Goal: Task Accomplishment & Management: Manage account settings

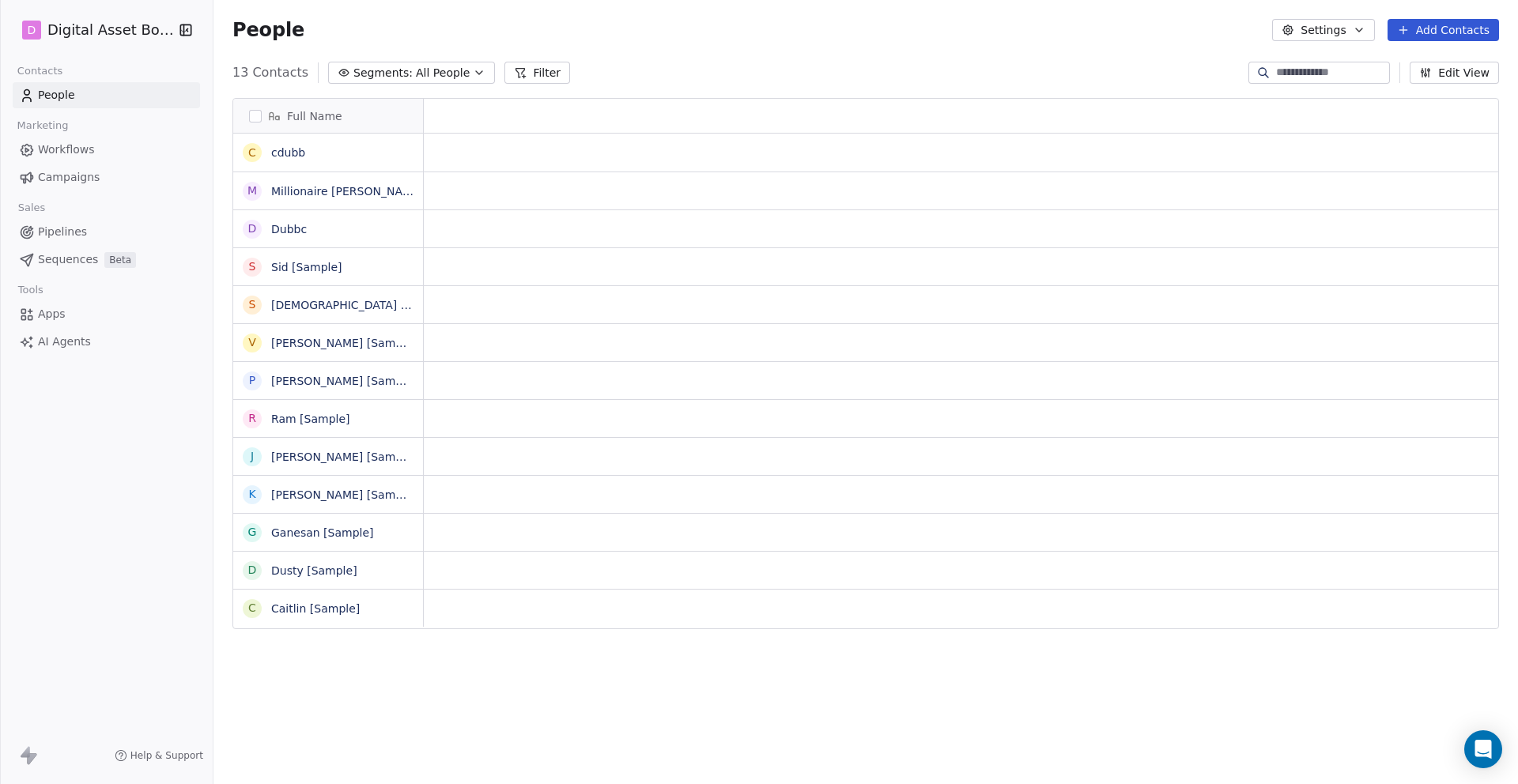
scroll to position [690, 1304]
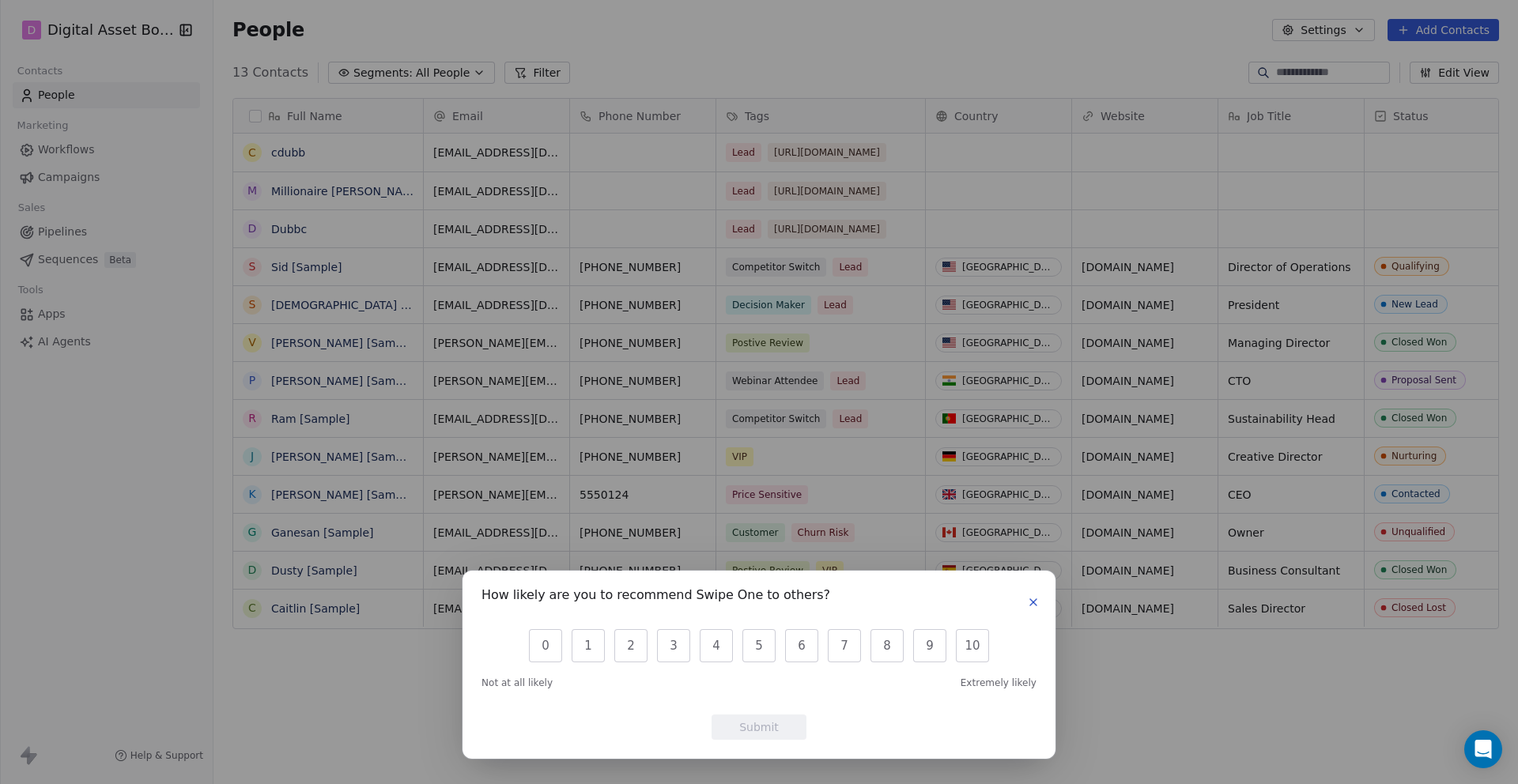
click at [1033, 602] on icon "button" at bounding box center [1033, 602] width 7 height 7
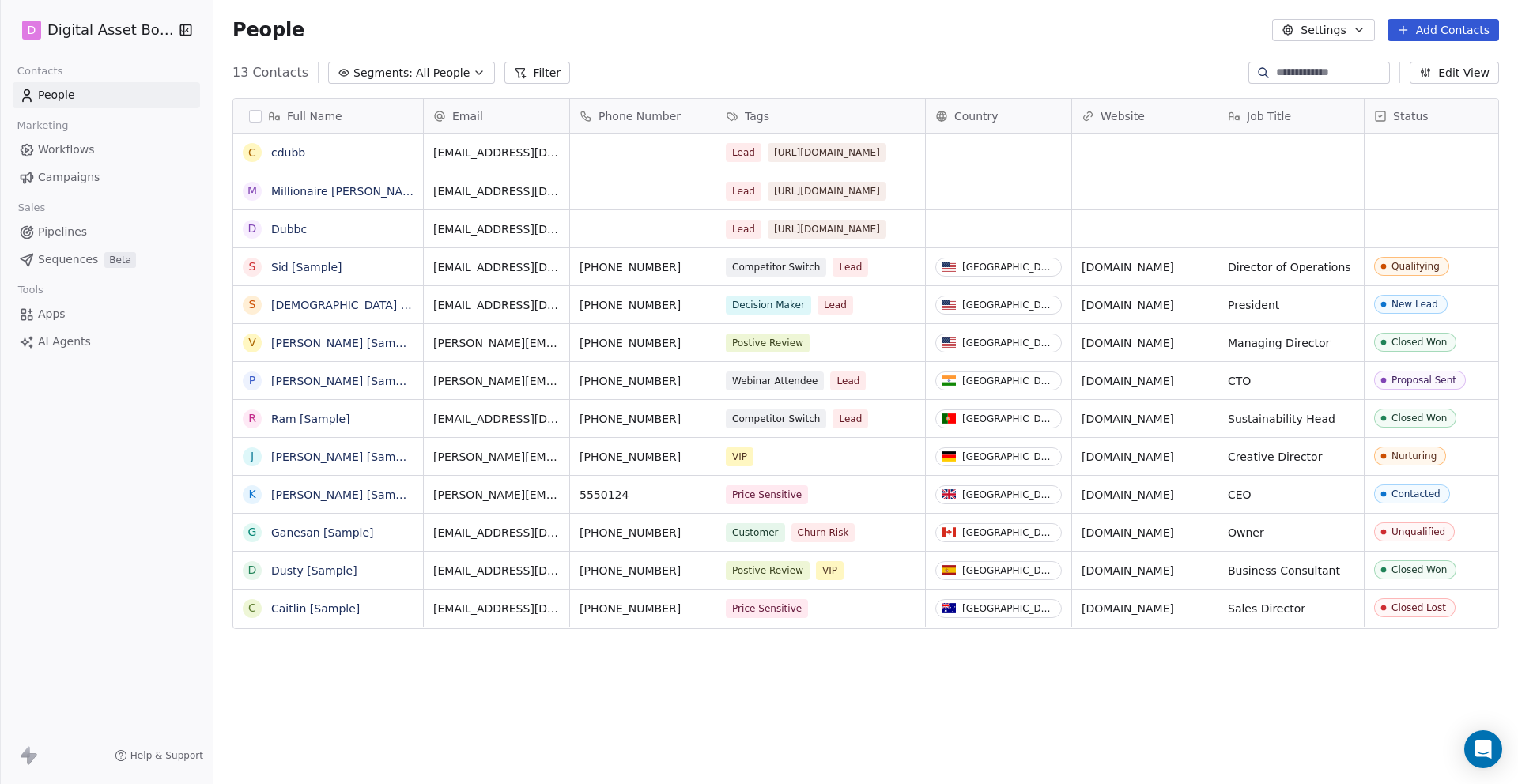
click at [43, 148] on span "Workflows" at bounding box center [66, 150] width 57 height 17
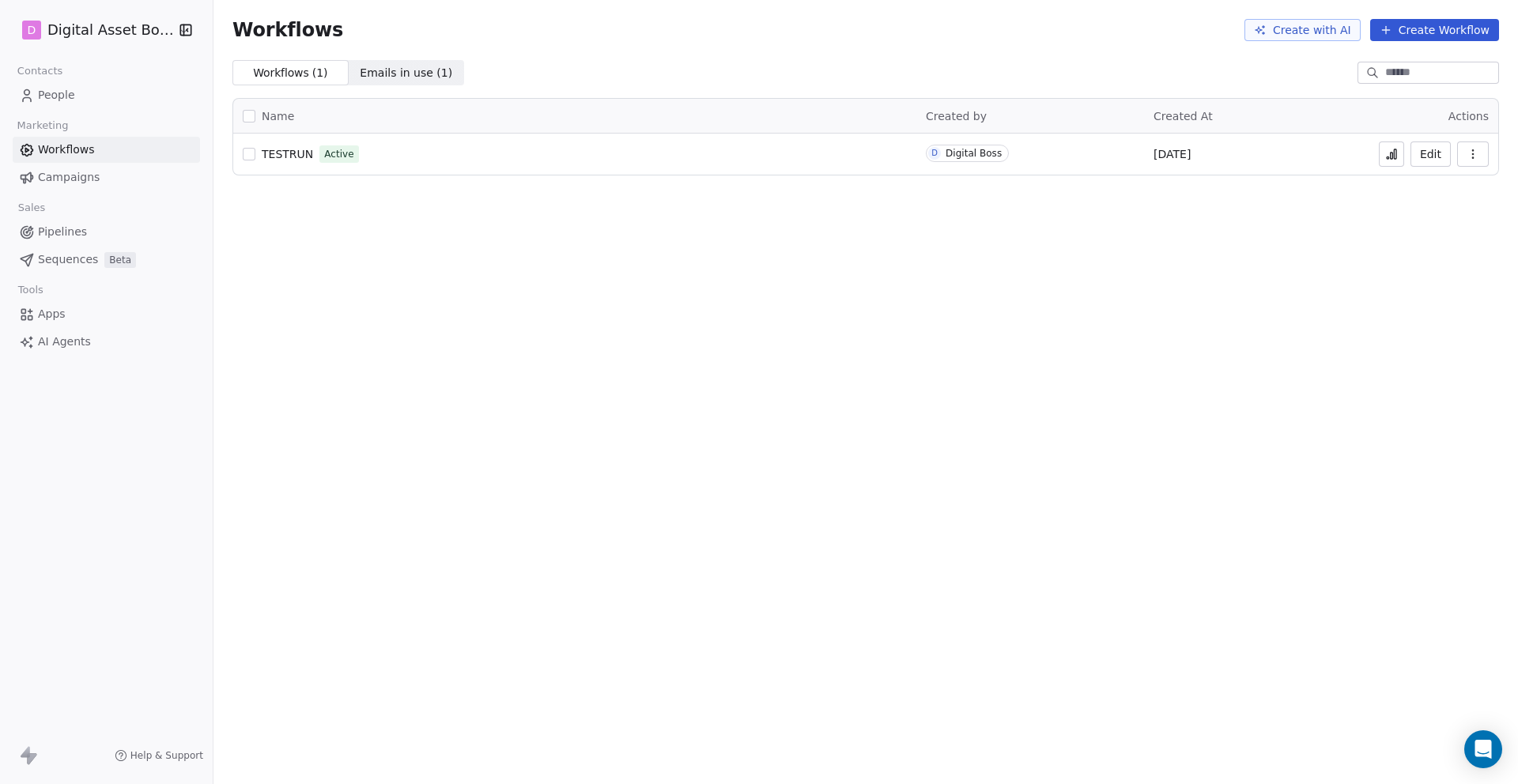
click at [59, 177] on span "Campaigns" at bounding box center [68, 178] width 62 height 17
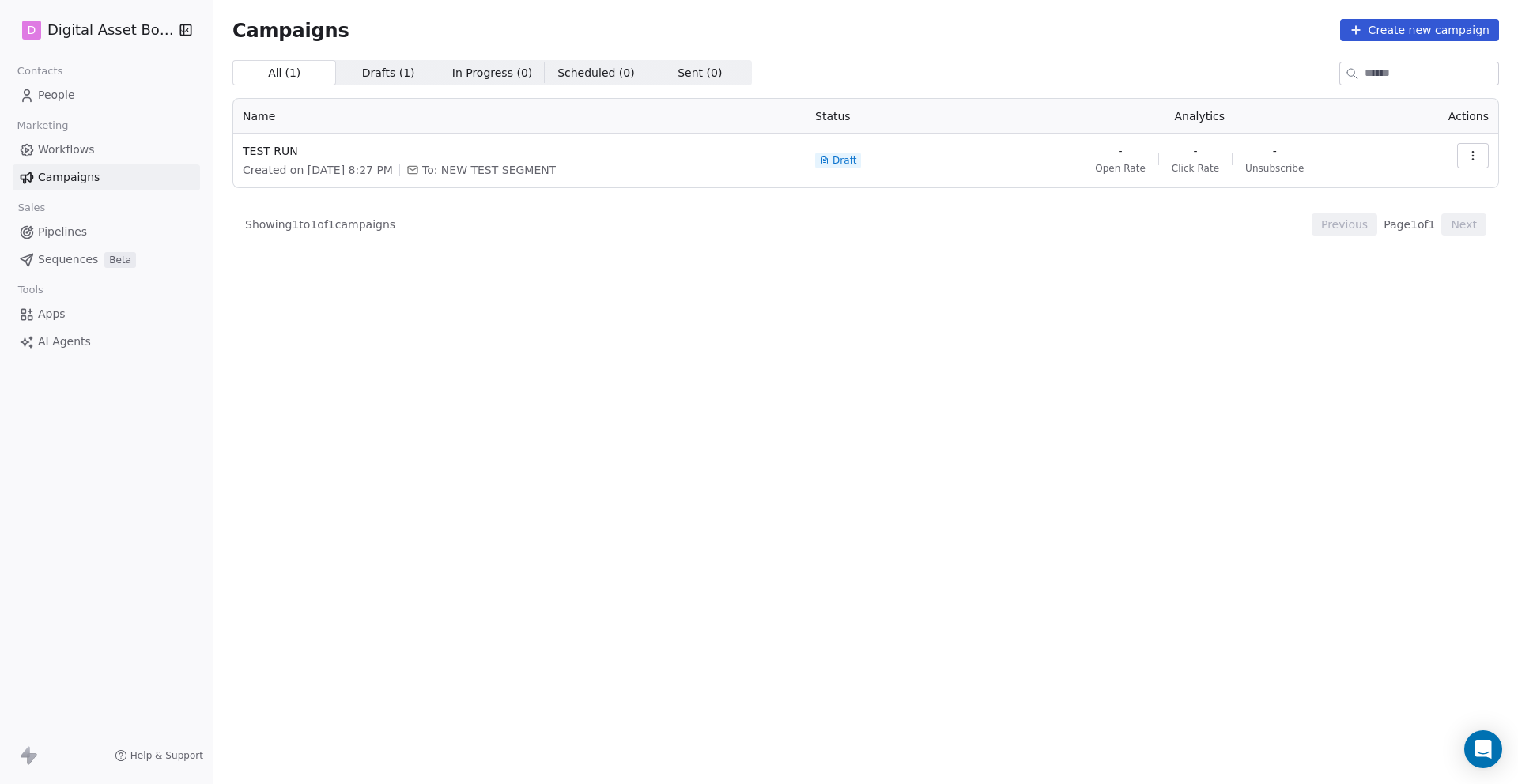
click at [68, 98] on span "People" at bounding box center [56, 95] width 38 height 17
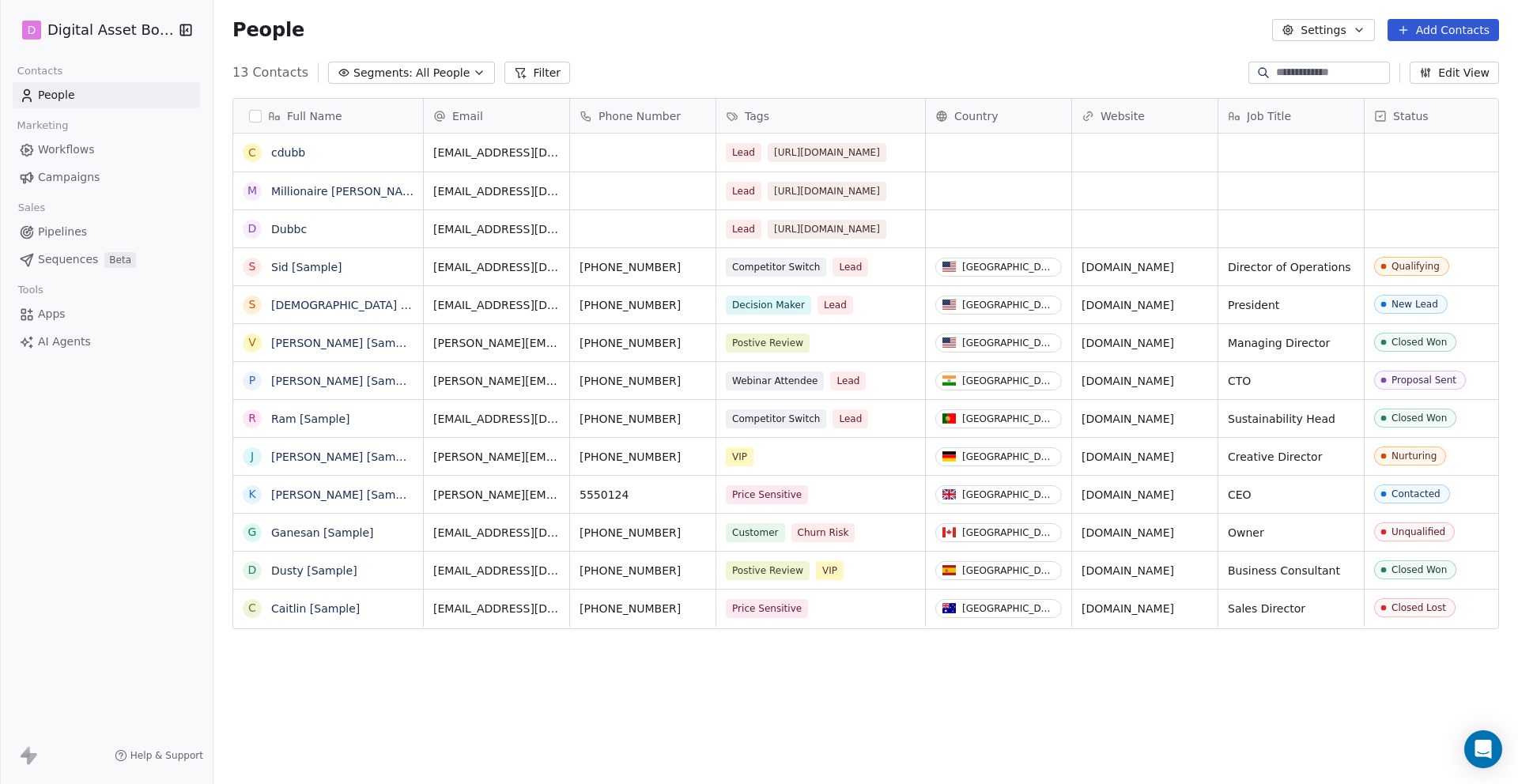
scroll to position [690, 1304]
click at [1326, 29] on button "Settings" at bounding box center [1323, 30] width 102 height 23
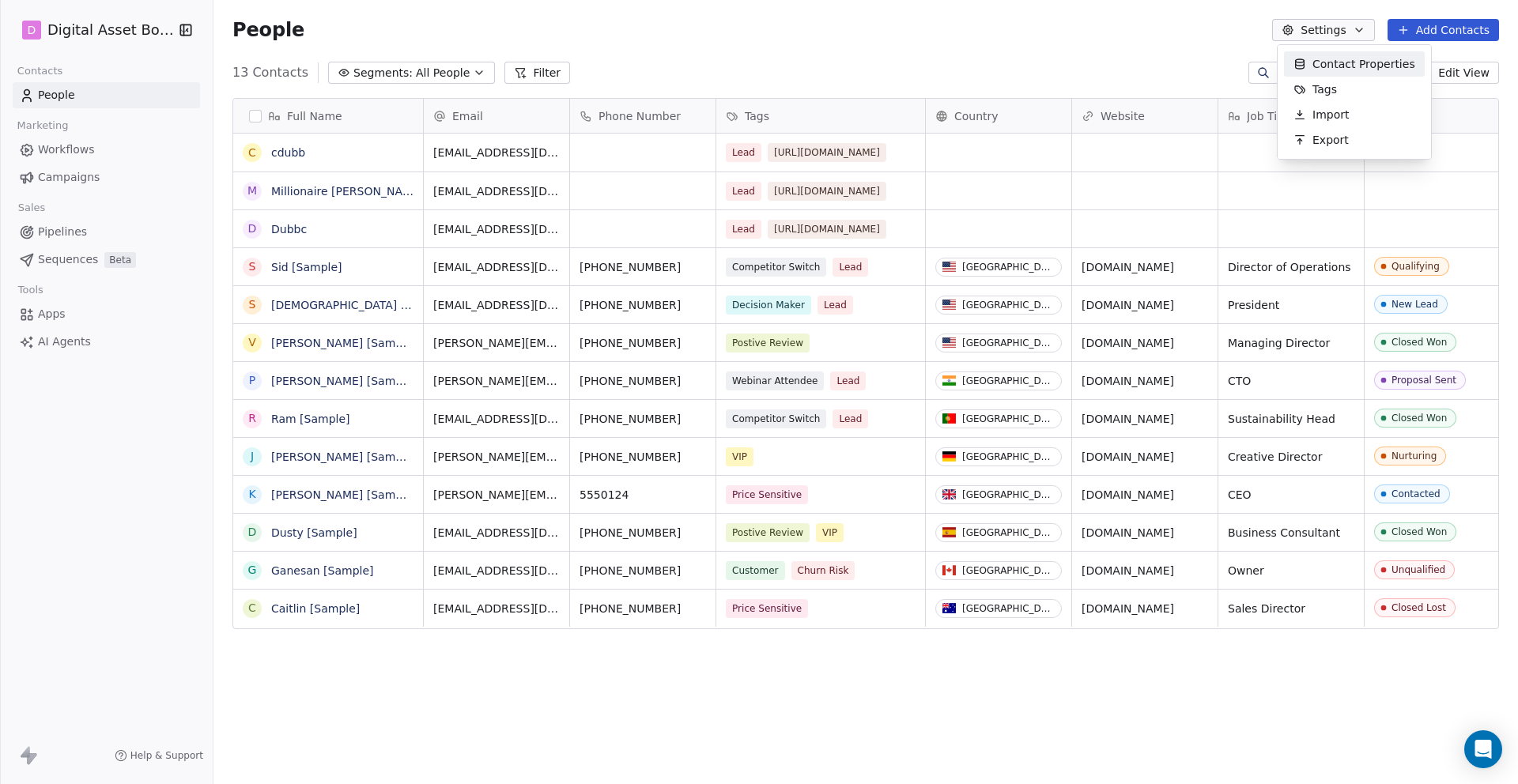
click at [1326, 30] on html "D Digital Asset Boss Contacts People Marketing Workflows Campaigns Sales Pipeli…" at bounding box center [759, 451] width 1518 height 902
click at [48, 344] on span "AI Agents" at bounding box center [64, 342] width 53 height 17
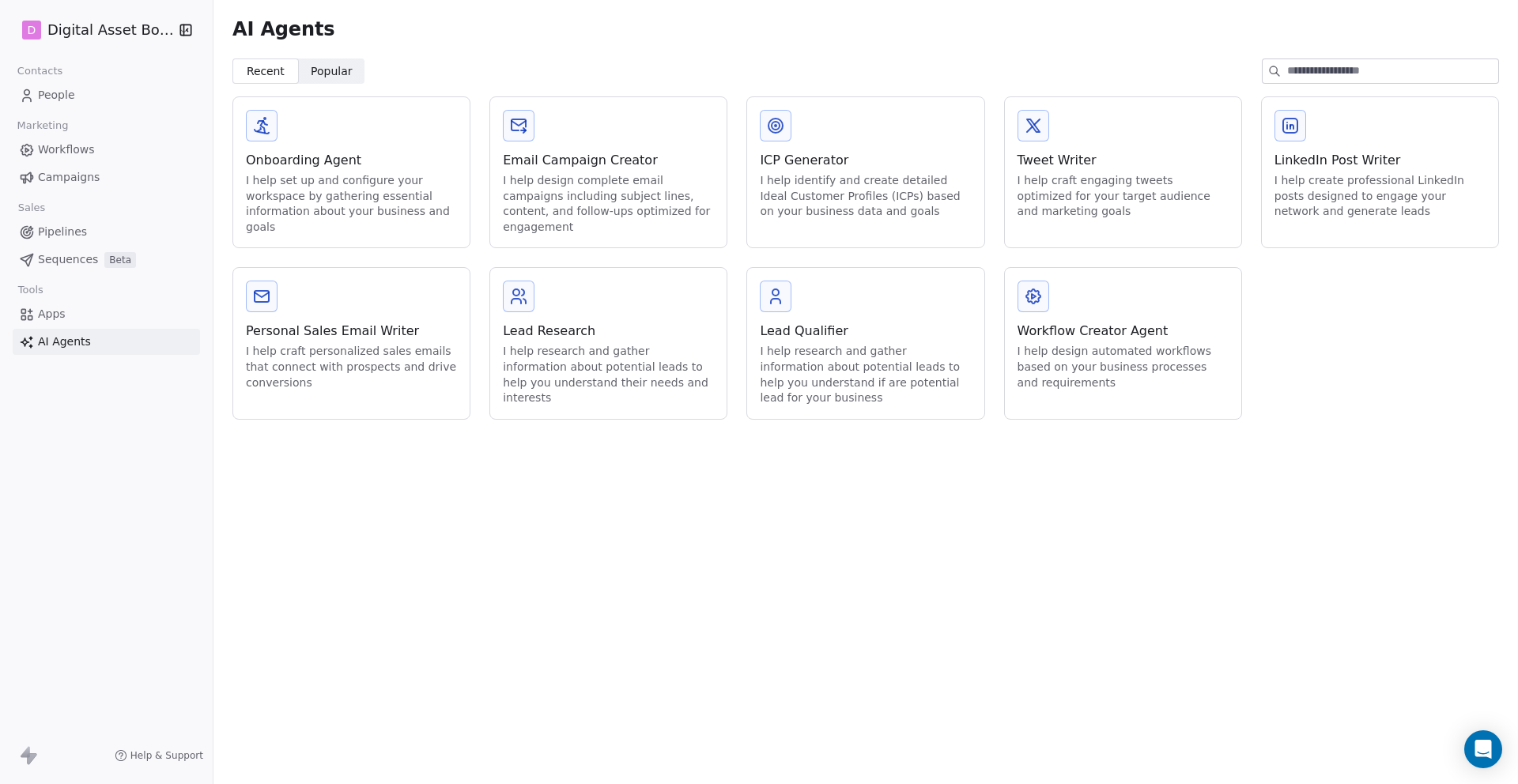
click at [58, 228] on span "Pipelines" at bounding box center [62, 232] width 49 height 17
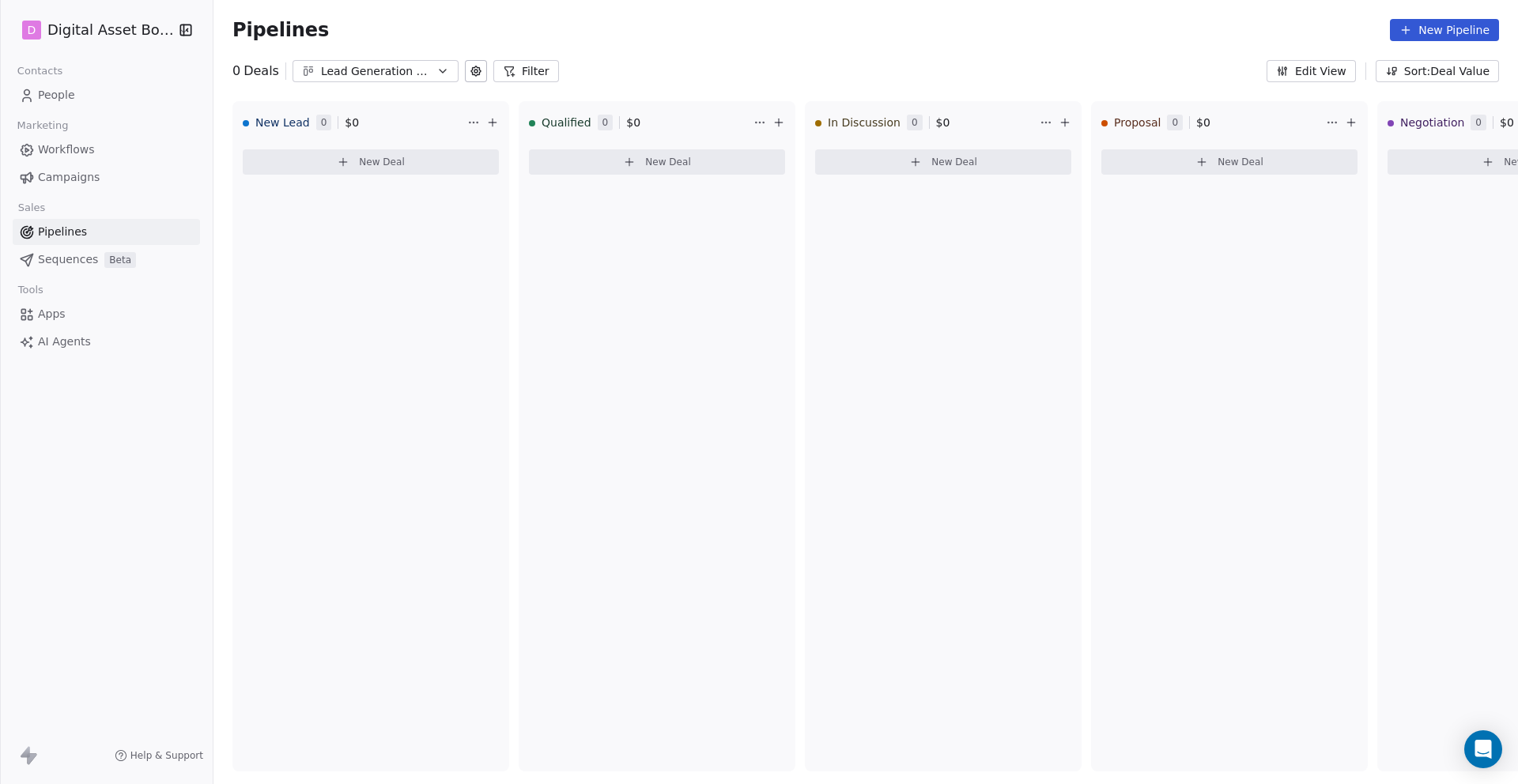
click at [38, 122] on span "Marketing" at bounding box center [43, 125] width 65 height 23
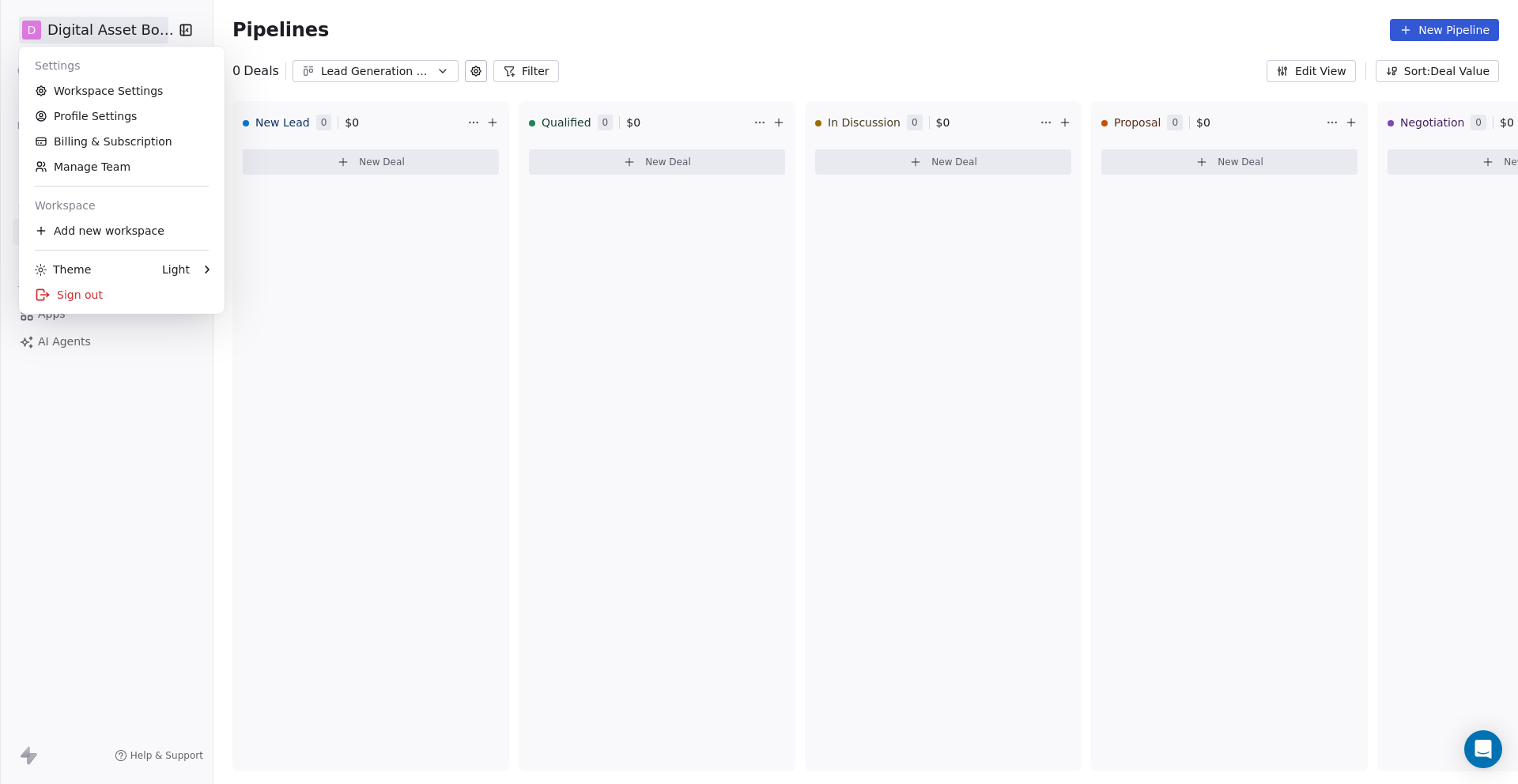
click at [170, 29] on html "D Digital Asset Boss Contacts People Marketing Workflows Campaigns Sales Pipeli…" at bounding box center [759, 451] width 1518 height 902
click at [54, 144] on link "Billing & Subscription" at bounding box center [121, 142] width 193 height 25
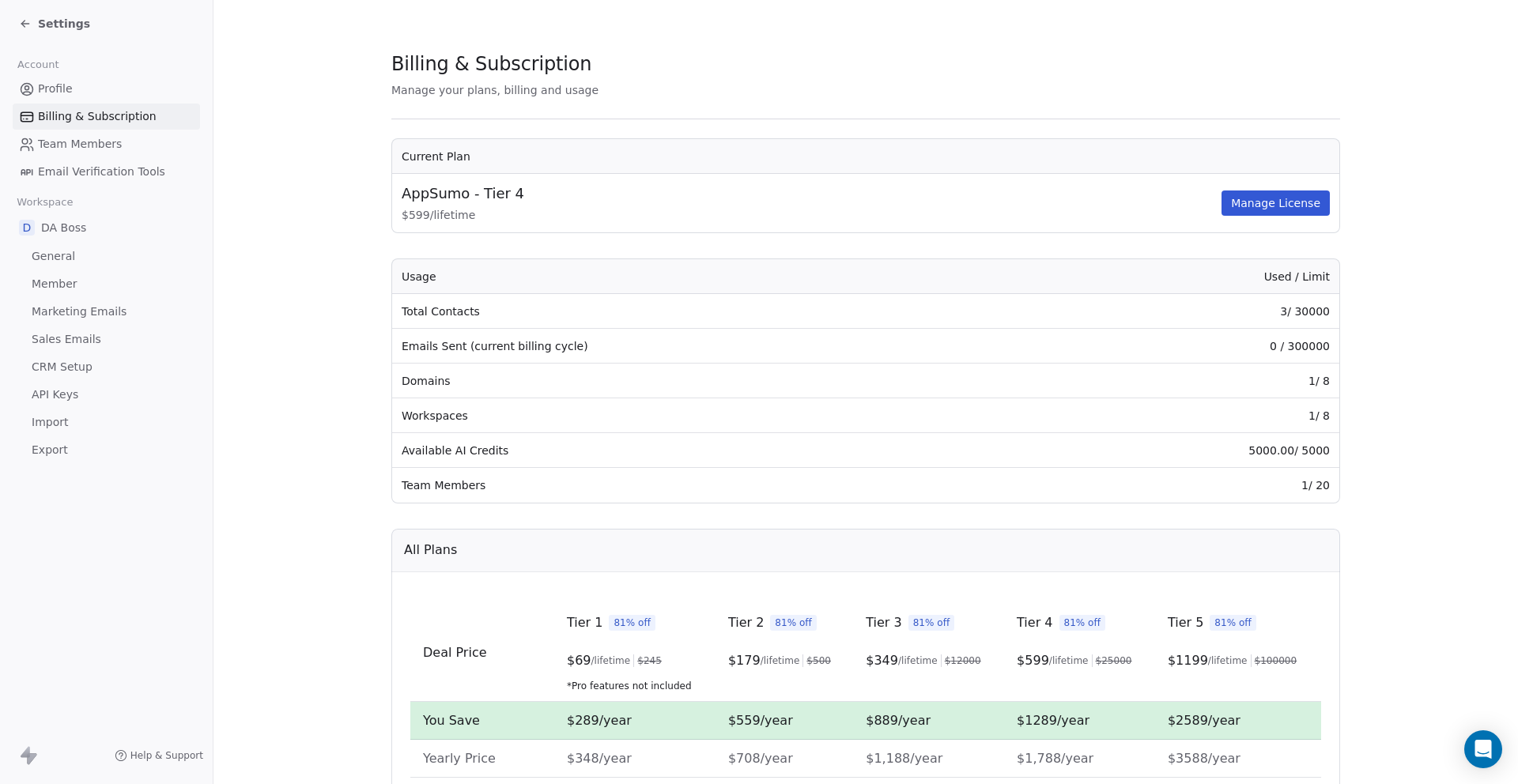
click at [53, 371] on span "CRM Setup" at bounding box center [62, 367] width 61 height 17
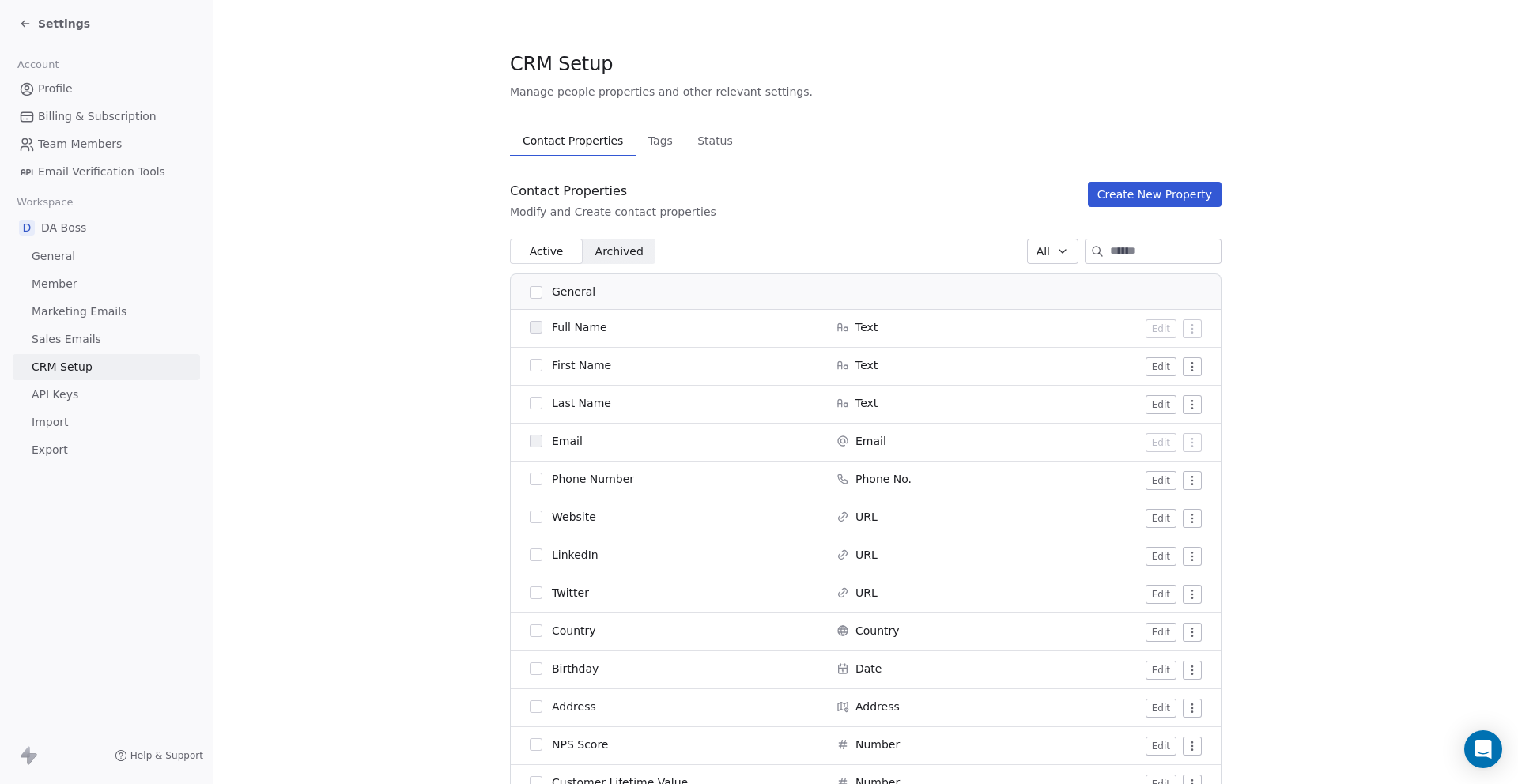
click at [42, 396] on span "API Keys" at bounding box center [55, 395] width 47 height 17
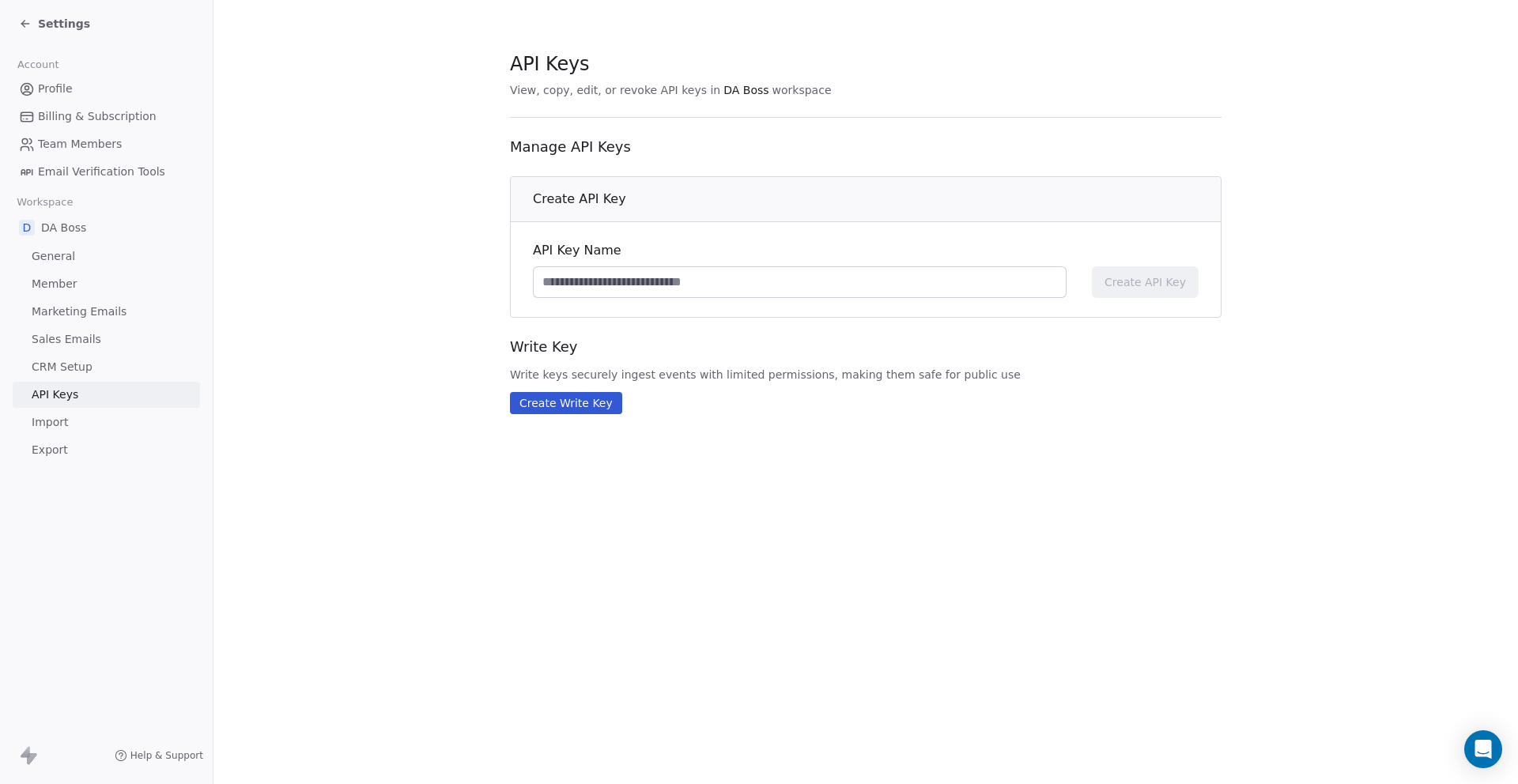
click at [52, 253] on span "General" at bounding box center [53, 257] width 43 height 17
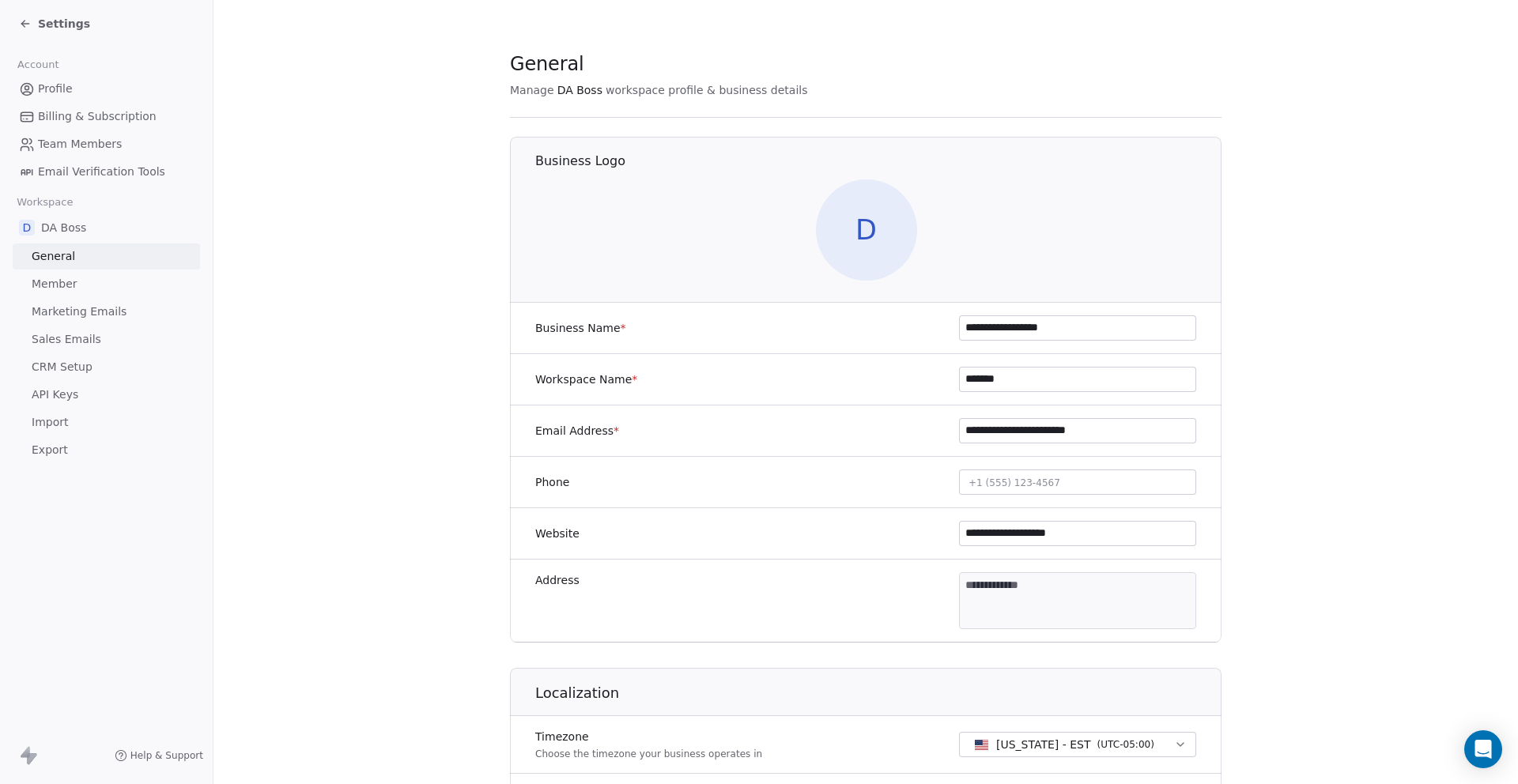
click at [49, 284] on span "Member" at bounding box center [54, 284] width 46 height 17
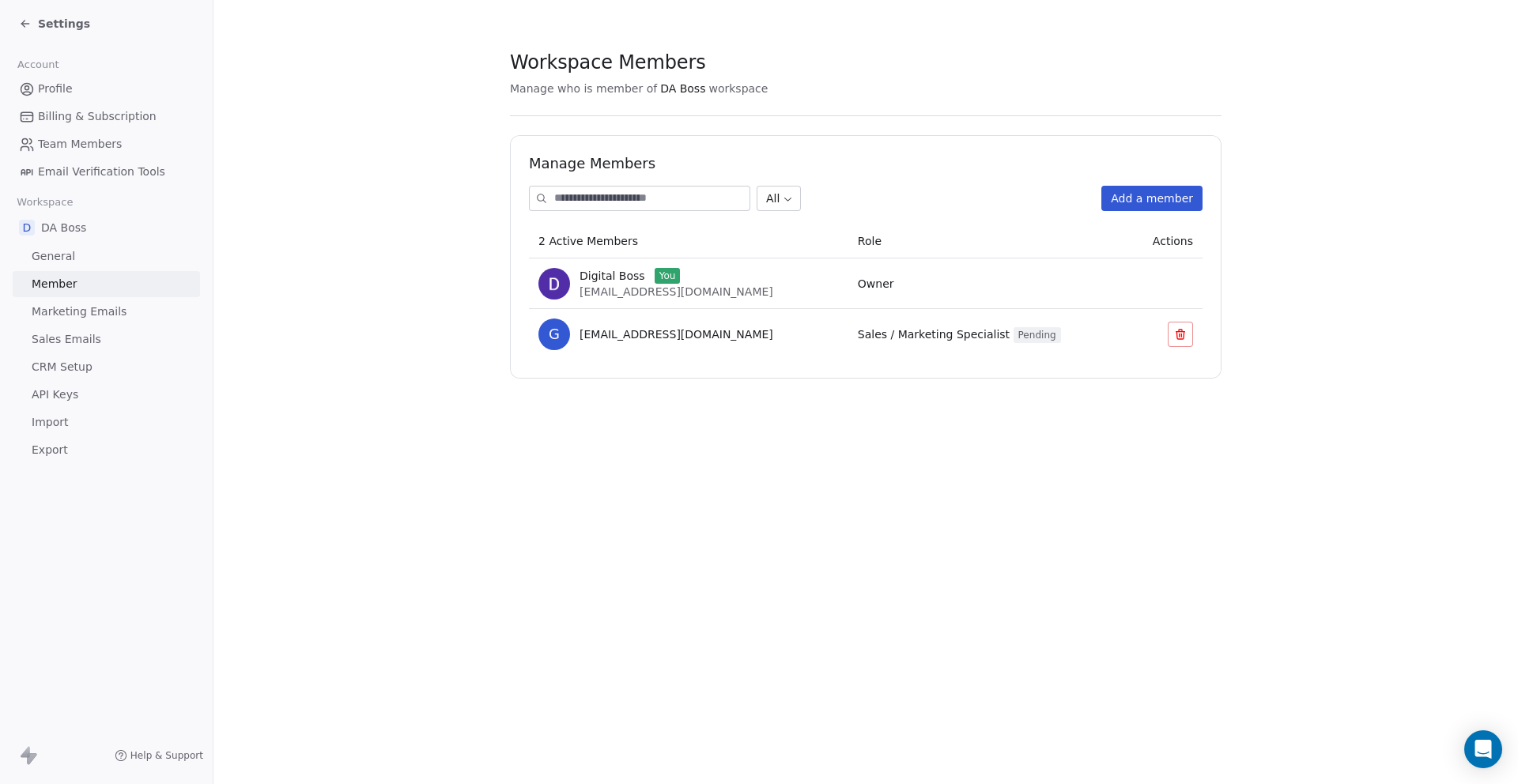
click at [69, 169] on span "Email Verification Tools" at bounding box center [101, 172] width 128 height 17
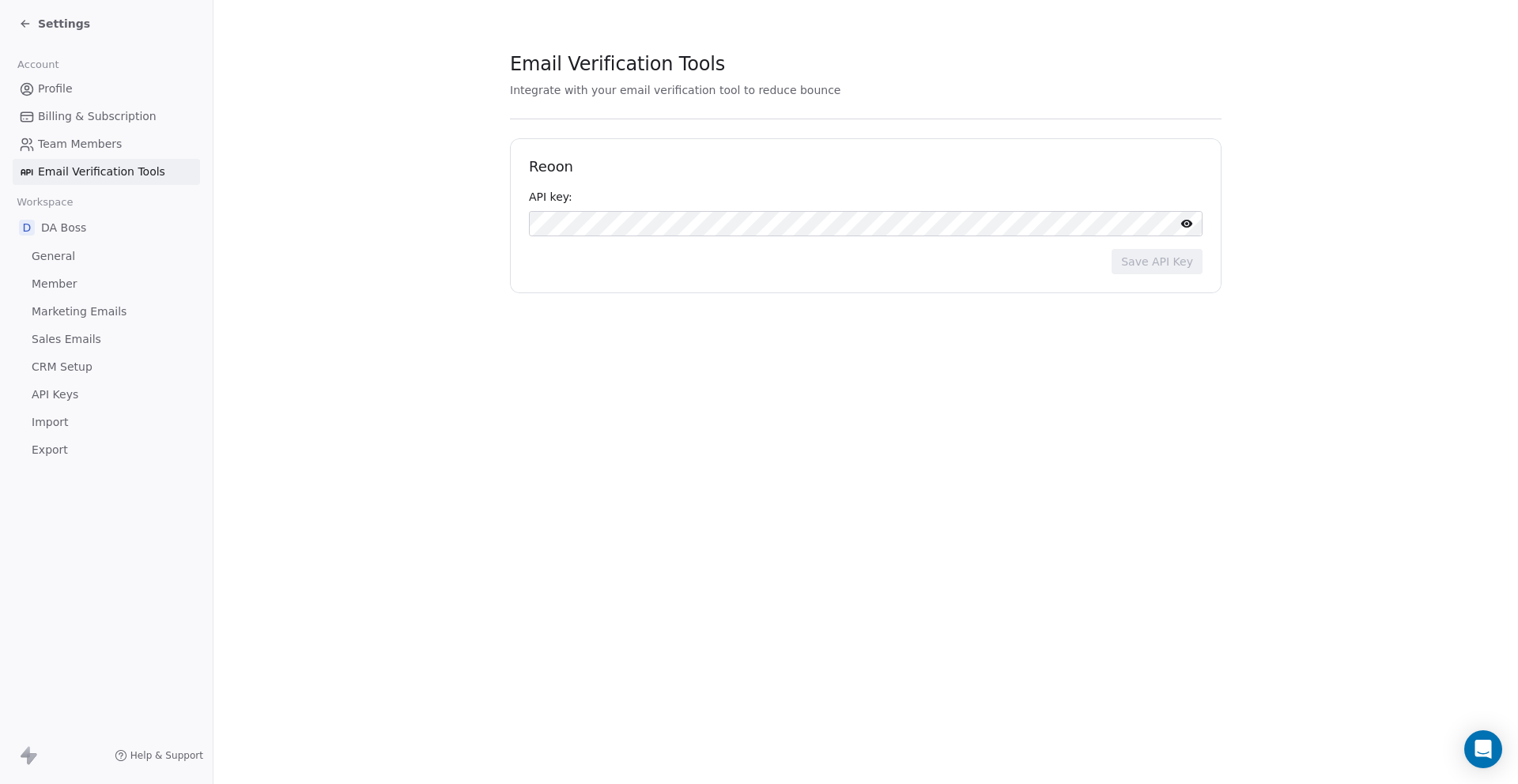
click at [25, 23] on icon at bounding box center [25, 23] width 8 height 0
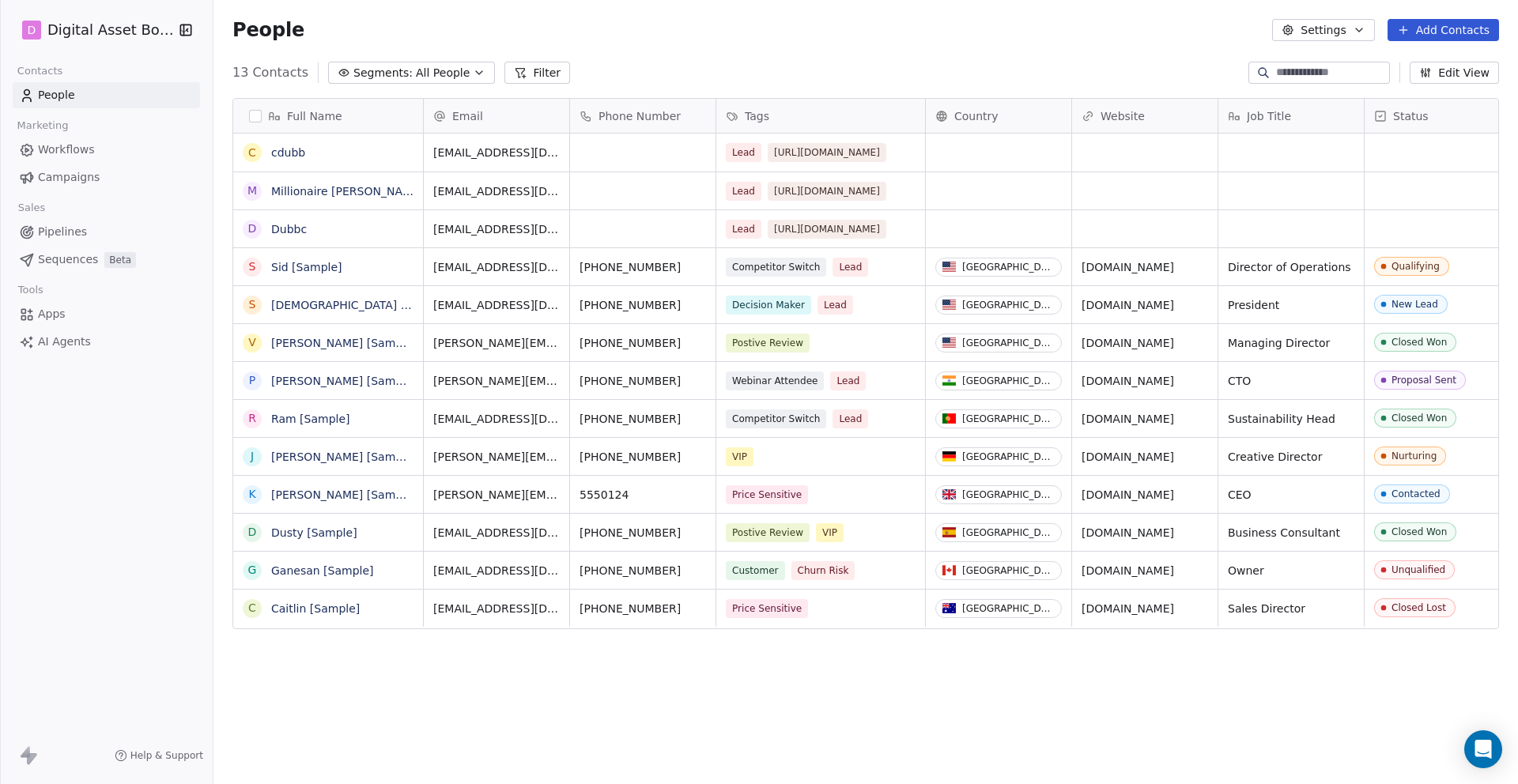
scroll to position [690, 1304]
click at [55, 144] on span "Workflows" at bounding box center [66, 150] width 57 height 17
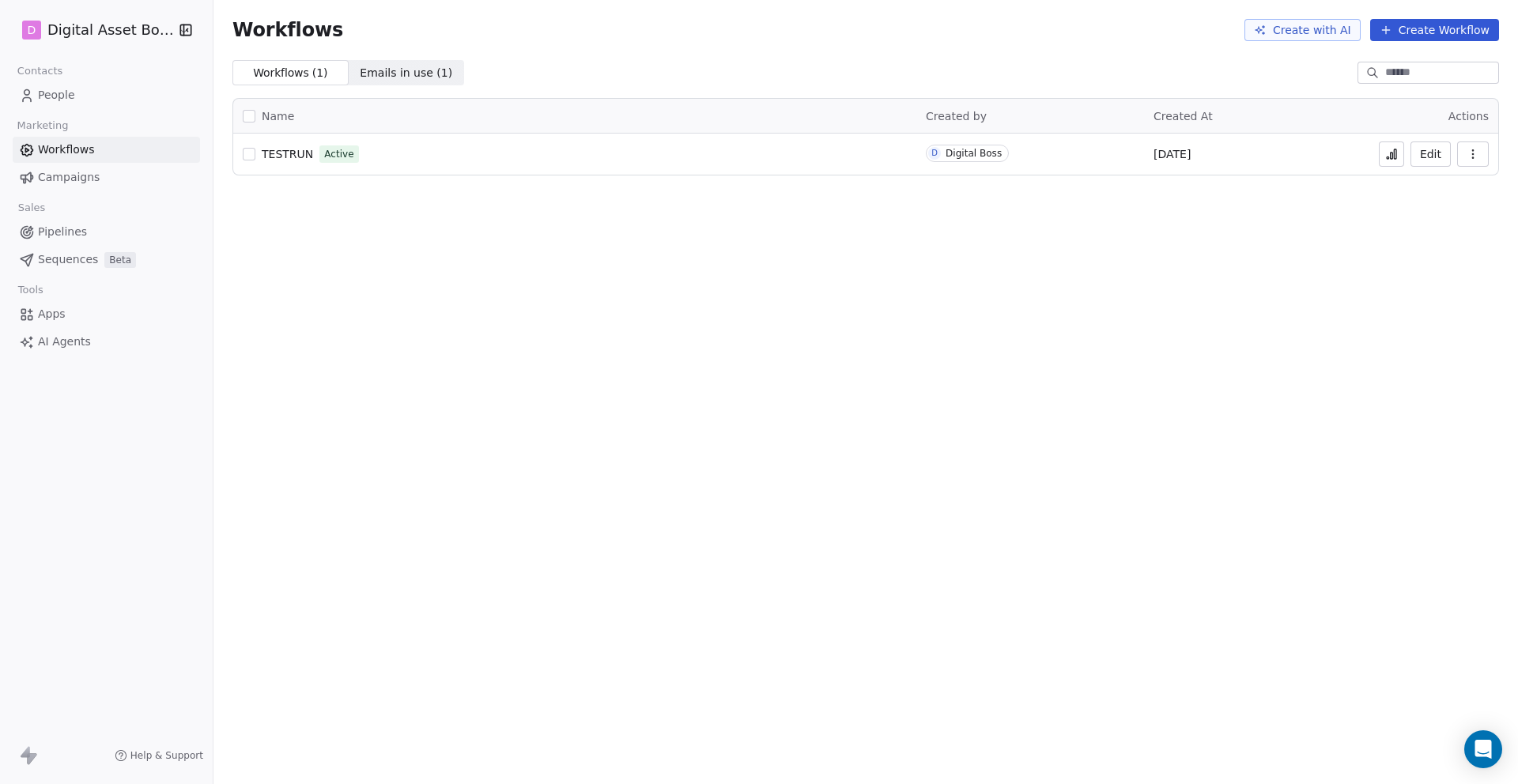
click at [1425, 150] on button "Edit" at bounding box center [1430, 154] width 40 height 25
click at [1406, 23] on button "Create Workflow" at bounding box center [1435, 30] width 129 height 23
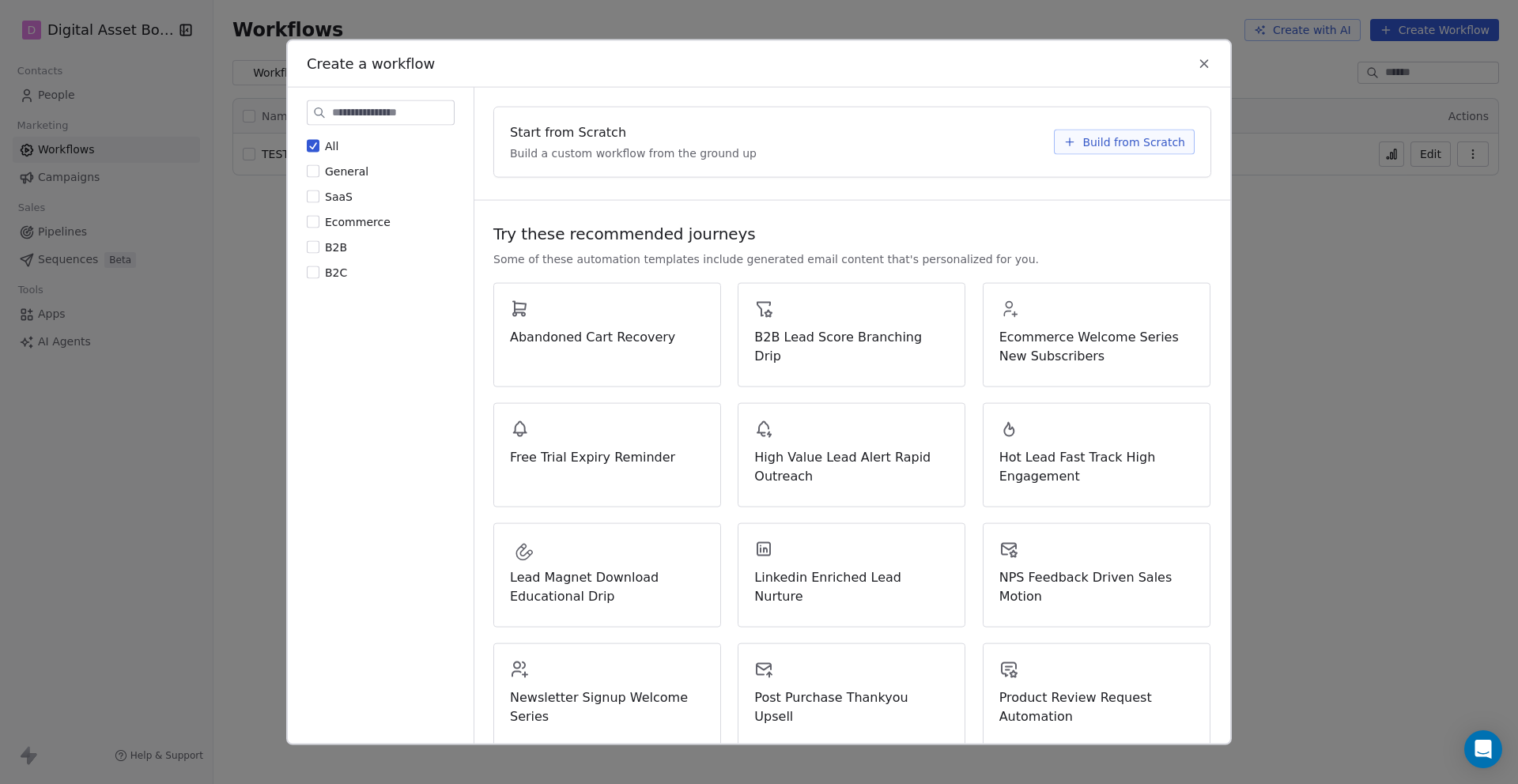
click at [1076, 143] on icon at bounding box center [1069, 142] width 13 height 13
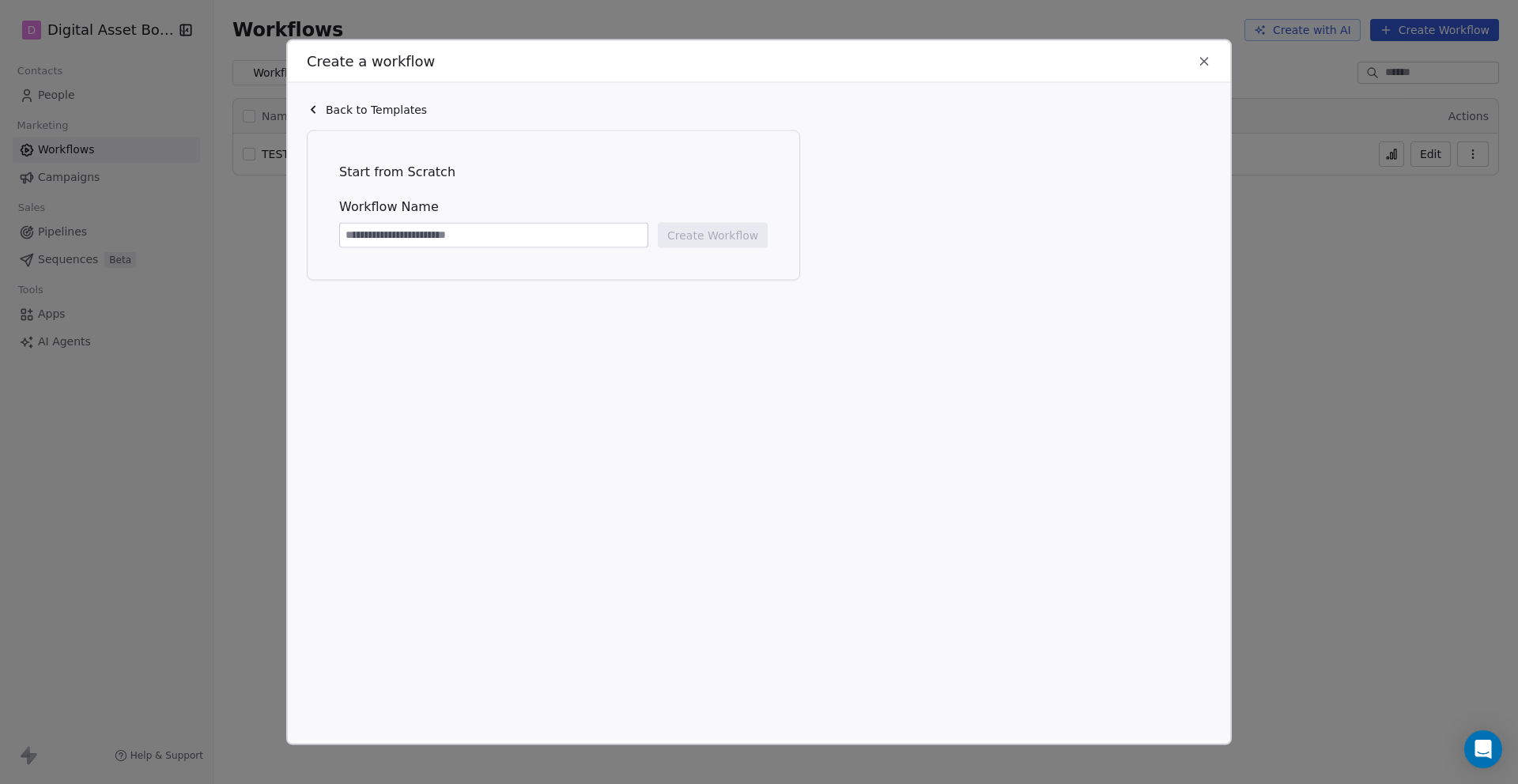
click at [374, 242] on input at bounding box center [494, 235] width 308 height 23
type input "**********"
click at [711, 234] on button "Create Workflow" at bounding box center [713, 235] width 110 height 25
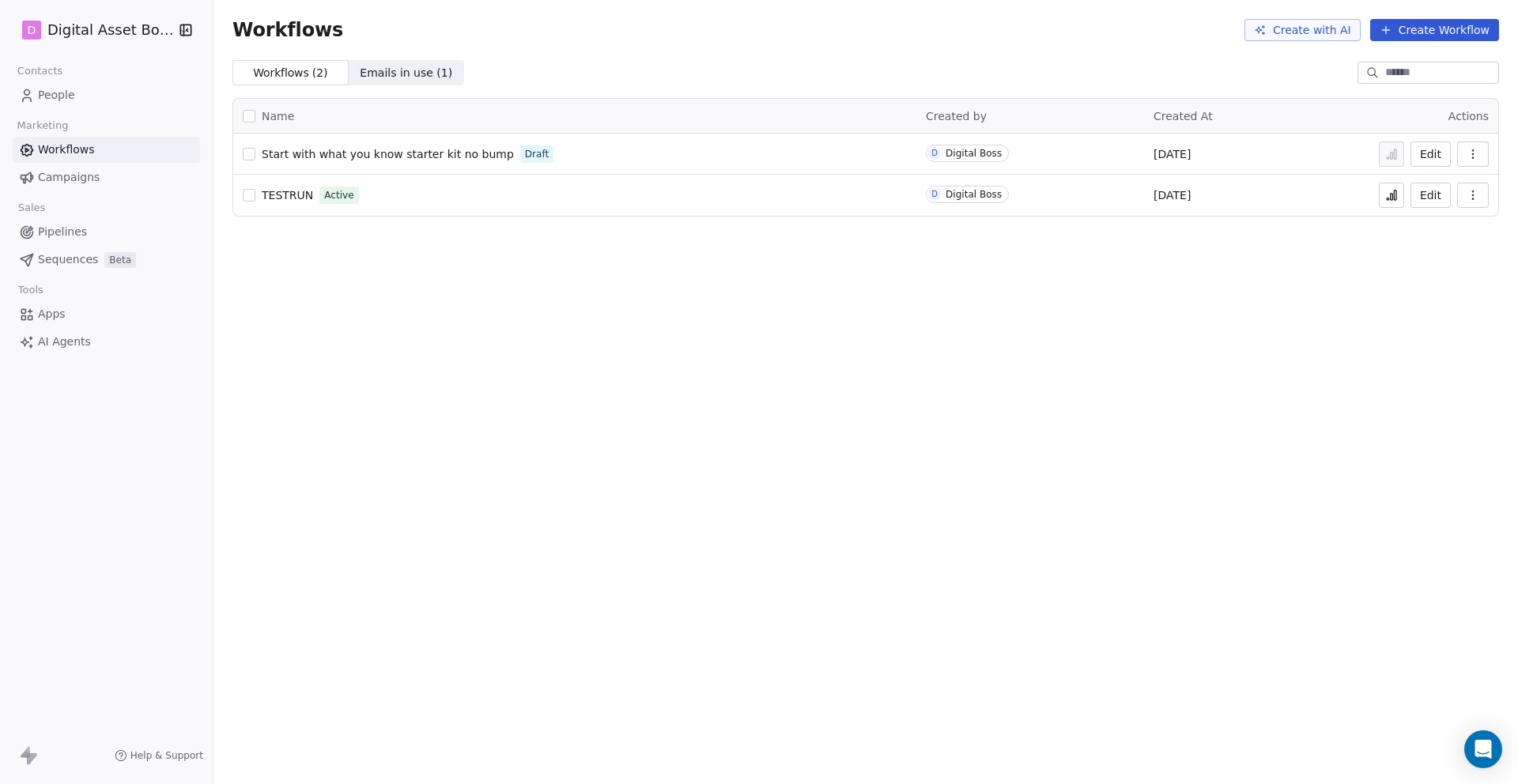
click at [1426, 152] on button "Edit" at bounding box center [1430, 154] width 40 height 25
click at [510, 186] on div "TESTRUN Active" at bounding box center [575, 195] width 664 height 23
click at [1420, 192] on button "Edit" at bounding box center [1430, 195] width 40 height 25
click at [252, 150] on button "button" at bounding box center [249, 153] width 13 height 13
click at [384, 70] on span "Emails in use ( 1 )" at bounding box center [405, 73] width 93 height 17
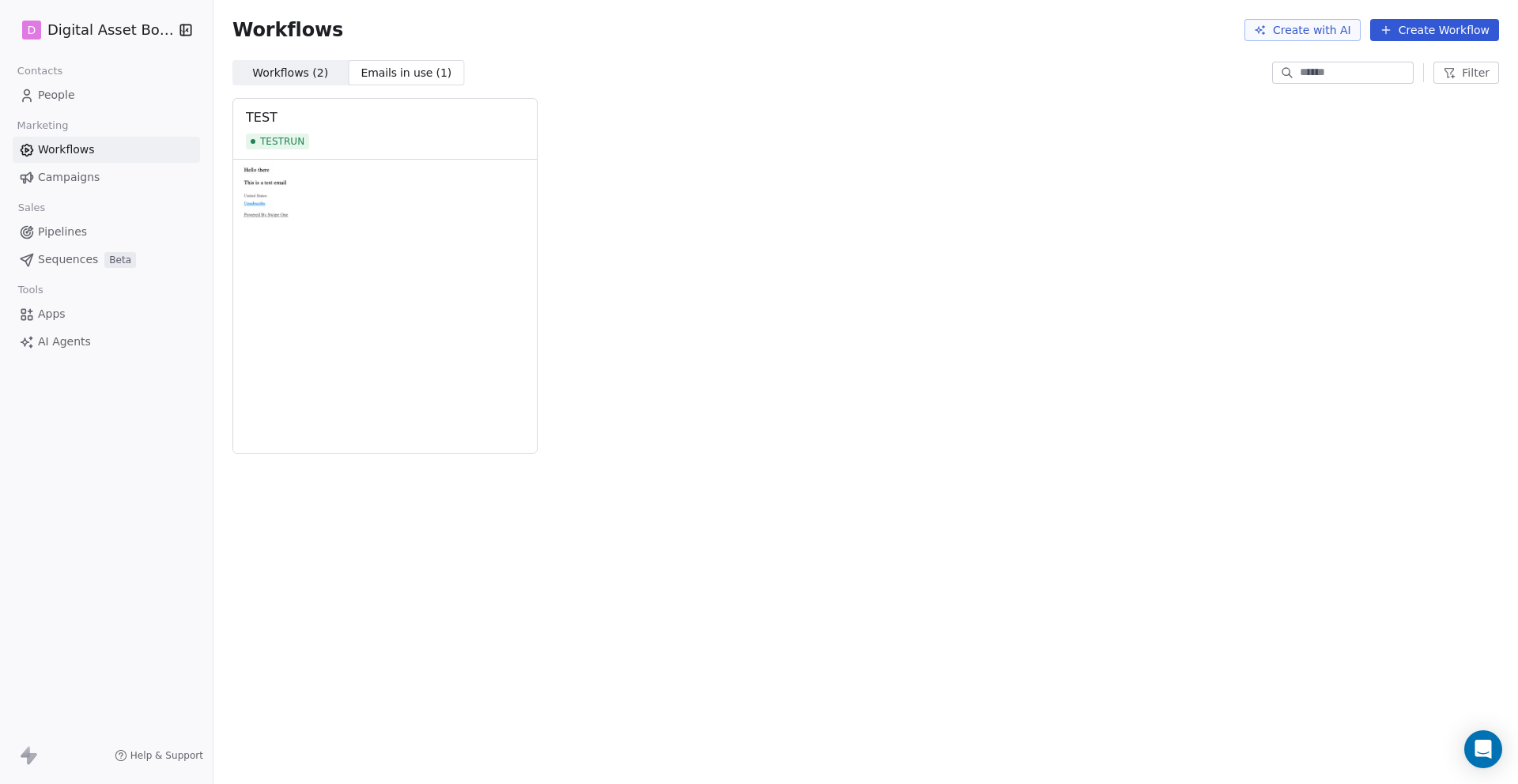
click at [298, 76] on span "Workflows ( 2 )" at bounding box center [289, 73] width 76 height 17
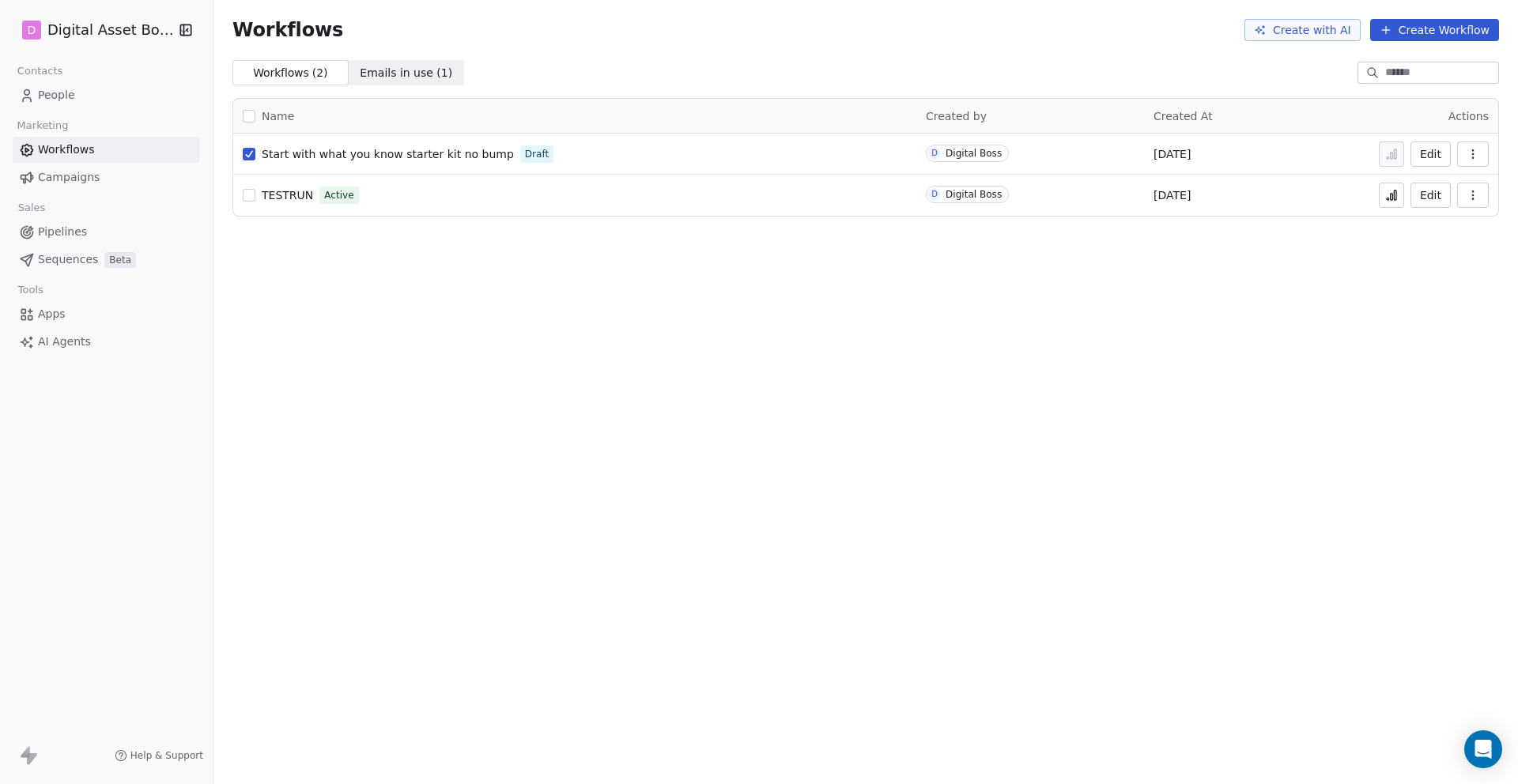
click at [1477, 149] on icon "button" at bounding box center [1472, 153] width 13 height 13
click at [64, 175] on span "Campaigns" at bounding box center [68, 178] width 62 height 17
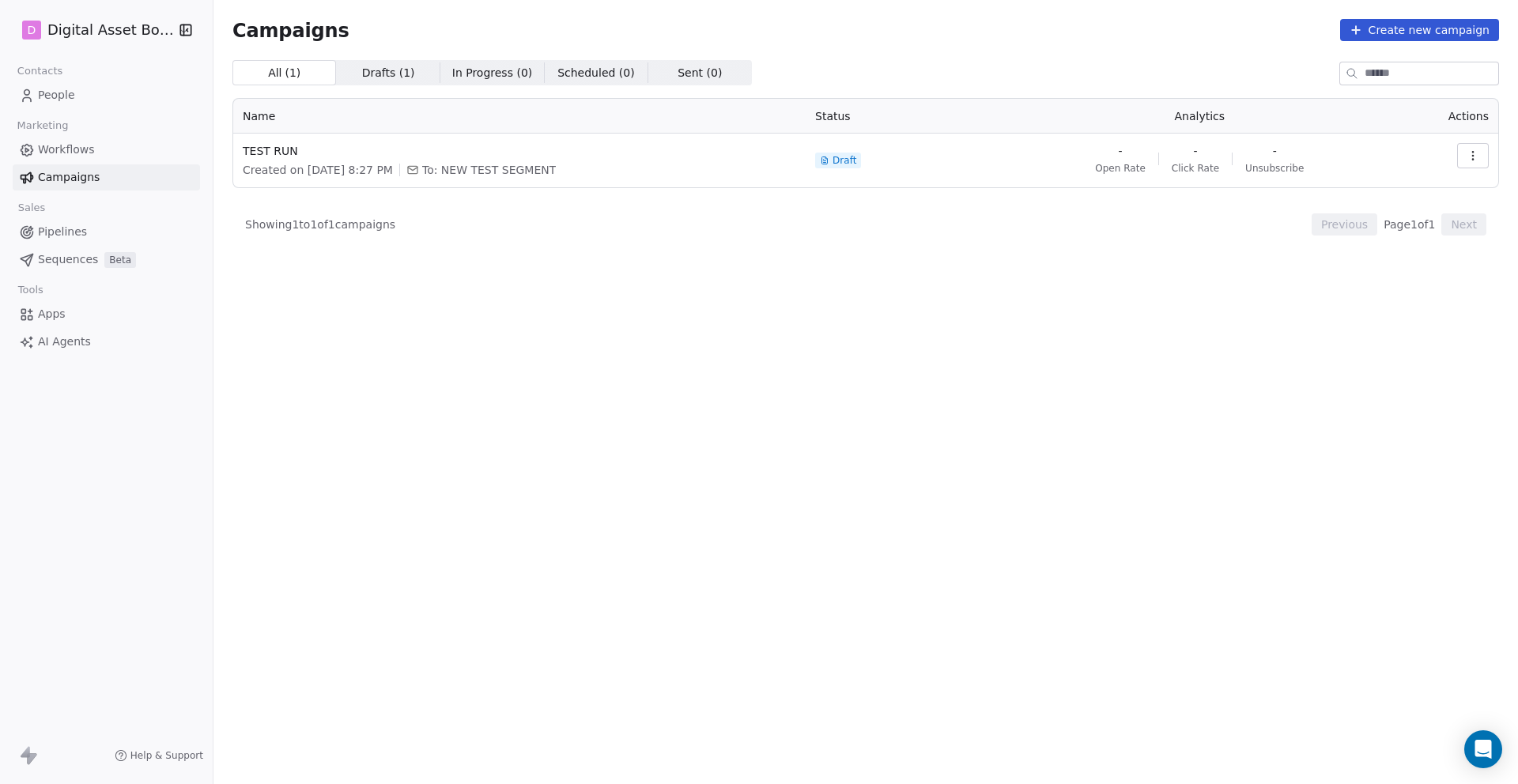
click at [1358, 25] on icon at bounding box center [1355, 29] width 13 height 13
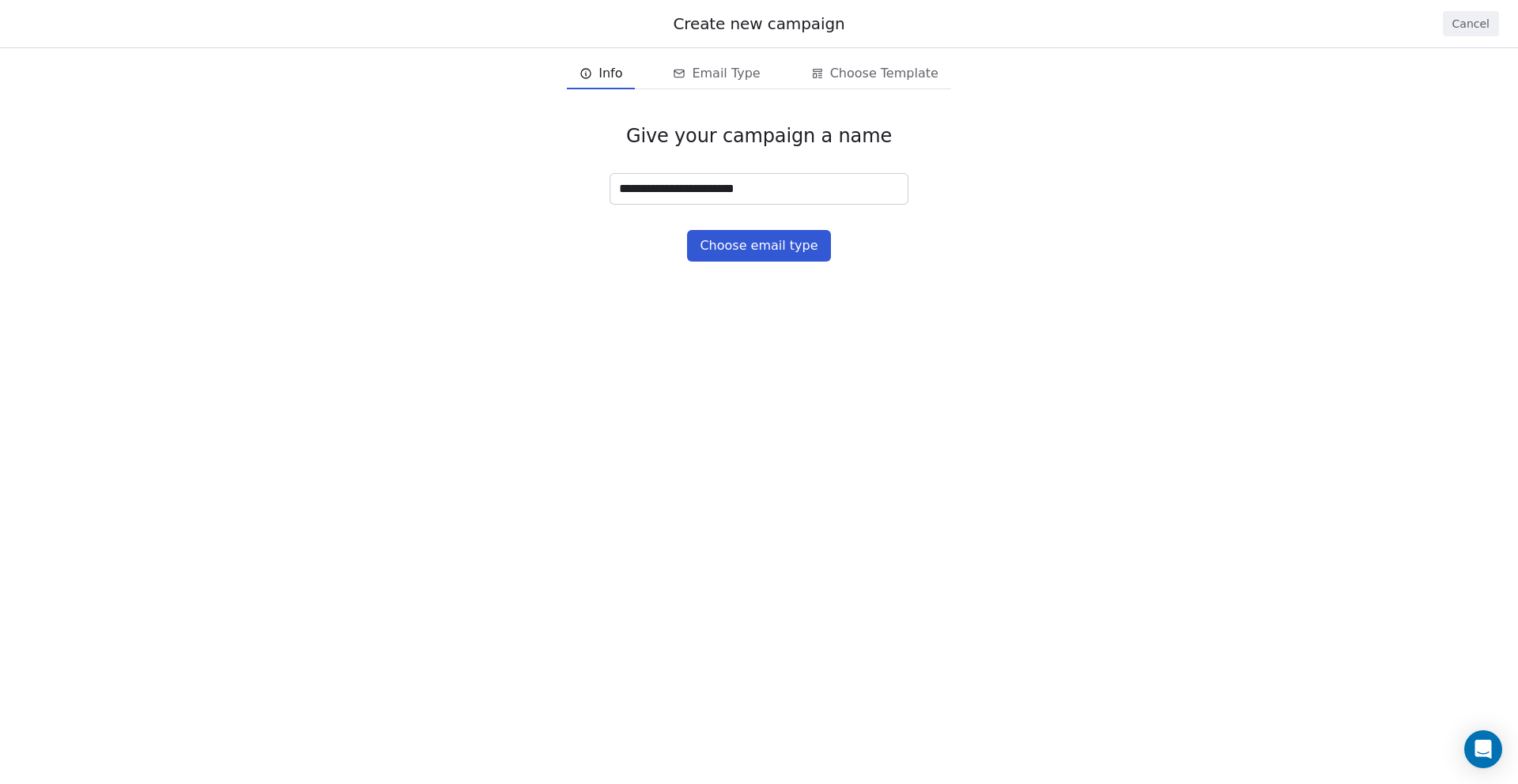
type input "**********"
click at [740, 249] on button "Choose email type" at bounding box center [759, 246] width 143 height 32
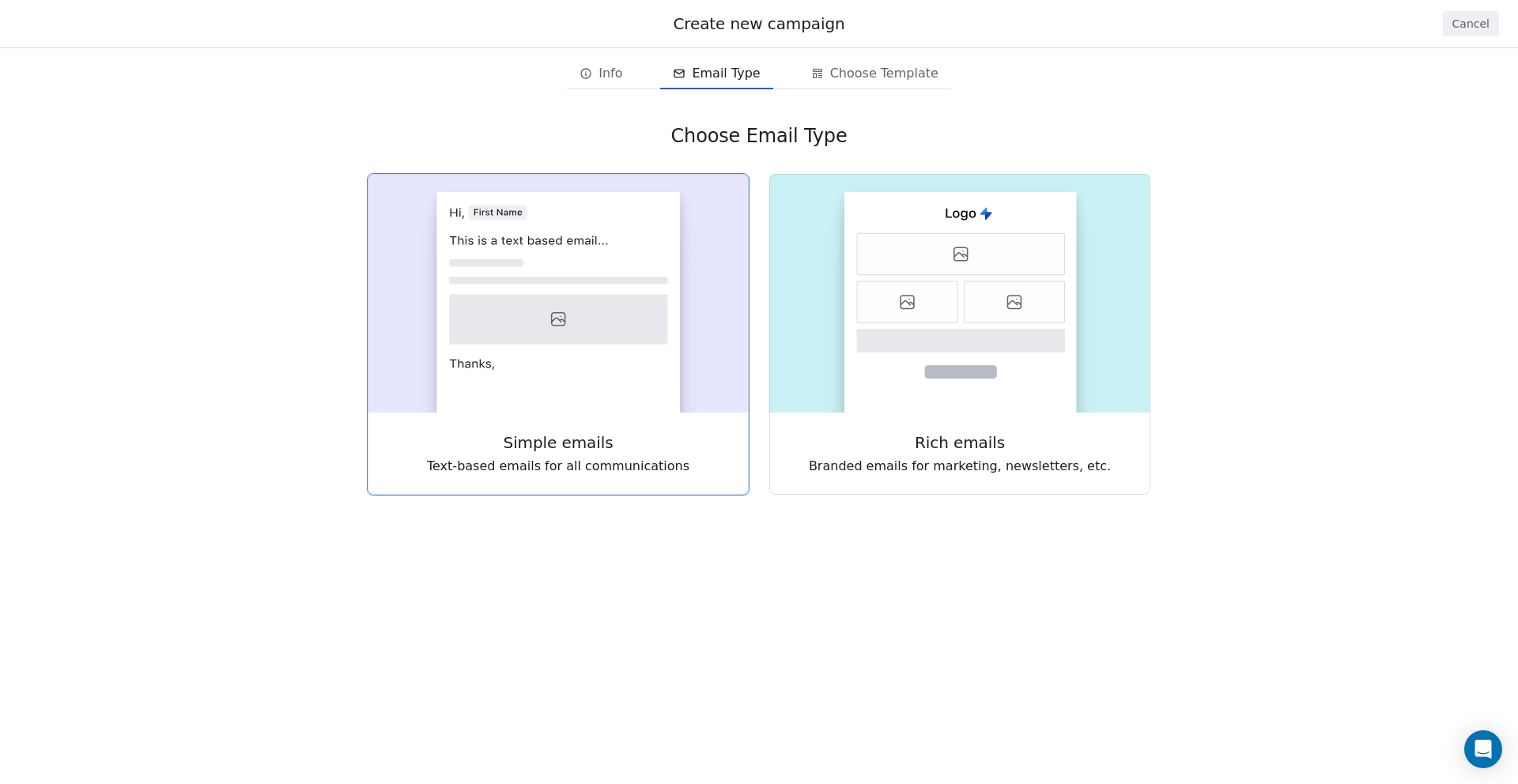
click at [621, 359] on rect at bounding box center [558, 302] width 244 height 220
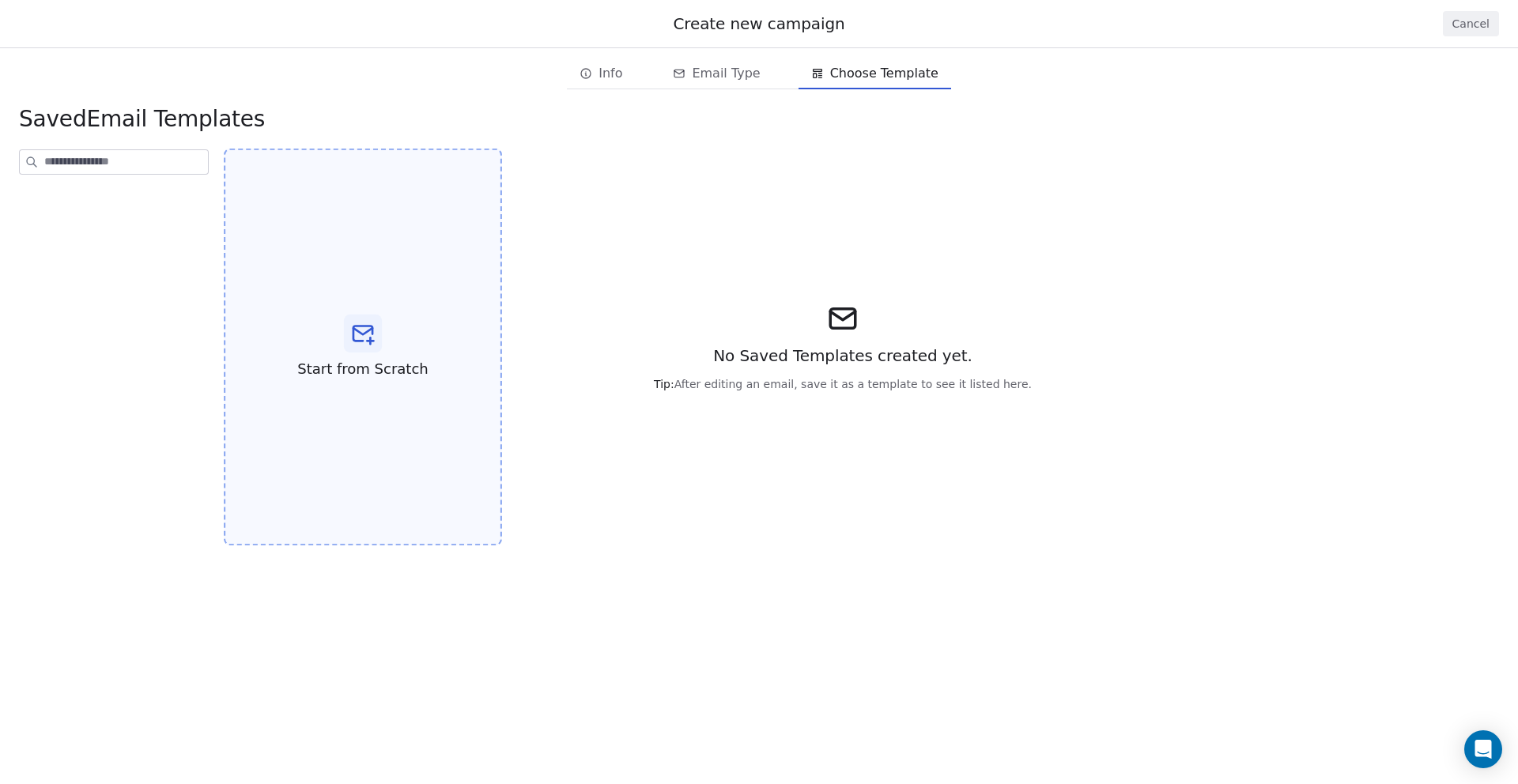
click at [362, 333] on icon at bounding box center [363, 331] width 19 height 7
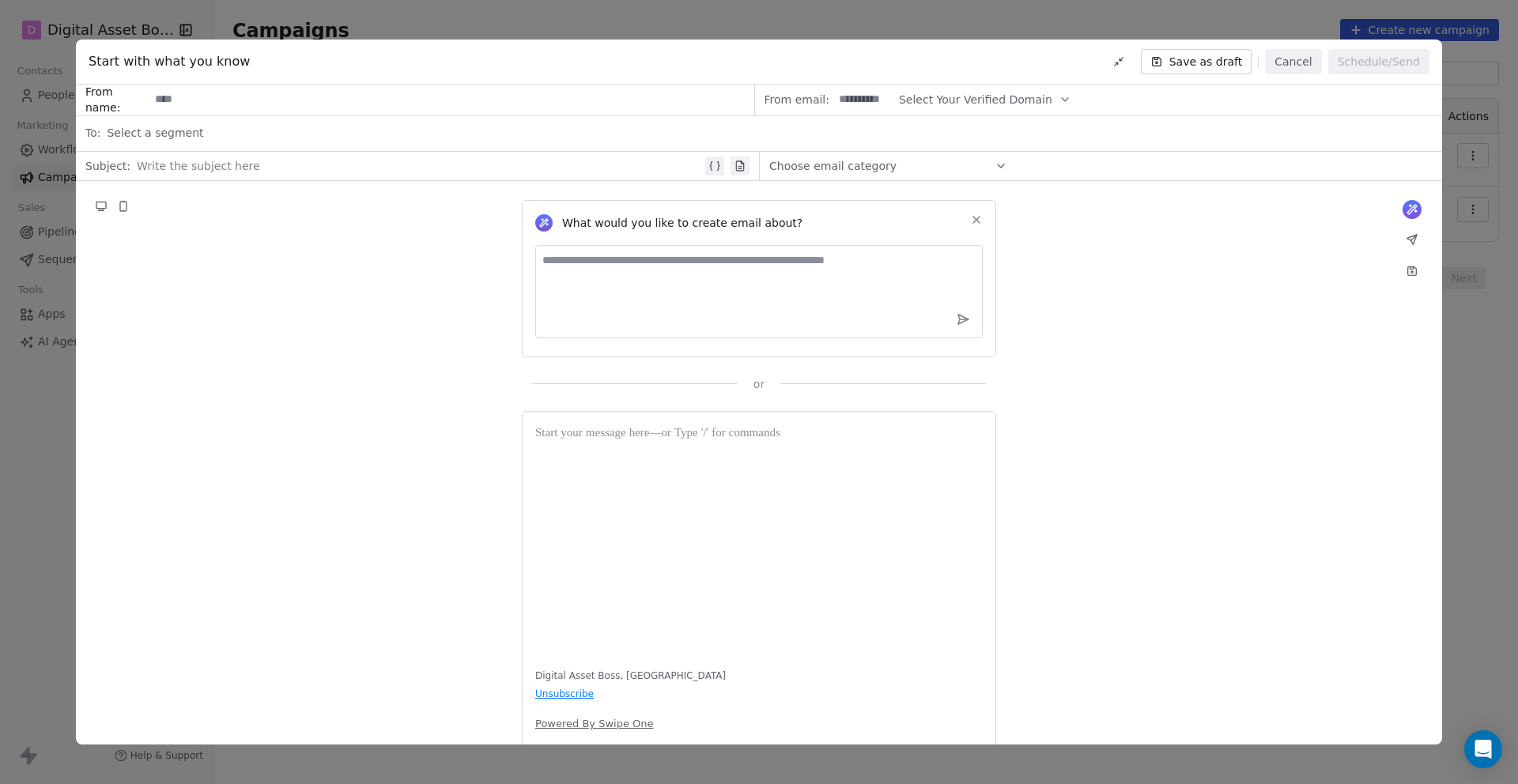
click at [549, 445] on div at bounding box center [759, 540] width 447 height 230
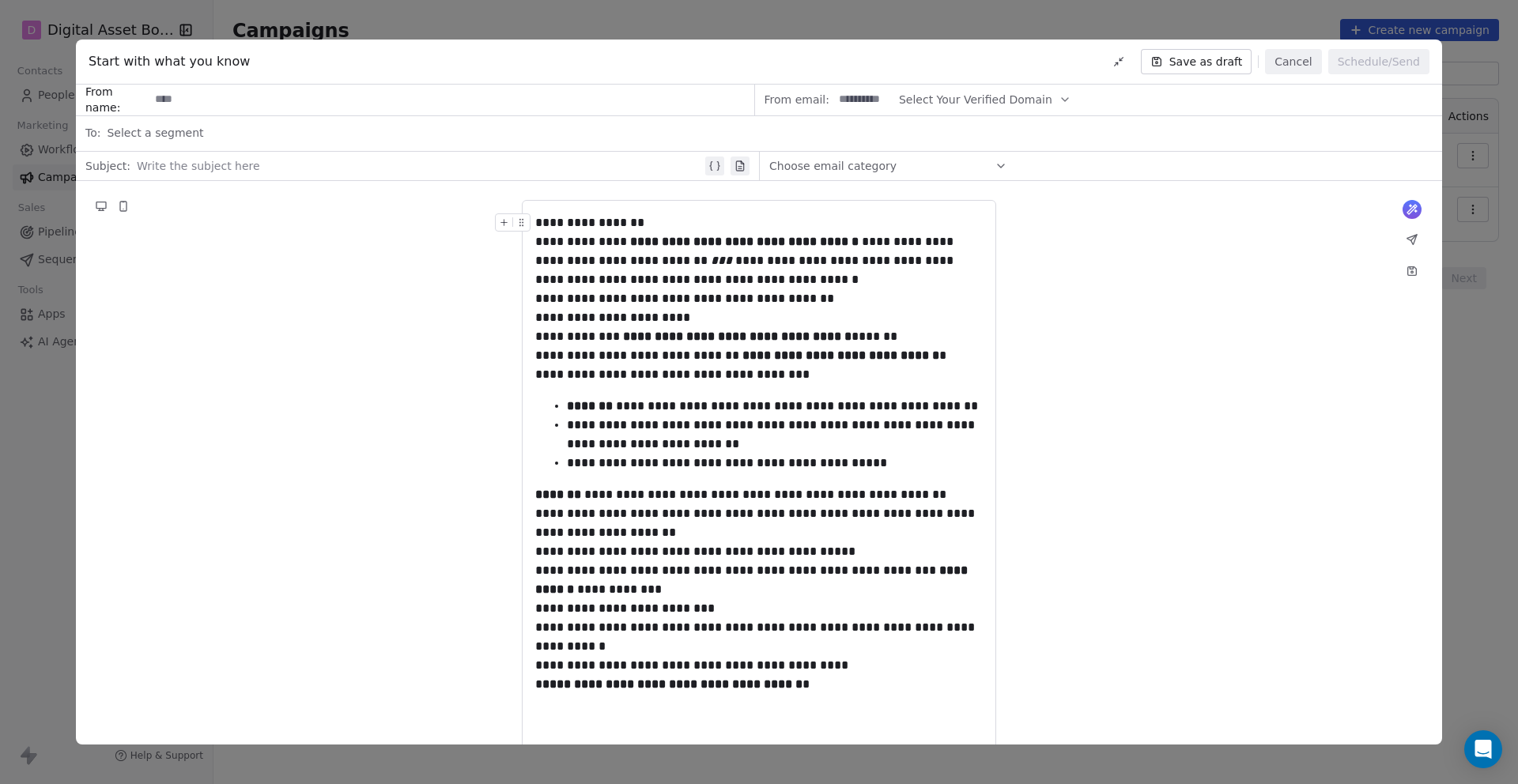
click at [646, 217] on div "**********" at bounding box center [759, 223] width 447 height 19
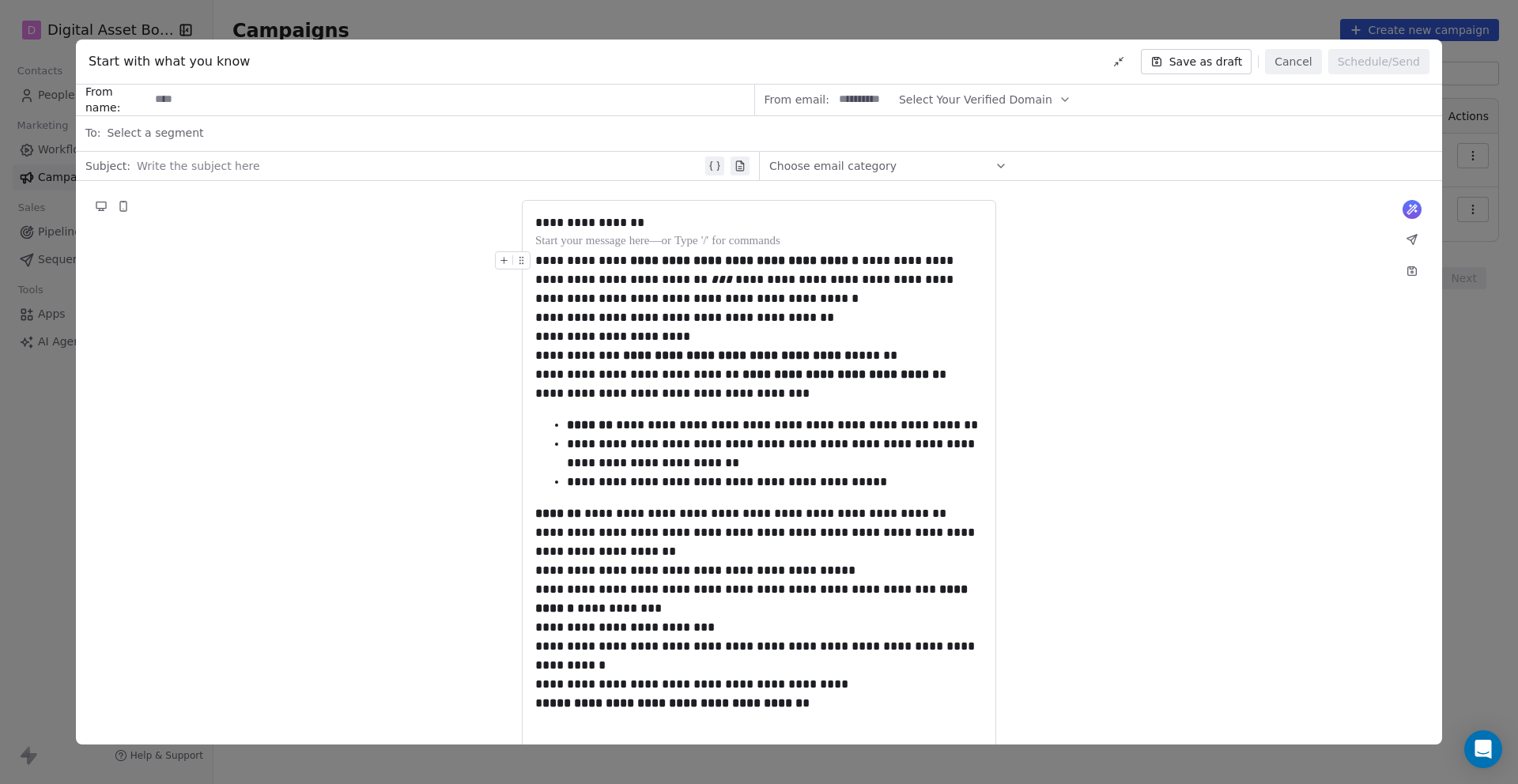
click at [758, 299] on div "**********" at bounding box center [759, 279] width 447 height 57
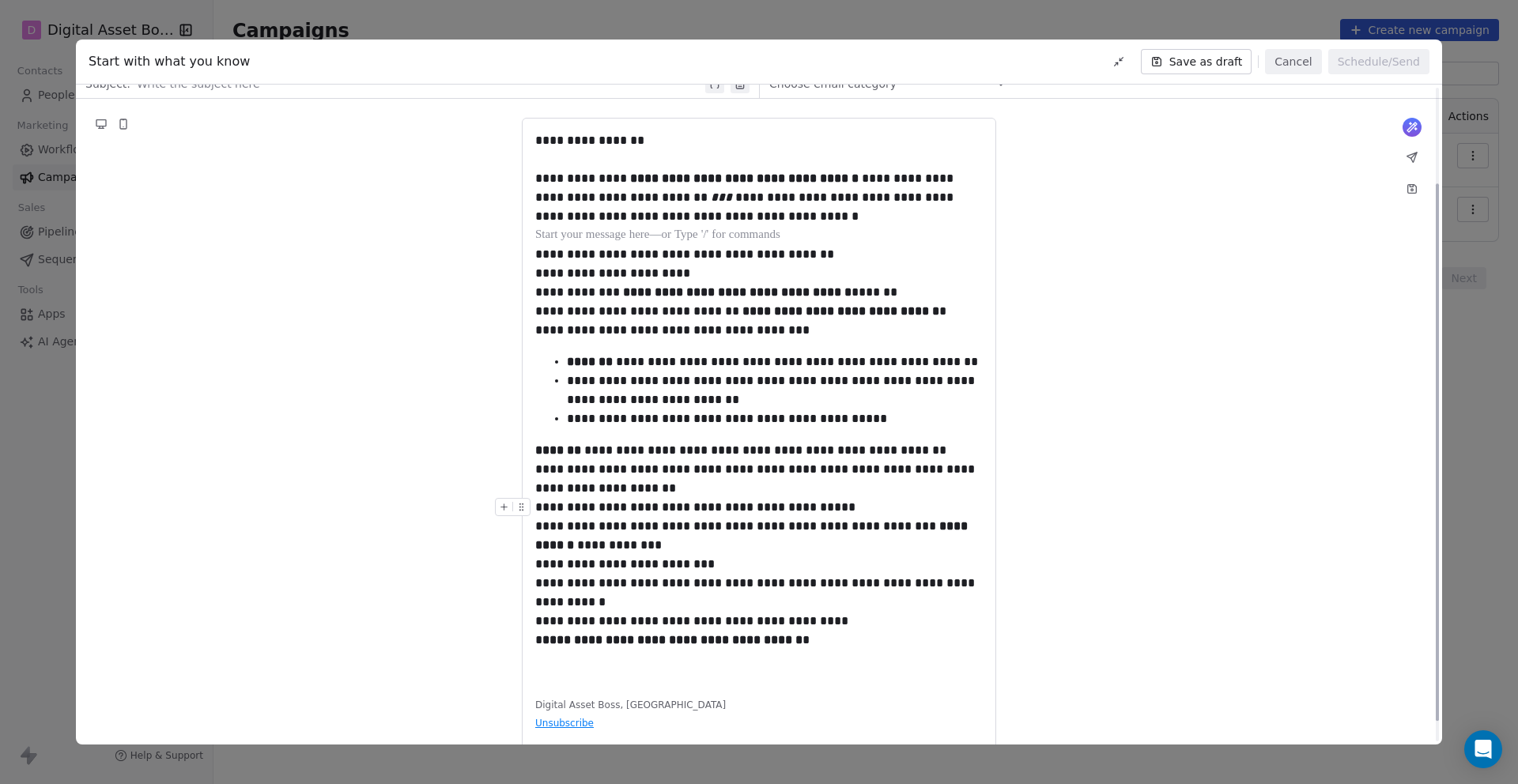
scroll to position [122, 0]
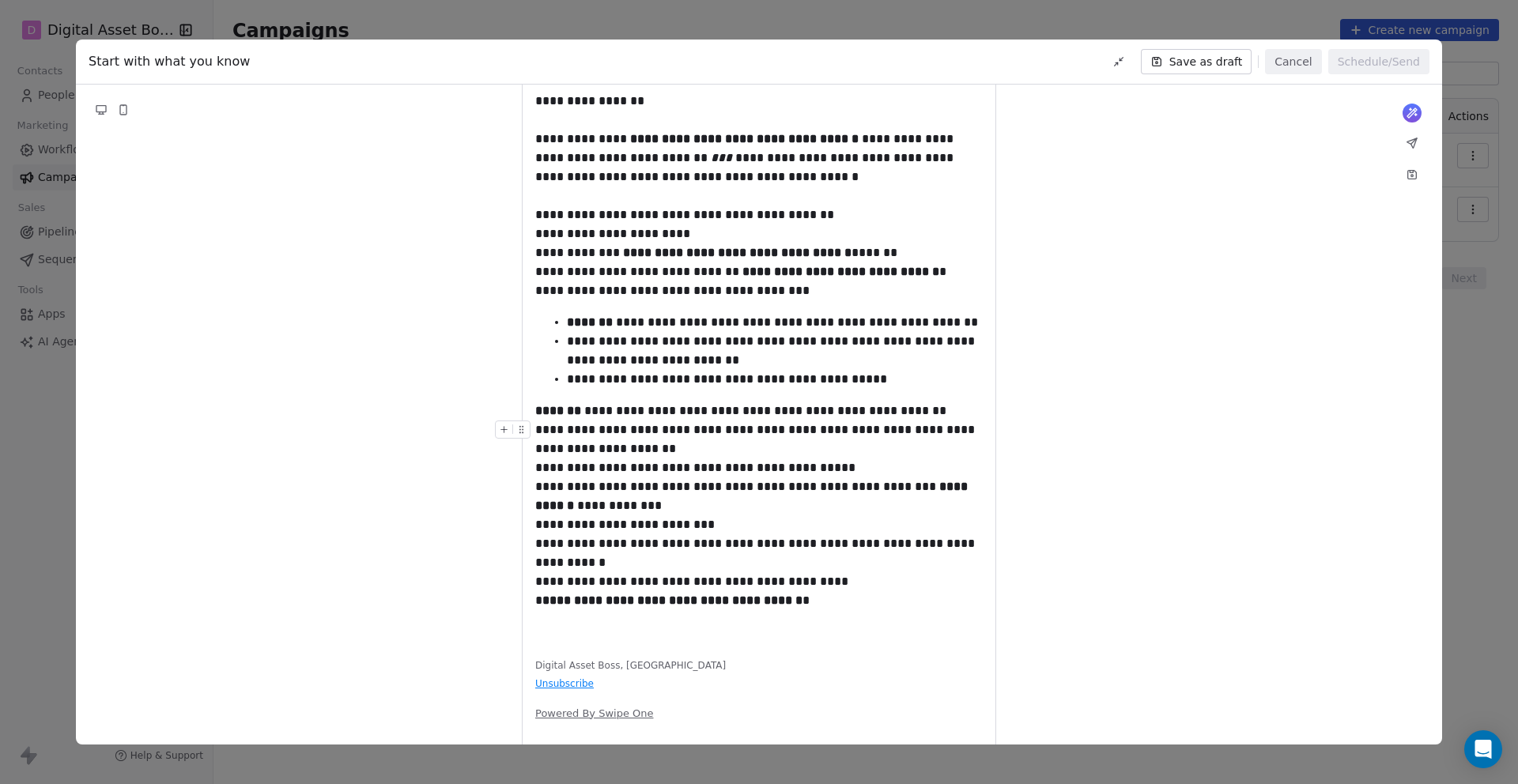
click at [645, 450] on div "**********" at bounding box center [759, 439] width 447 height 38
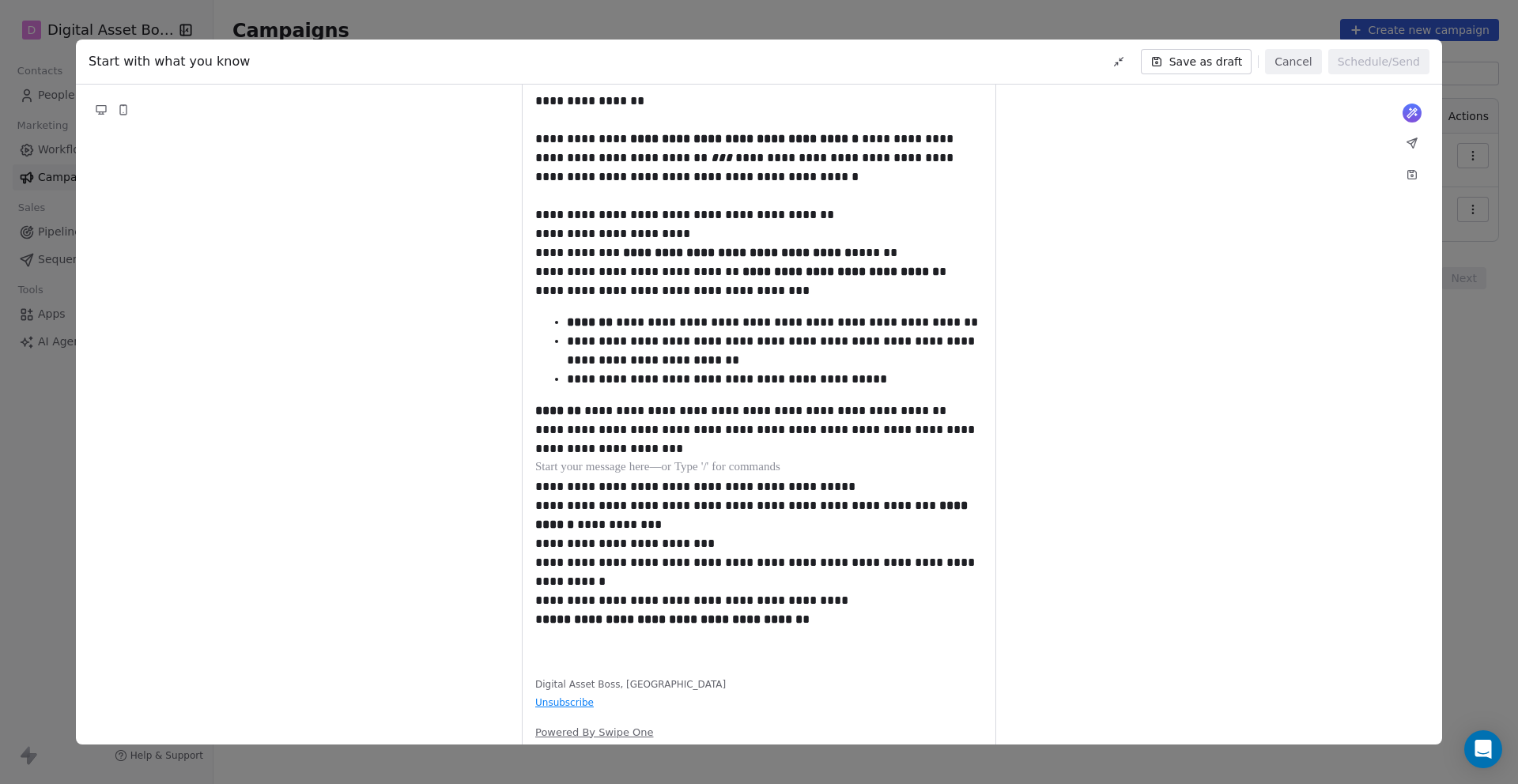
click at [603, 530] on div "**********" at bounding box center [759, 544] width 447 height 95
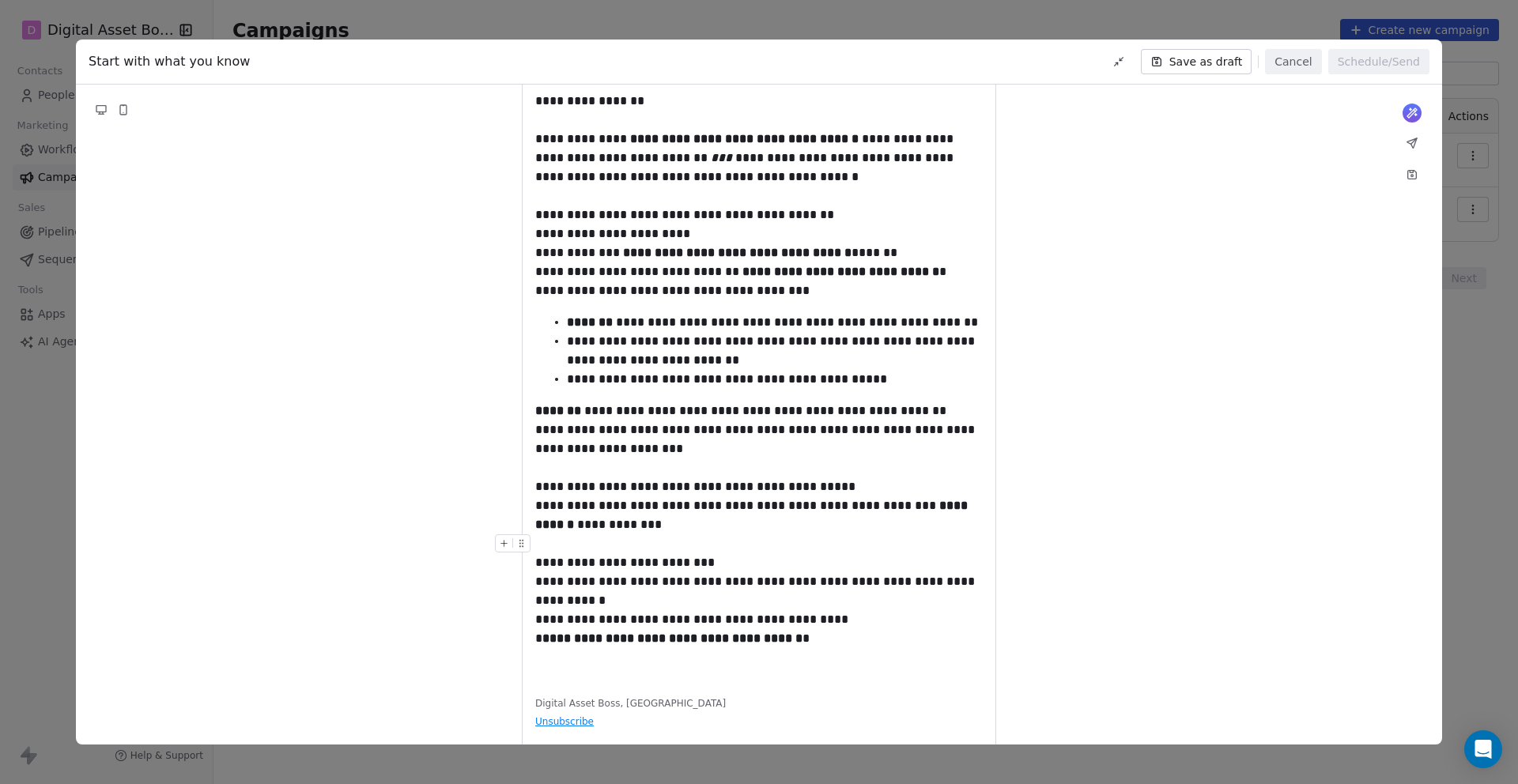
click at [579, 604] on div "**********" at bounding box center [759, 572] width 447 height 76
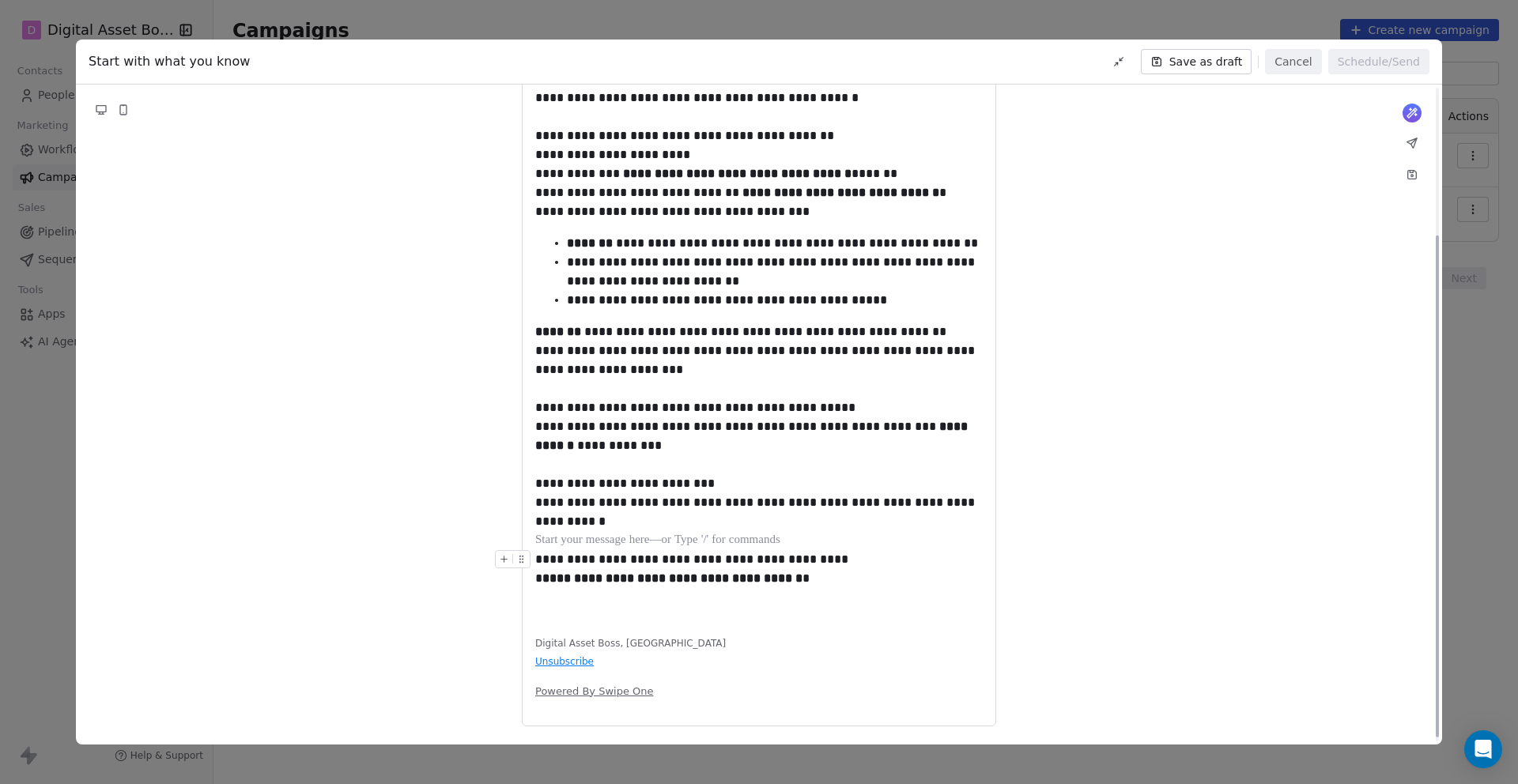
scroll to position [0, 0]
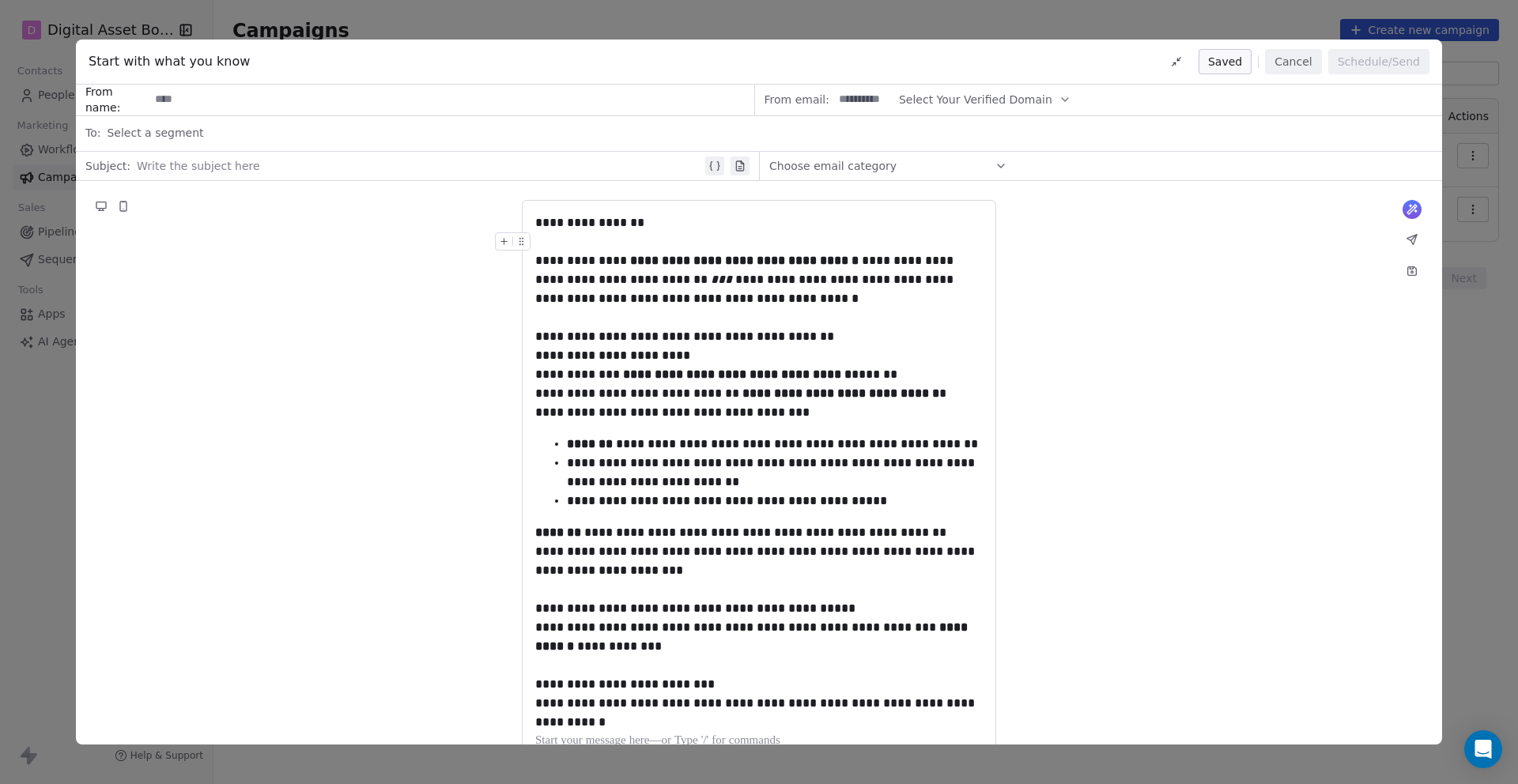
click at [179, 169] on div at bounding box center [420, 166] width 565 height 19
paste div
click at [1208, 62] on button "Save as draft" at bounding box center [1197, 62] width 112 height 25
click at [1169, 8] on div "**********" at bounding box center [759, 392] width 1518 height 784
click at [46, 319] on div "**********" at bounding box center [759, 392] width 1518 height 784
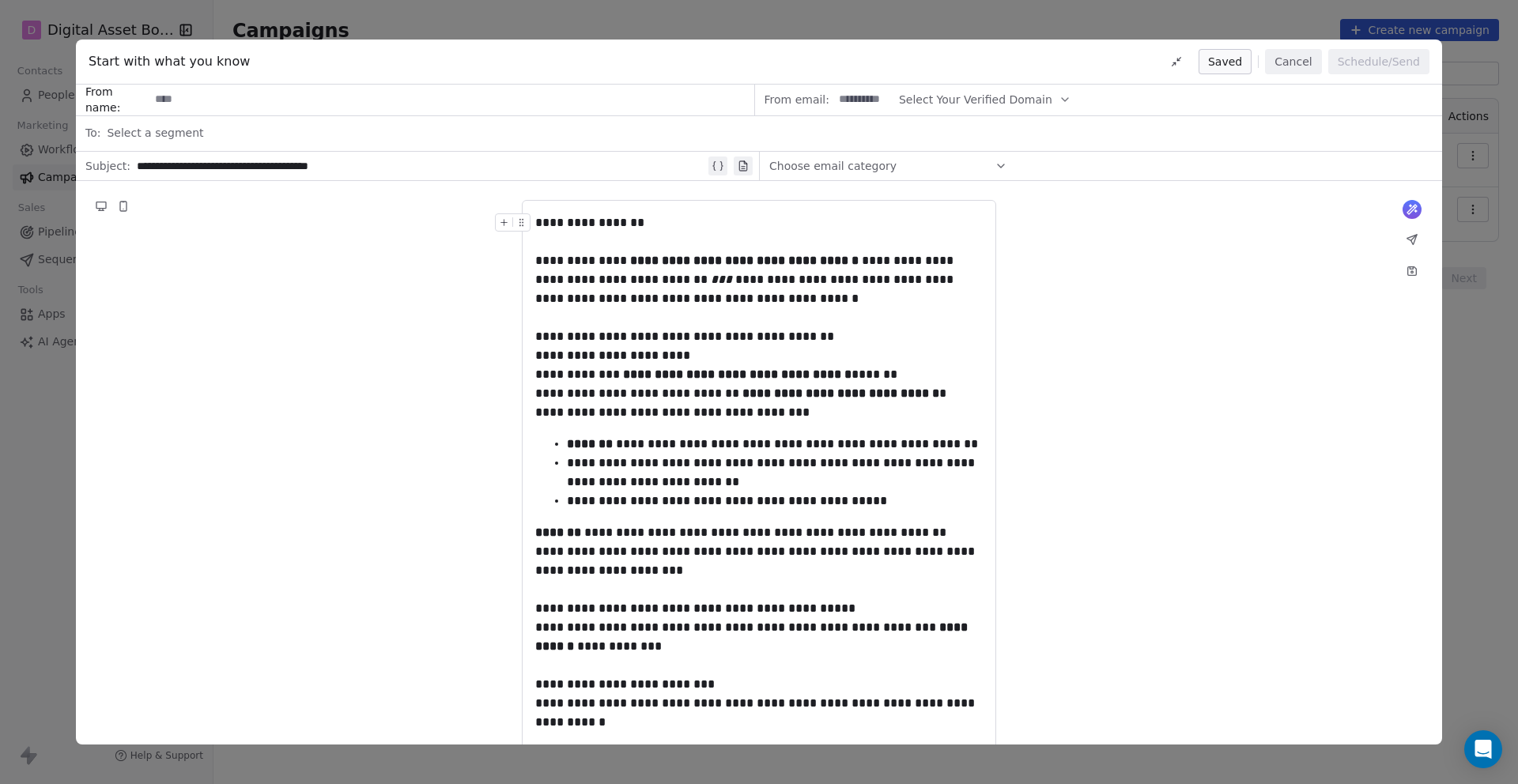
click at [1289, 62] on button "Cancel" at bounding box center [1293, 62] width 56 height 25
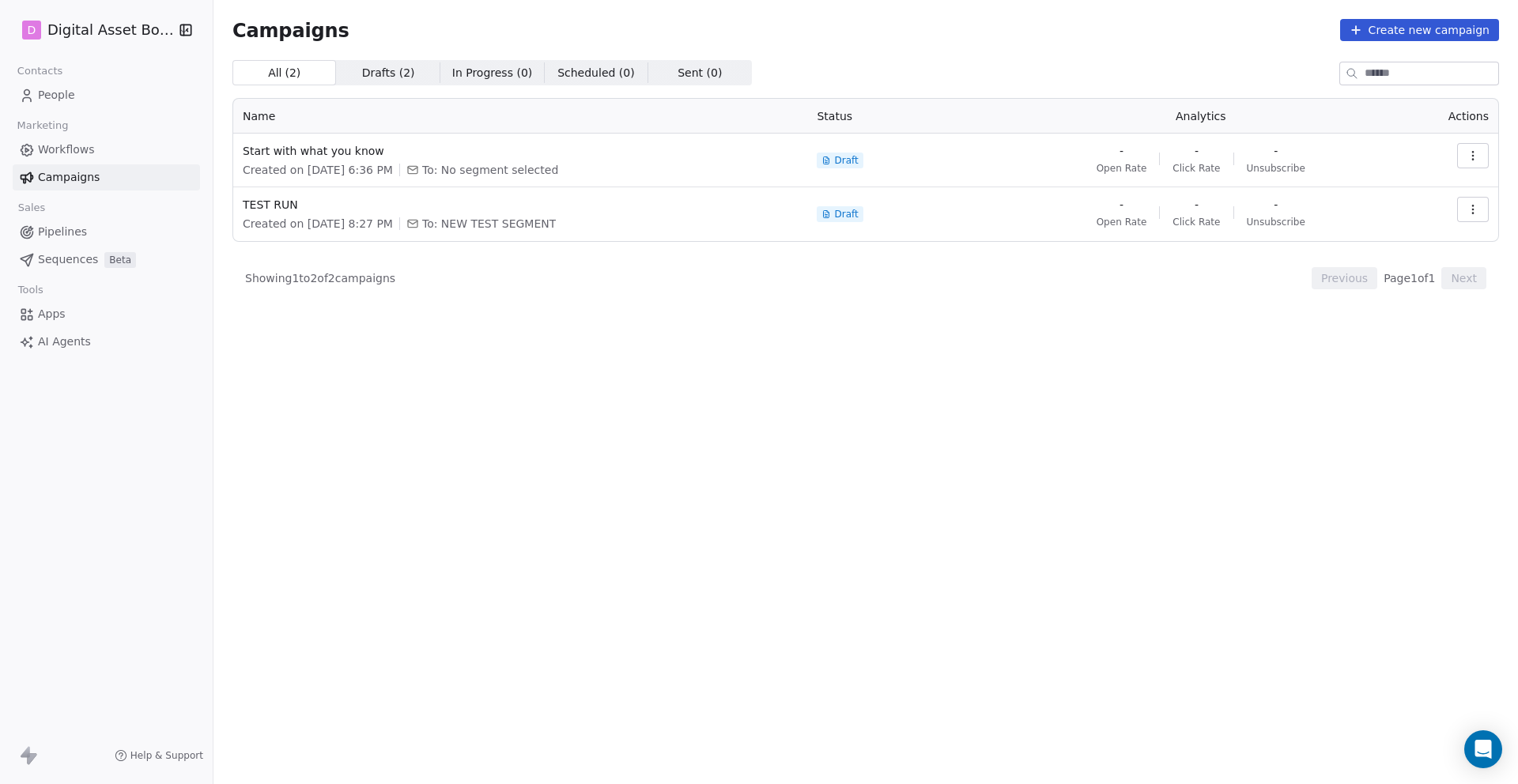
click at [63, 147] on span "Workflows" at bounding box center [66, 150] width 57 height 17
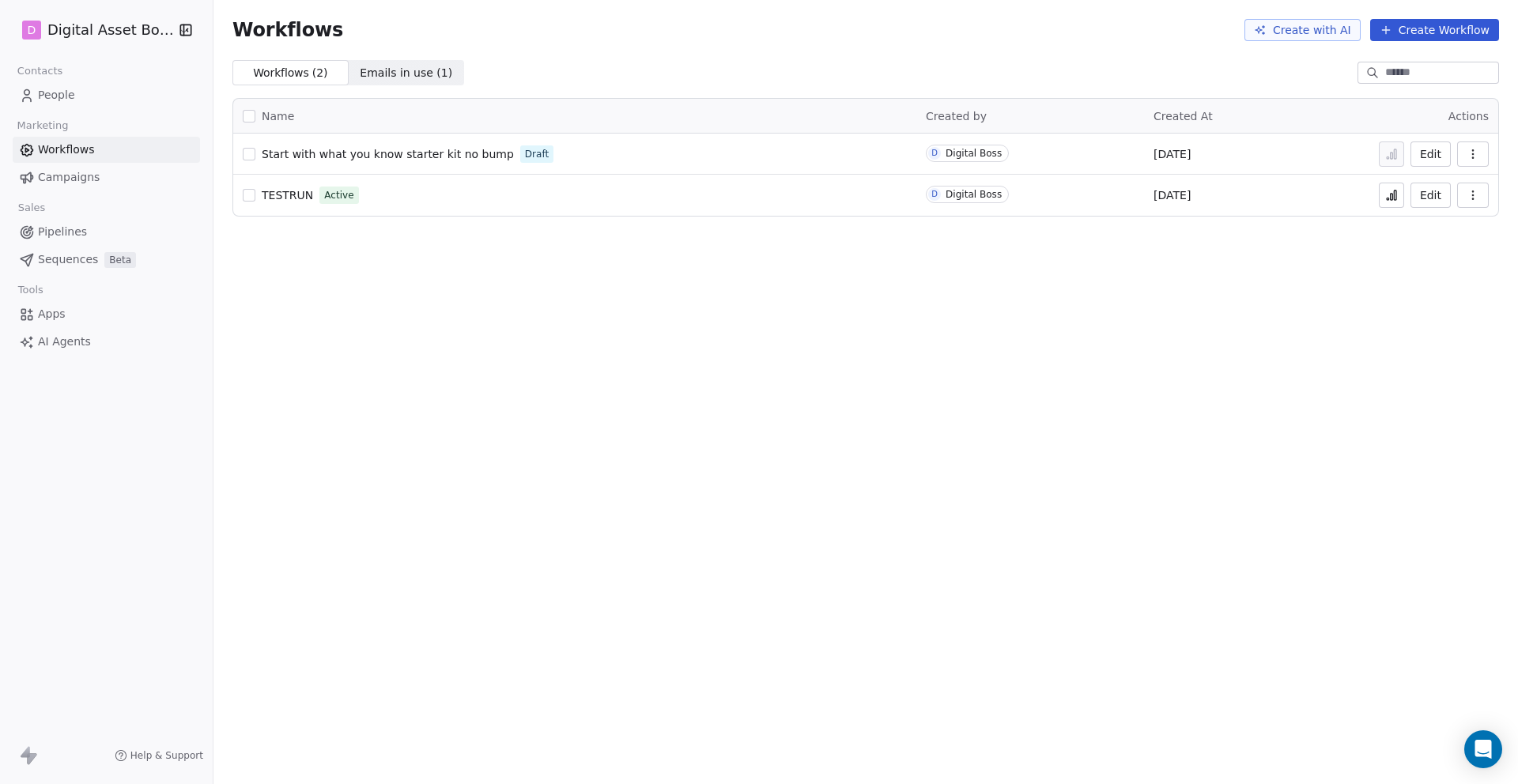
click at [375, 153] on span "Start with what you know starter kit no bump" at bounding box center [388, 153] width 252 height 13
click at [79, 174] on span "Campaigns" at bounding box center [68, 178] width 62 height 17
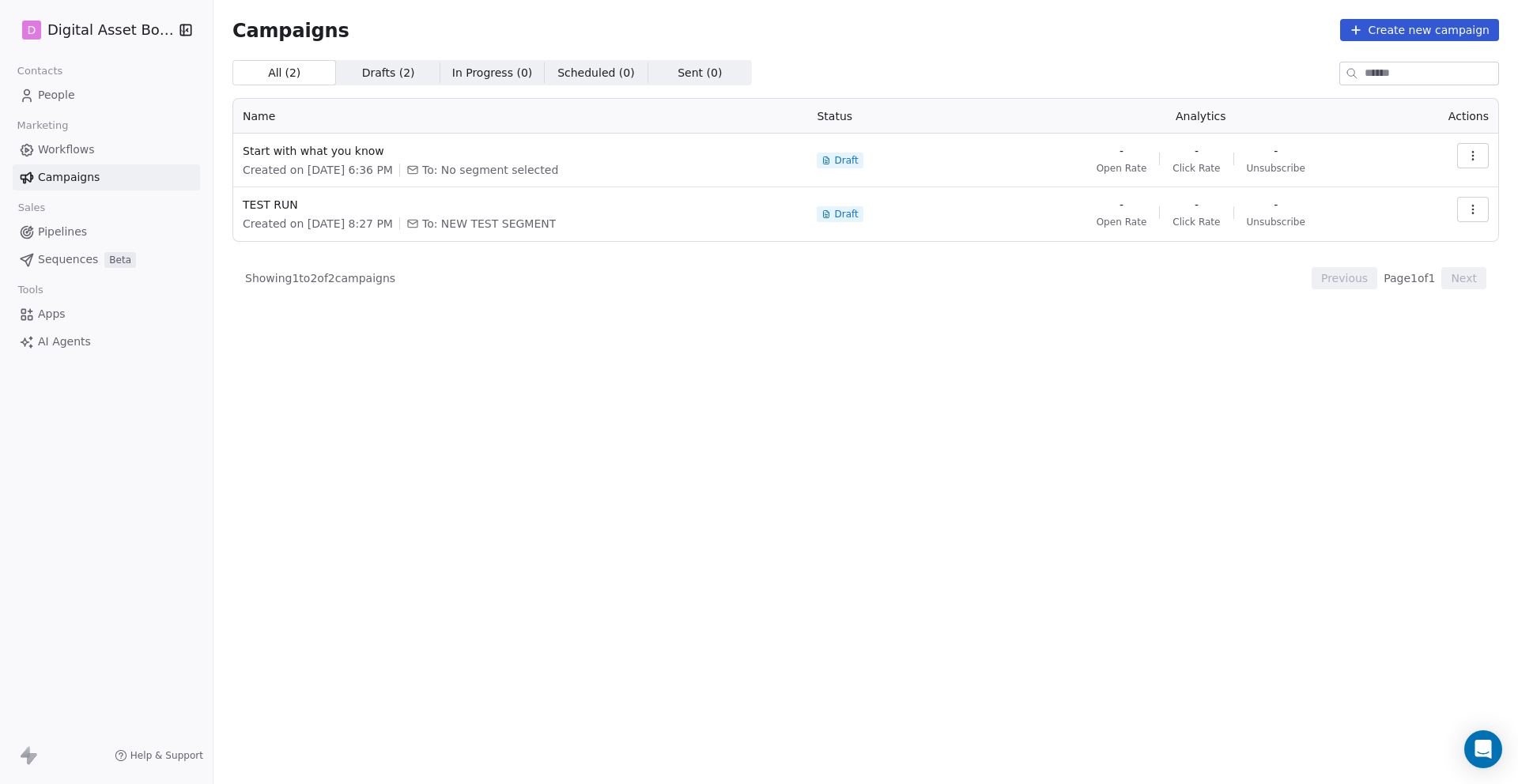
click at [1475, 154] on icon "button" at bounding box center [1472, 155] width 13 height 13
click at [351, 158] on html "D Digital Asset Boss Contacts People Marketing Workflows Campaigns Sales Pipeli…" at bounding box center [759, 451] width 1518 height 902
click at [73, 259] on span "Sequences" at bounding box center [68, 259] width 60 height 17
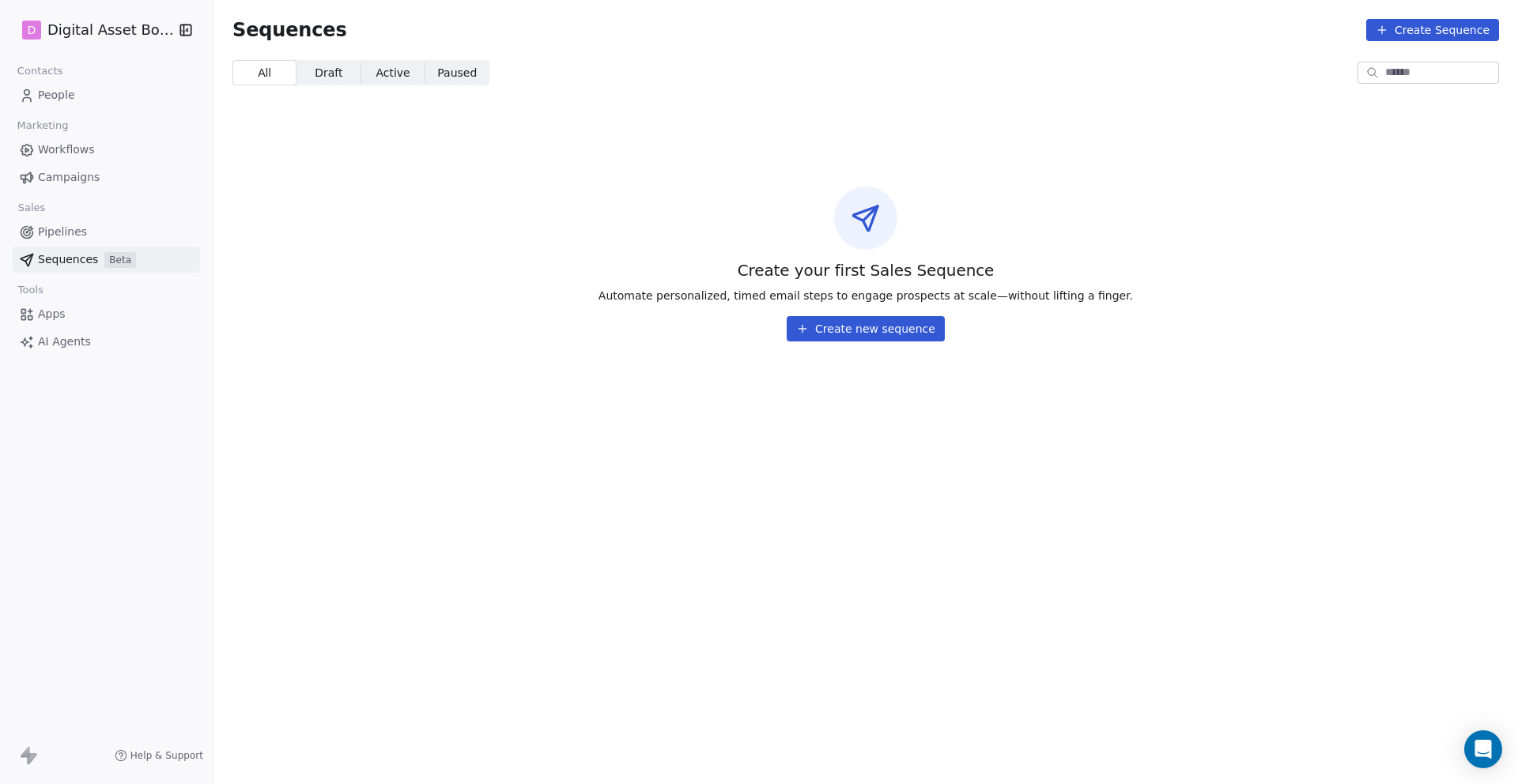
click at [876, 335] on button "Create new sequence" at bounding box center [866, 329] width 158 height 25
click at [53, 93] on div "Create New Sequence Sequence Name Cancel Create Sequence" at bounding box center [759, 392] width 1518 height 784
click at [53, 93] on span "People" at bounding box center [56, 95] width 38 height 17
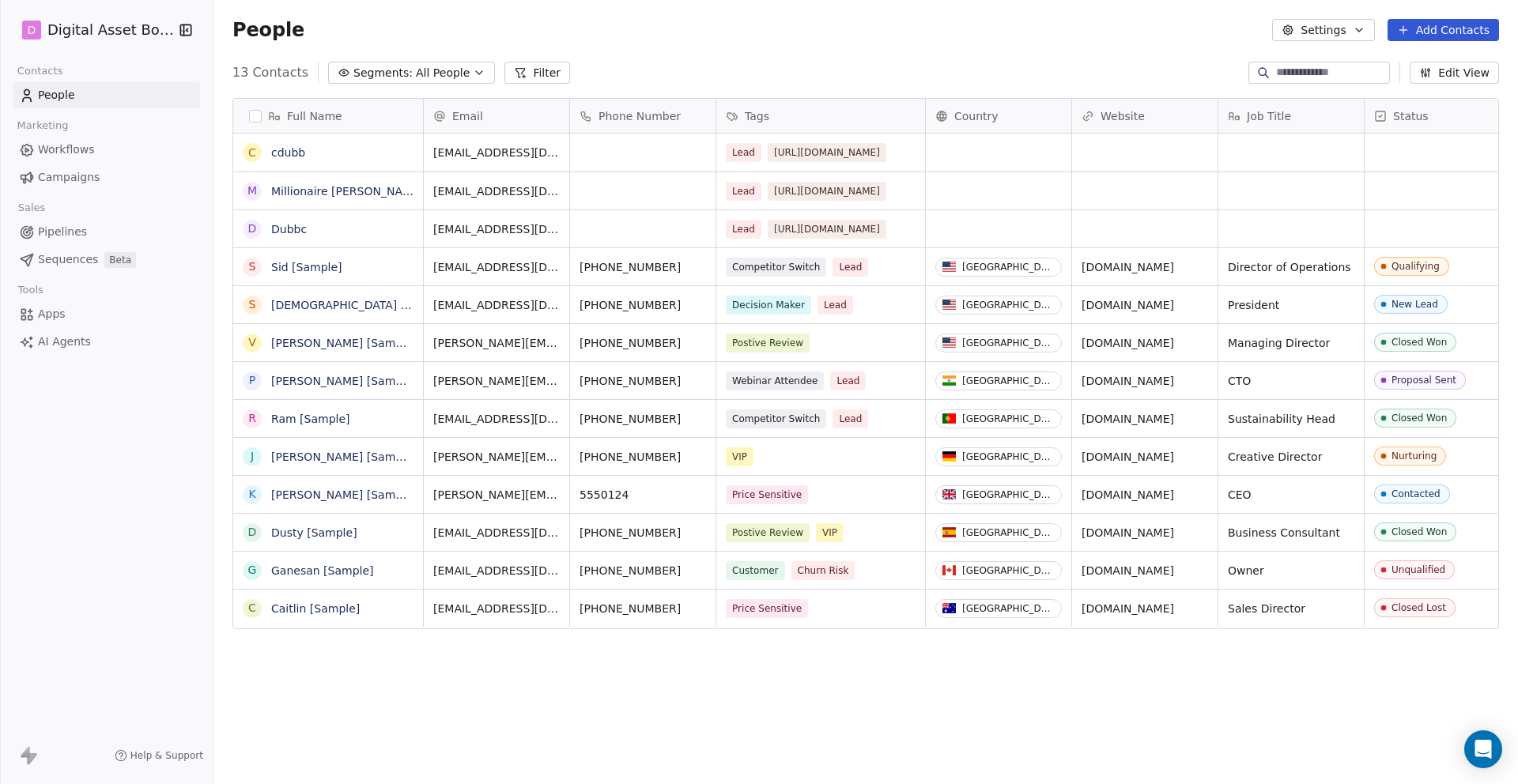
scroll to position [690, 1304]
click at [45, 149] on span "Workflows" at bounding box center [66, 150] width 57 height 17
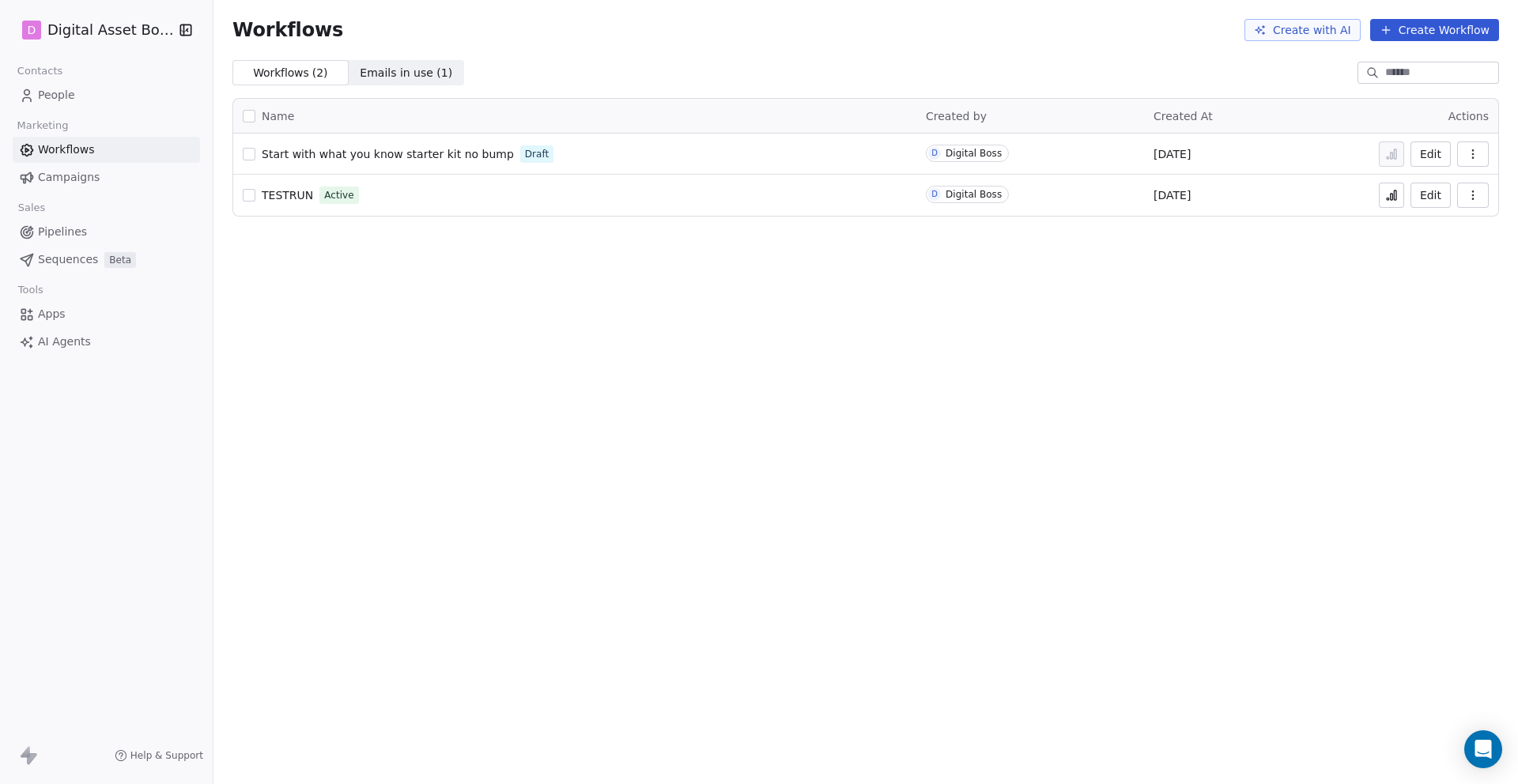
click at [251, 150] on button "button" at bounding box center [249, 153] width 13 height 13
click at [1470, 150] on icon "button" at bounding box center [1472, 153] width 13 height 13
click at [1435, 149] on button "Edit" at bounding box center [1430, 154] width 40 height 25
click at [172, 31] on button "button" at bounding box center [183, 30] width 23 height 16
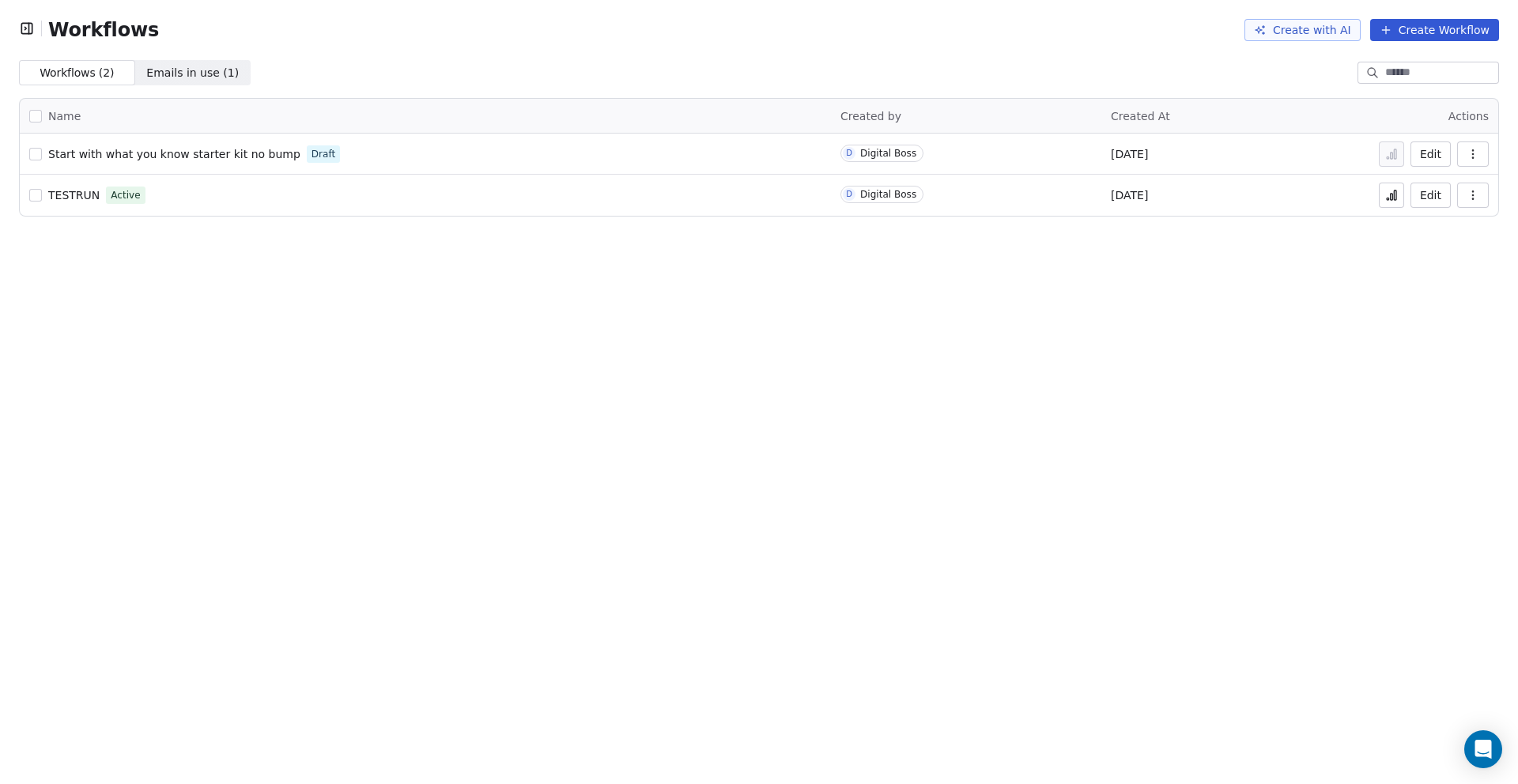
click at [25, 26] on icon "button" at bounding box center [27, 28] width 16 height 16
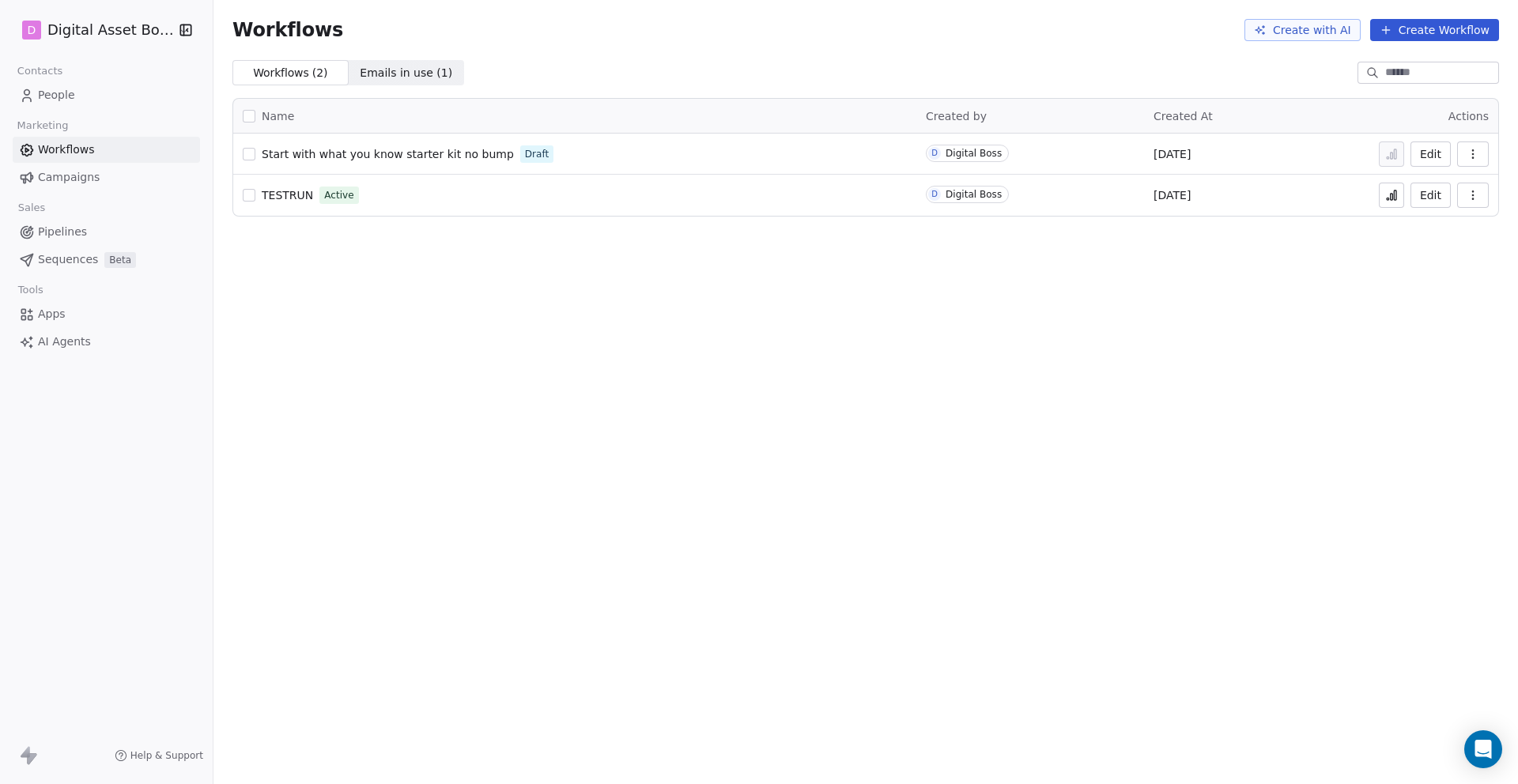
click at [29, 310] on icon at bounding box center [27, 314] width 16 height 16
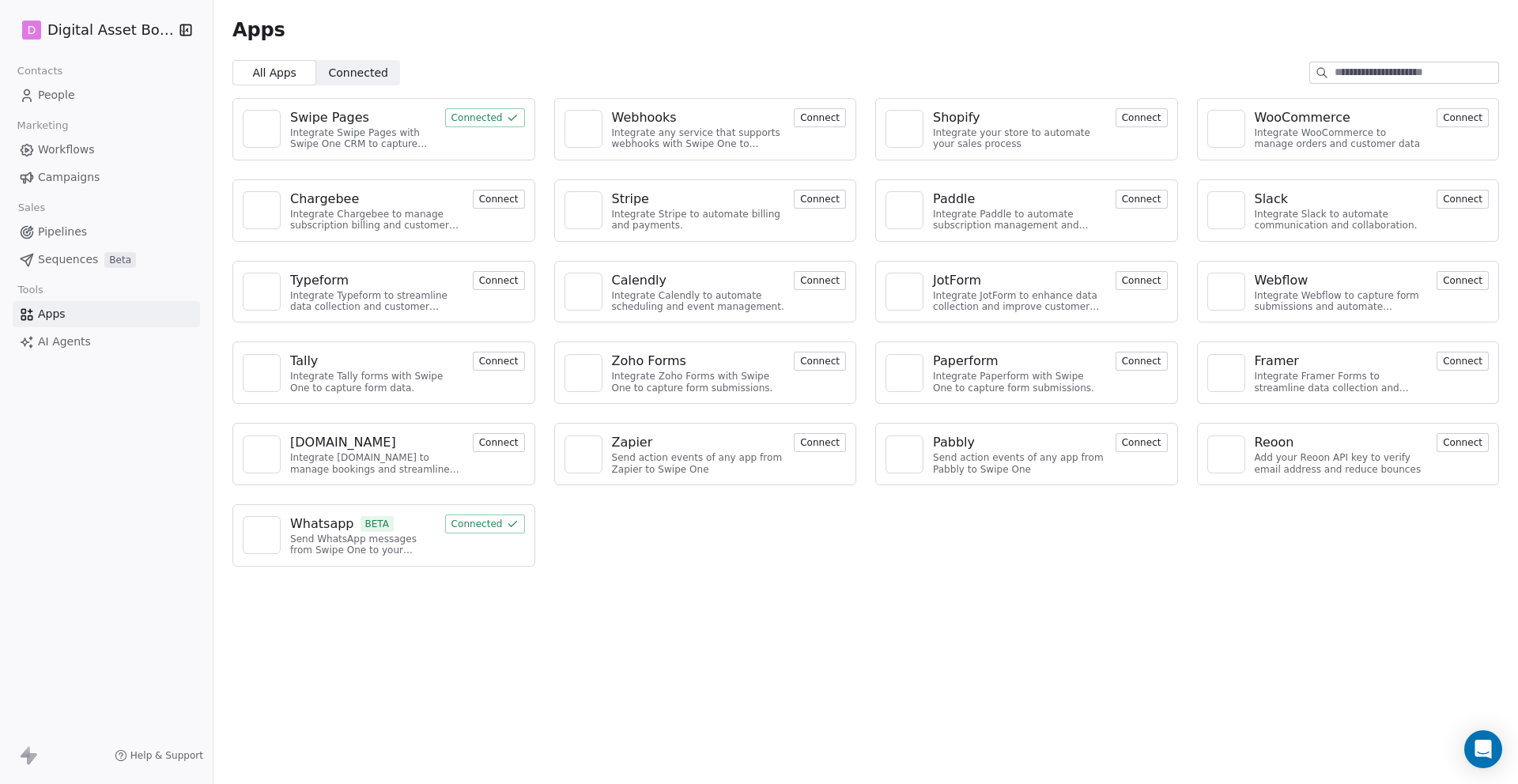
click at [1129, 446] on button "Connect" at bounding box center [1141, 442] width 53 height 19
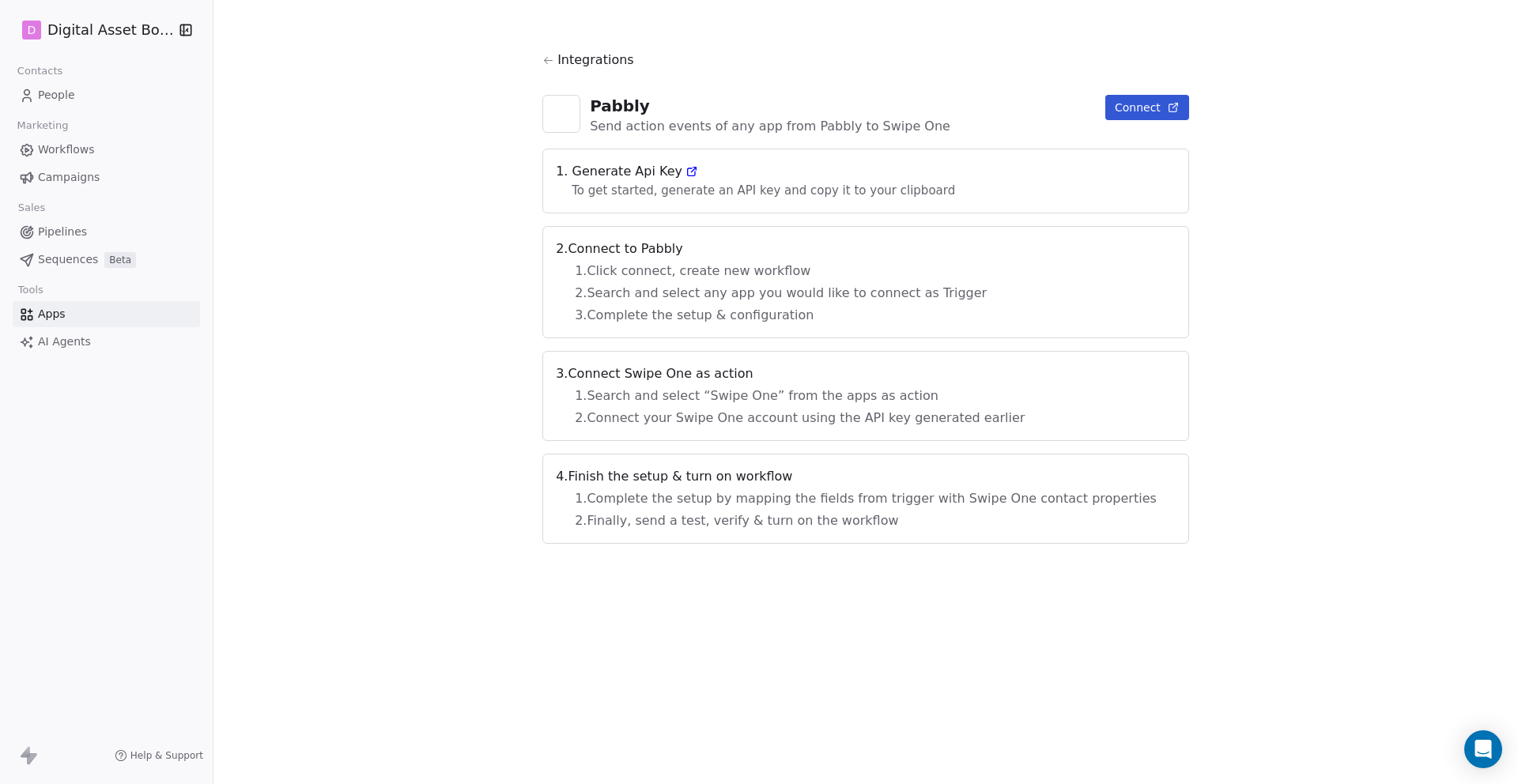
click at [698, 172] on icon at bounding box center [691, 171] width 13 height 13
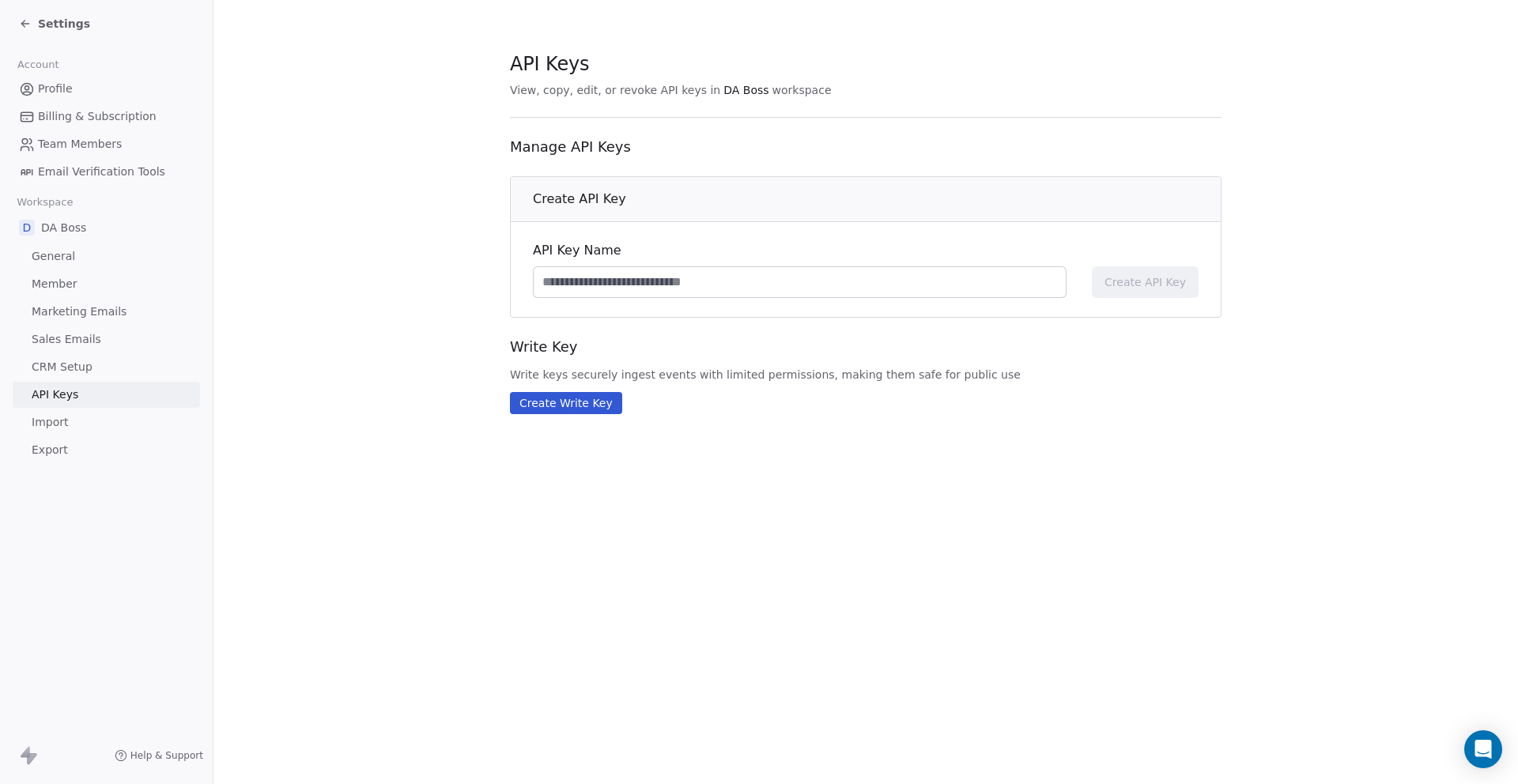
click at [71, 336] on span "Sales Emails" at bounding box center [66, 339] width 69 height 17
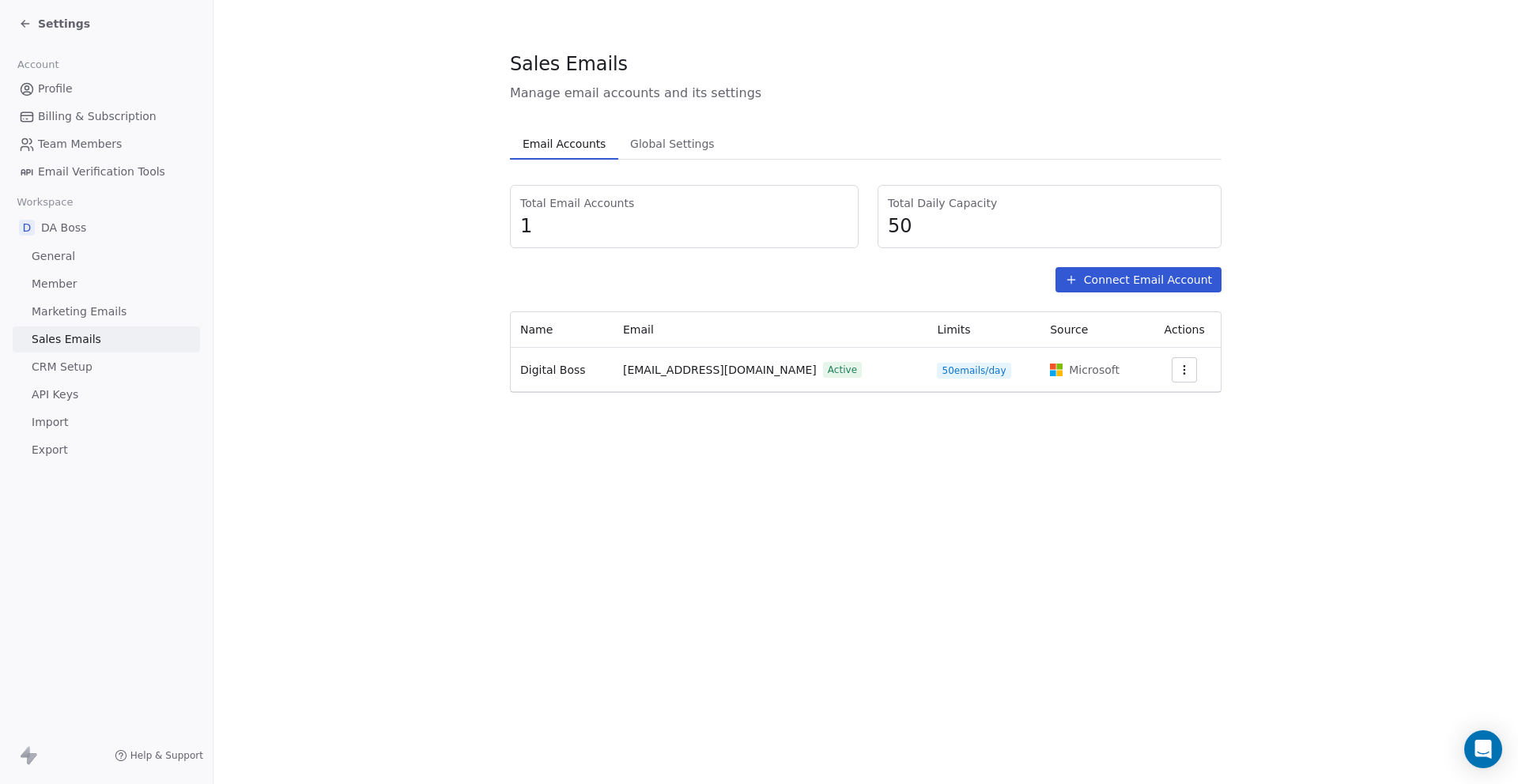
click at [68, 254] on span "General" at bounding box center [53, 257] width 43 height 17
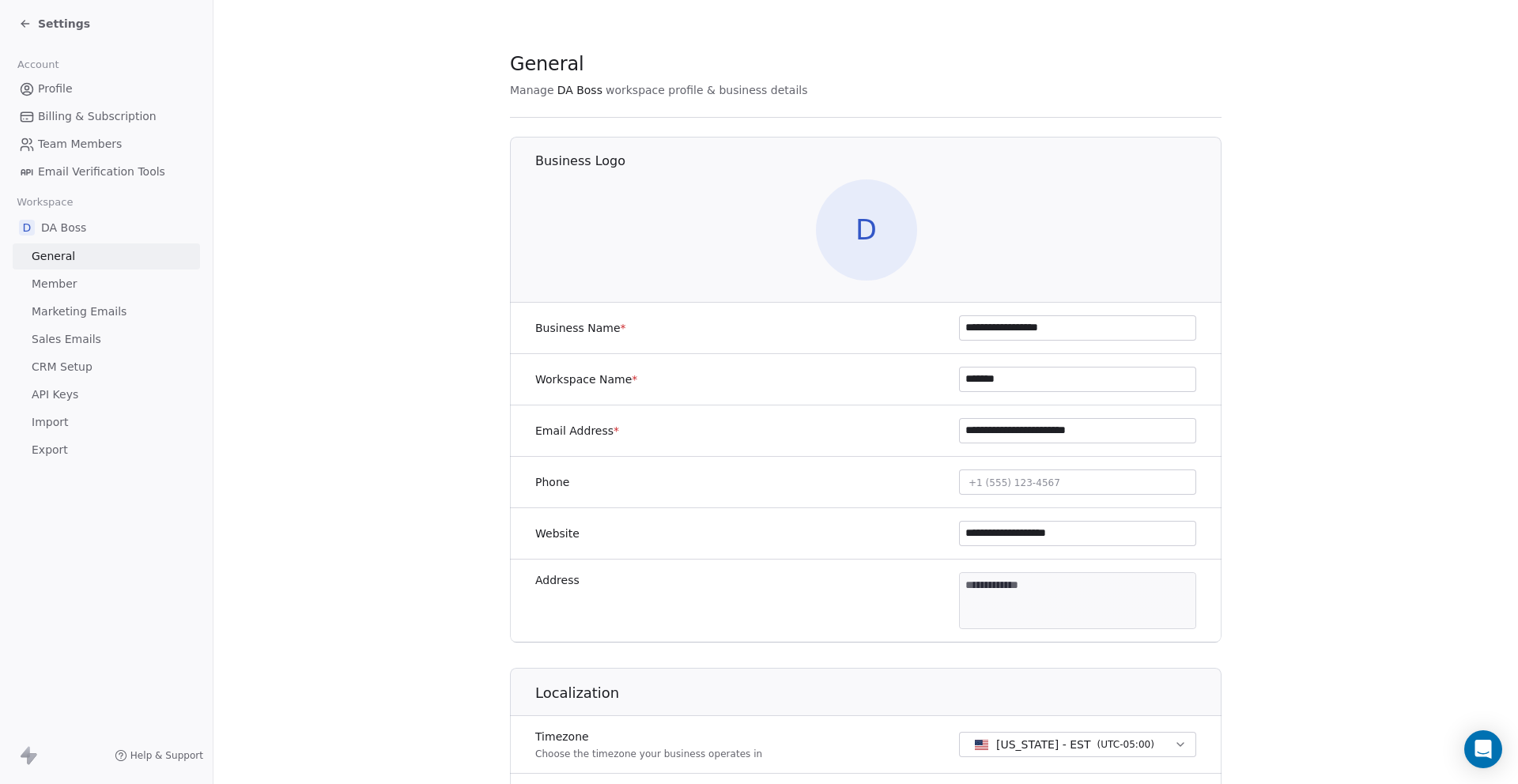
click at [44, 18] on span "Settings" at bounding box center [63, 23] width 53 height 16
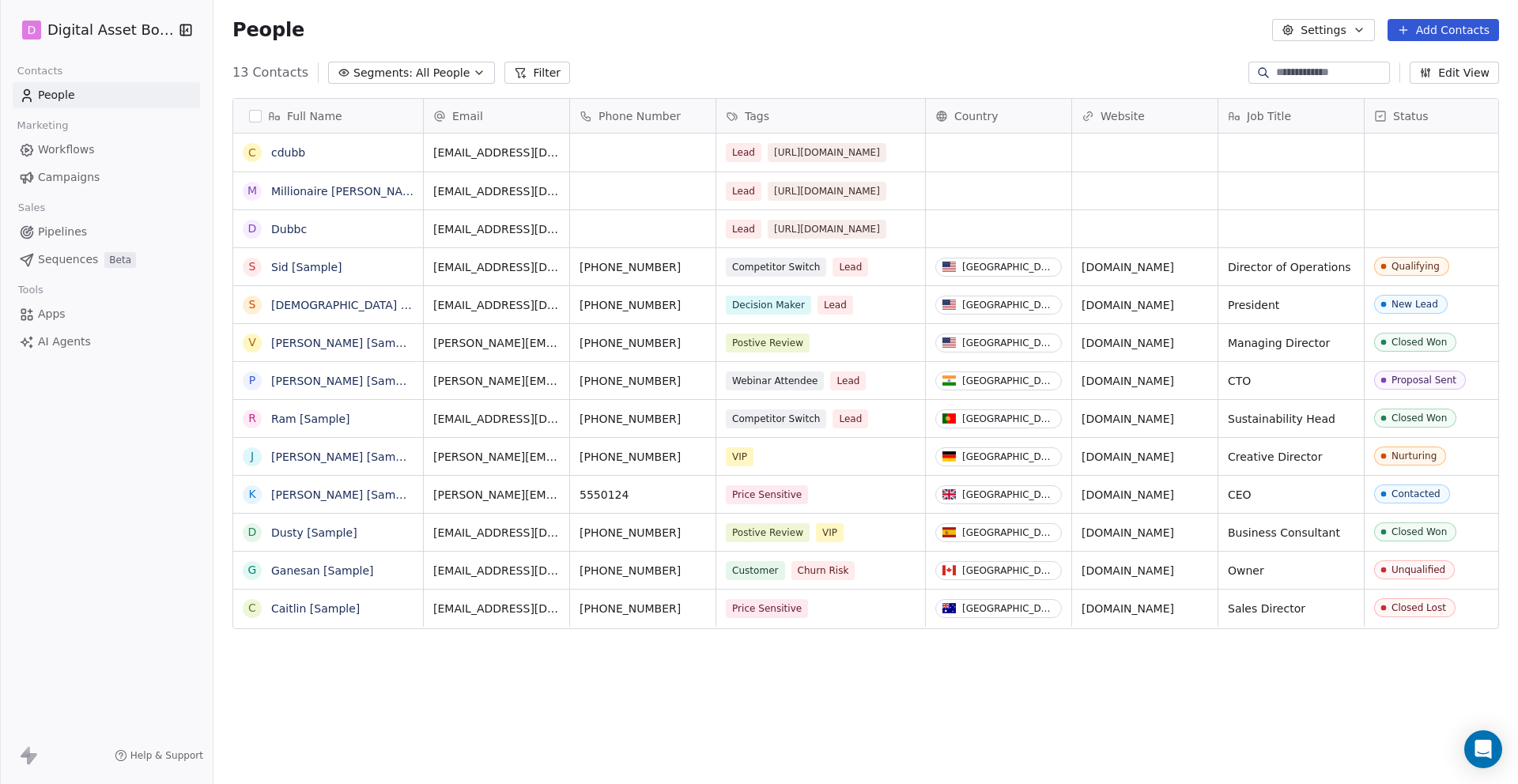
scroll to position [690, 1304]
click at [50, 314] on span "Apps" at bounding box center [51, 314] width 28 height 17
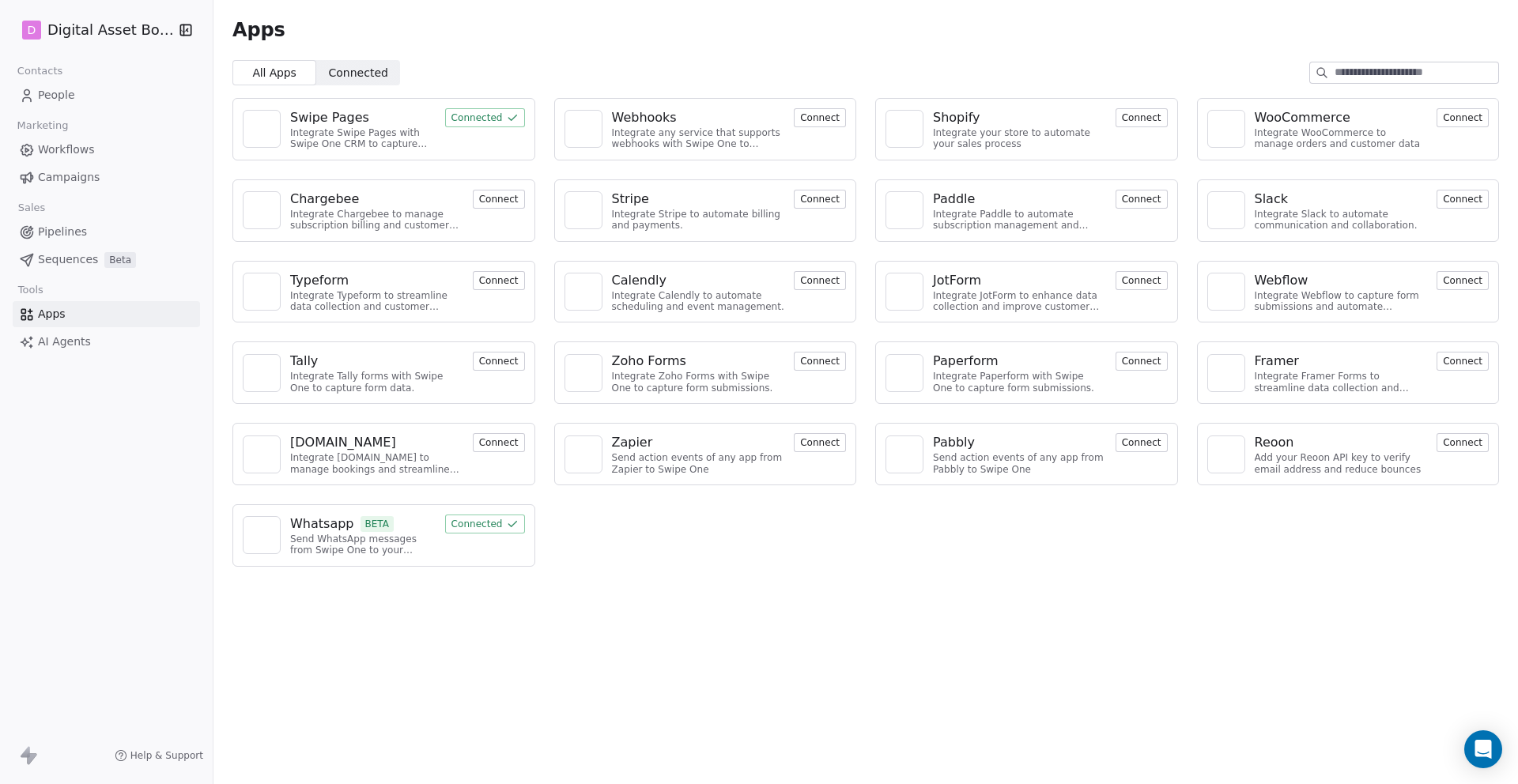
click at [1129, 442] on button "Connect" at bounding box center [1141, 442] width 53 height 19
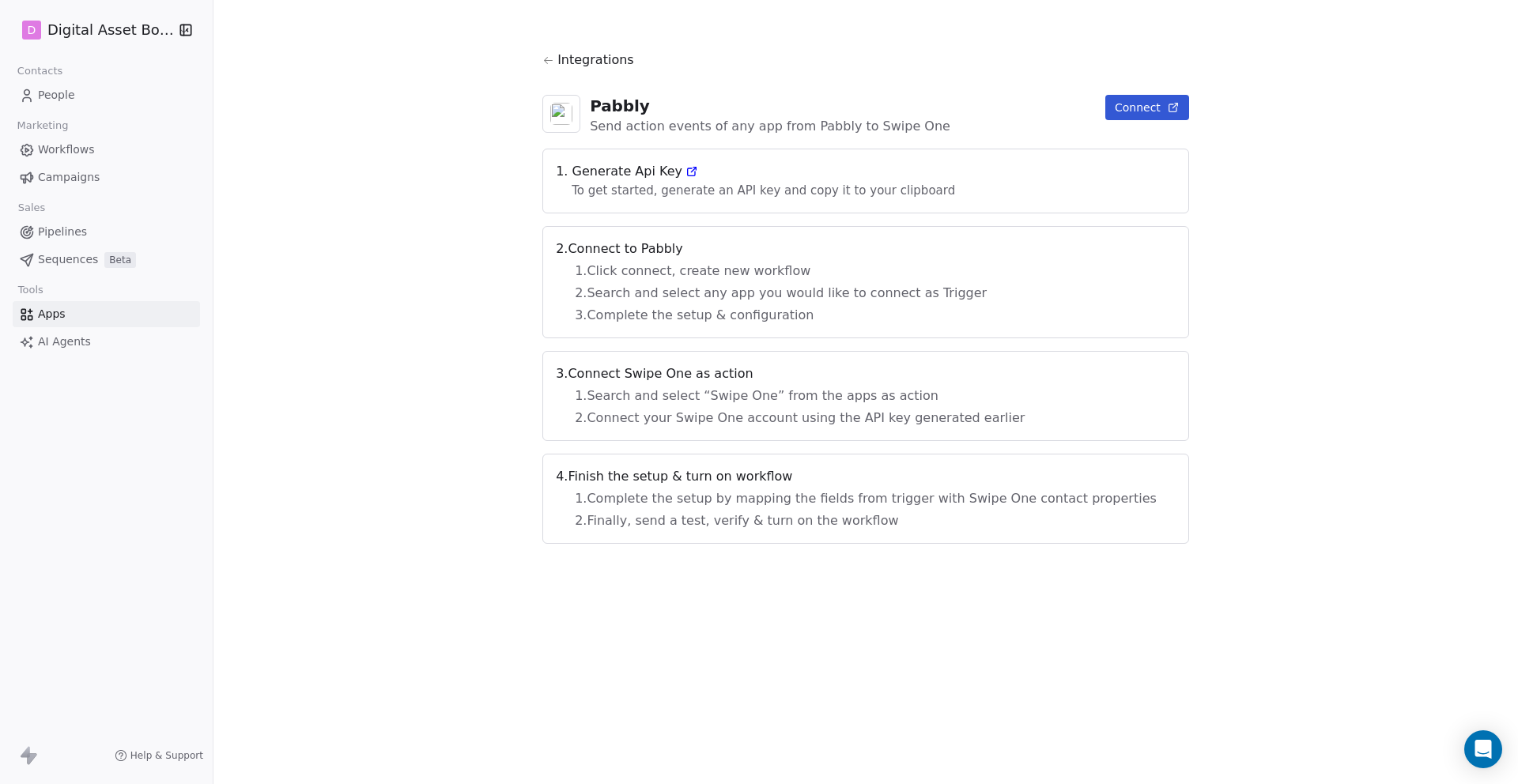
click at [698, 171] on icon at bounding box center [691, 171] width 13 height 13
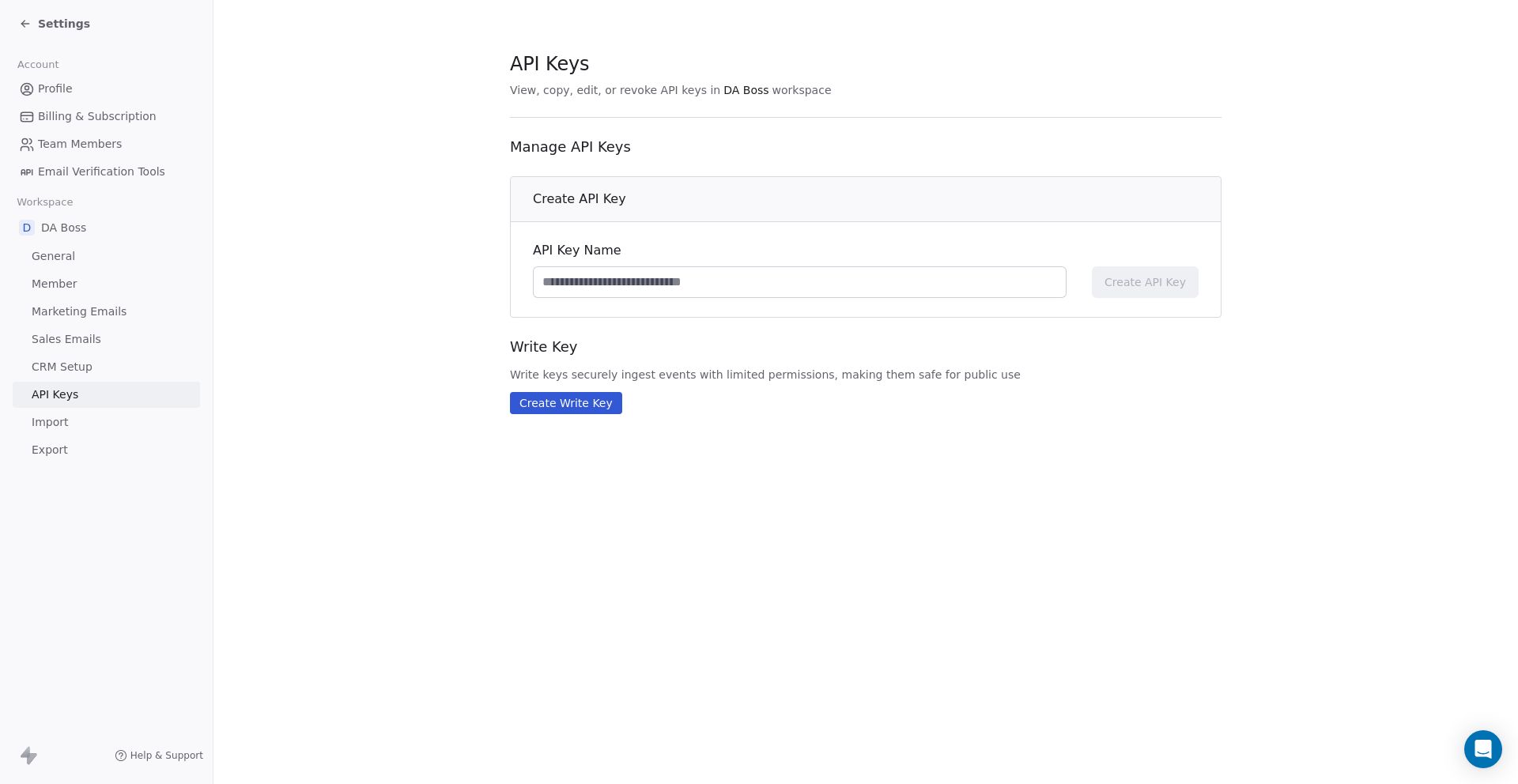
click at [912, 264] on div "API Key Name" at bounding box center [800, 269] width 534 height 57
click at [736, 289] on input at bounding box center [800, 282] width 532 height 30
type input "*"
click at [539, 286] on input "**********" at bounding box center [800, 282] width 532 height 30
type input "**********"
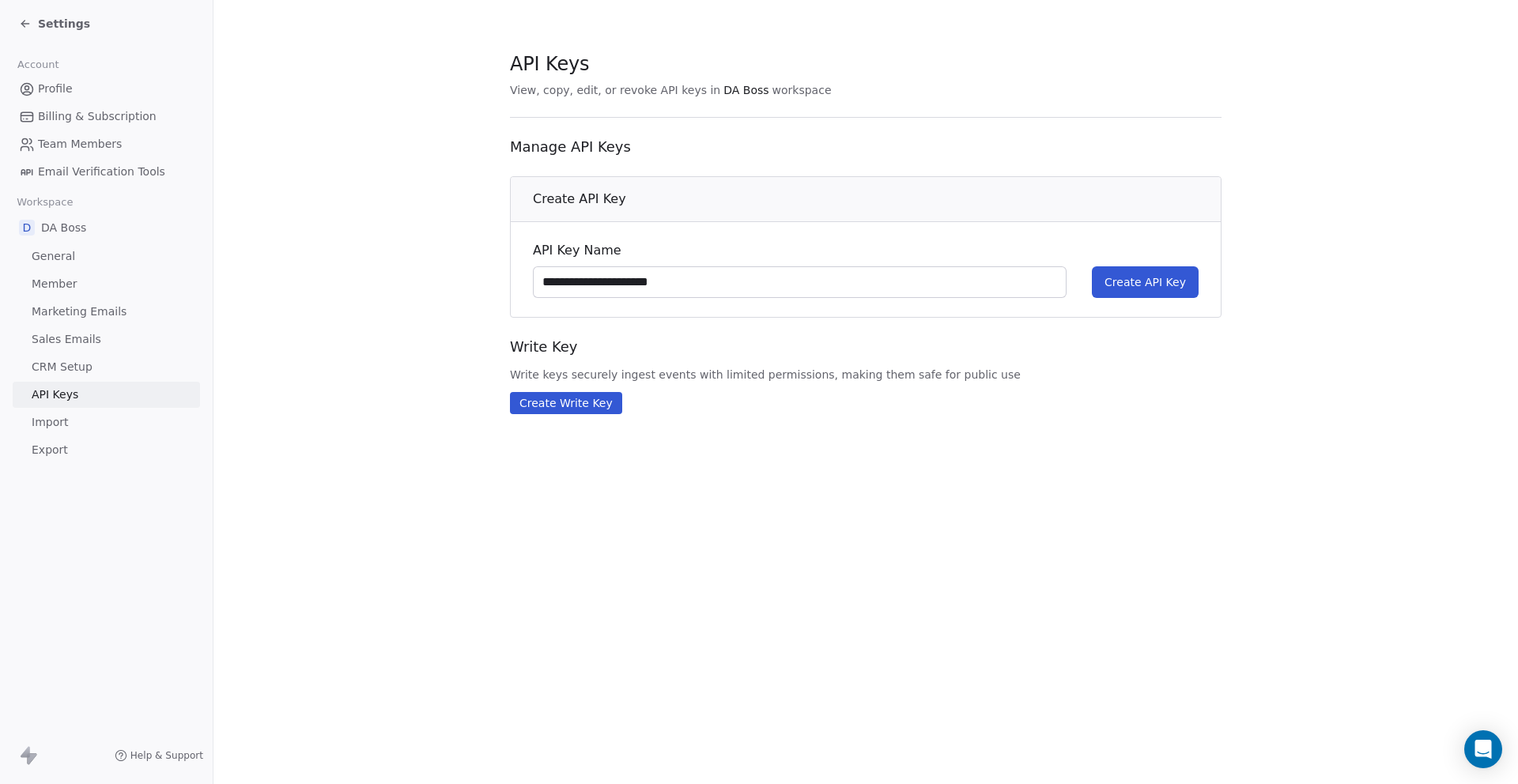
click at [1114, 281] on span "Create API Key" at bounding box center [1145, 282] width 82 height 16
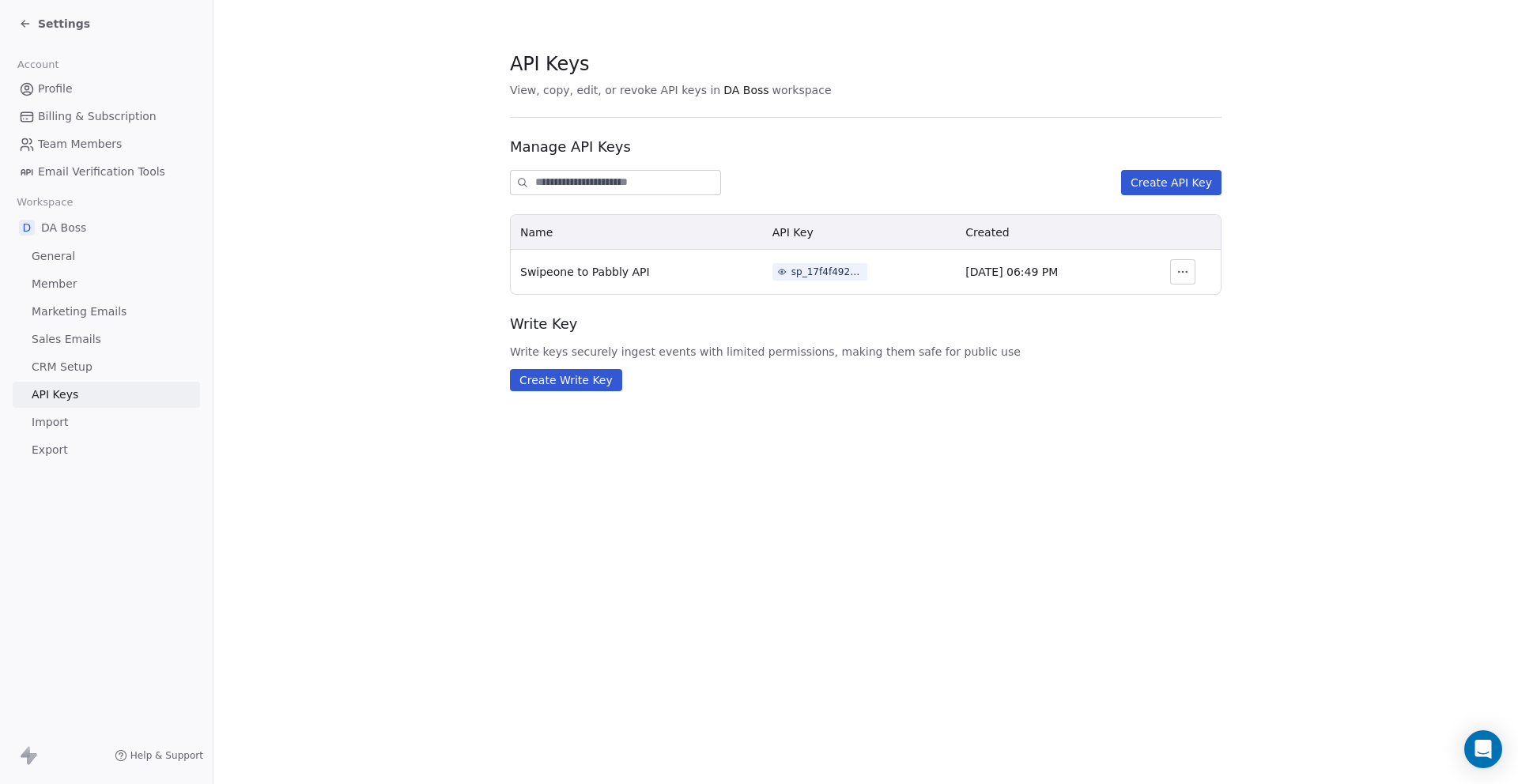
click at [1187, 269] on icon "button" at bounding box center [1182, 271] width 13 height 13
click at [792, 274] on div "sp_17f4f492792d4a6abb2c4d3e3a107b3c" at bounding box center [827, 272] width 71 height 14
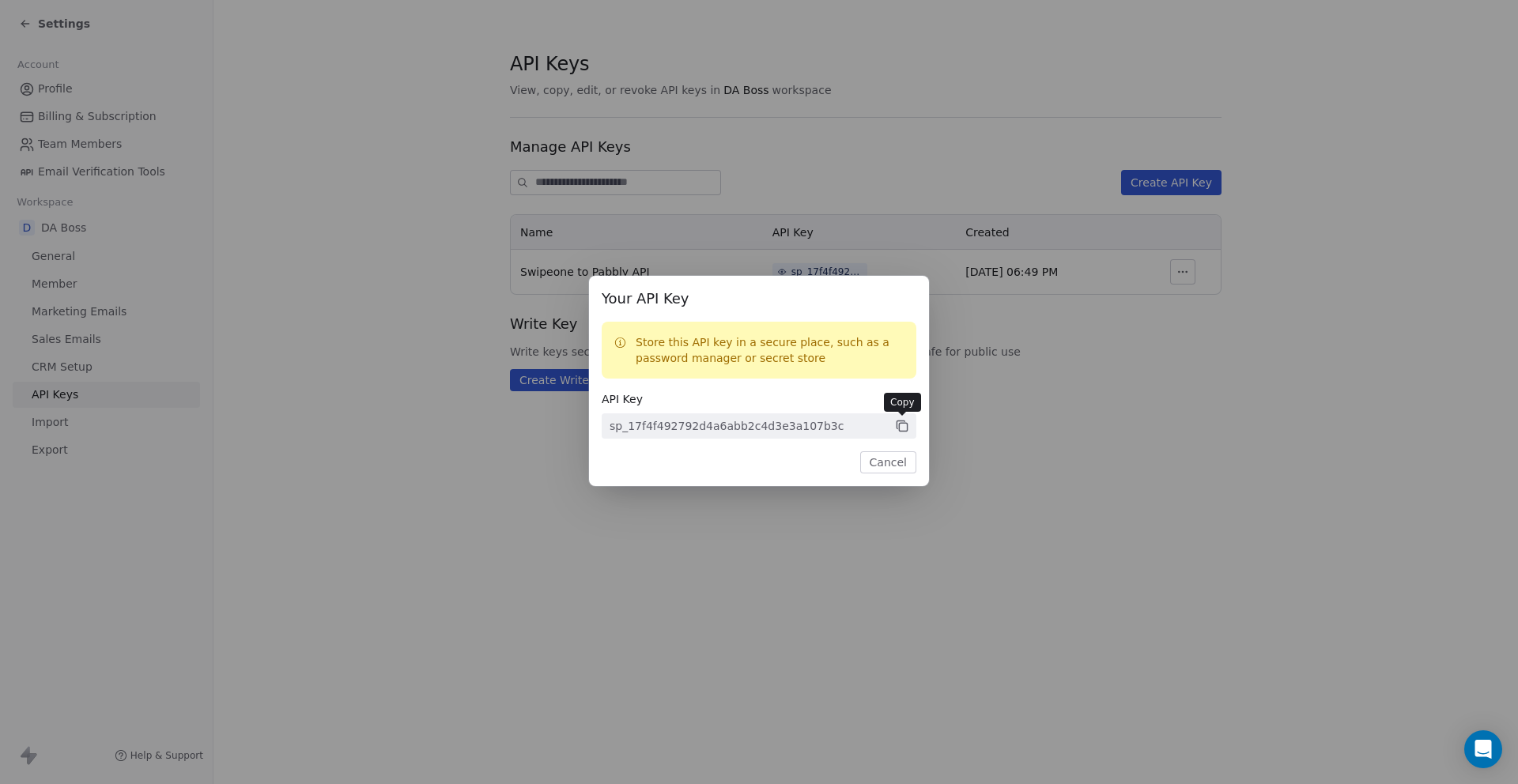
click at [902, 425] on icon at bounding box center [902, 425] width 14 height 14
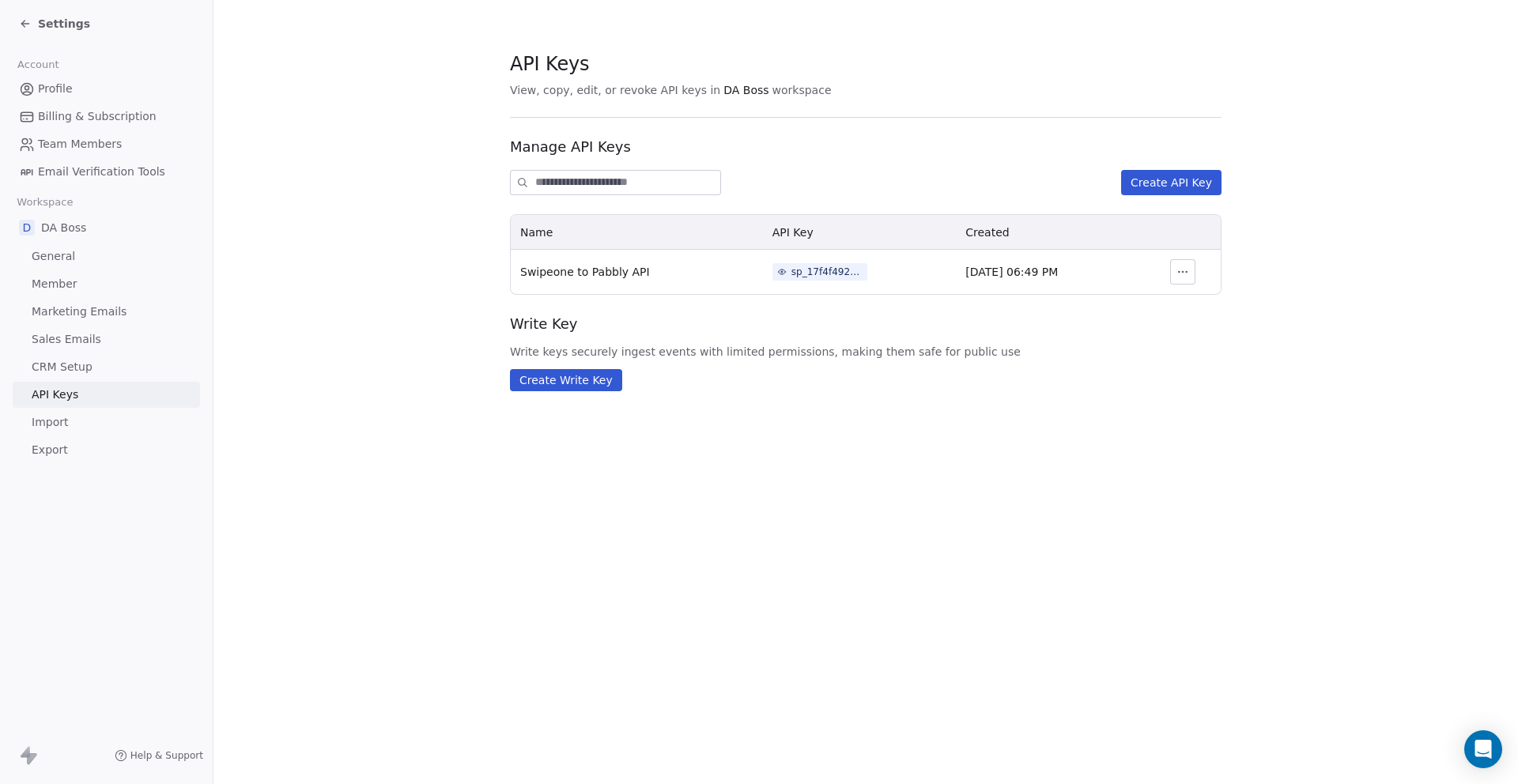
click at [530, 596] on div "Your API Key Store this API key in a secure place, such as a password manager o…" at bounding box center [759, 392] width 1518 height 784
click at [594, 385] on button "Create Write Key" at bounding box center [565, 380] width 113 height 23
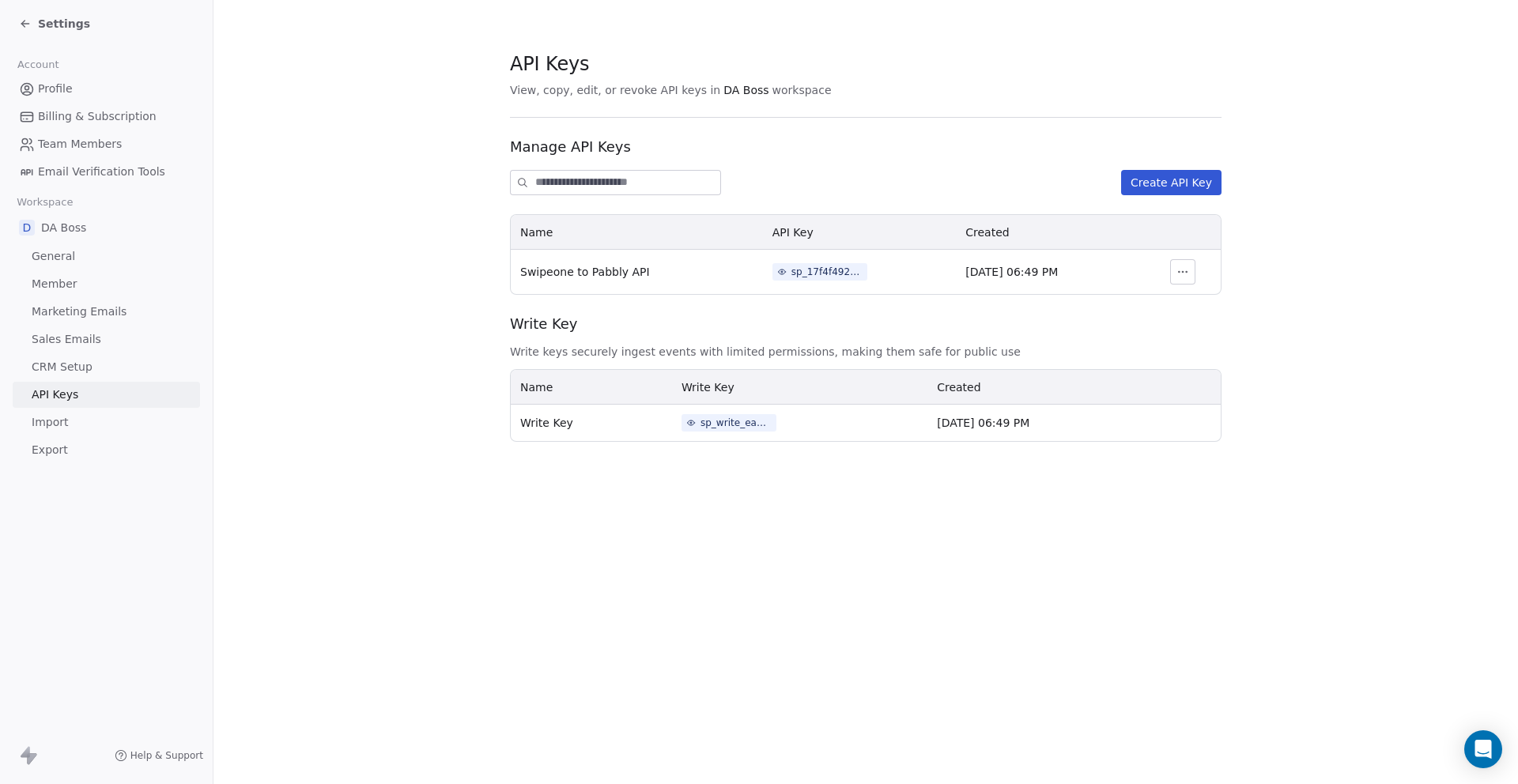
click at [27, 23] on icon at bounding box center [25, 23] width 8 height 0
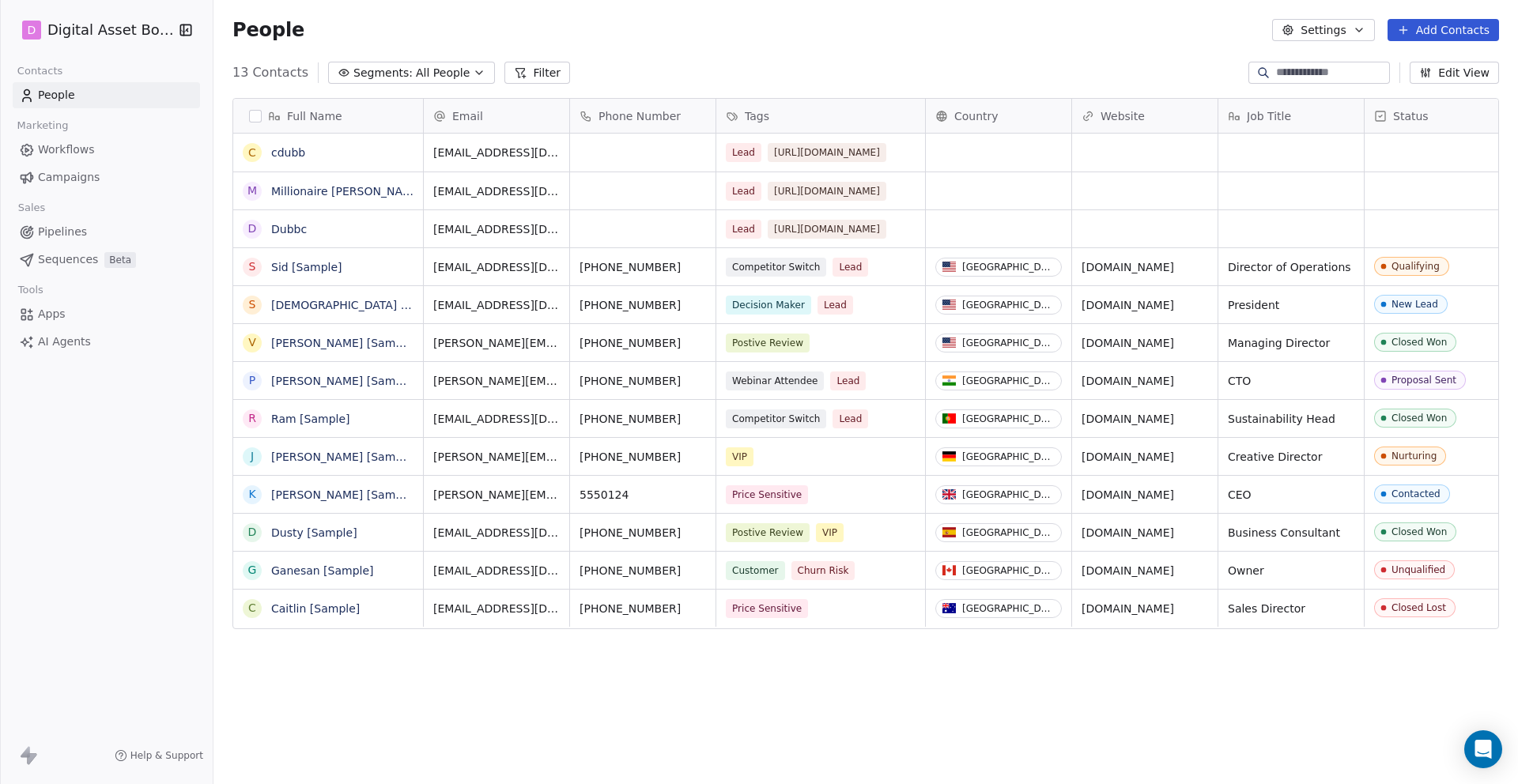
scroll to position [690, 1304]
click at [28, 314] on icon at bounding box center [27, 314] width 16 height 16
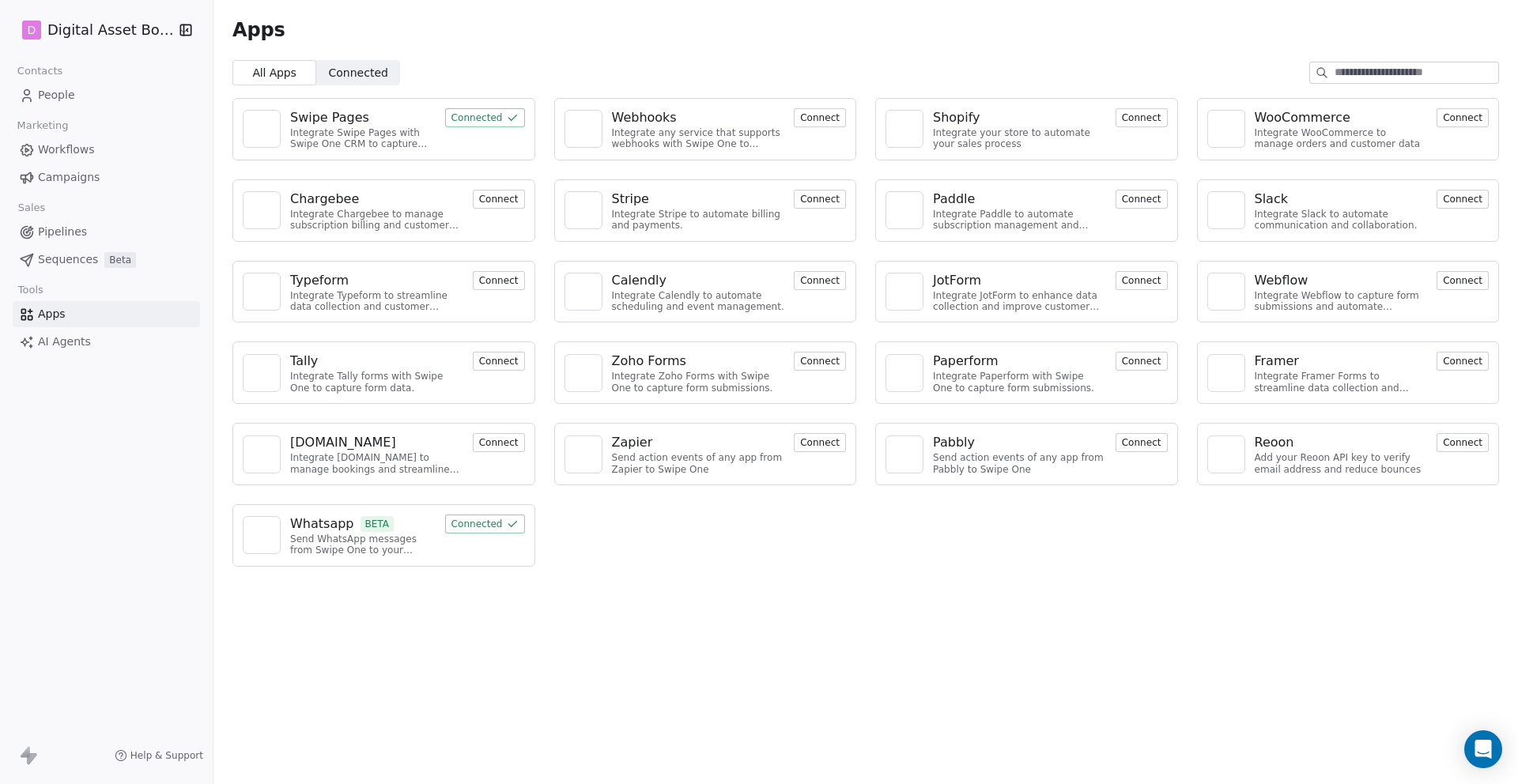
click at [1129, 442] on button "Connect" at bounding box center [1141, 442] width 53 height 19
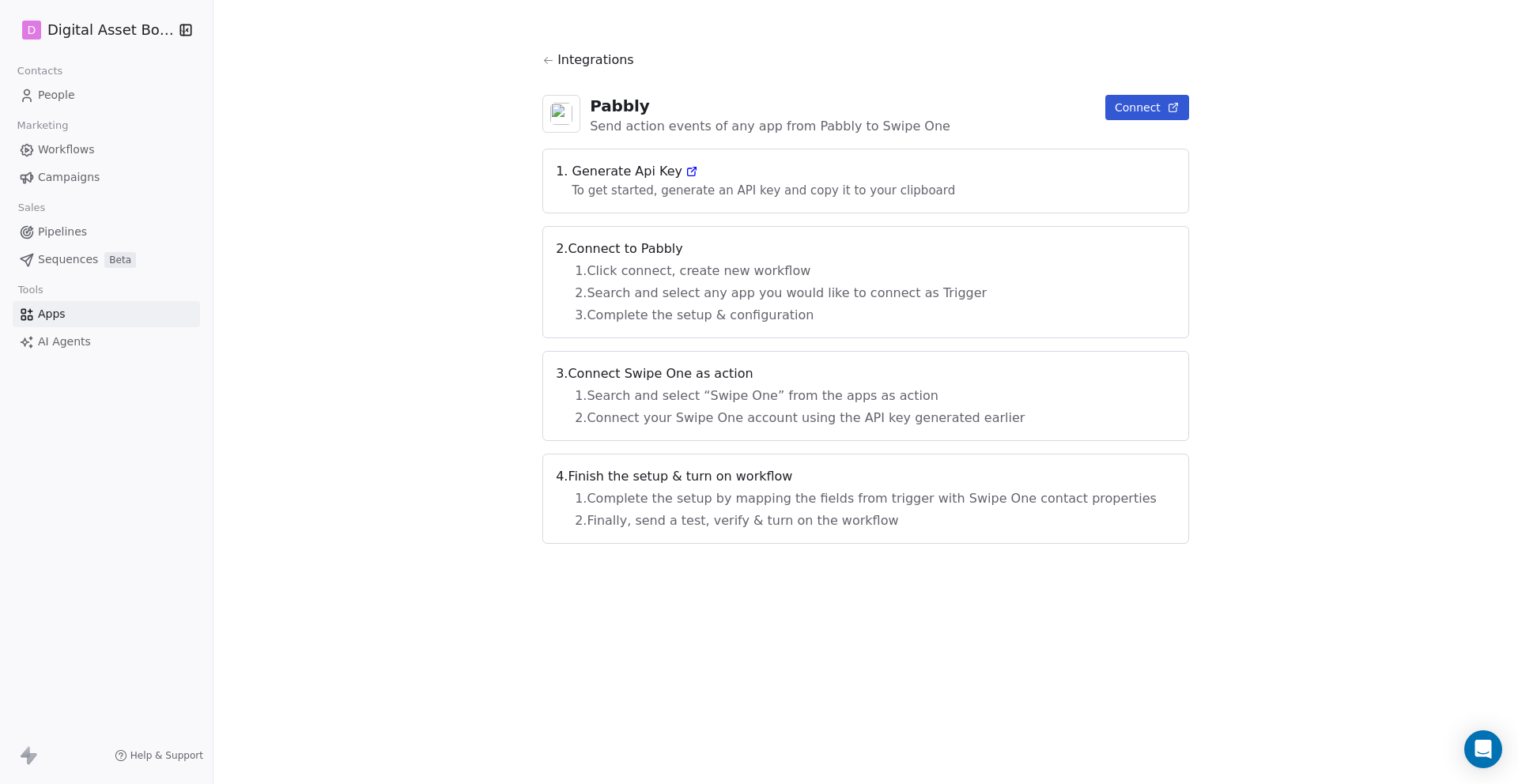
click at [1105, 102] on button "Connect" at bounding box center [1147, 108] width 83 height 25
click at [120, 25] on html "D Digital Asset Boss Contacts People Marketing Workflows Campaigns Sales Pipeli…" at bounding box center [759, 451] width 1518 height 902
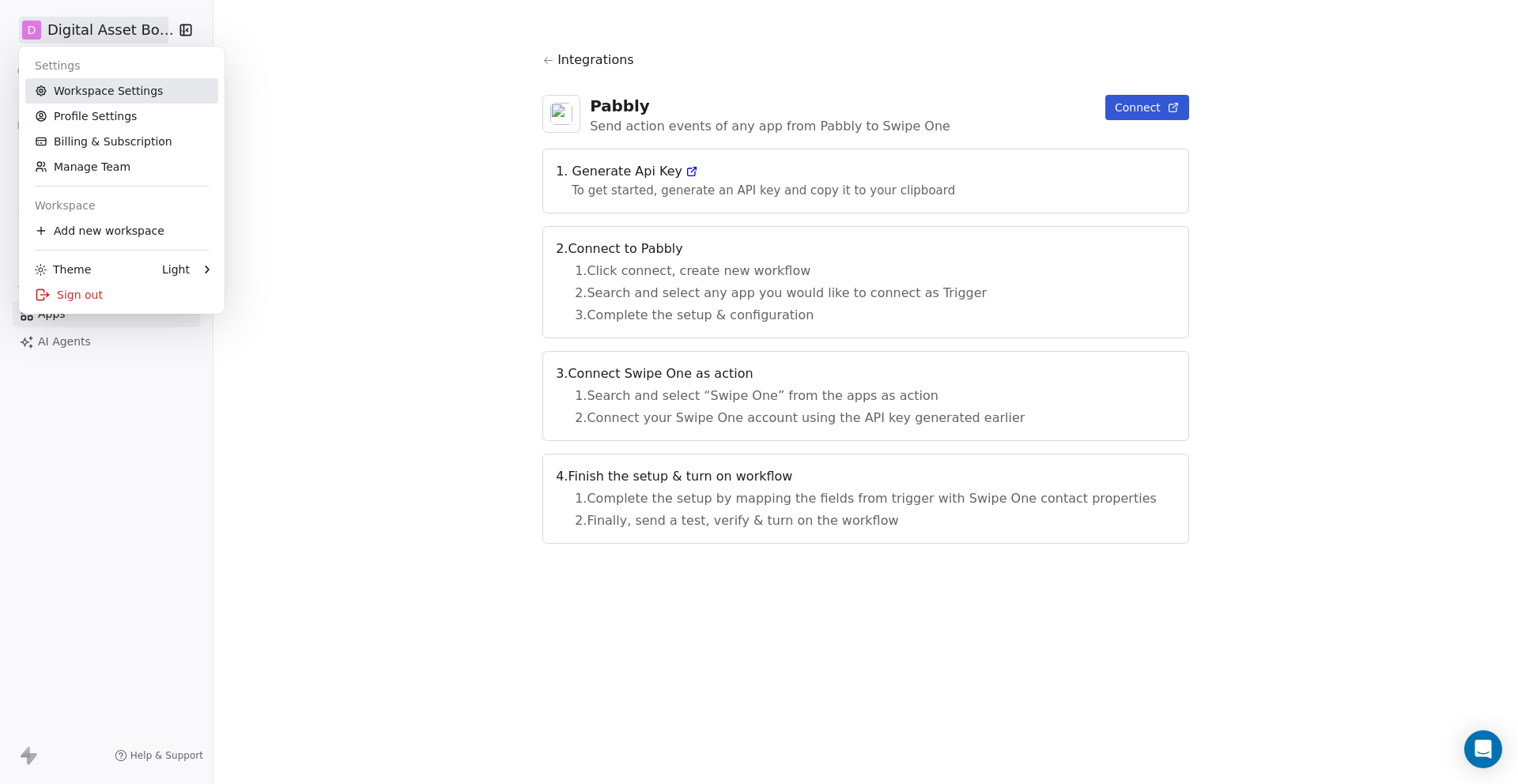
click at [91, 88] on link "Workspace Settings" at bounding box center [121, 91] width 193 height 25
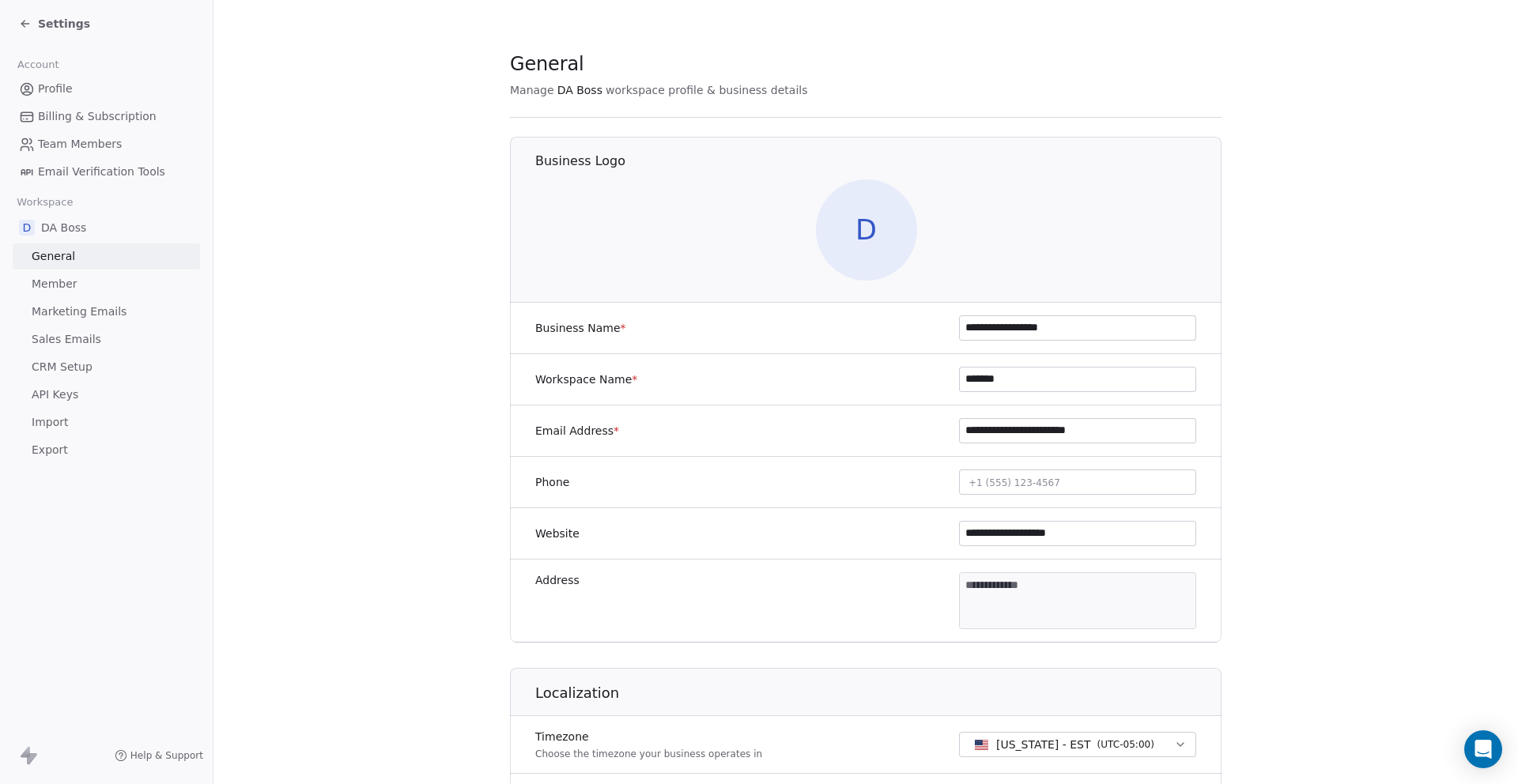
click at [66, 400] on span "API Keys" at bounding box center [55, 395] width 47 height 17
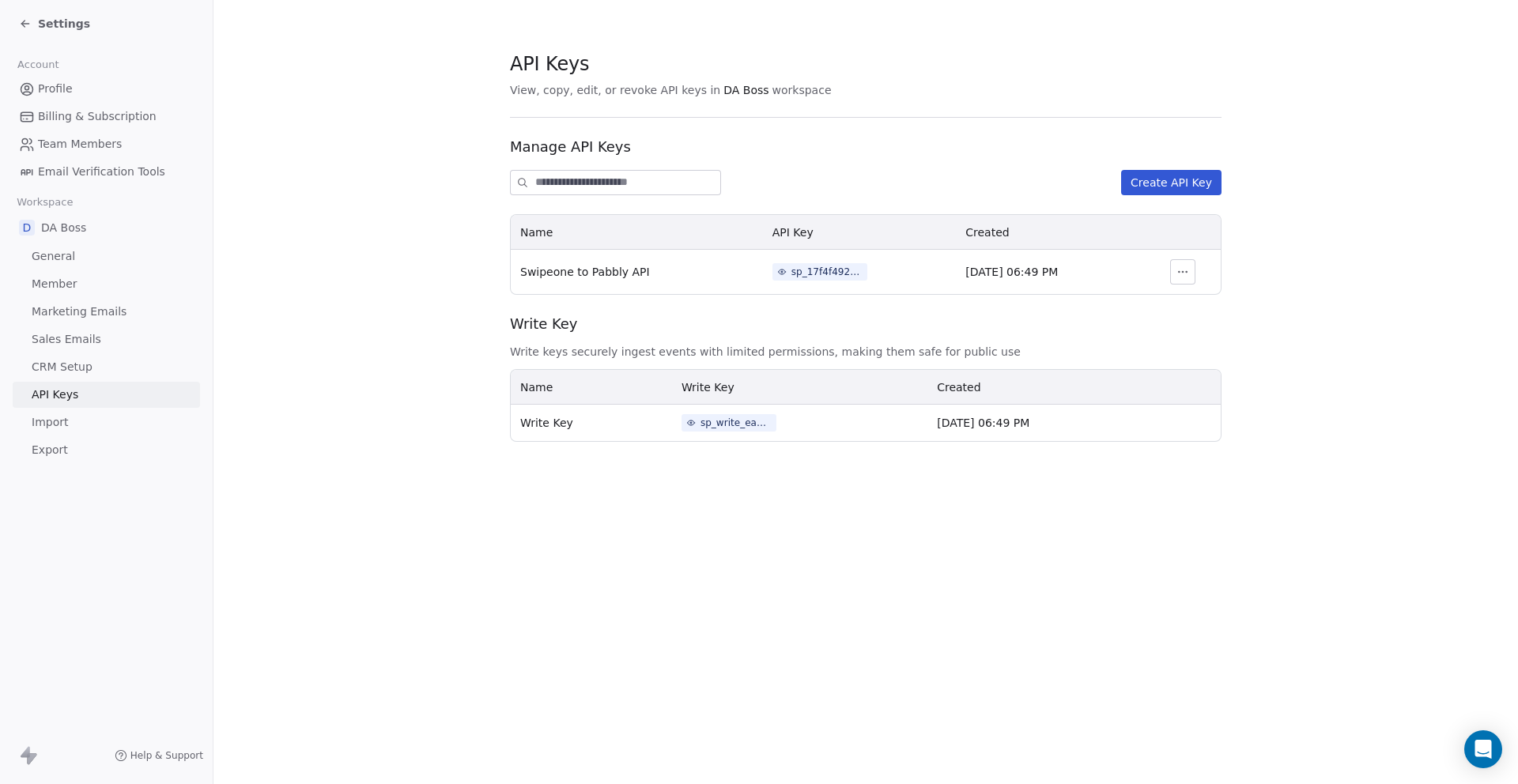
click at [827, 274] on div "sp_17f4f492792d4a6abb2c4d3e3a107b3c" at bounding box center [827, 272] width 71 height 14
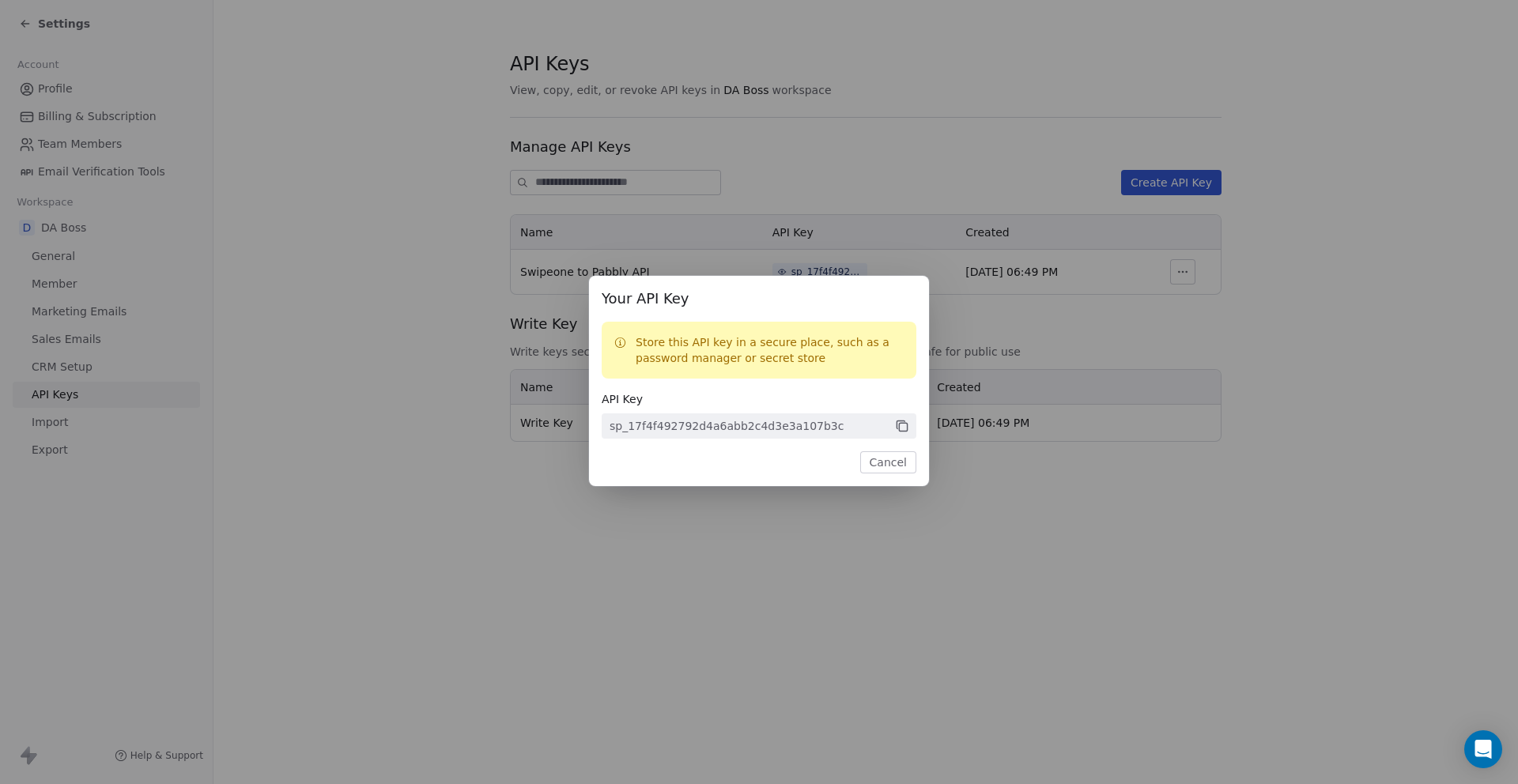
click at [903, 425] on icon at bounding box center [902, 425] width 14 height 14
click at [904, 425] on icon at bounding box center [902, 425] width 14 height 14
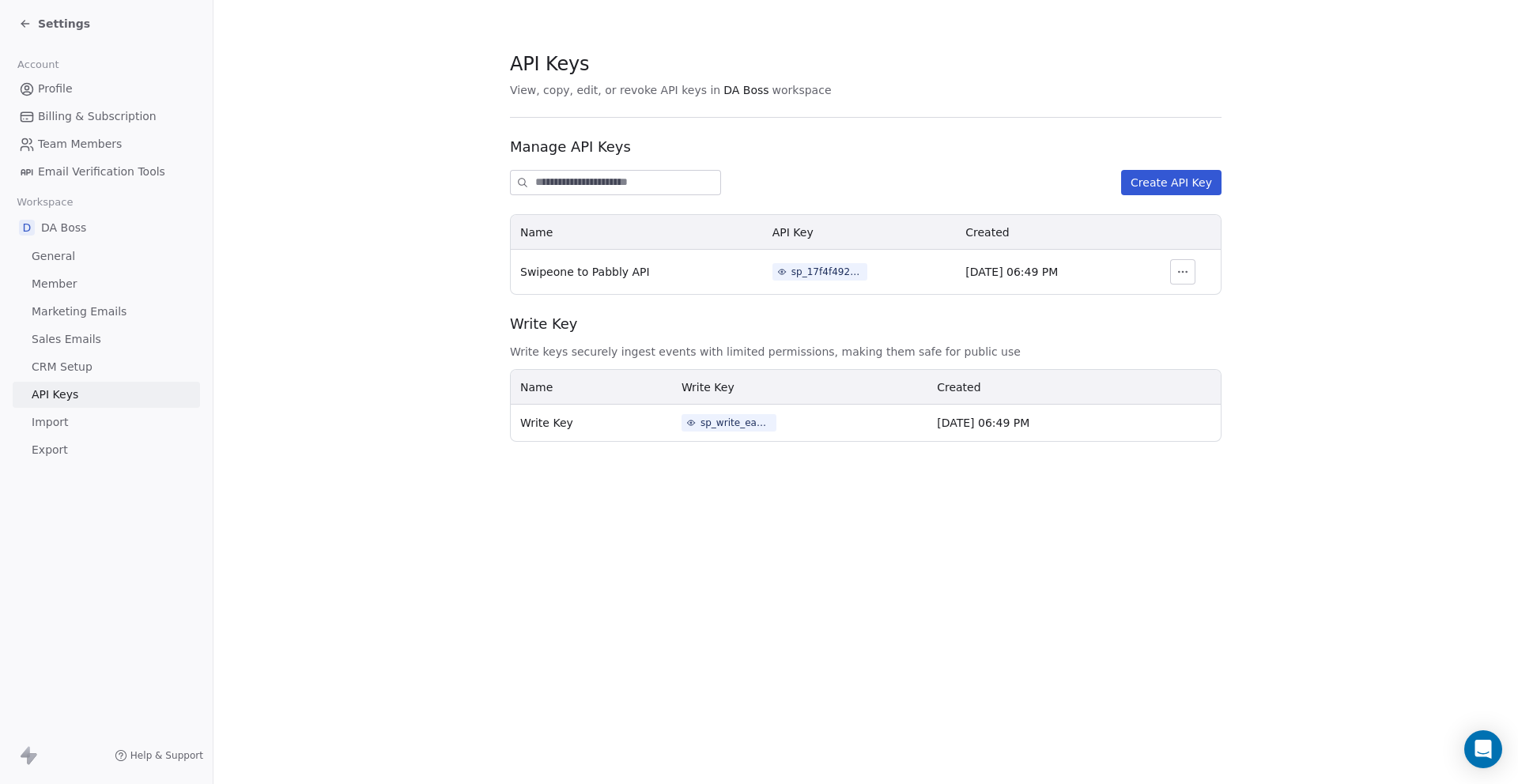
click at [867, 569] on div "Your API Key Store this API key in a secure place, such as a password manager o…" at bounding box center [759, 392] width 1518 height 784
click at [28, 22] on icon at bounding box center [25, 23] width 13 height 13
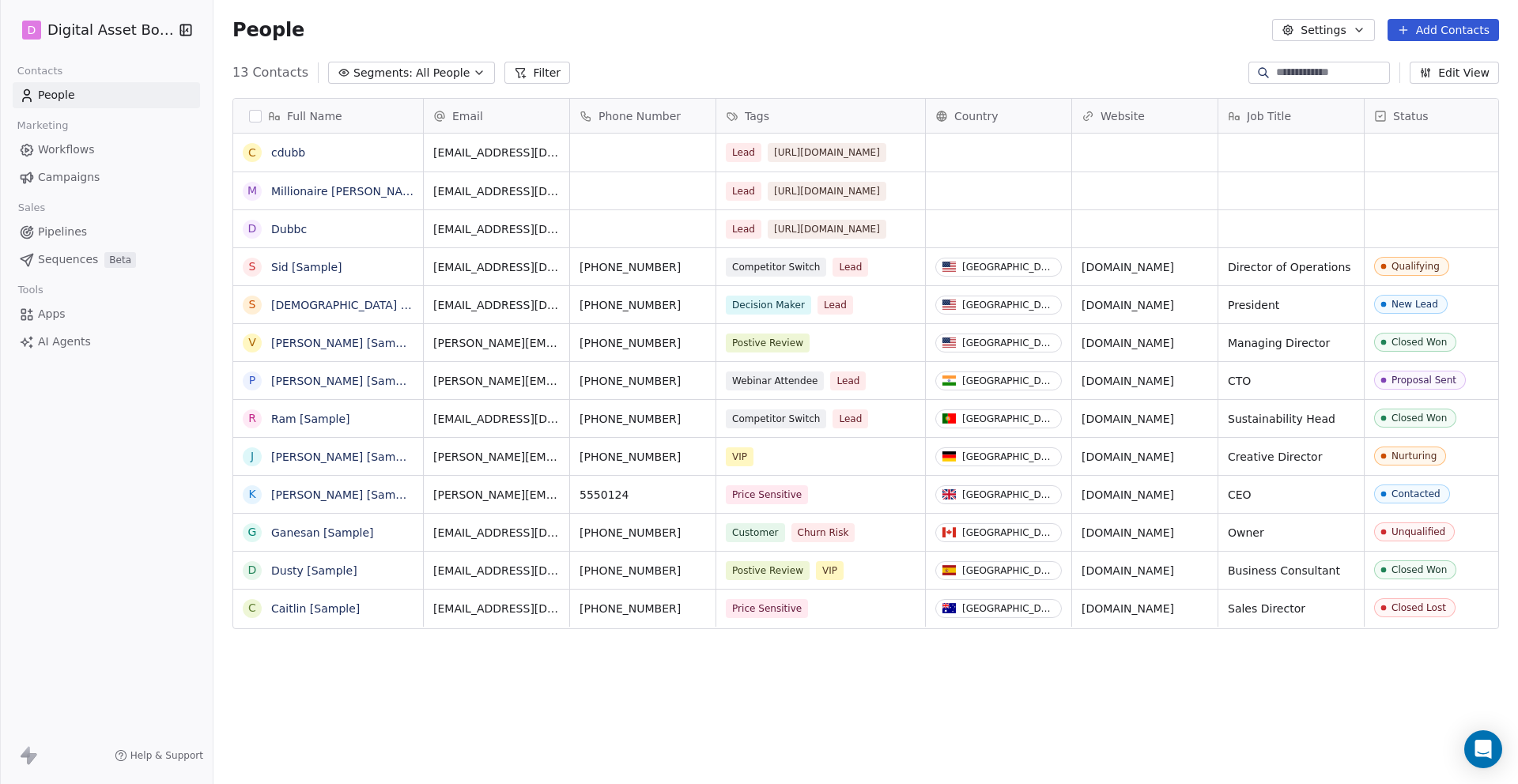
scroll to position [690, 1304]
click at [158, 449] on div "D Digital Asset Boss Contacts People Marketing Workflows Campaigns Sales Pipeli…" at bounding box center [106, 392] width 213 height 784
click at [163, 427] on div "D Digital Asset Boss Contacts People Marketing Workflows Campaigns Sales Pipeli…" at bounding box center [106, 392] width 213 height 784
click at [38, 314] on span "Apps" at bounding box center [51, 314] width 28 height 17
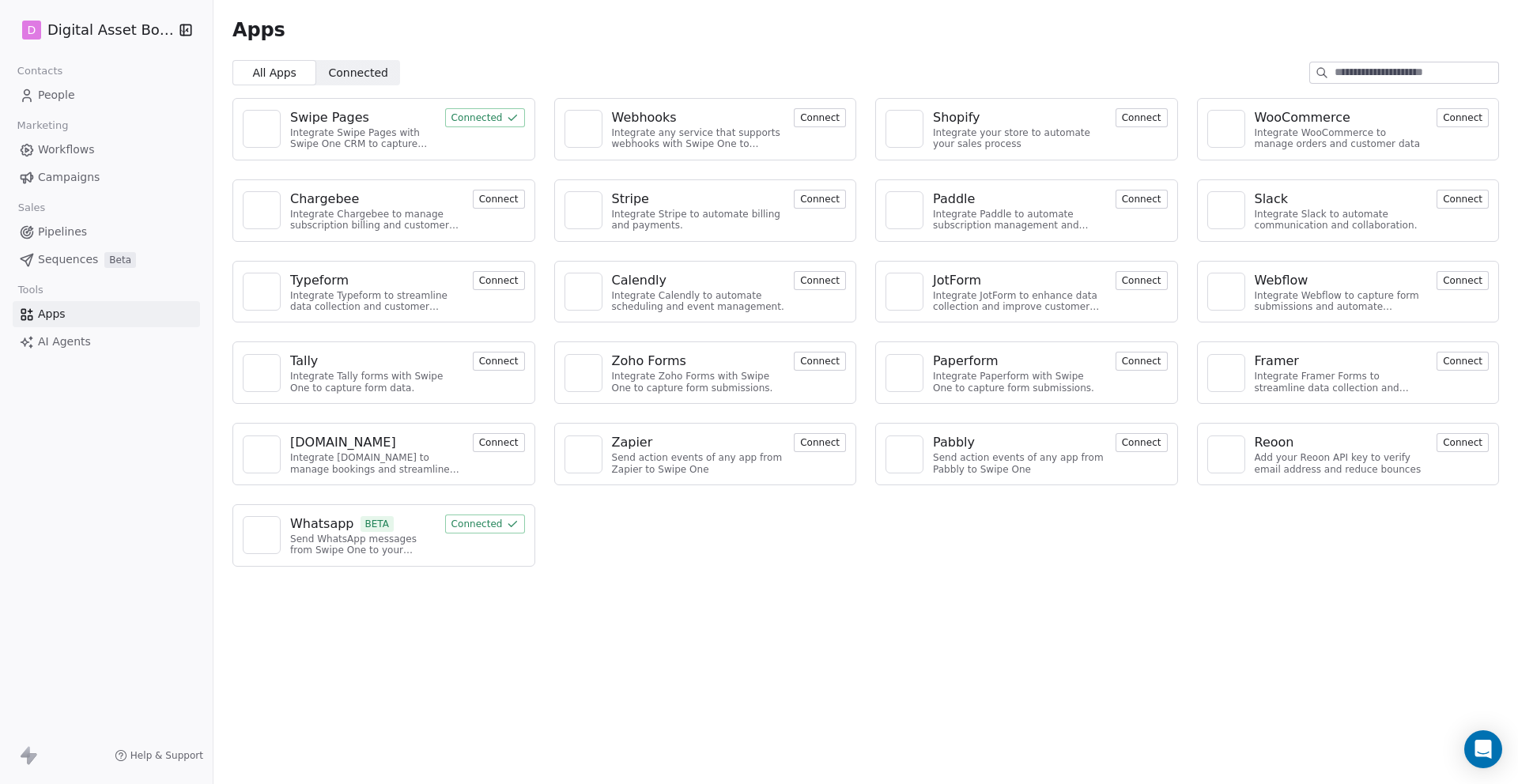
click at [1125, 445] on button "Connect" at bounding box center [1141, 442] width 53 height 19
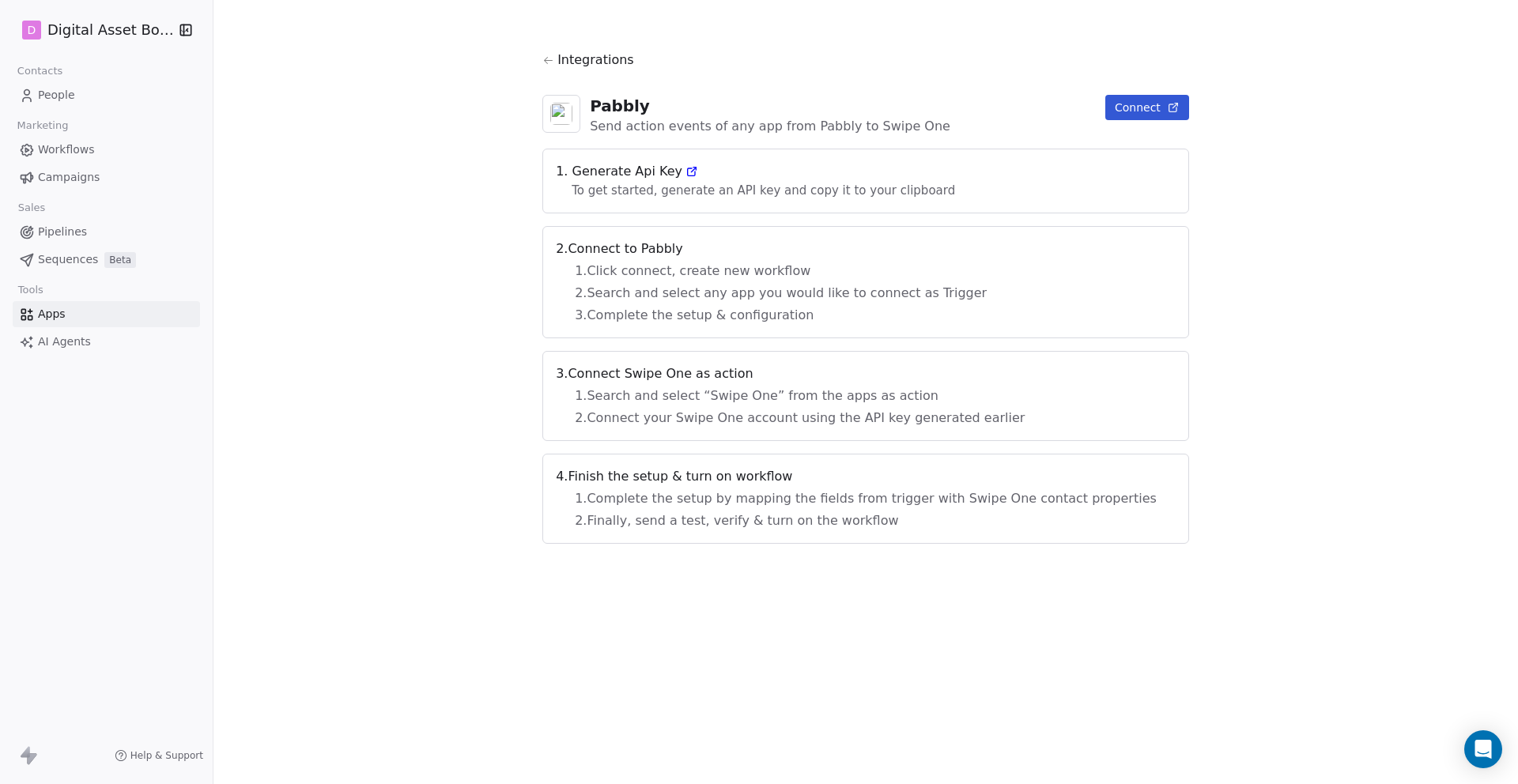
click at [1117, 109] on button "Connect" at bounding box center [1147, 108] width 83 height 25
click at [50, 97] on span "People" at bounding box center [56, 95] width 38 height 17
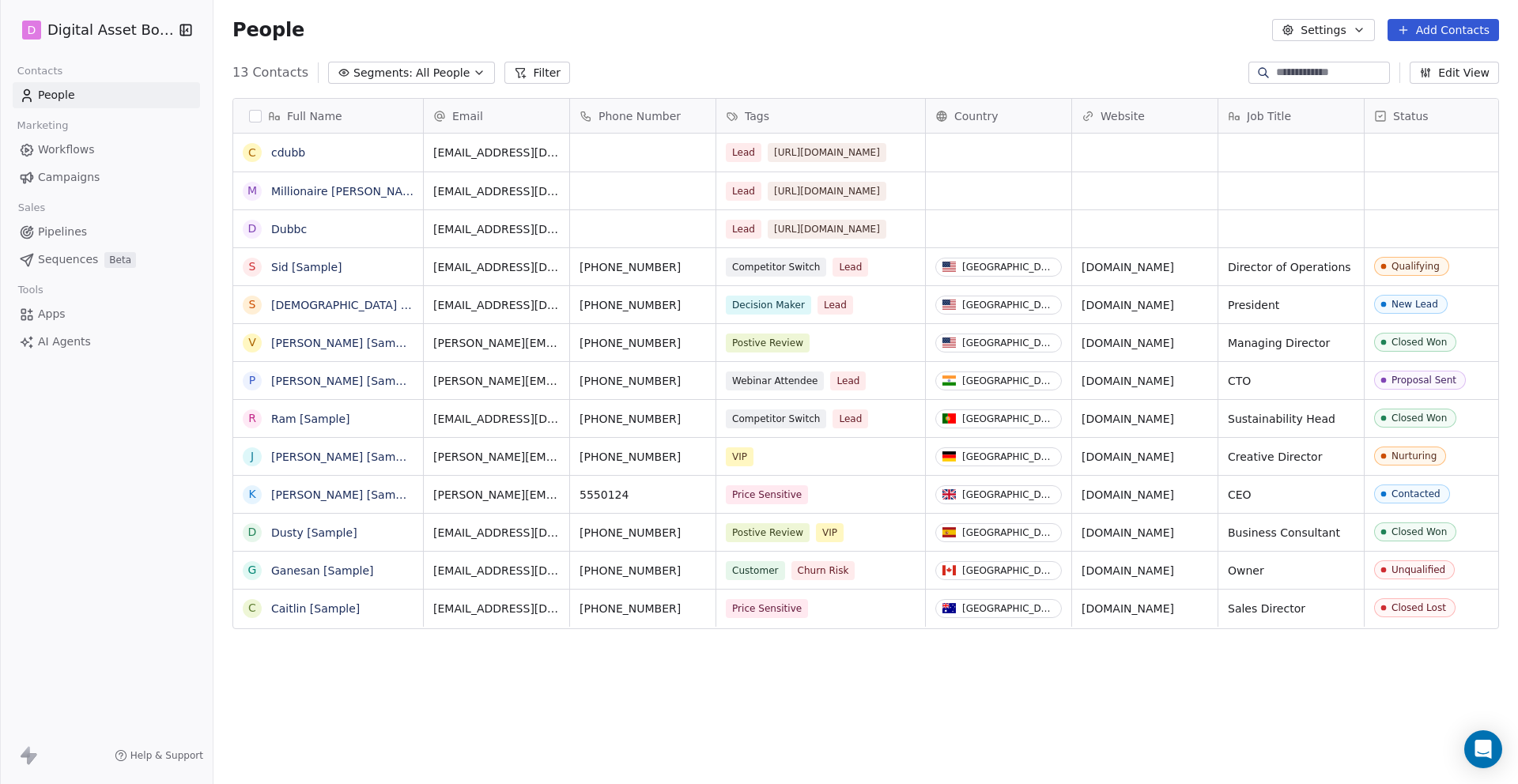
scroll to position [690, 1304]
click at [75, 329] on link "AI Agents" at bounding box center [106, 341] width 188 height 26
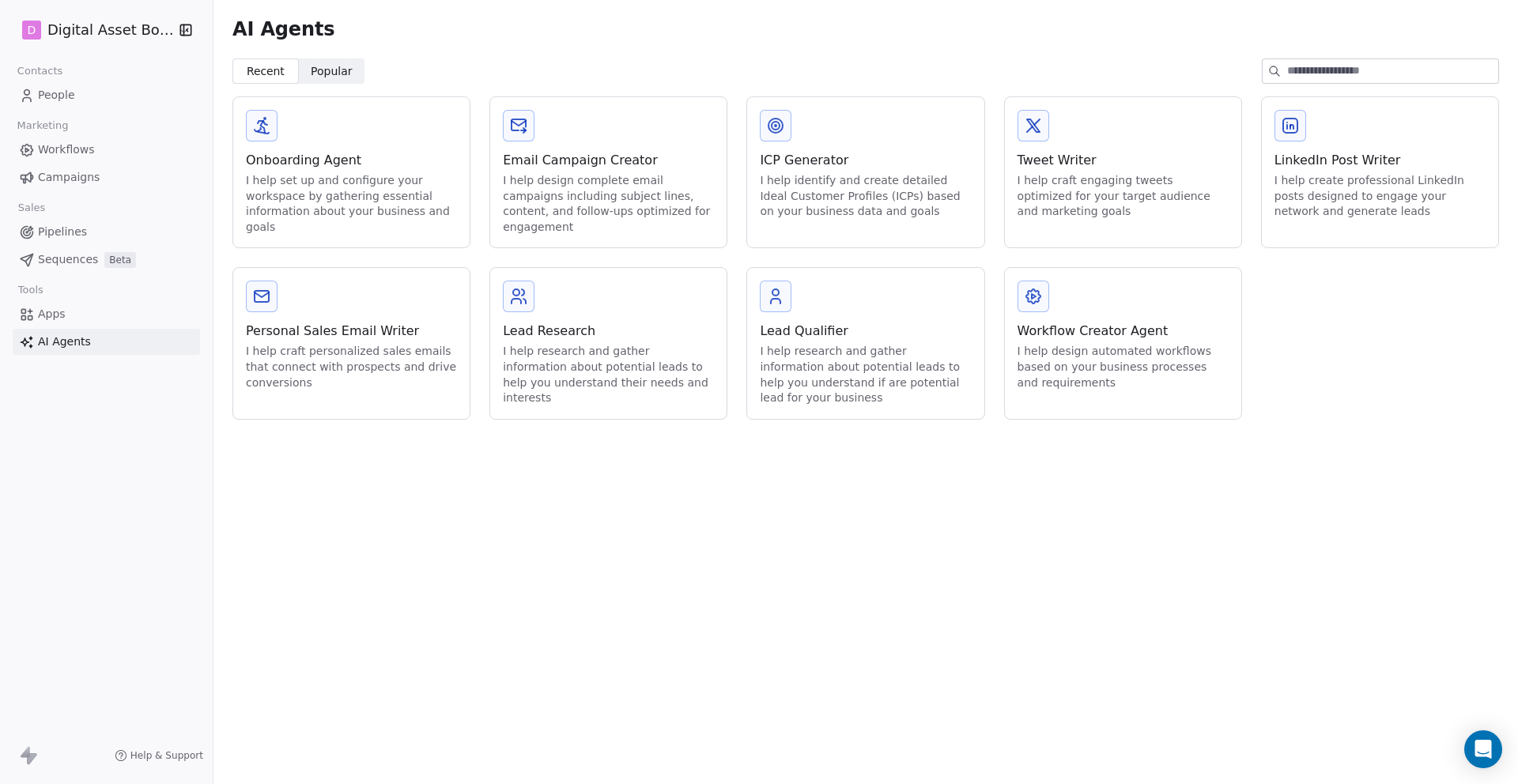
click at [49, 178] on span "Campaigns" at bounding box center [68, 178] width 62 height 17
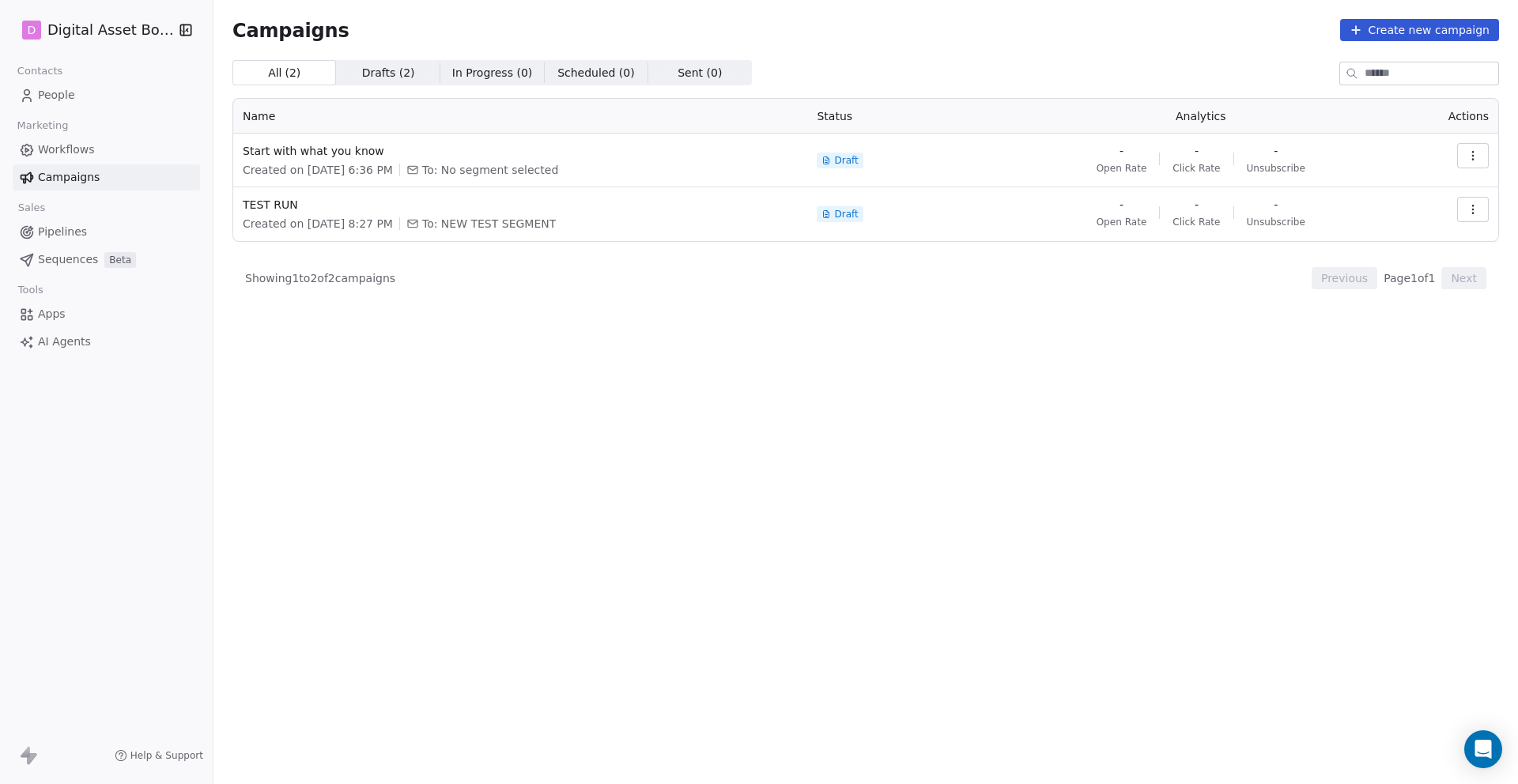
click at [424, 160] on div "Start with what you know Created on Aug 11, 2025, 6:36 PM To: No segment select…" at bounding box center [520, 161] width 555 height 35
click at [1475, 156] on icon "button" at bounding box center [1472, 155] width 13 height 13
click at [1347, 190] on span "Edit" at bounding box center [1359, 191] width 24 height 19
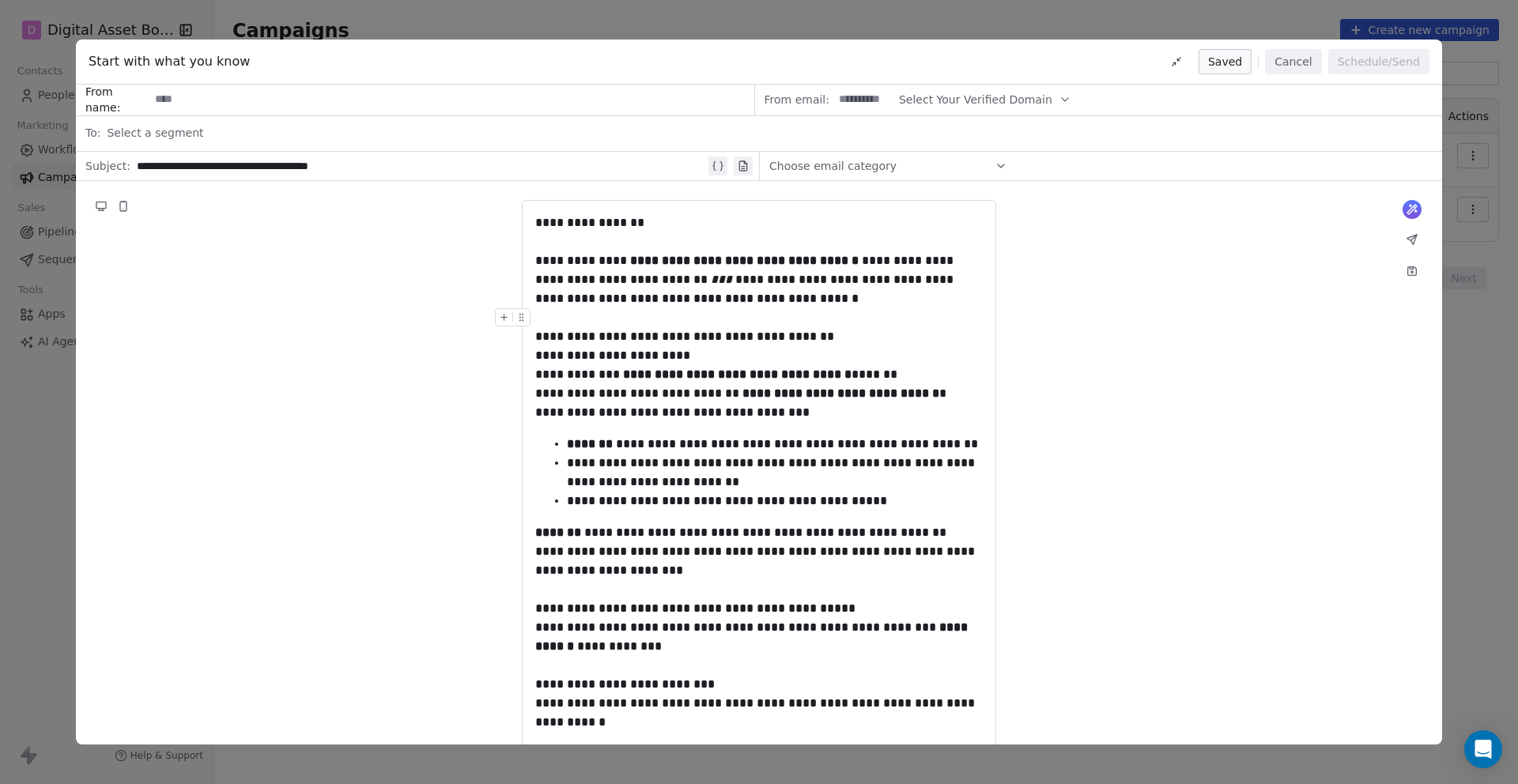
click at [1288, 63] on button "Cancel" at bounding box center [1293, 62] width 56 height 25
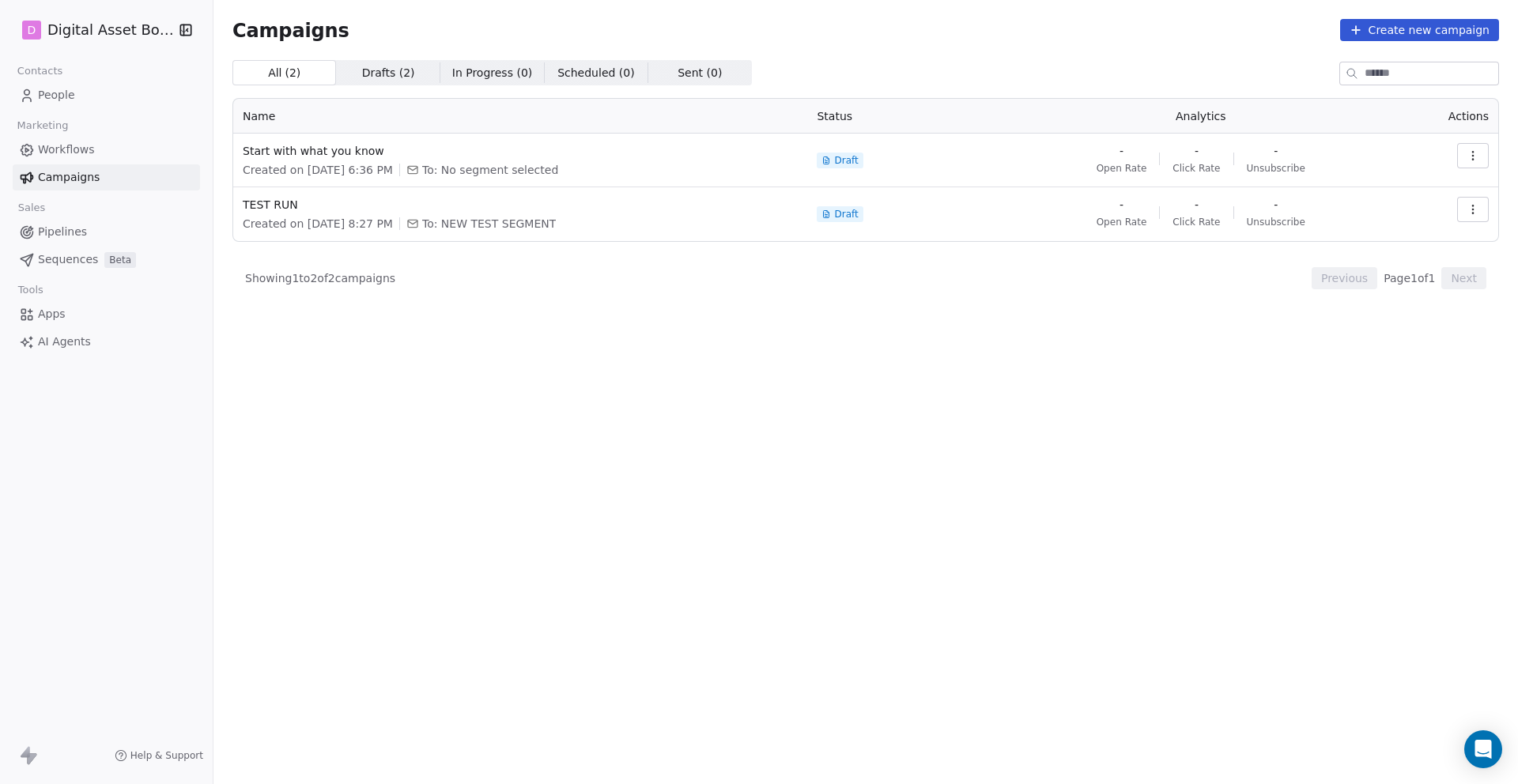
click at [50, 146] on span "Workflows" at bounding box center [66, 150] width 57 height 17
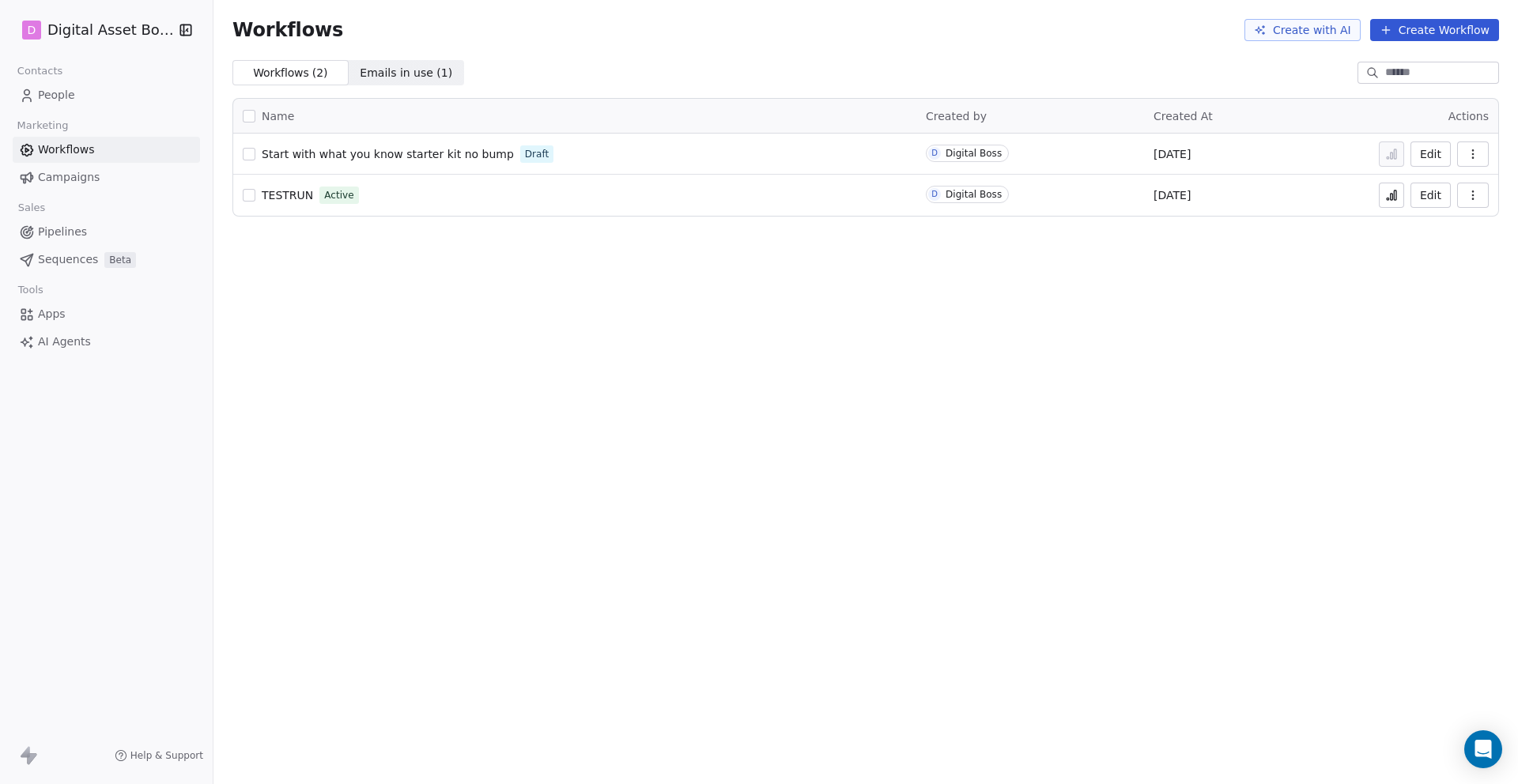
click at [382, 149] on span "Start with what you know starter kit no bump" at bounding box center [388, 153] width 252 height 13
click at [1431, 154] on button "Edit" at bounding box center [1430, 154] width 40 height 25
click at [43, 33] on html "D Digital Asset Boss Contacts People Marketing Workflows Campaigns Sales Pipeli…" at bounding box center [759, 451] width 1518 height 902
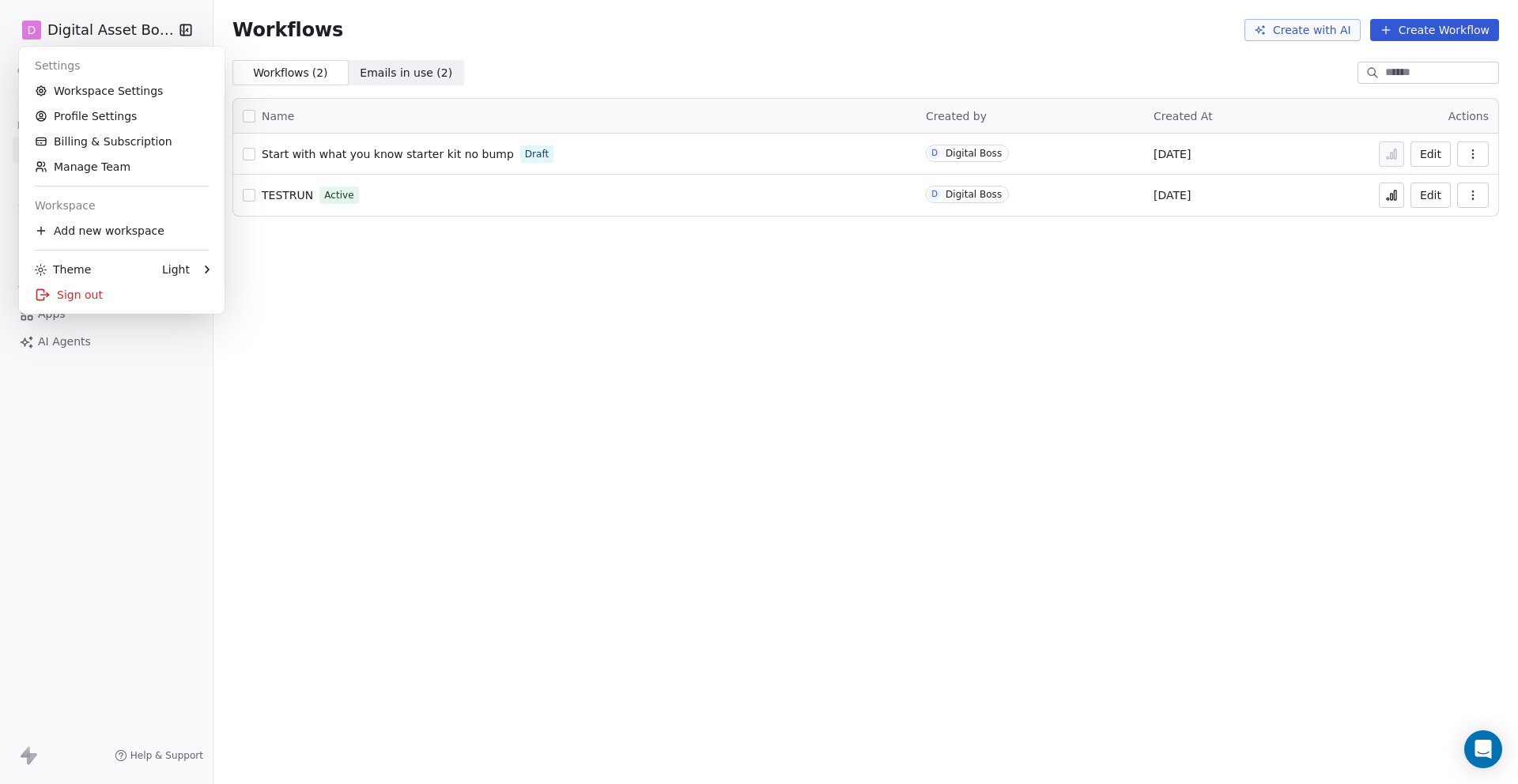
click at [43, 33] on html "D Digital Asset Boss Contacts People Marketing Workflows Campaigns Sales Pipeli…" at bounding box center [759, 451] width 1518 height 902
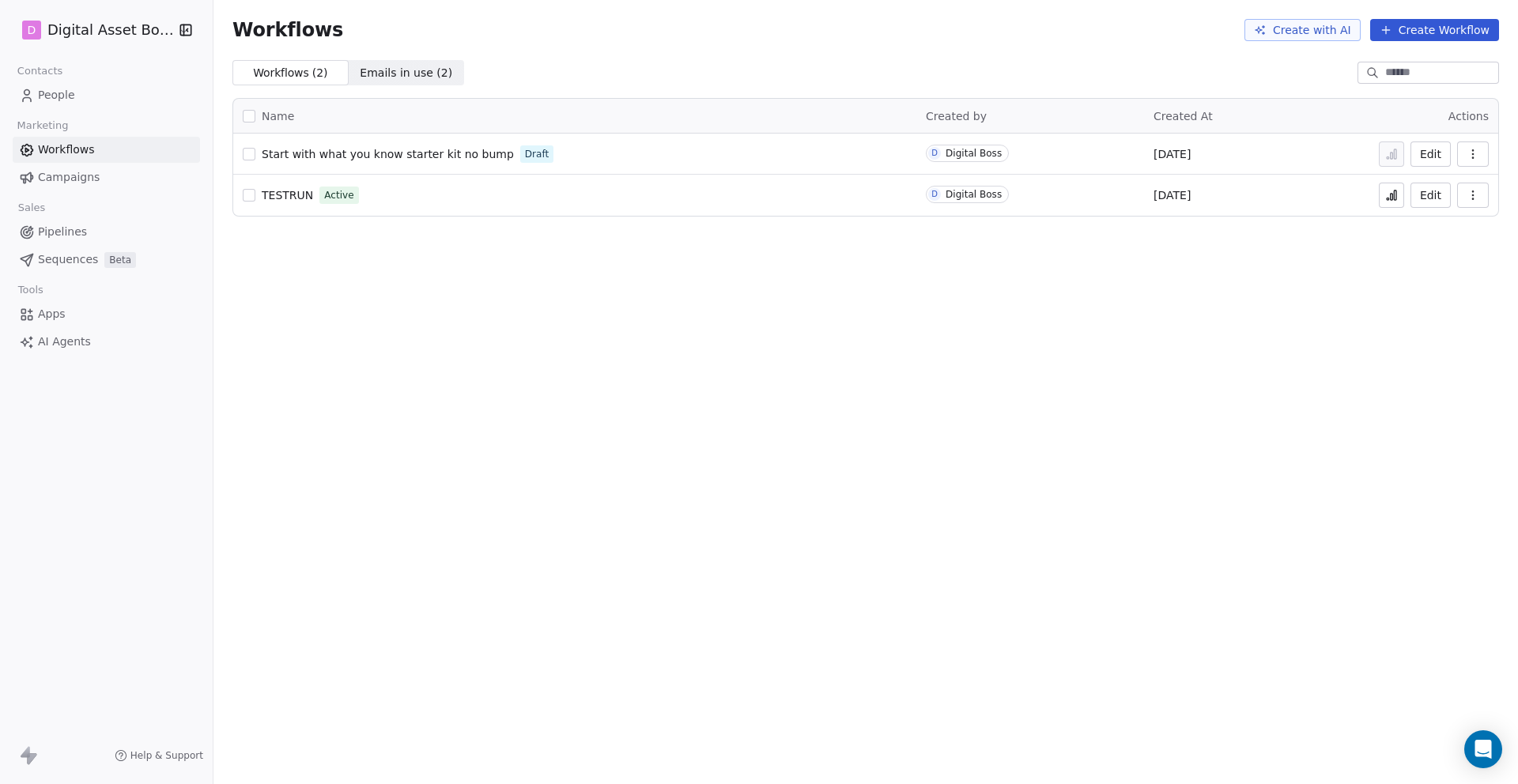
click at [30, 68] on span "Contacts" at bounding box center [39, 71] width 59 height 23
click at [32, 88] on icon at bounding box center [27, 95] width 16 height 16
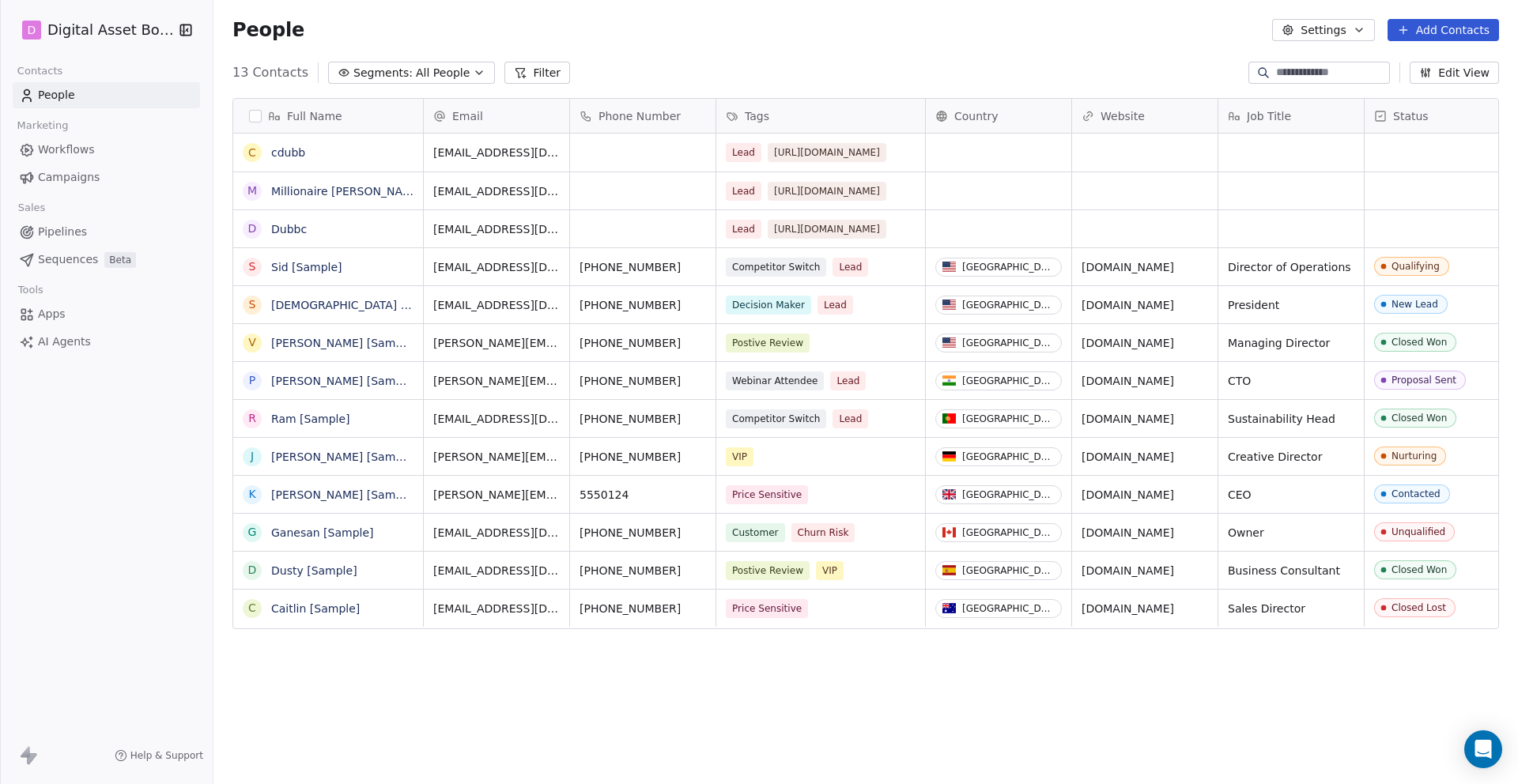
scroll to position [690, 1304]
click at [455, 74] on span "All People" at bounding box center [443, 73] width 53 height 17
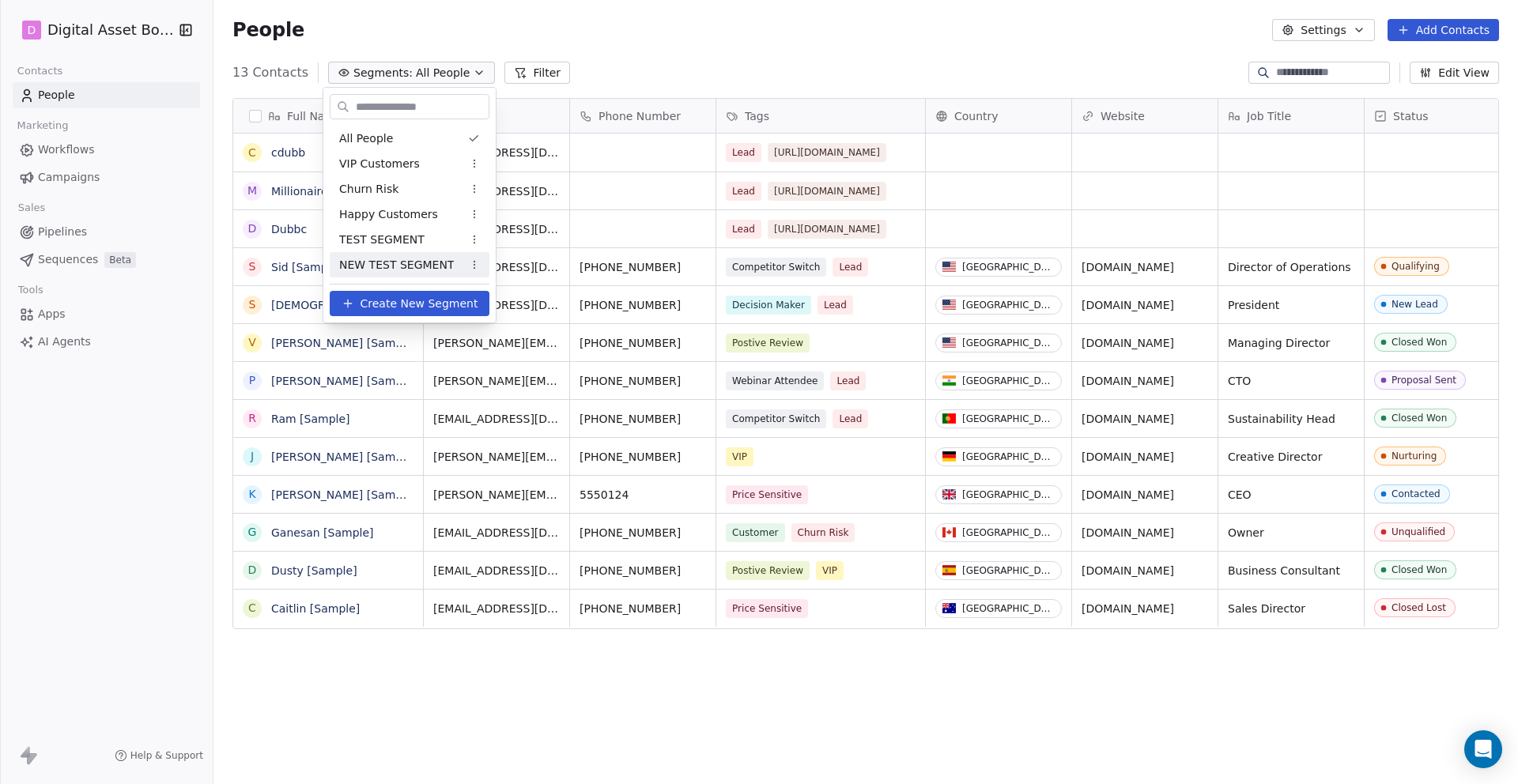
click at [374, 296] on span "Create New Segment" at bounding box center [419, 304] width 118 height 17
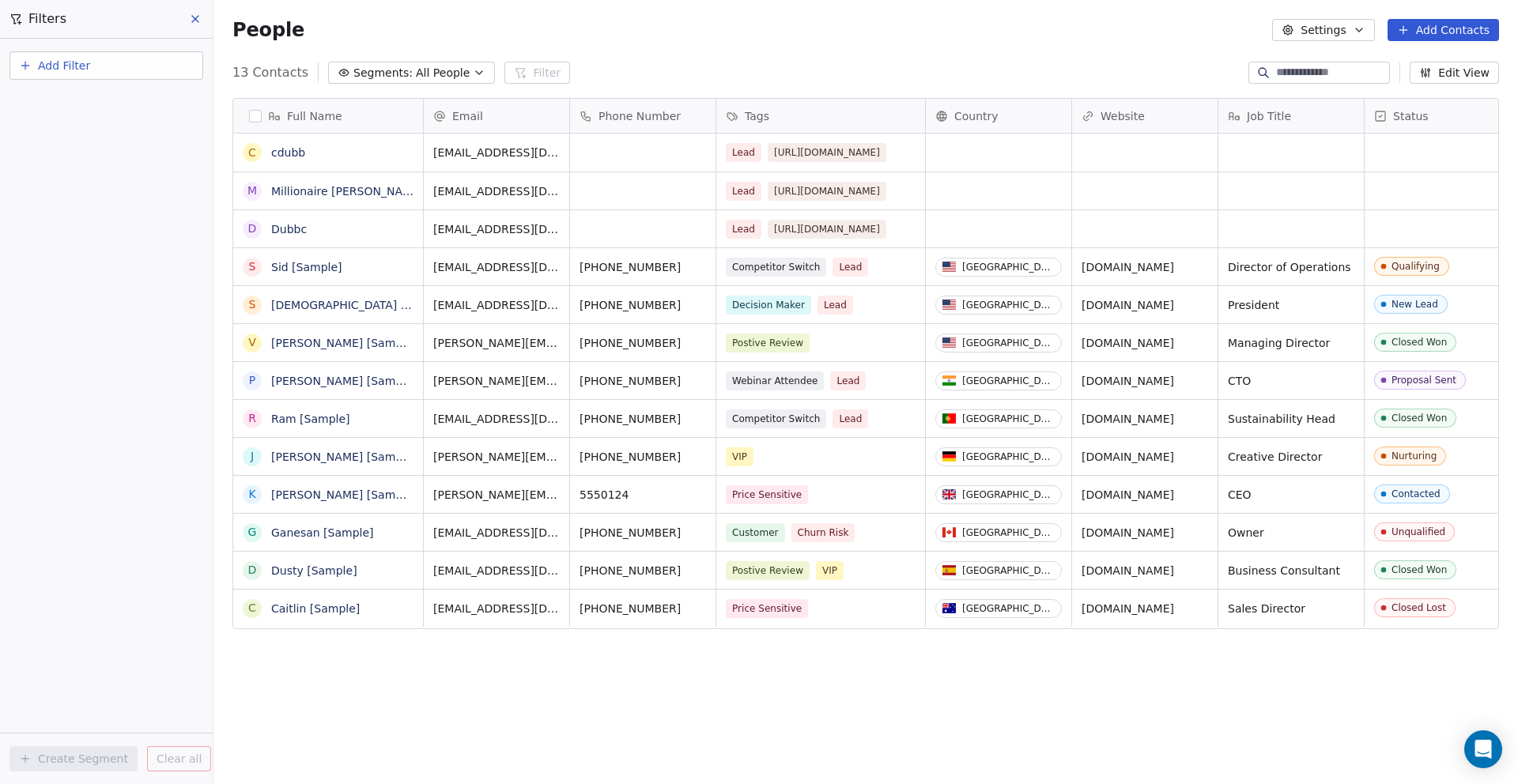
click at [98, 61] on button "Add Filter" at bounding box center [106, 66] width 194 height 28
click at [74, 156] on html "D Digital Asset Boss Contacts People Marketing Workflows Campaigns Sales Pipeli…" at bounding box center [759, 451] width 1518 height 902
click at [473, 73] on icon "button" at bounding box center [479, 73] width 13 height 13
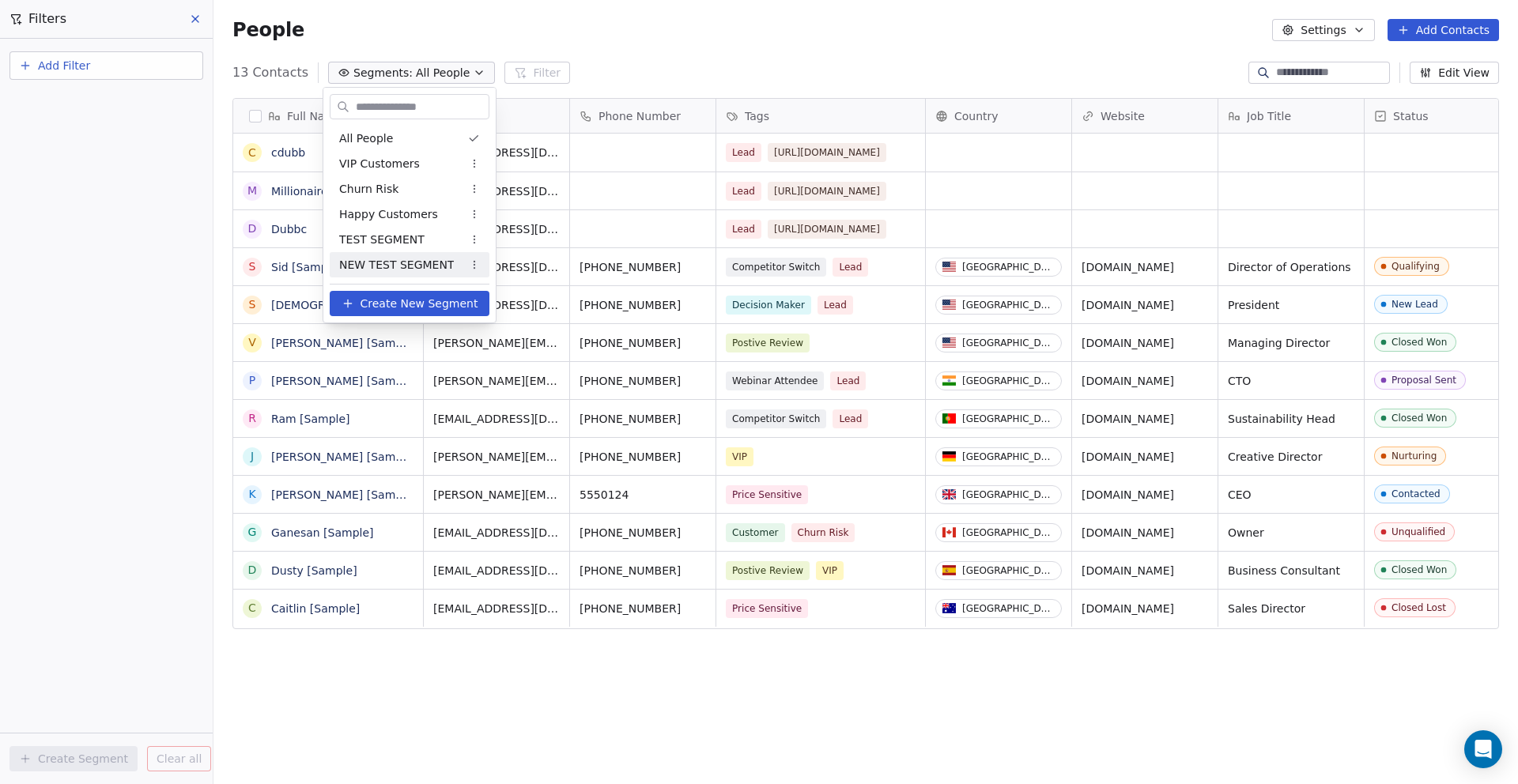
click at [359, 298] on button "Create New Segment" at bounding box center [409, 304] width 159 height 25
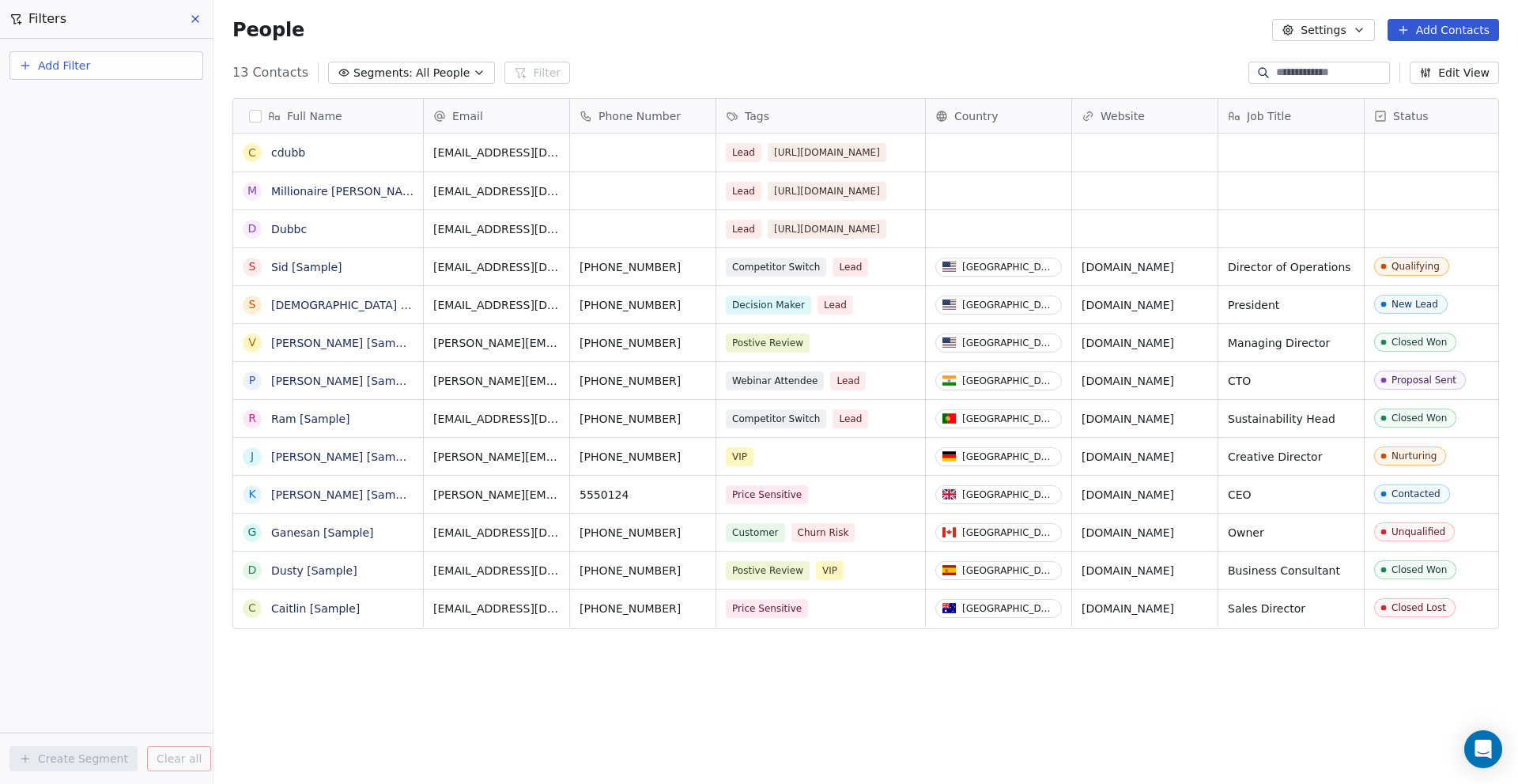
click at [168, 56] on button "Add Filter" at bounding box center [106, 66] width 194 height 28
click at [92, 128] on span "Contact activity" at bounding box center [69, 128] width 88 height 17
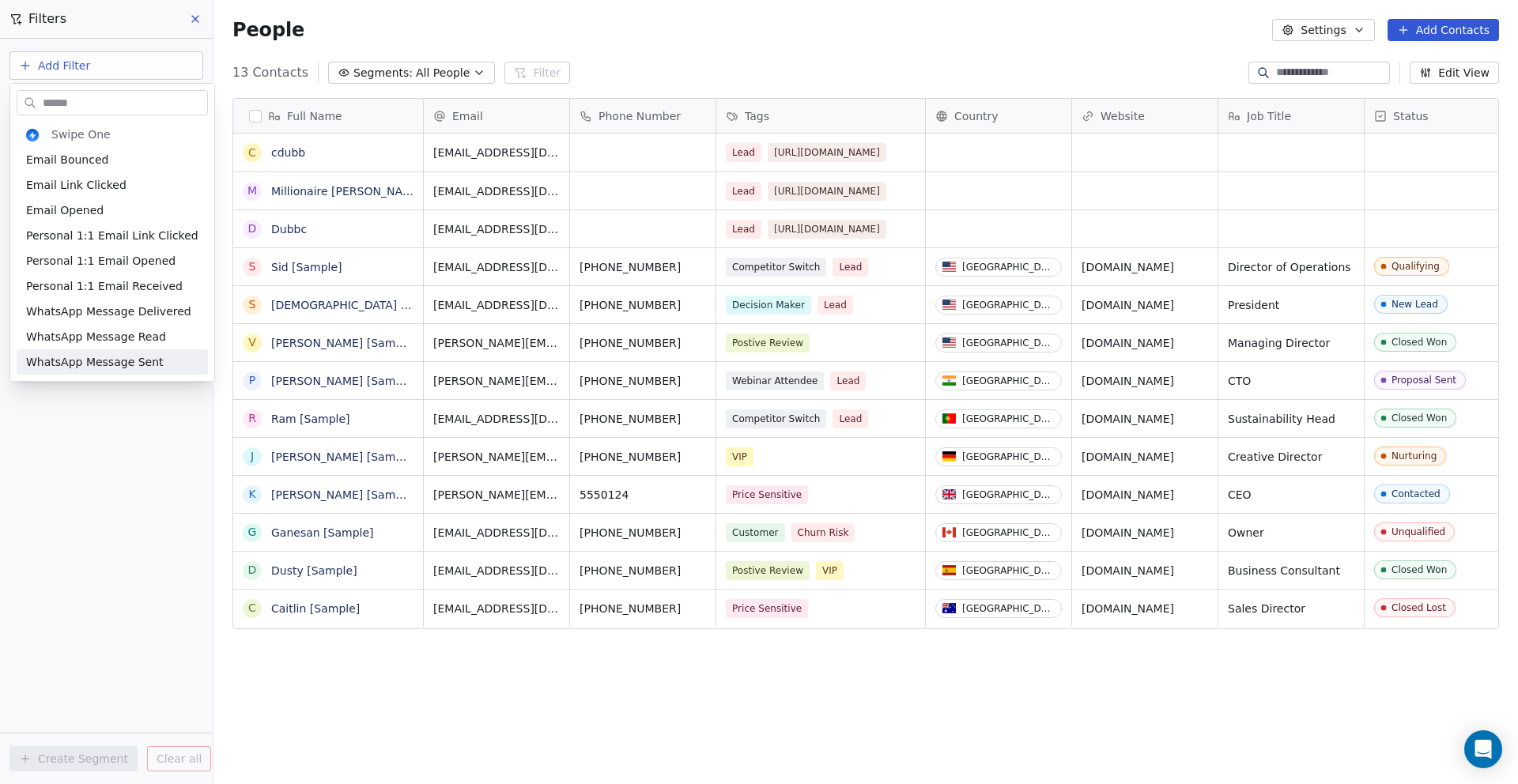
click at [52, 446] on html "D Digital Asset Boss Contacts People Marketing Workflows Campaigns Sales Pipeli…" at bounding box center [759, 451] width 1518 height 902
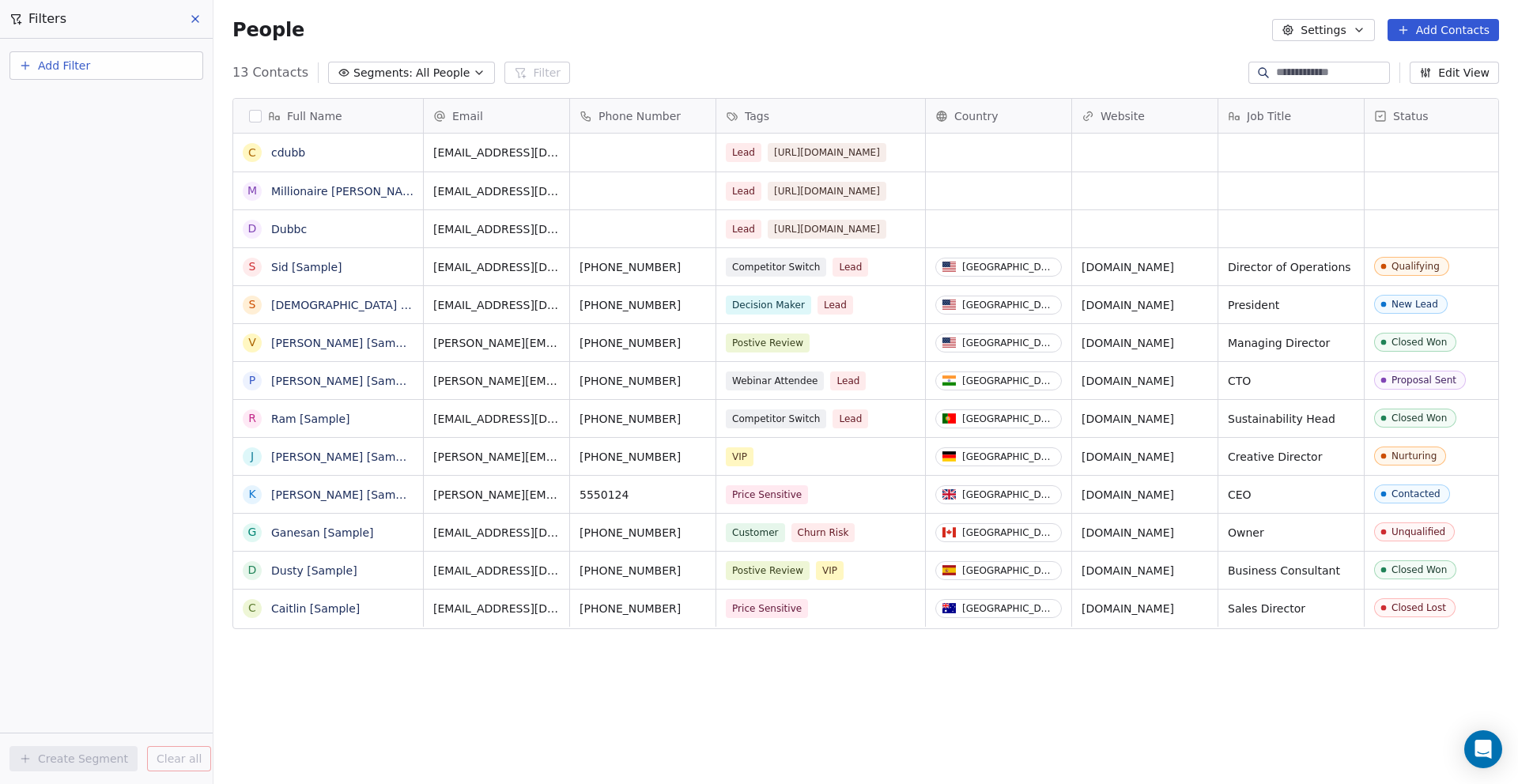
click at [370, 76] on span "Segments:" at bounding box center [383, 73] width 59 height 17
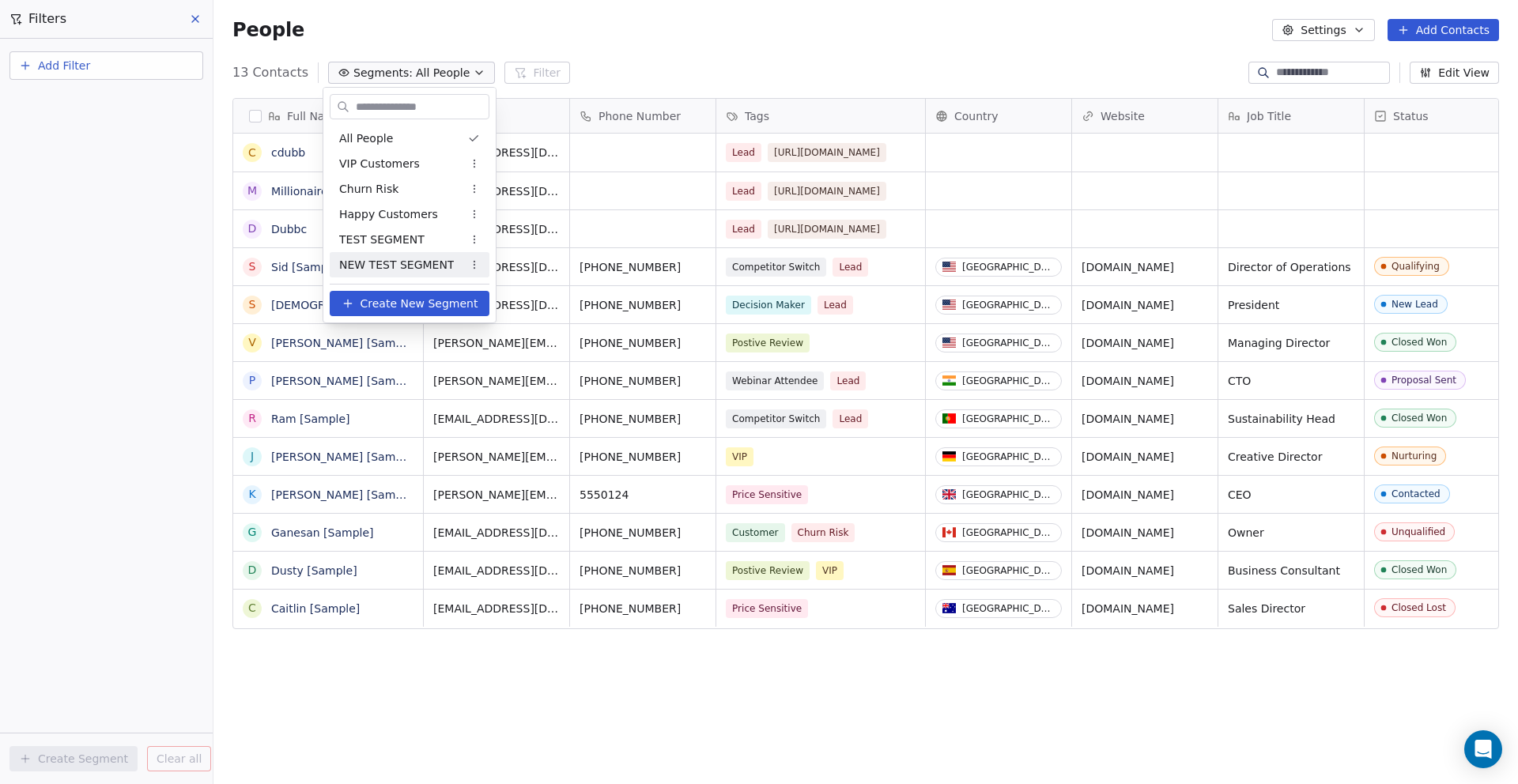
click at [1483, 746] on html "D Digital Asset Boss Contacts People Marketing Workflows Campaigns Sales Pipeli…" at bounding box center [759, 451] width 1518 height 902
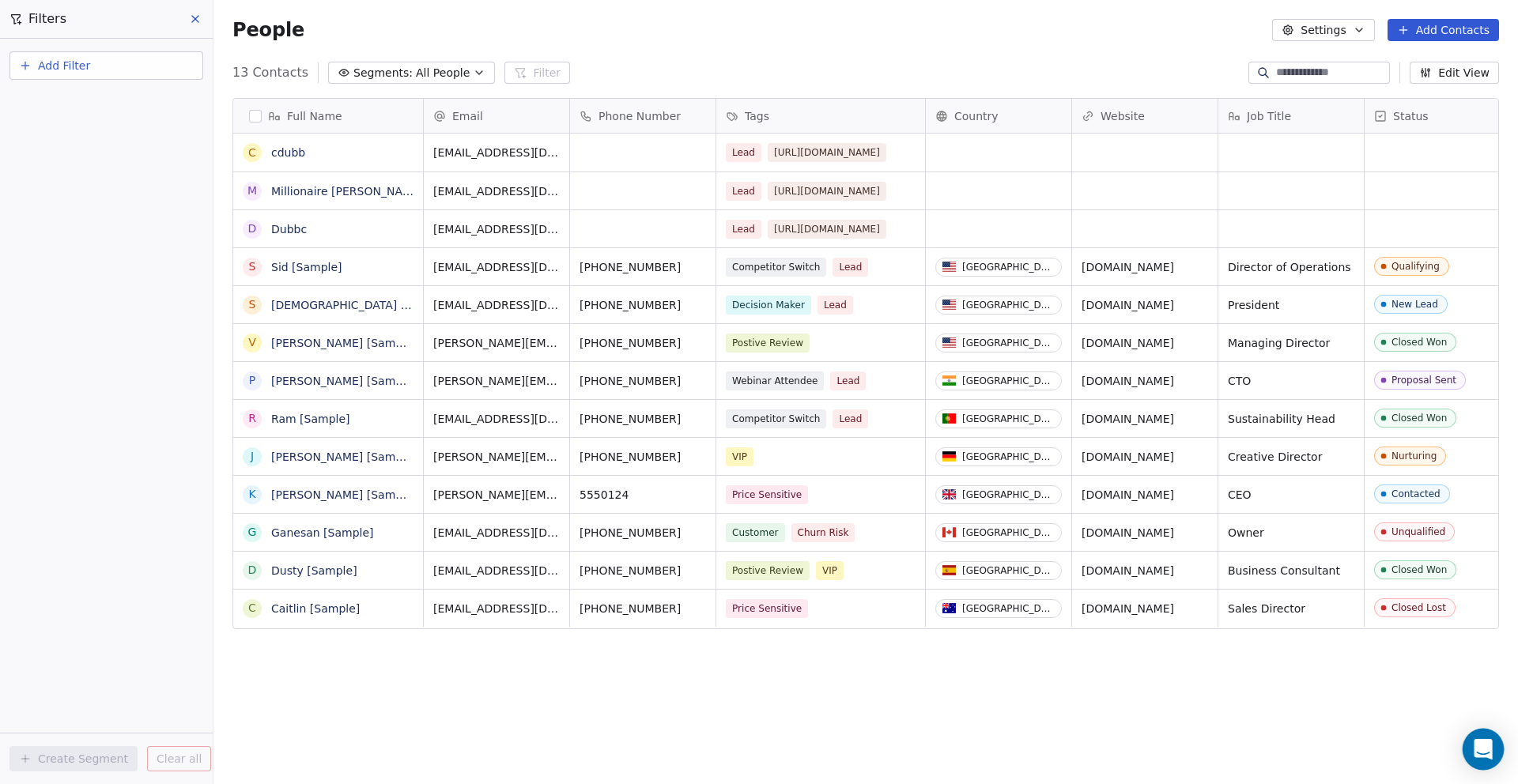
click at [1483, 743] on icon "Open Intercom Messenger" at bounding box center [1483, 749] width 18 height 21
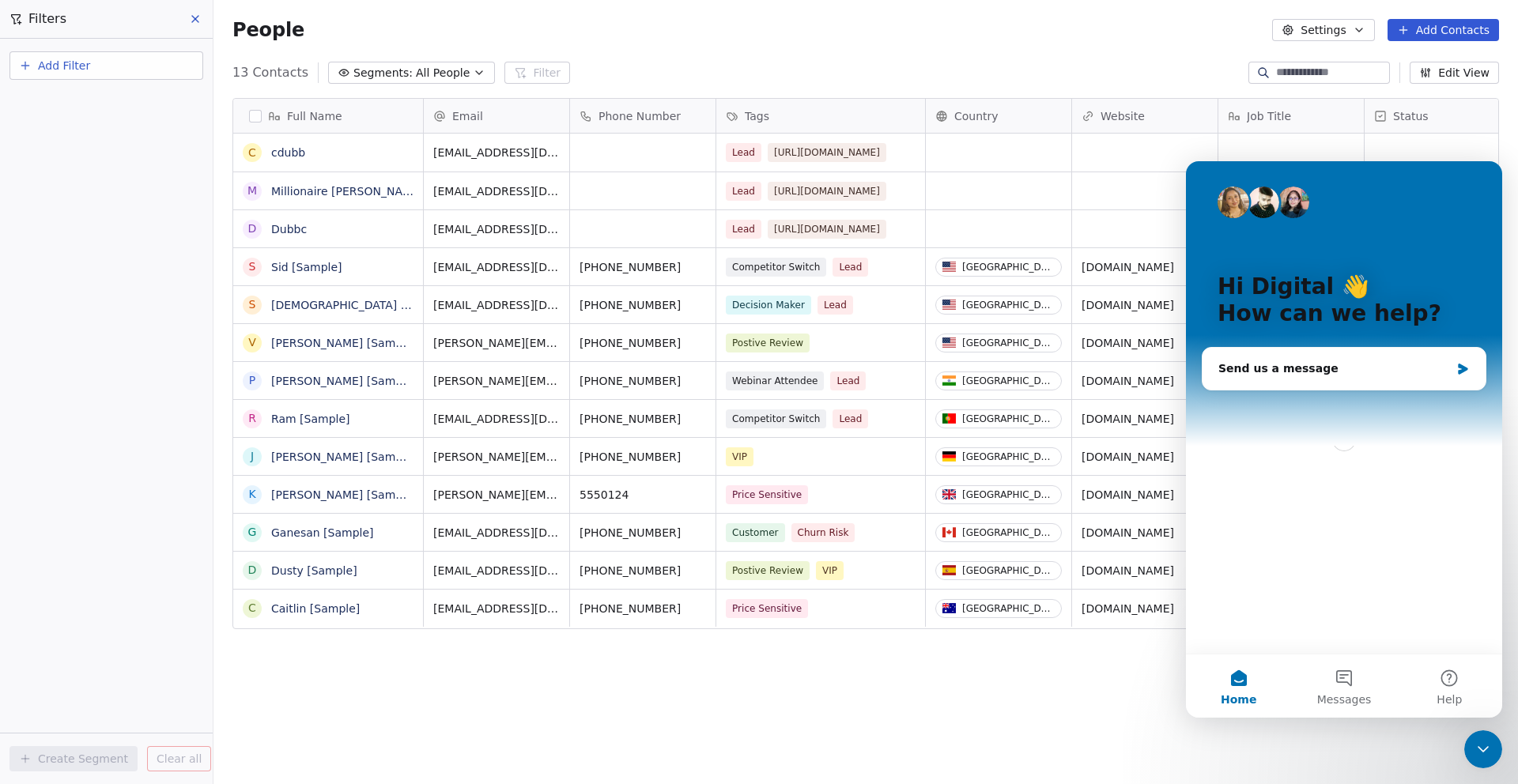
scroll to position [0, 0]
click at [1343, 679] on button "Messages" at bounding box center [1344, 686] width 105 height 63
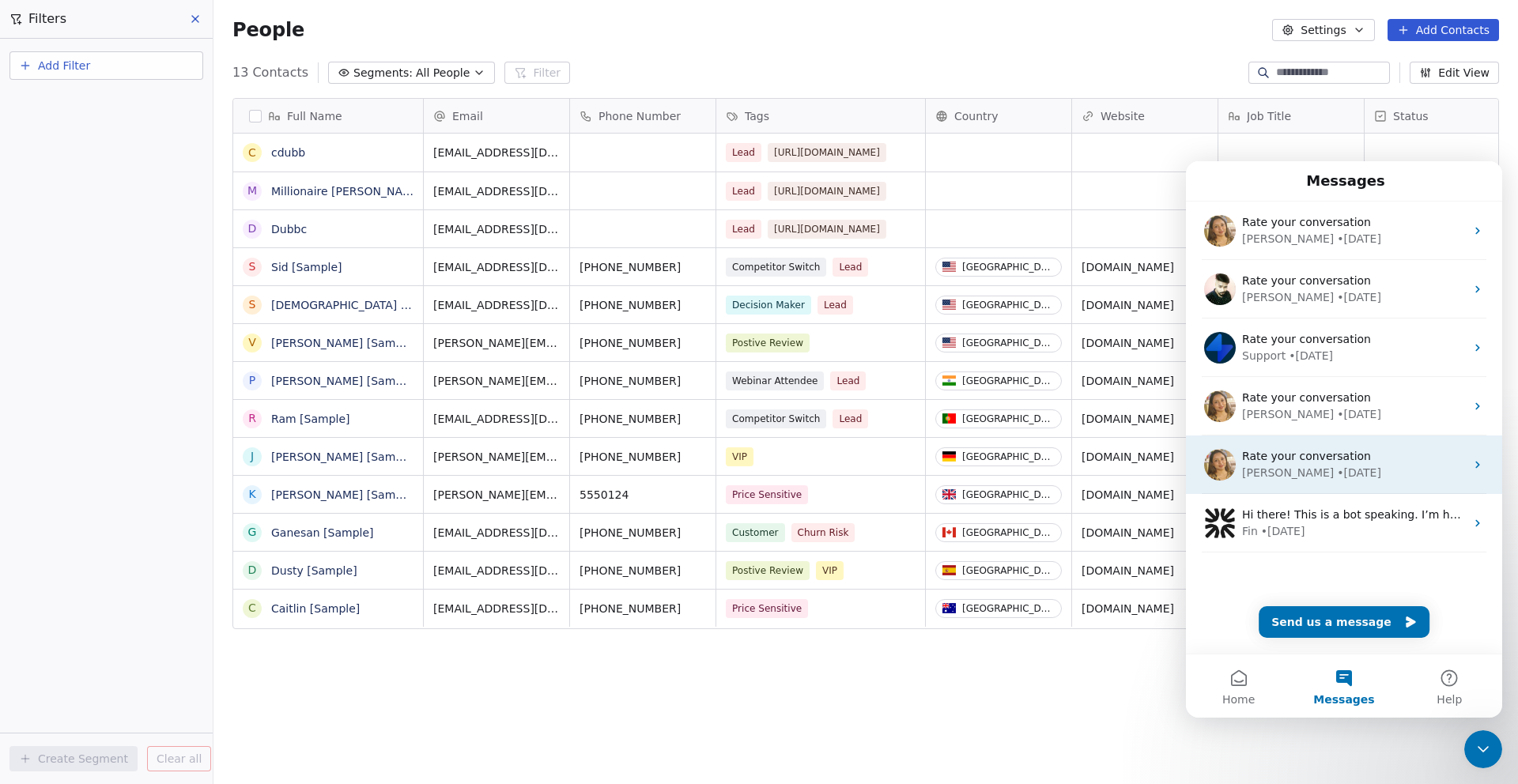
click at [1312, 459] on span "Rate your conversation" at bounding box center [1306, 455] width 129 height 13
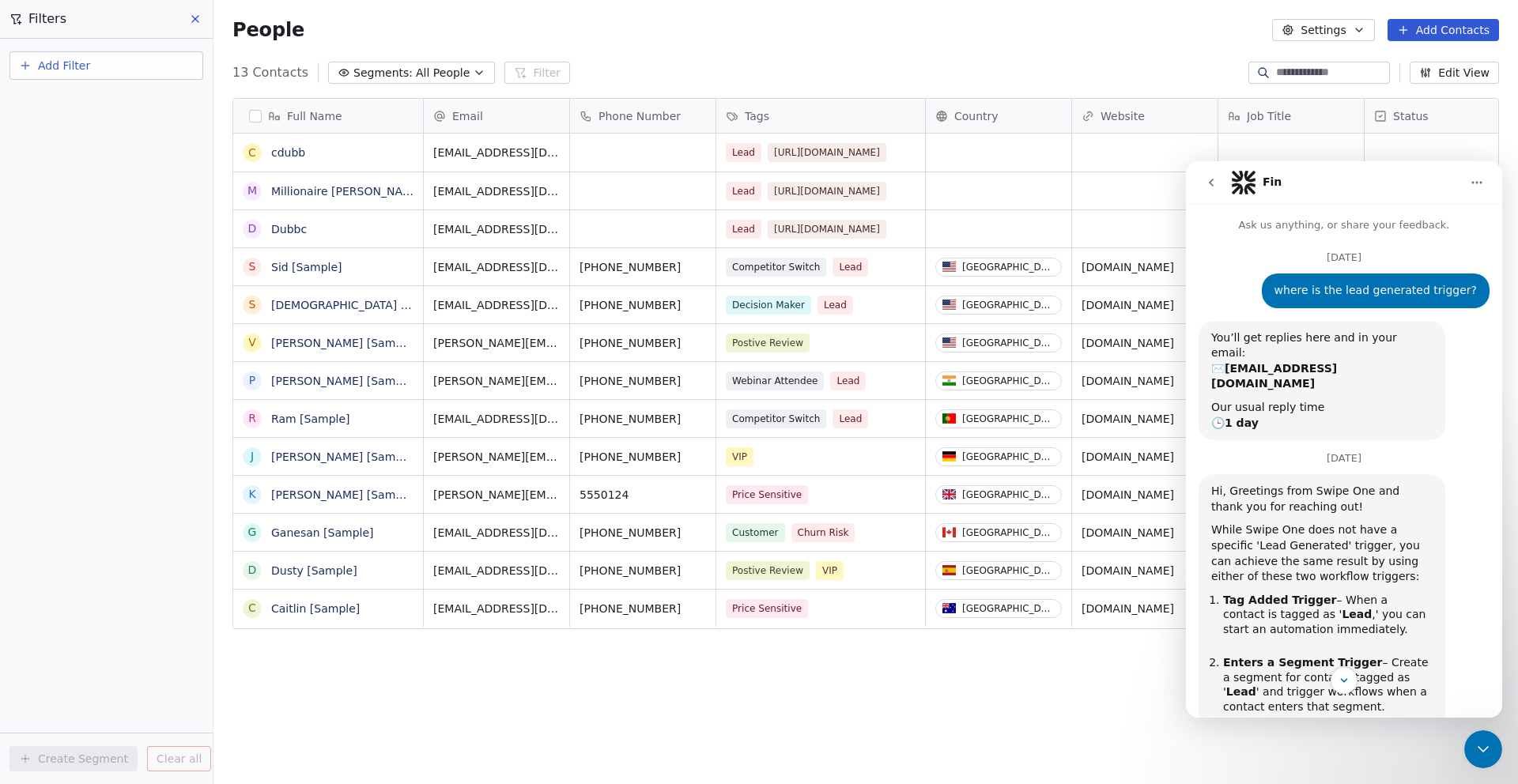
click at [1478, 746] on icon "Close Intercom Messenger" at bounding box center [1483, 749] width 19 height 19
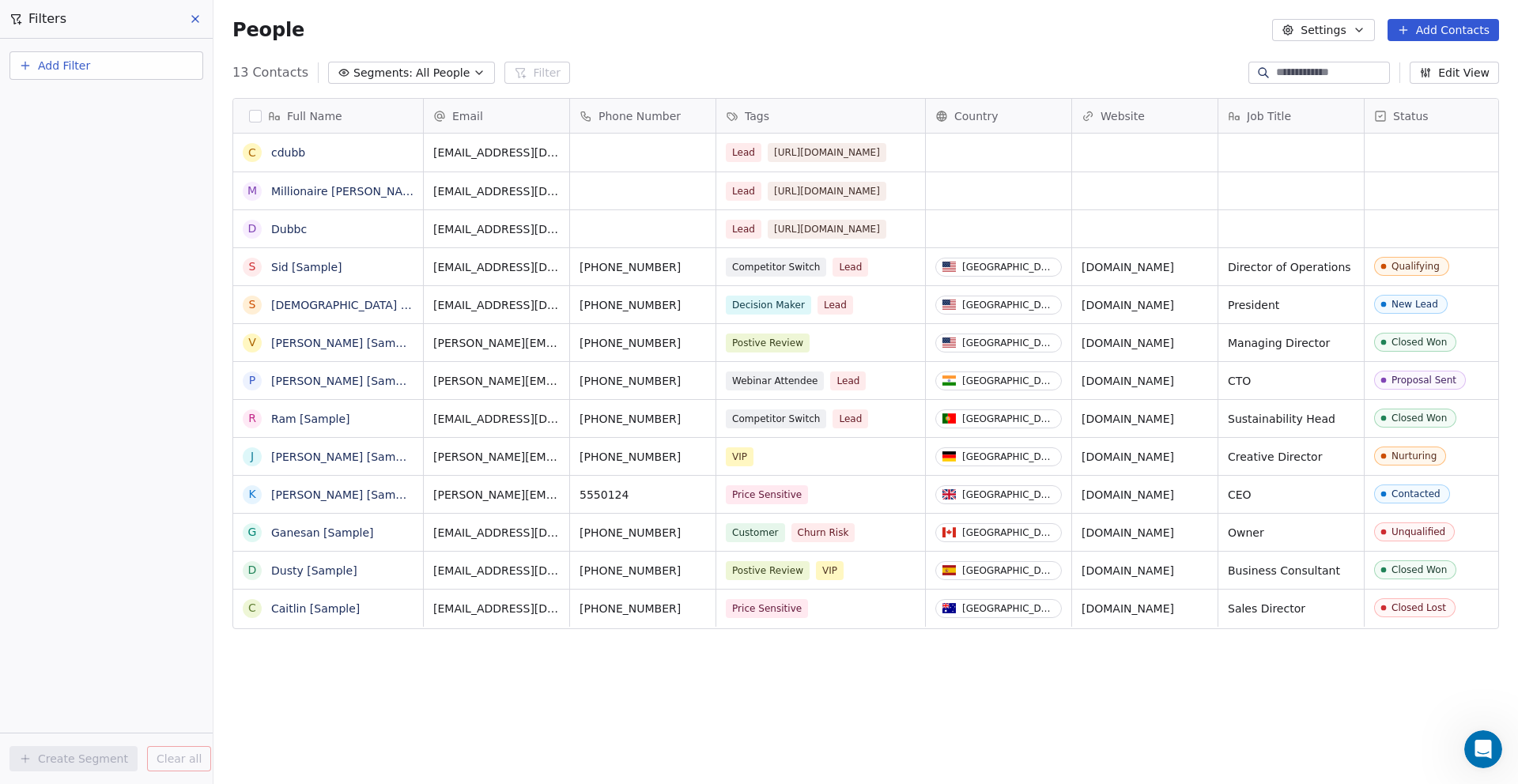
scroll to position [206, 0]
click at [1481, 746] on icon "Open Intercom Messenger" at bounding box center [1483, 749] width 26 height 26
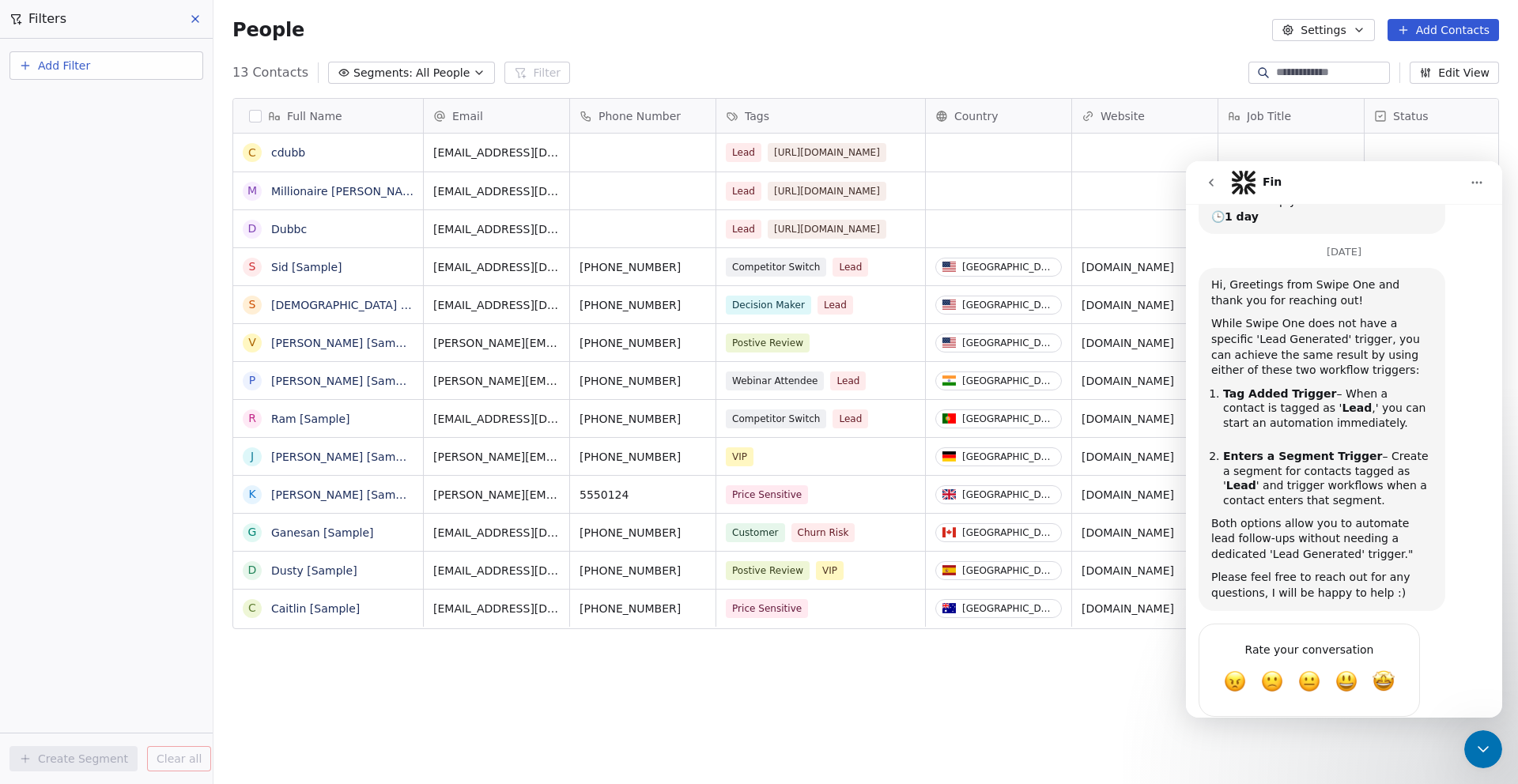
scroll to position [0, 0]
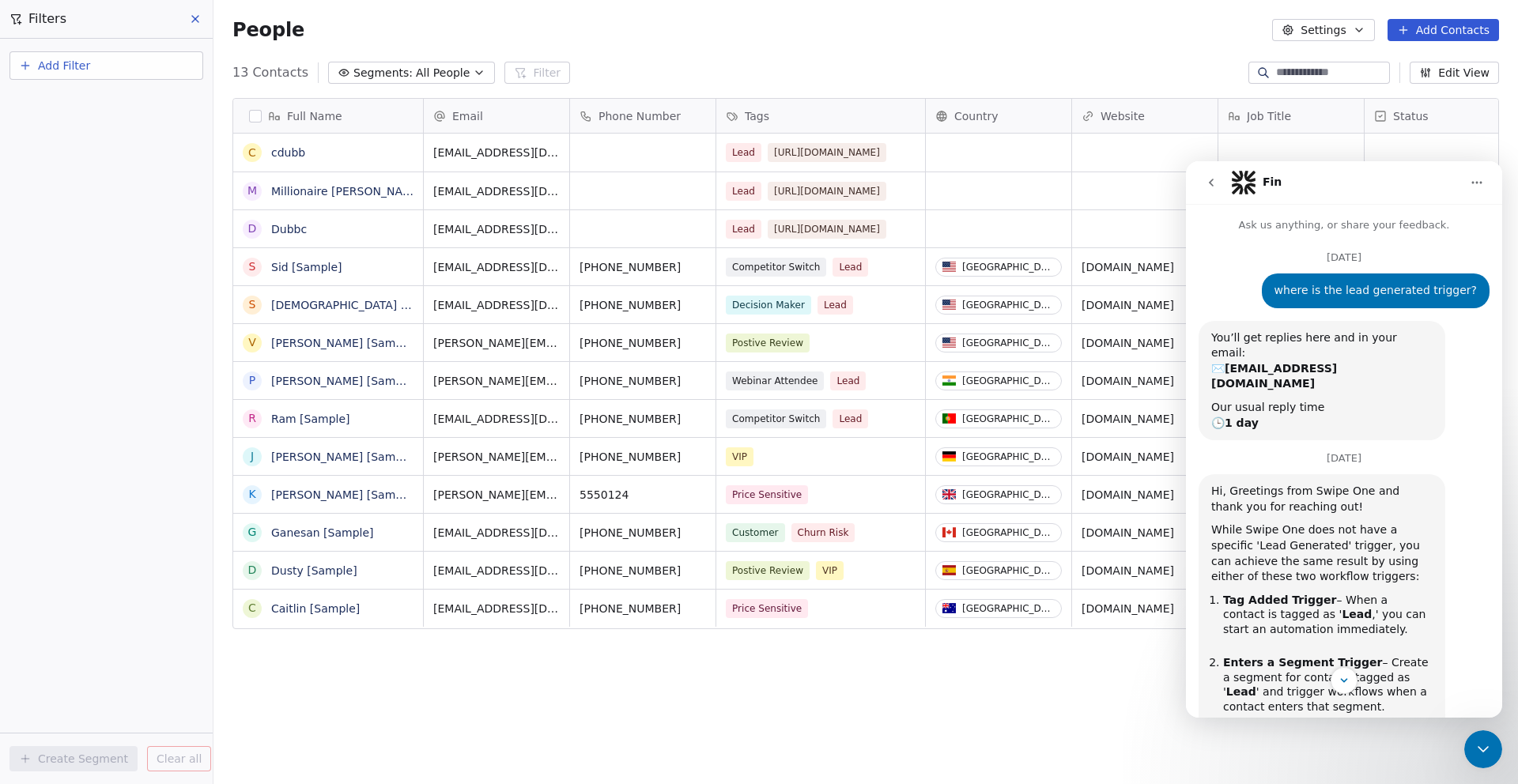
click at [1211, 183] on icon "go back" at bounding box center [1211, 182] width 5 height 8
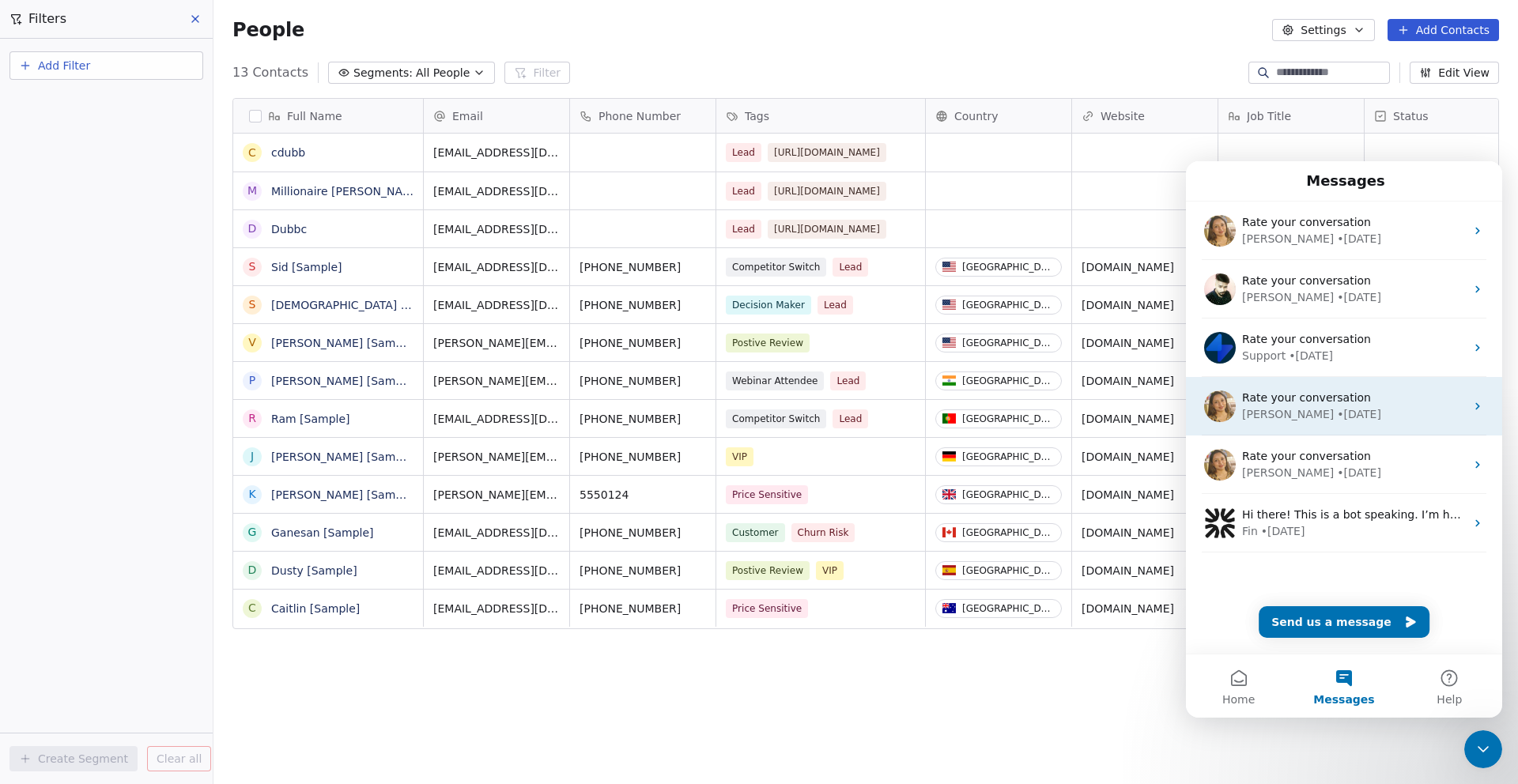
click at [1275, 411] on div "[PERSON_NAME]" at bounding box center [1288, 415] width 92 height 17
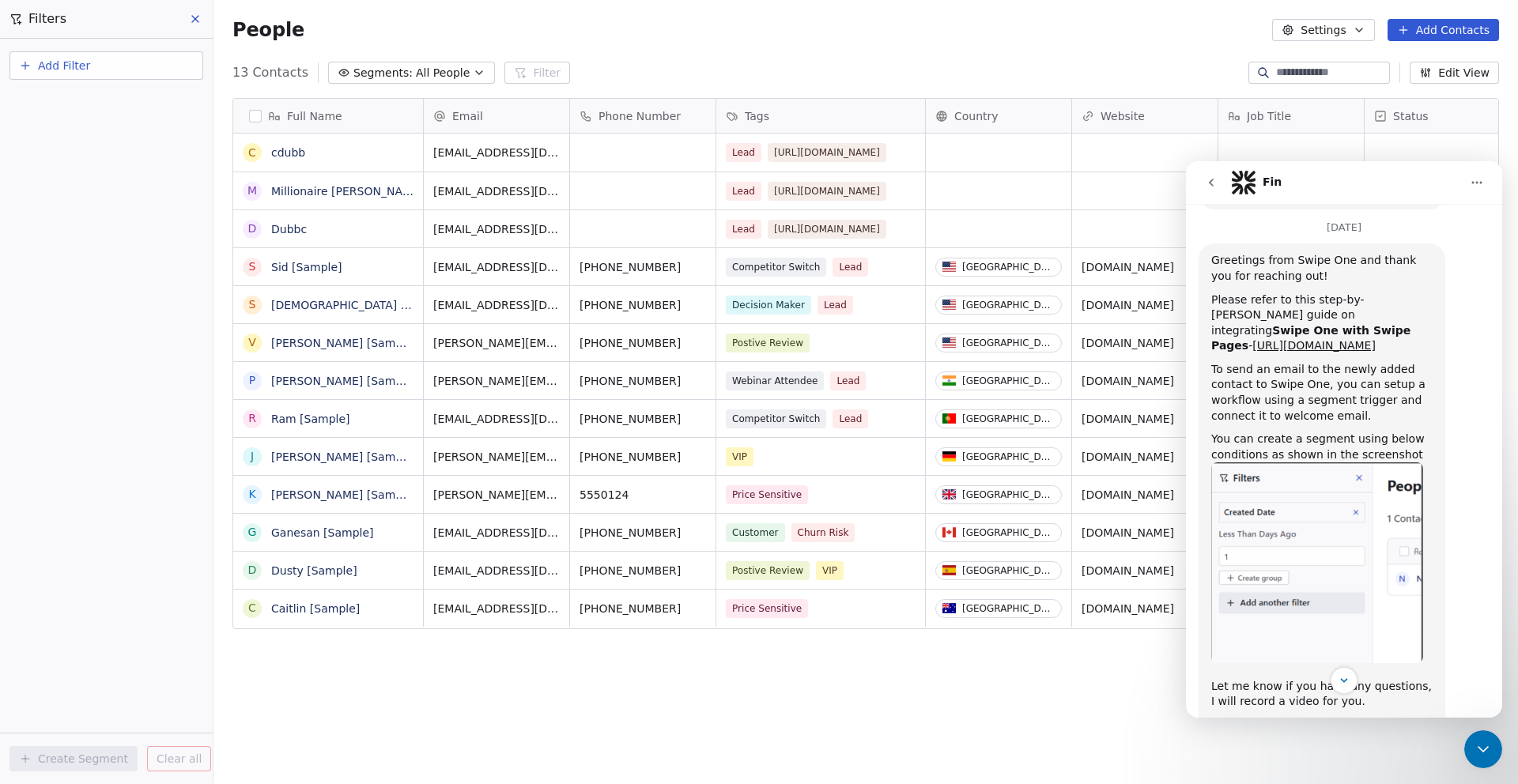
scroll to position [339, 0]
click at [1246, 565] on img "Harinder says…" at bounding box center [1317, 563] width 212 height 200
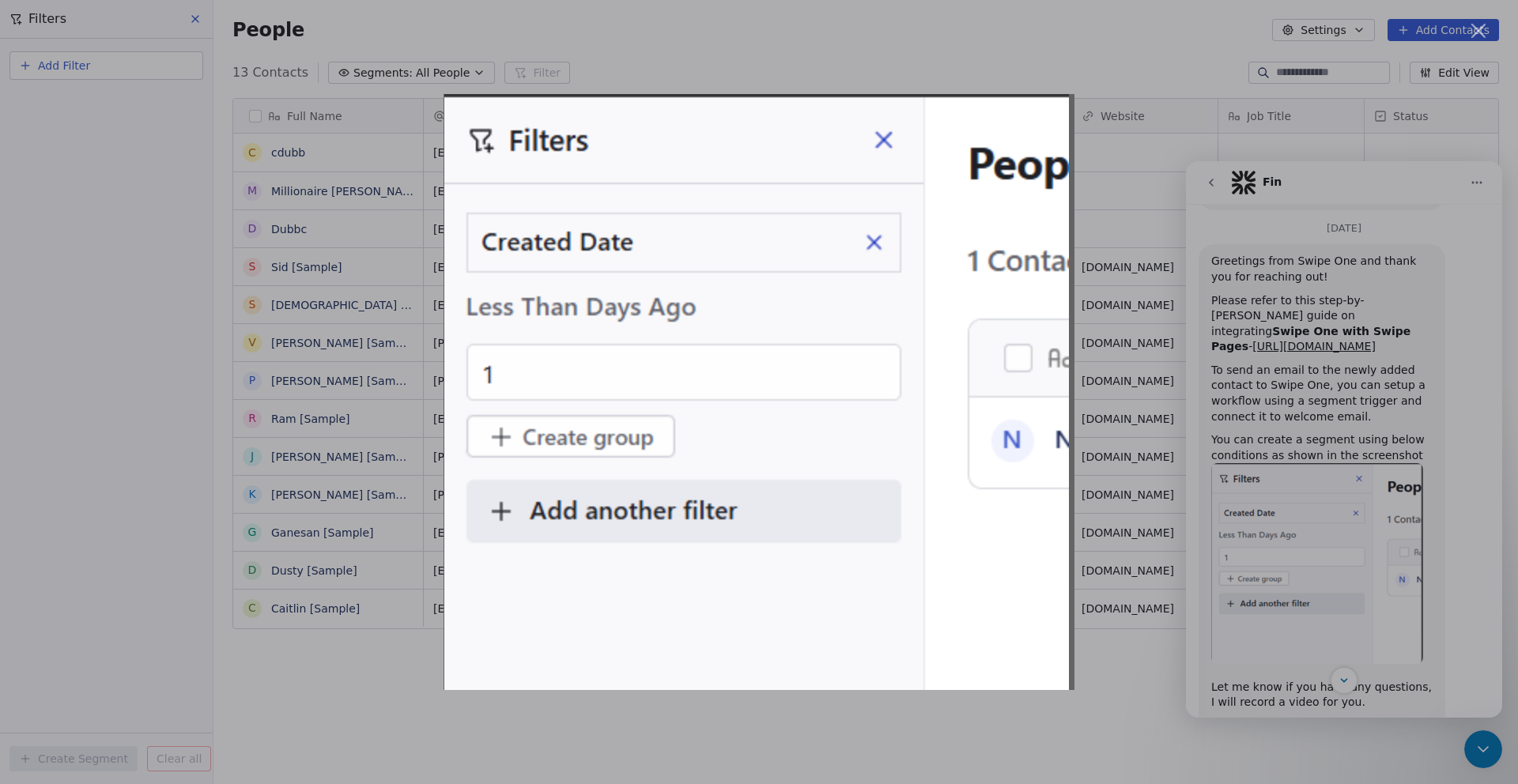
scroll to position [0, 0]
click at [1145, 140] on div "Intercom messenger" at bounding box center [759, 392] width 1518 height 784
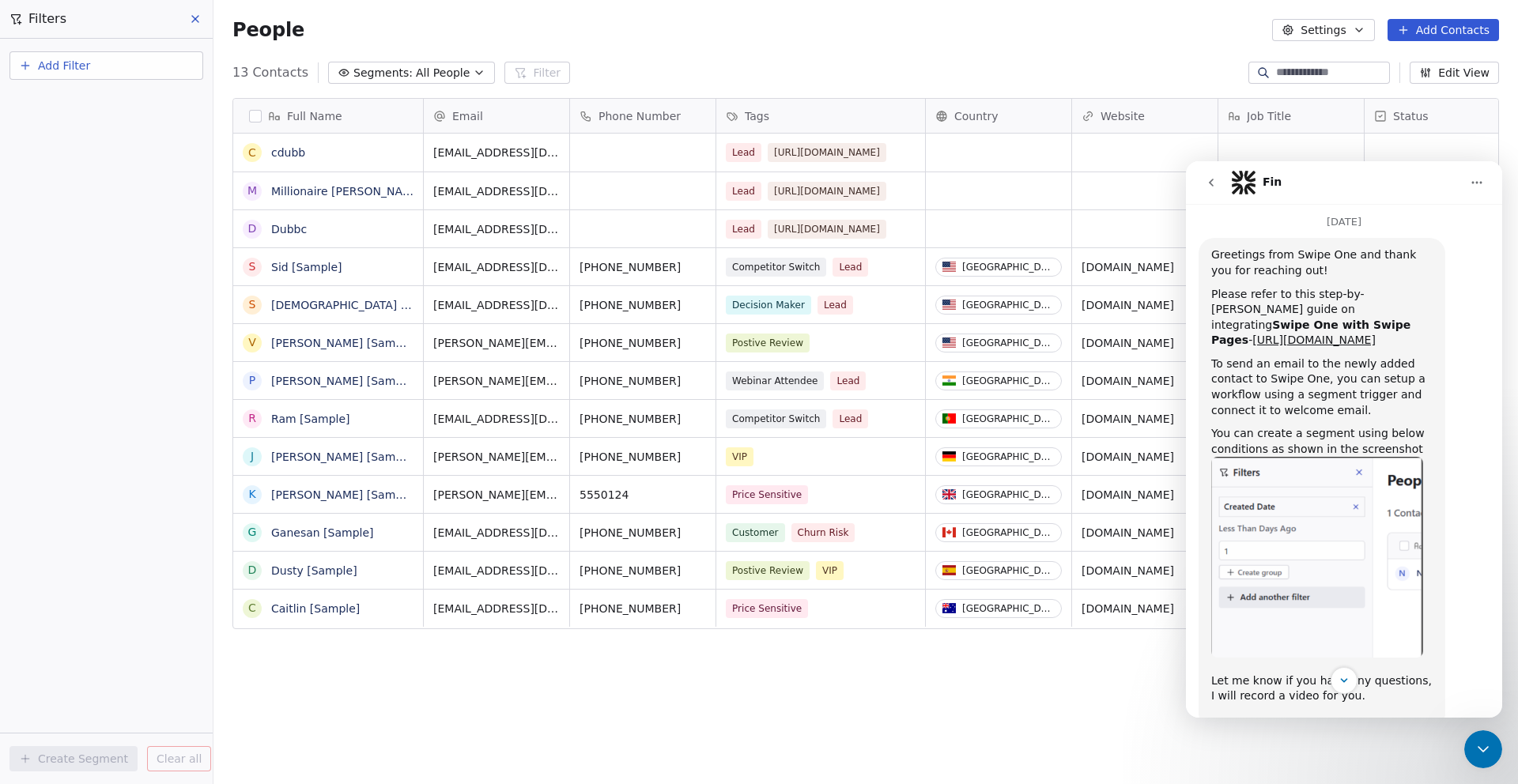
scroll to position [500, 0]
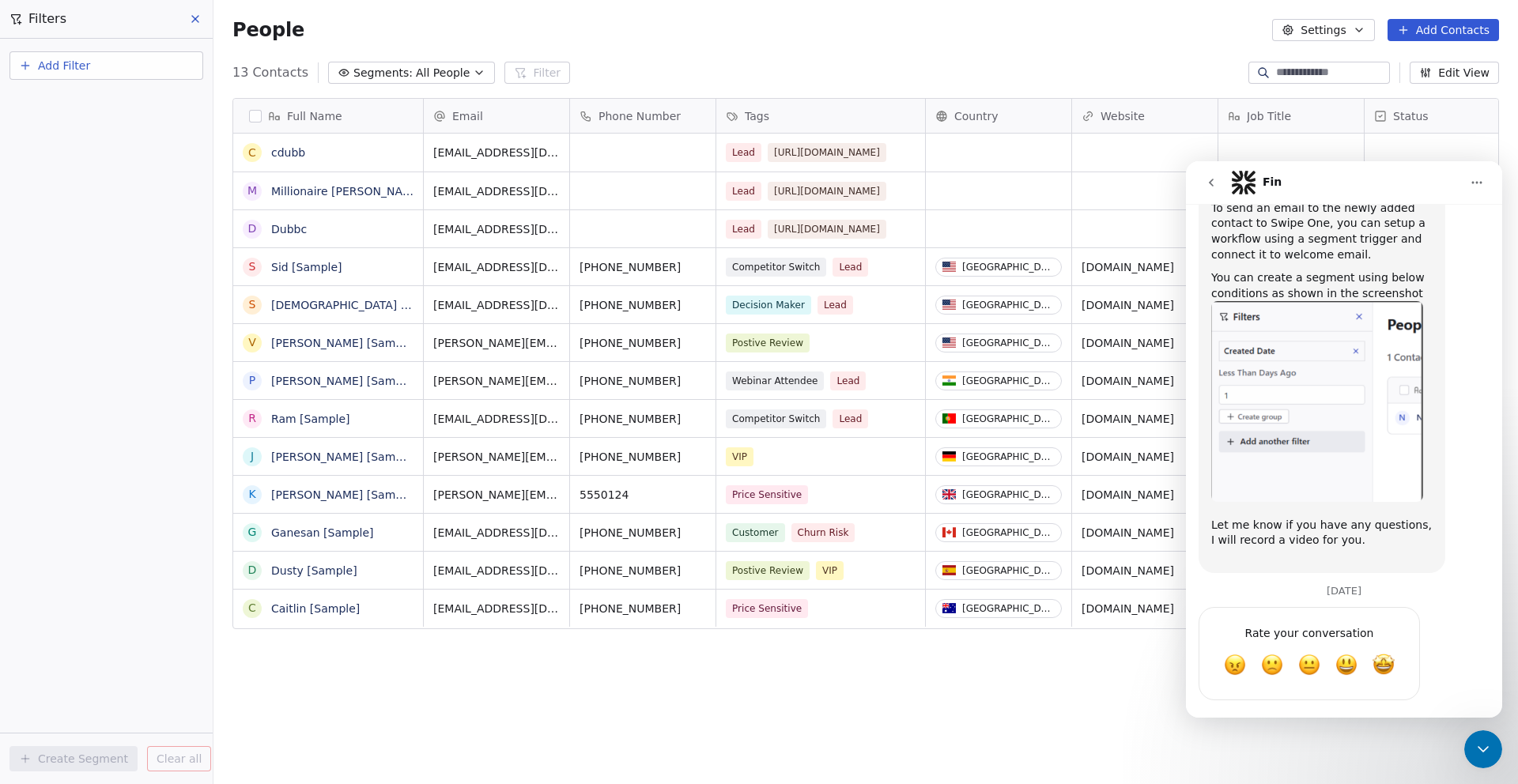
click at [1379, 422] on img "Harinder says…" at bounding box center [1317, 401] width 212 height 200
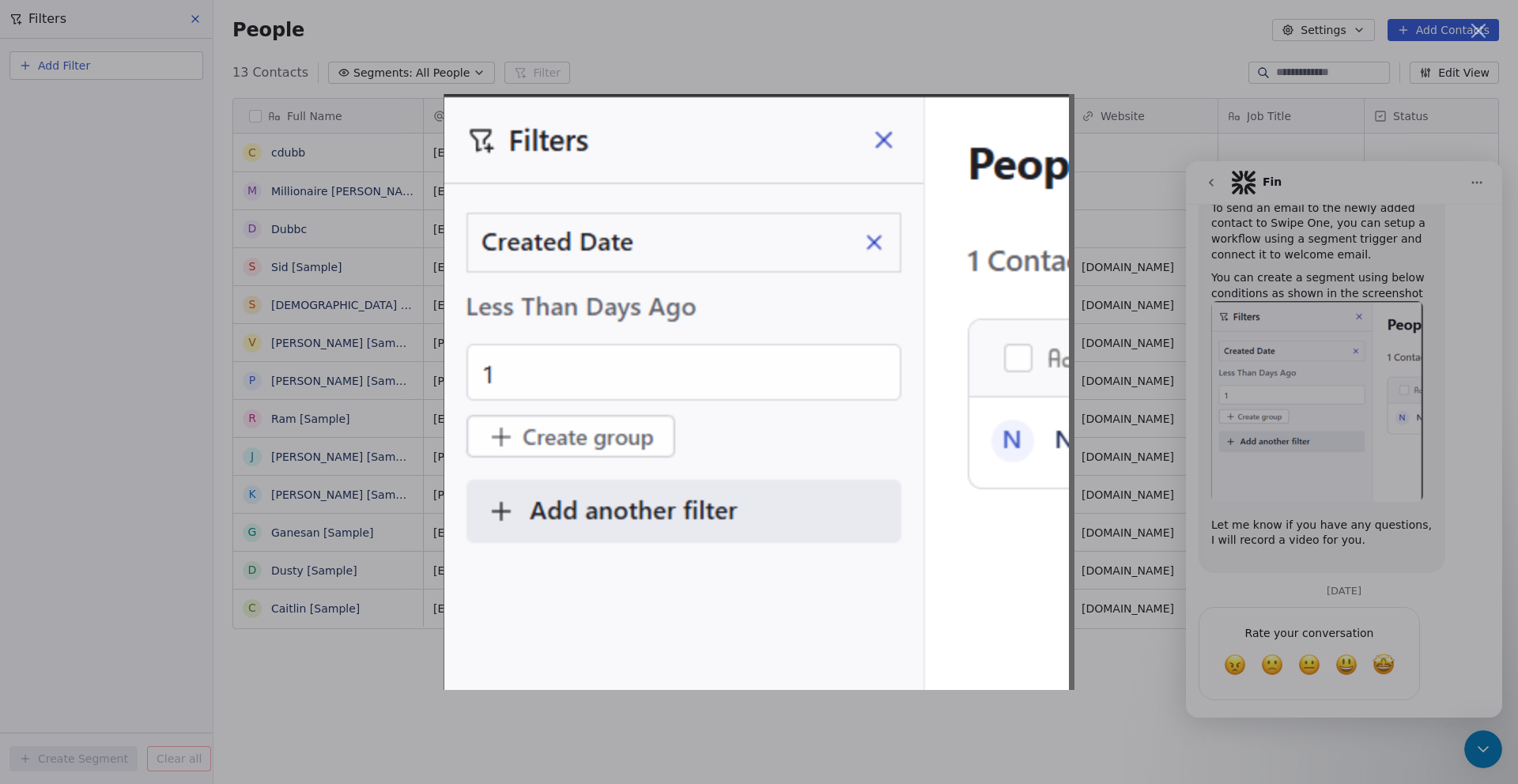
scroll to position [0, 0]
click at [1044, 67] on div "Intercom messenger" at bounding box center [759, 392] width 1518 height 784
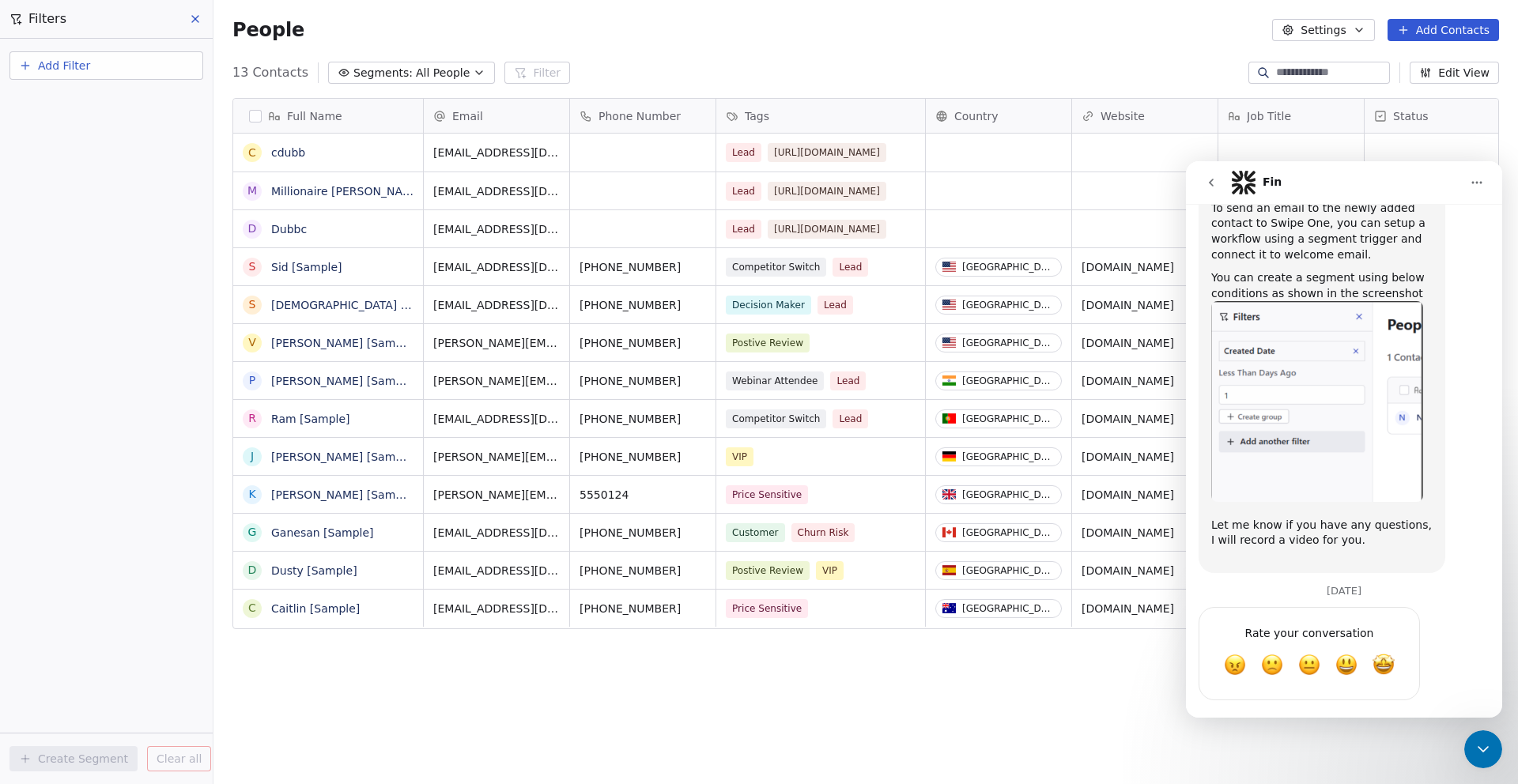
click at [1480, 741] on icon "Close Intercom Messenger" at bounding box center [1483, 749] width 19 height 19
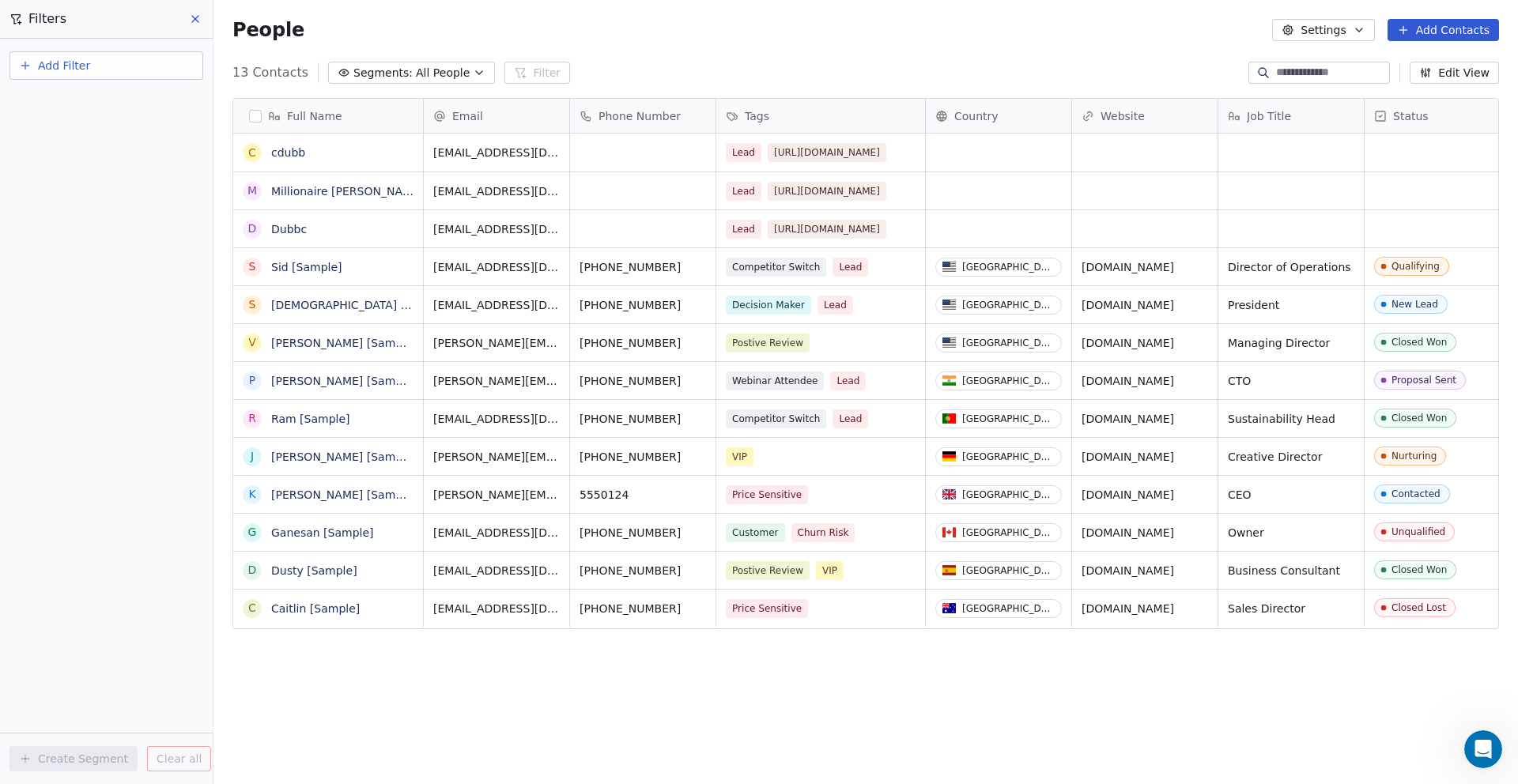
click at [195, 15] on icon at bounding box center [195, 18] width 13 height 13
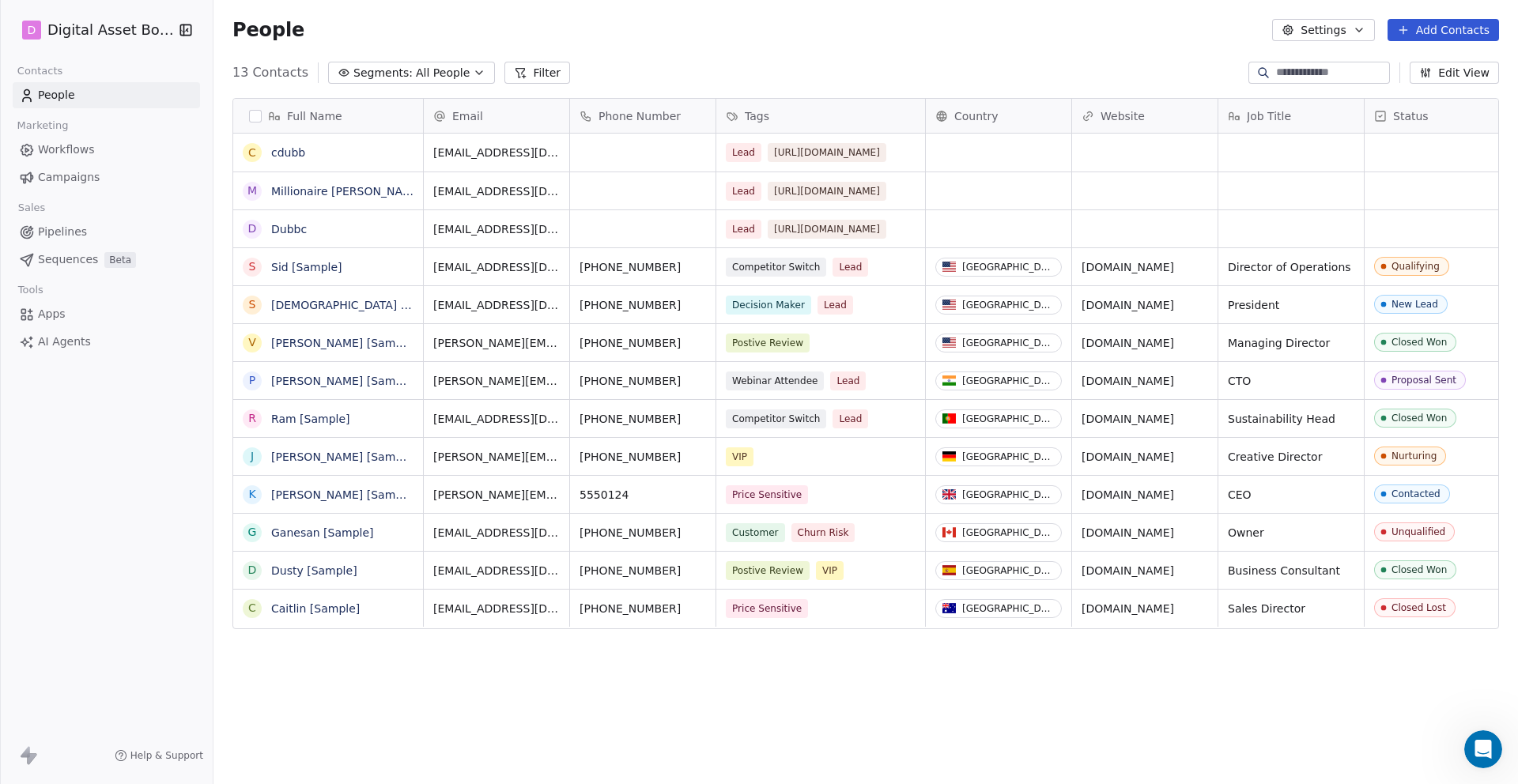
click at [258, 113] on button "button" at bounding box center [255, 116] width 13 height 13
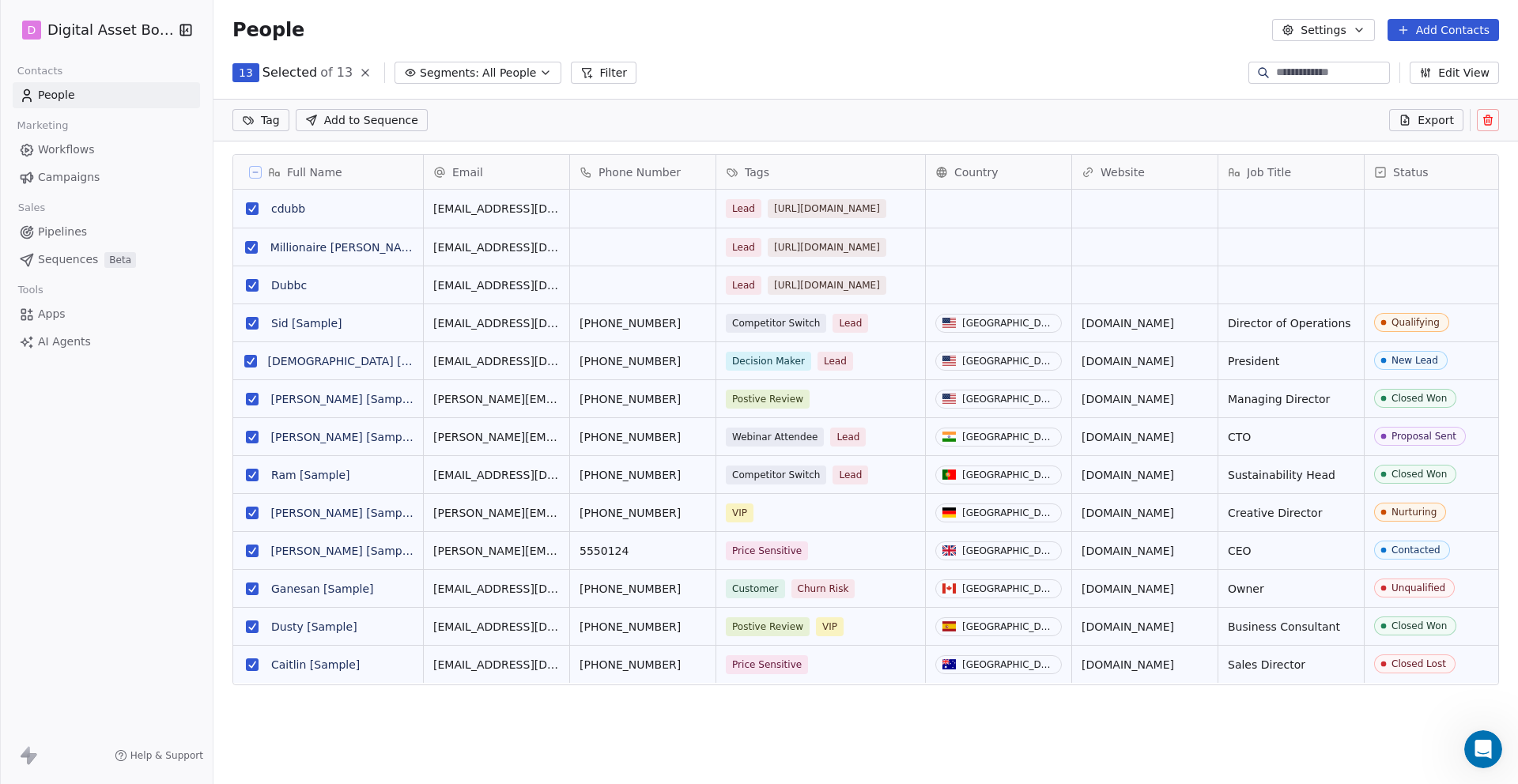
click at [250, 661] on button "grid" at bounding box center [252, 665] width 13 height 13
click at [249, 621] on button "grid" at bounding box center [252, 626] width 13 height 13
click at [249, 585] on button "grid" at bounding box center [252, 589] width 13 height 13
click at [179, 511] on div "D Digital Asset Boss Contacts People Marketing Workflows Campaigns Sales Pipeli…" at bounding box center [106, 392] width 213 height 784
click at [441, 110] on div "Tag Add to Sequence Export" at bounding box center [866, 119] width 1304 height 43
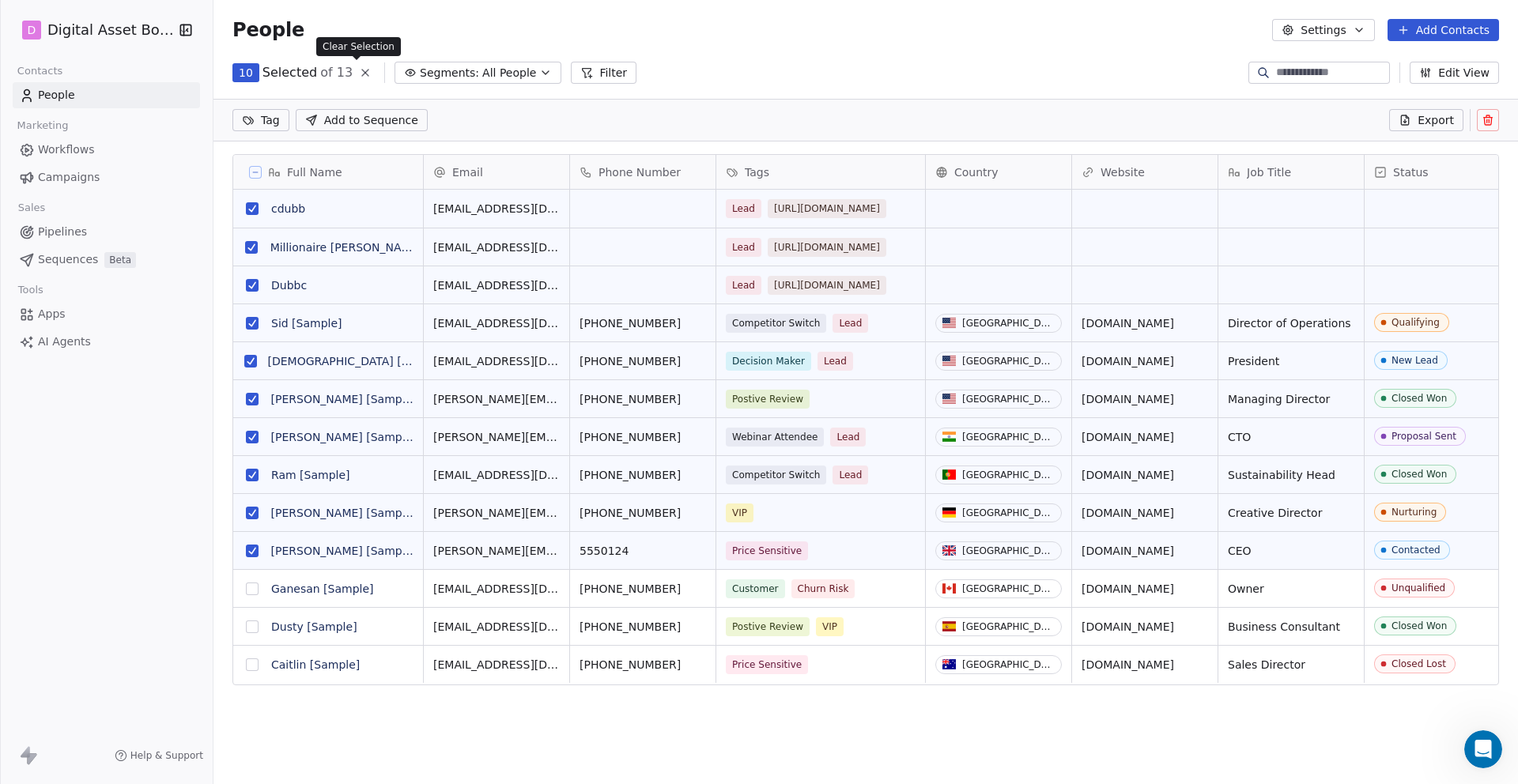
click at [359, 69] on icon at bounding box center [364, 73] width 13 height 13
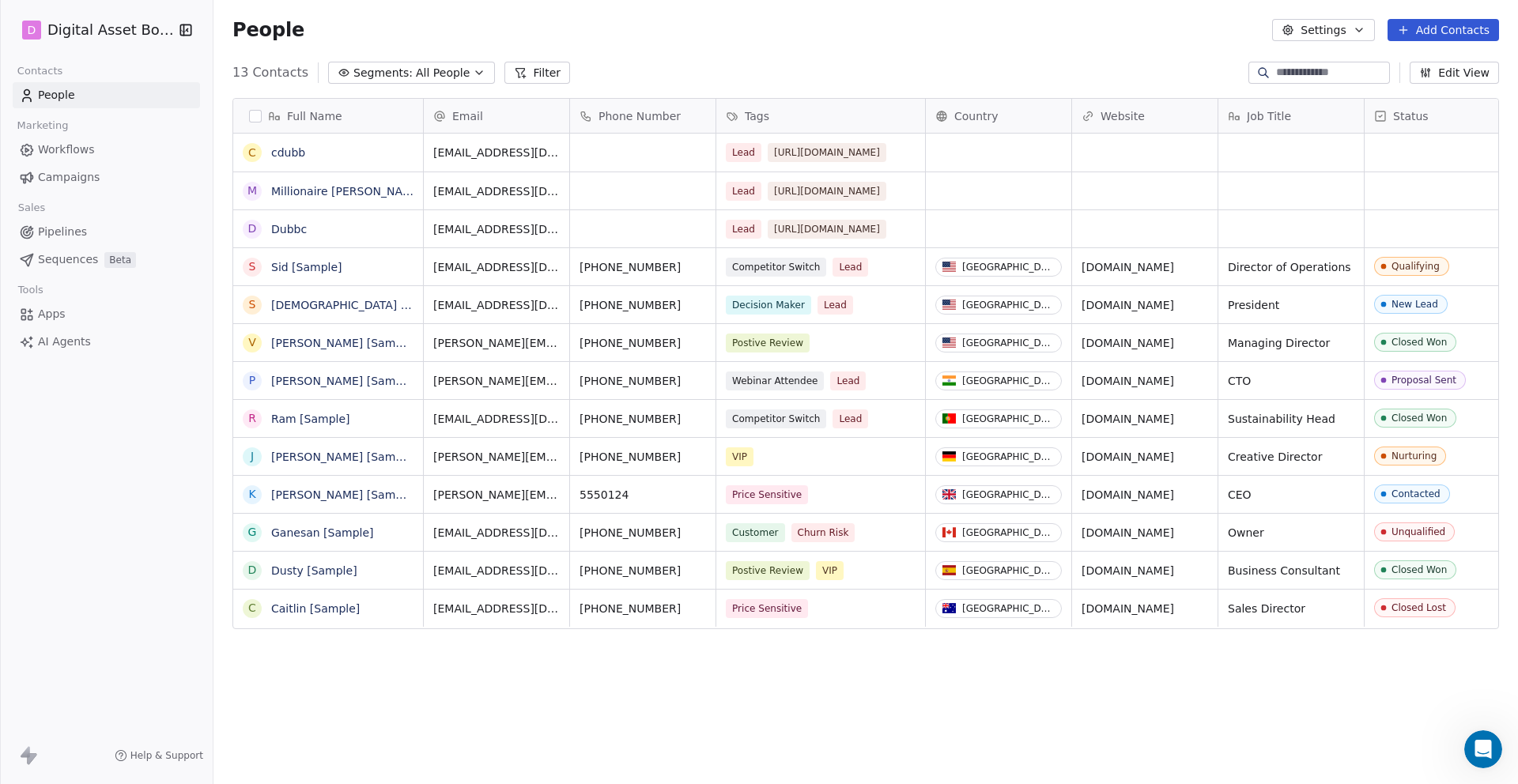
scroll to position [690, 1304]
click at [1484, 748] on icon "Open Intercom Messenger" at bounding box center [1483, 749] width 11 height 13
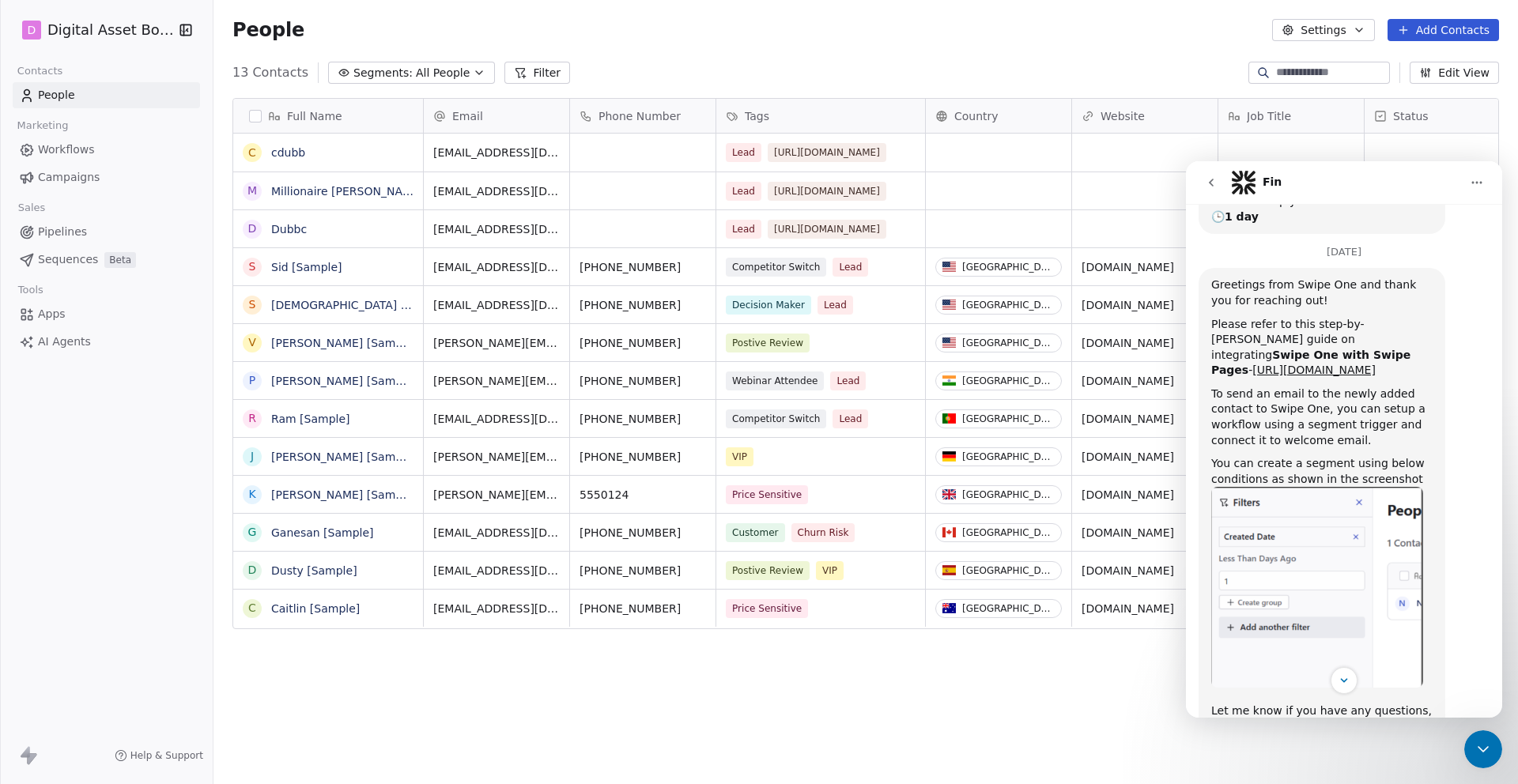
scroll to position [314, 0]
click at [525, 72] on button "Filter" at bounding box center [537, 73] width 66 height 23
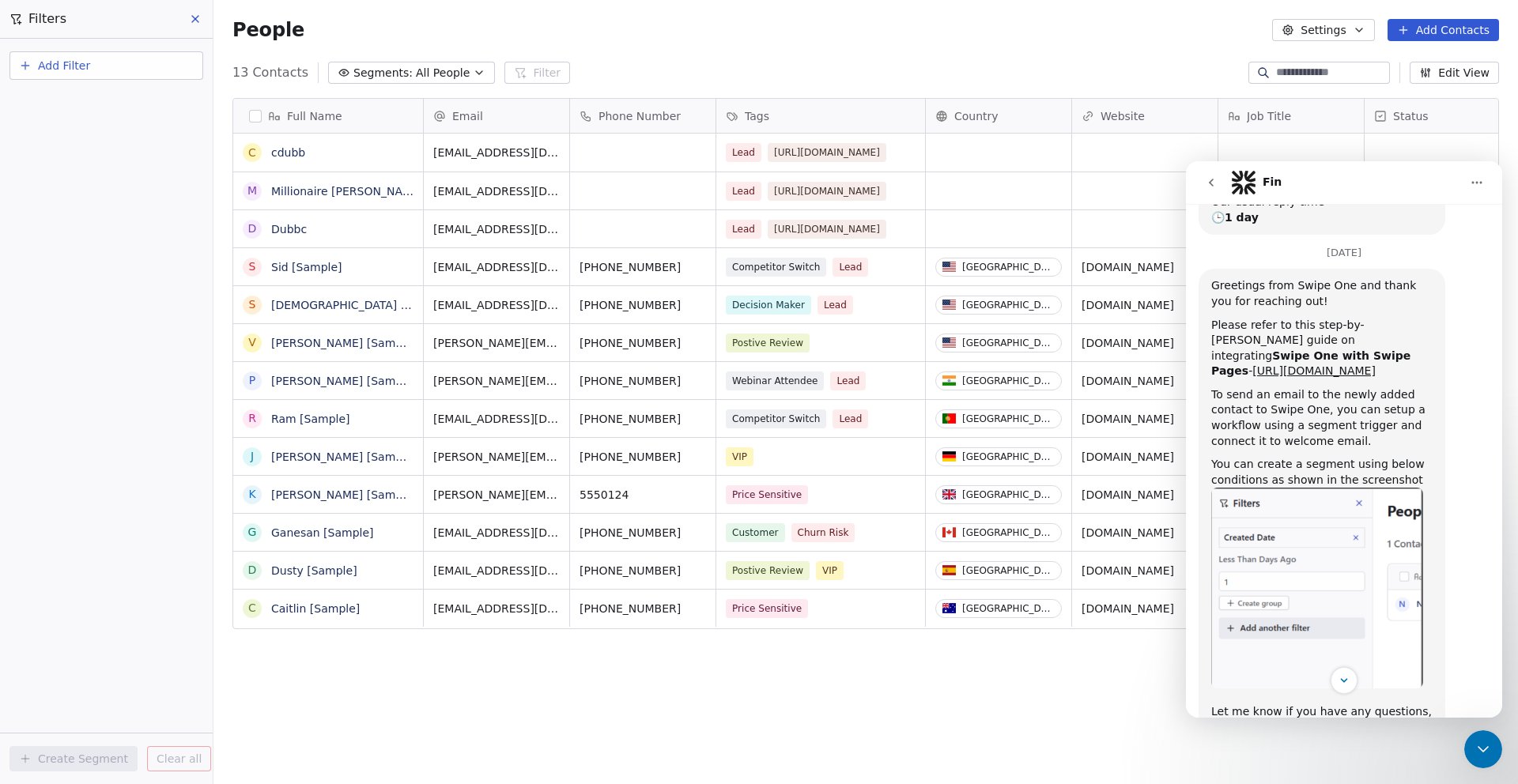
click at [28, 61] on icon "button" at bounding box center [25, 65] width 13 height 13
click at [65, 96] on span "Contact properties" at bounding box center [77, 103] width 103 height 17
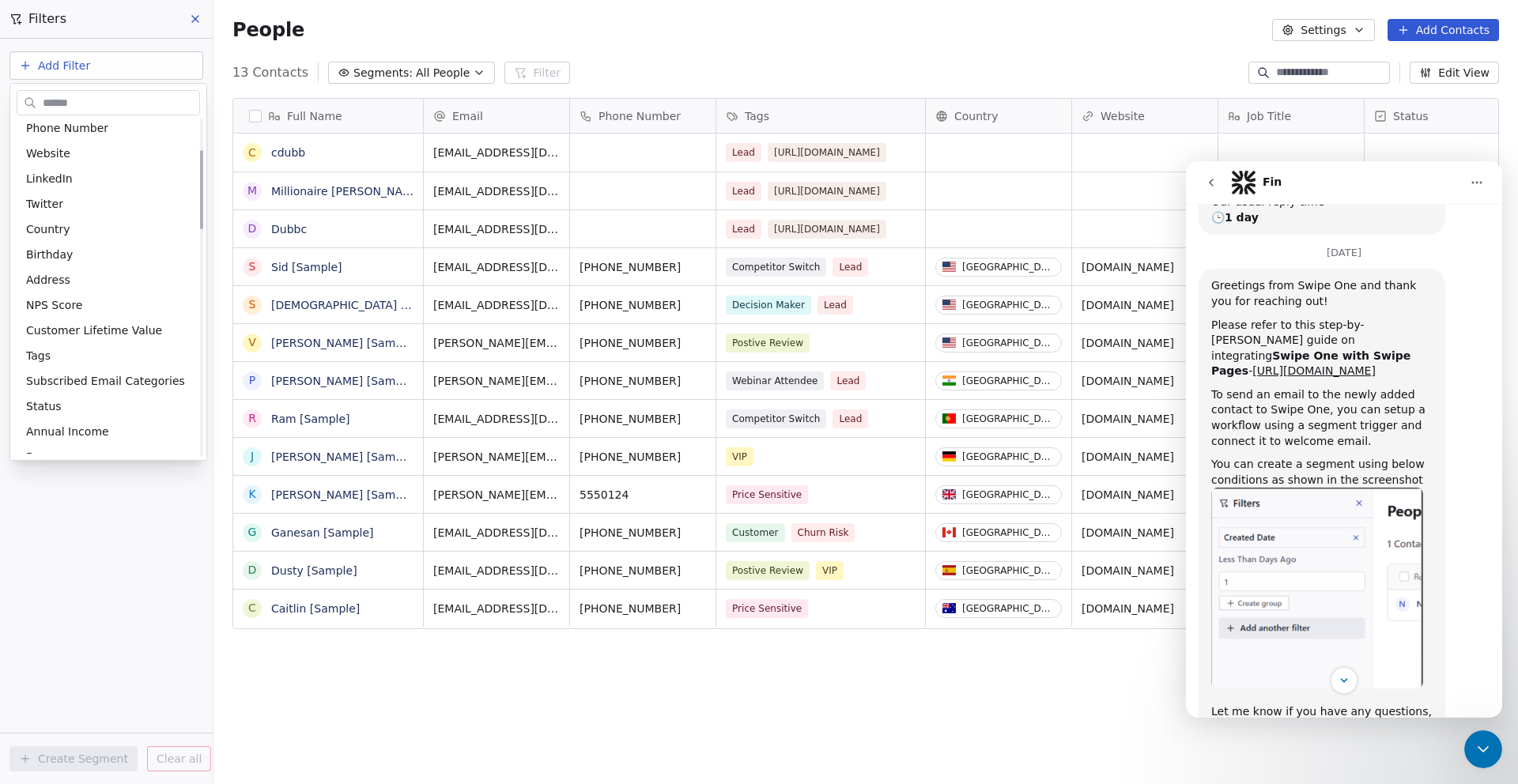
scroll to position [138, 0]
click at [46, 345] on span "Tags" at bounding box center [38, 350] width 24 height 16
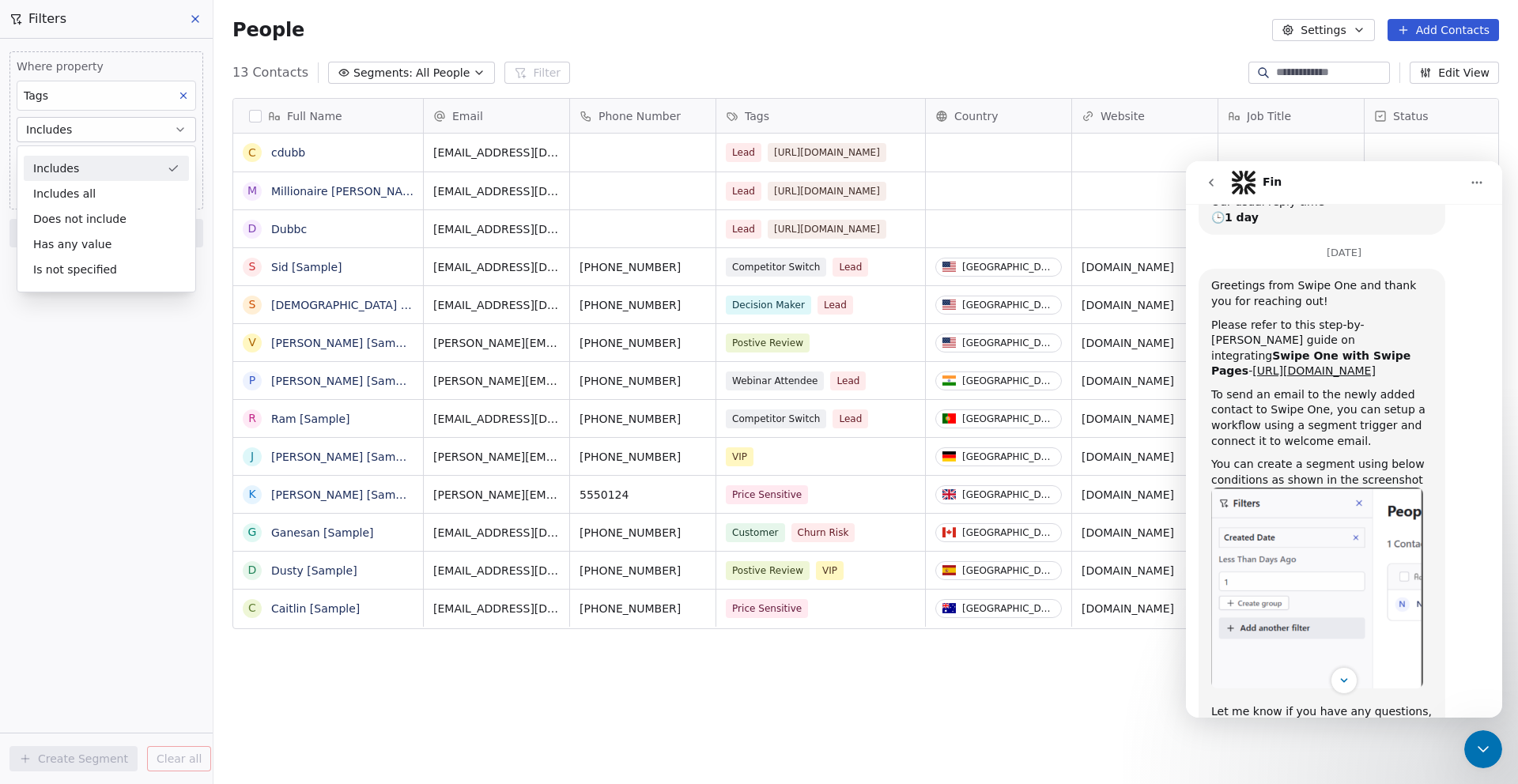
click at [114, 127] on button "Includes" at bounding box center [106, 129] width 179 height 25
click at [84, 162] on body "D Digital Asset Boss Contacts People Marketing Workflows Campaigns Sales Pipeli…" at bounding box center [759, 451] width 1518 height 902
type input "**********"
click at [109, 341] on html "D Digital Asset Boss Contacts People Marketing Workflows Campaigns Sales Pipeli…" at bounding box center [759, 451] width 1518 height 902
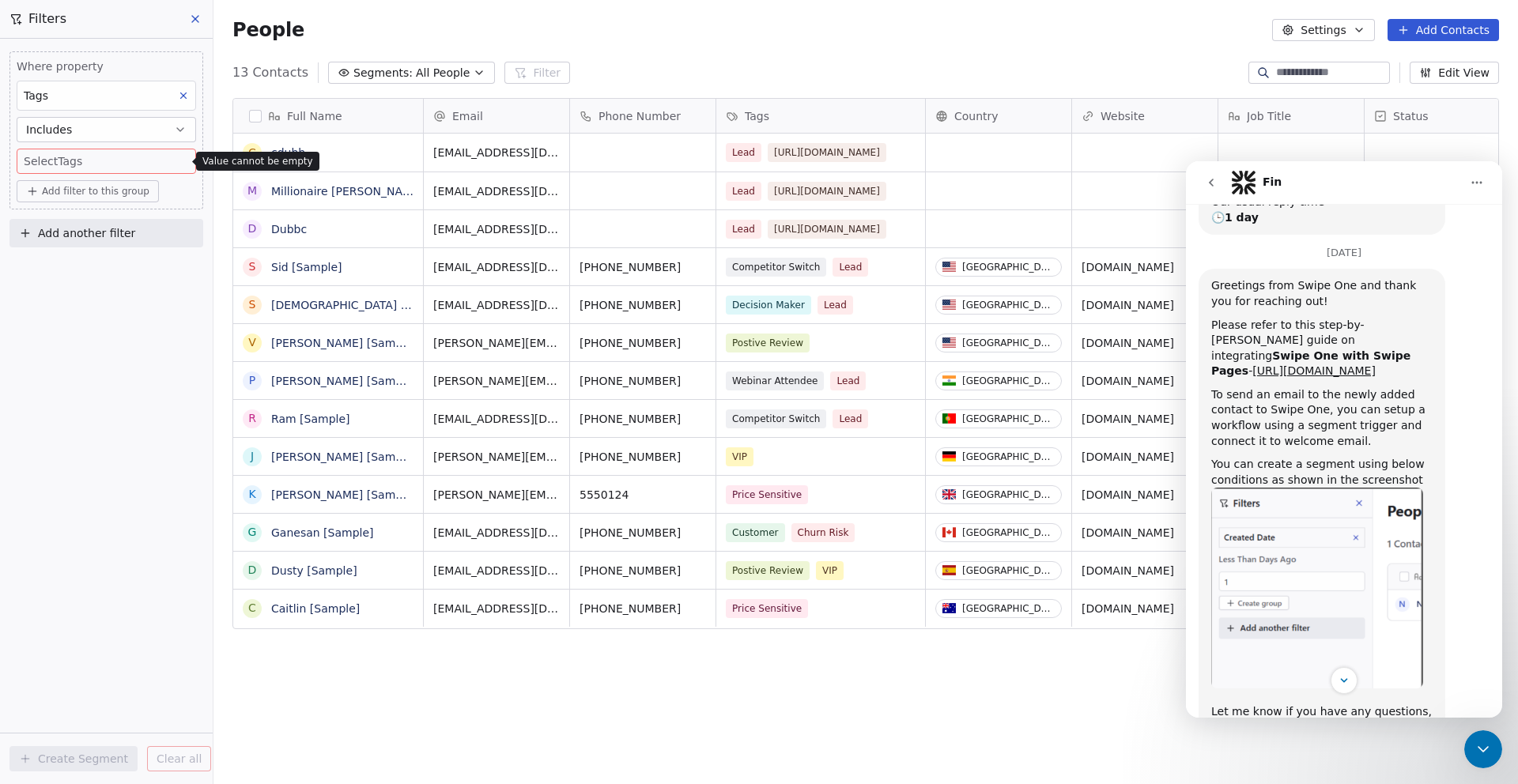
click at [135, 93] on div "Tags" at bounding box center [106, 96] width 179 height 30
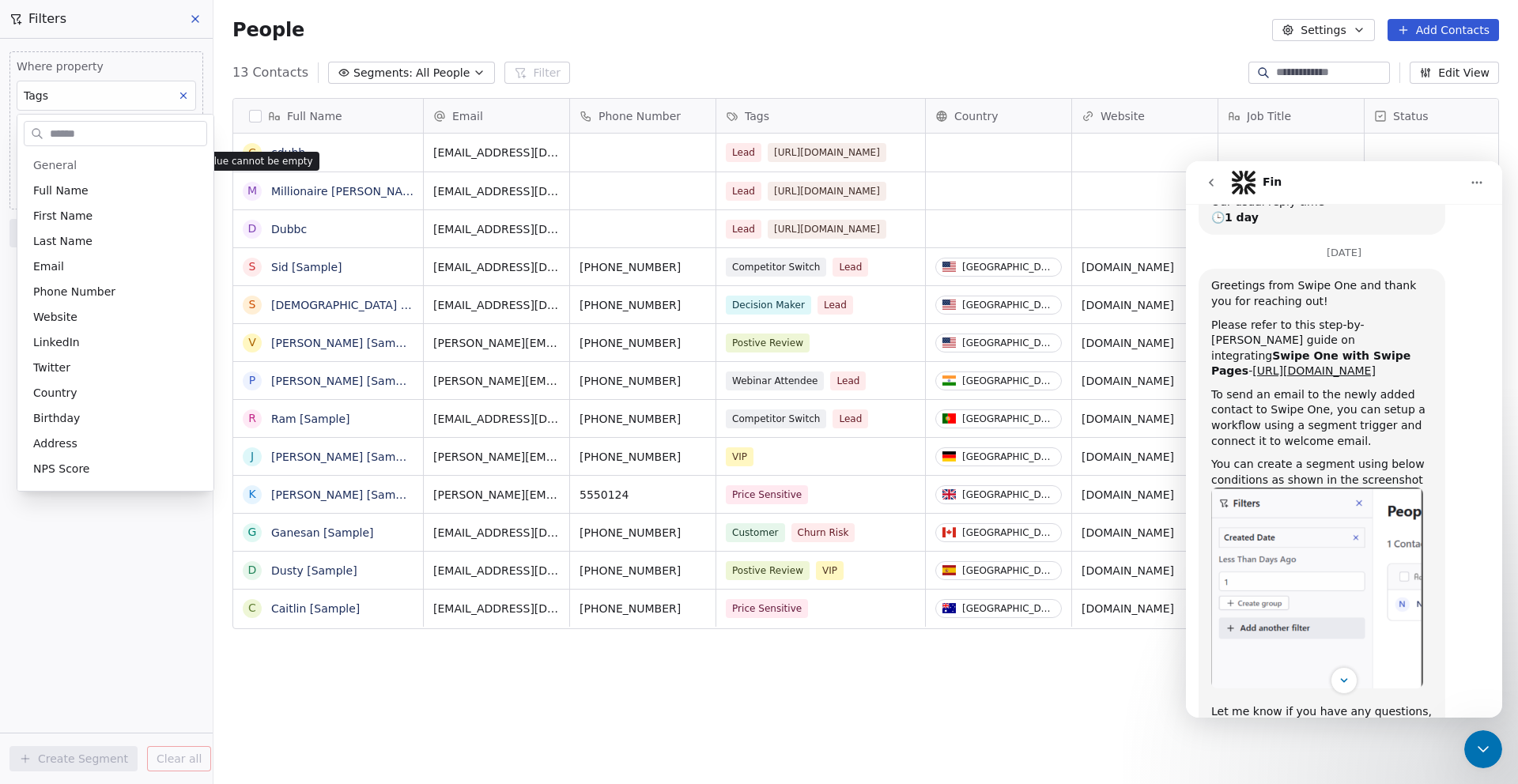
scroll to position [48, 0]
click at [51, 471] on span "Tags" at bounding box center [45, 471] width 24 height 16
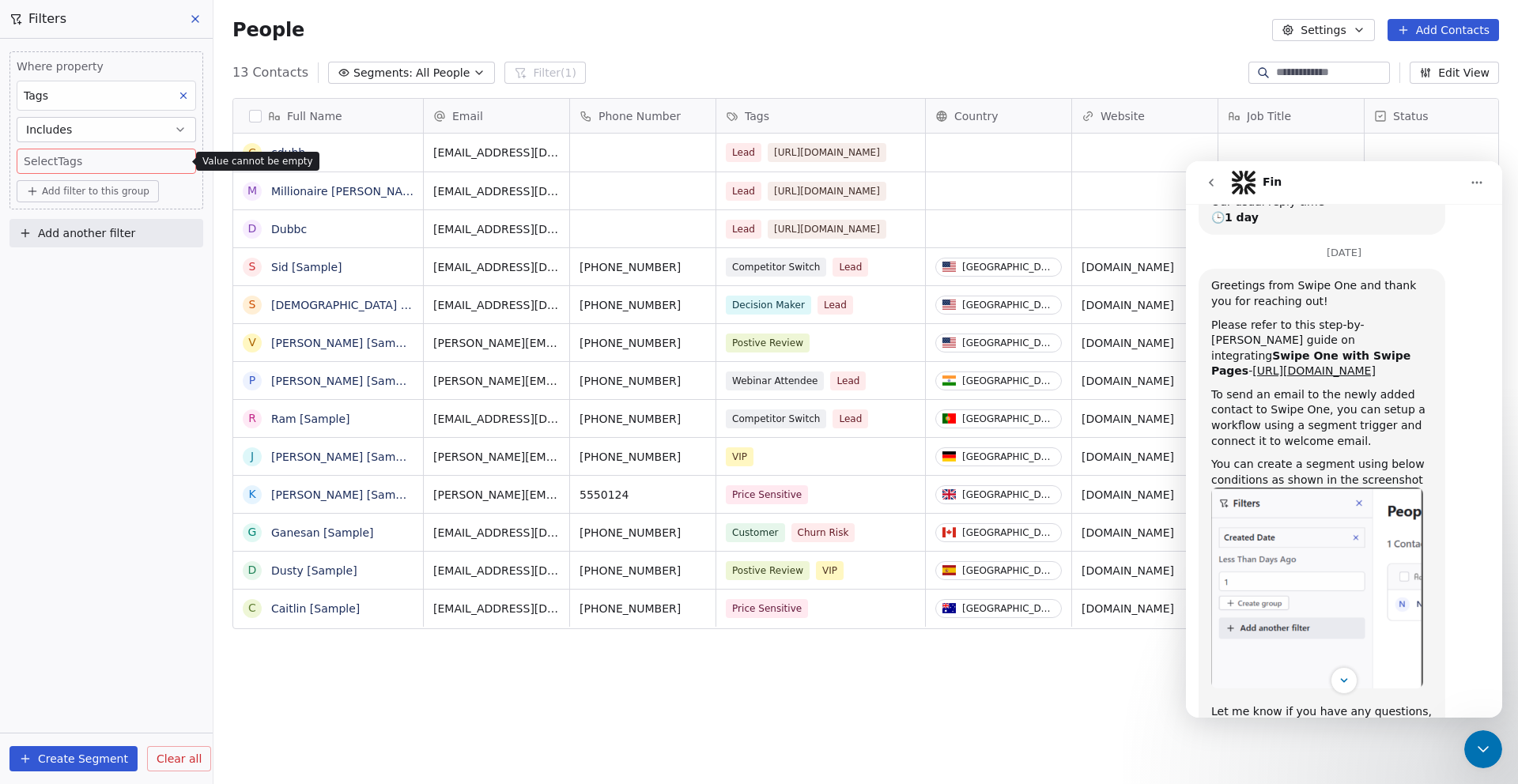
scroll to position [690, 1304]
click at [88, 154] on body "D Digital Asset Boss Contacts People Marketing Workflows Campaigns Sales Pipeli…" at bounding box center [759, 451] width 1518 height 902
click at [88, 160] on input "**********" at bounding box center [108, 168] width 165 height 18
drag, startPoint x: 161, startPoint y: 169, endPoint x: 0, endPoint y: 167, distance: 161.0
click at [0, 168] on html "D Digital Asset Boss Contacts People Marketing Workflows Campaigns Sales Pipeli…" at bounding box center [759, 451] width 1518 height 902
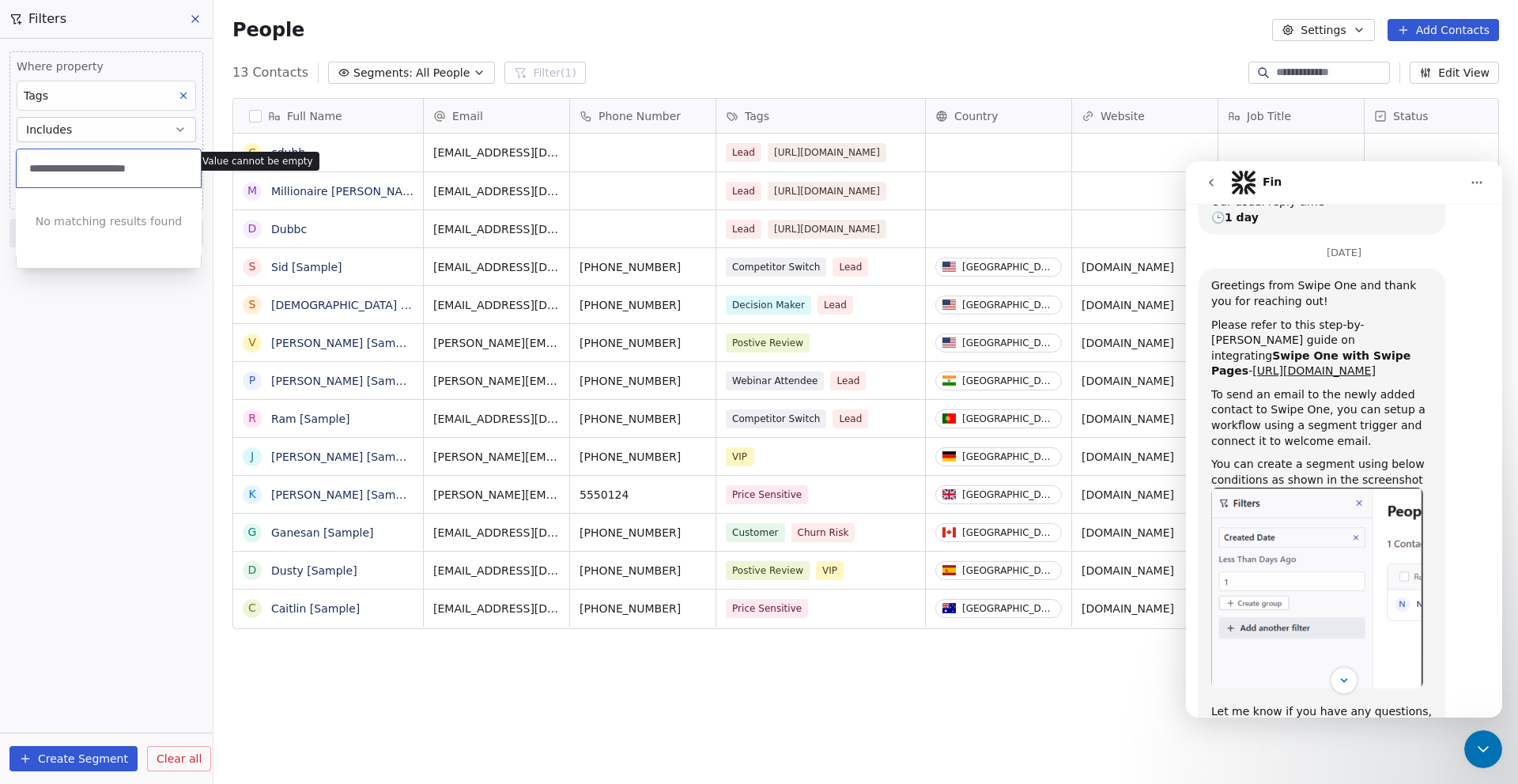
drag, startPoint x: 162, startPoint y: 173, endPoint x: 28, endPoint y: 166, distance: 134.2
click at [28, 166] on input "**********" at bounding box center [108, 168] width 165 height 18
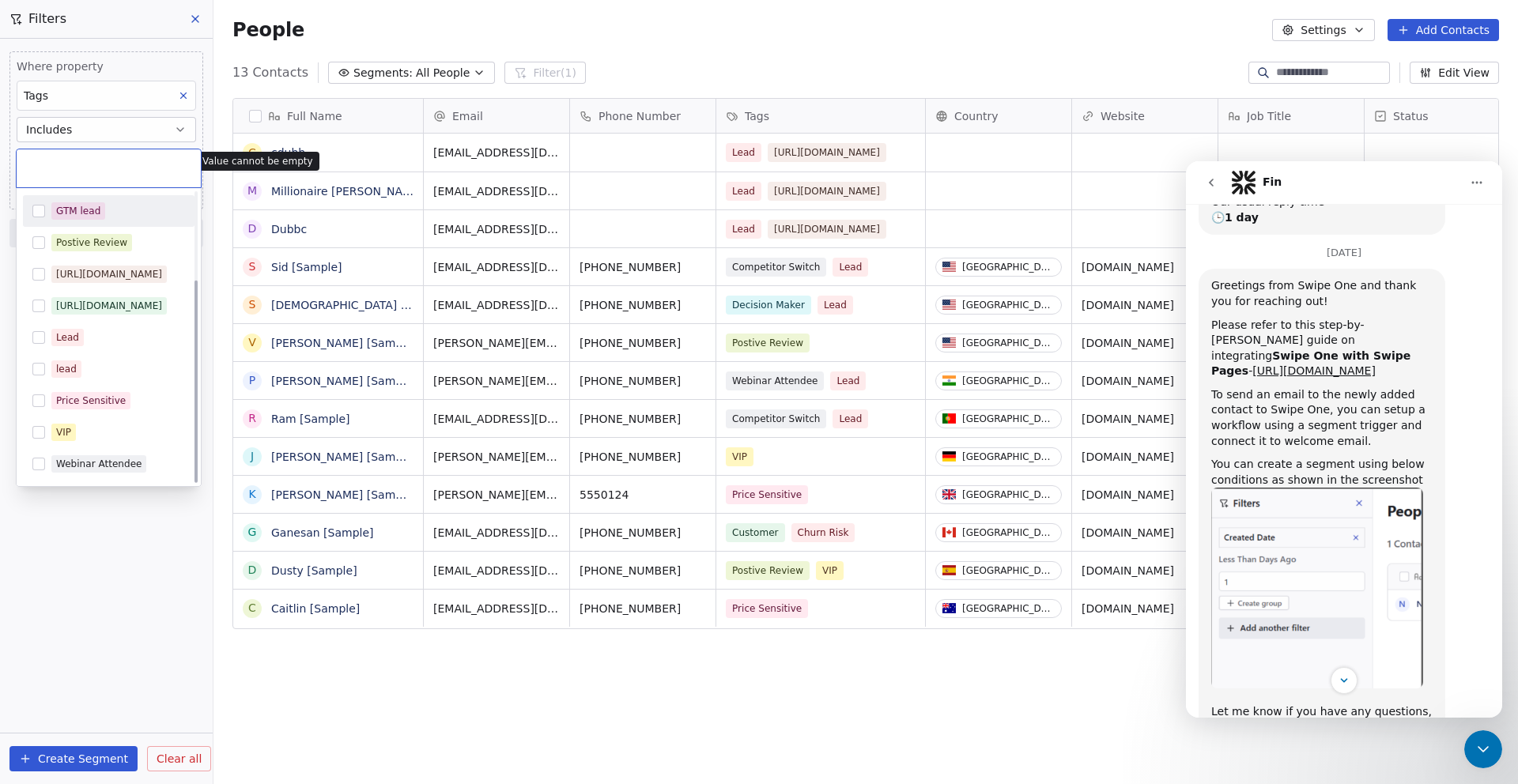
scroll to position [0, 0]
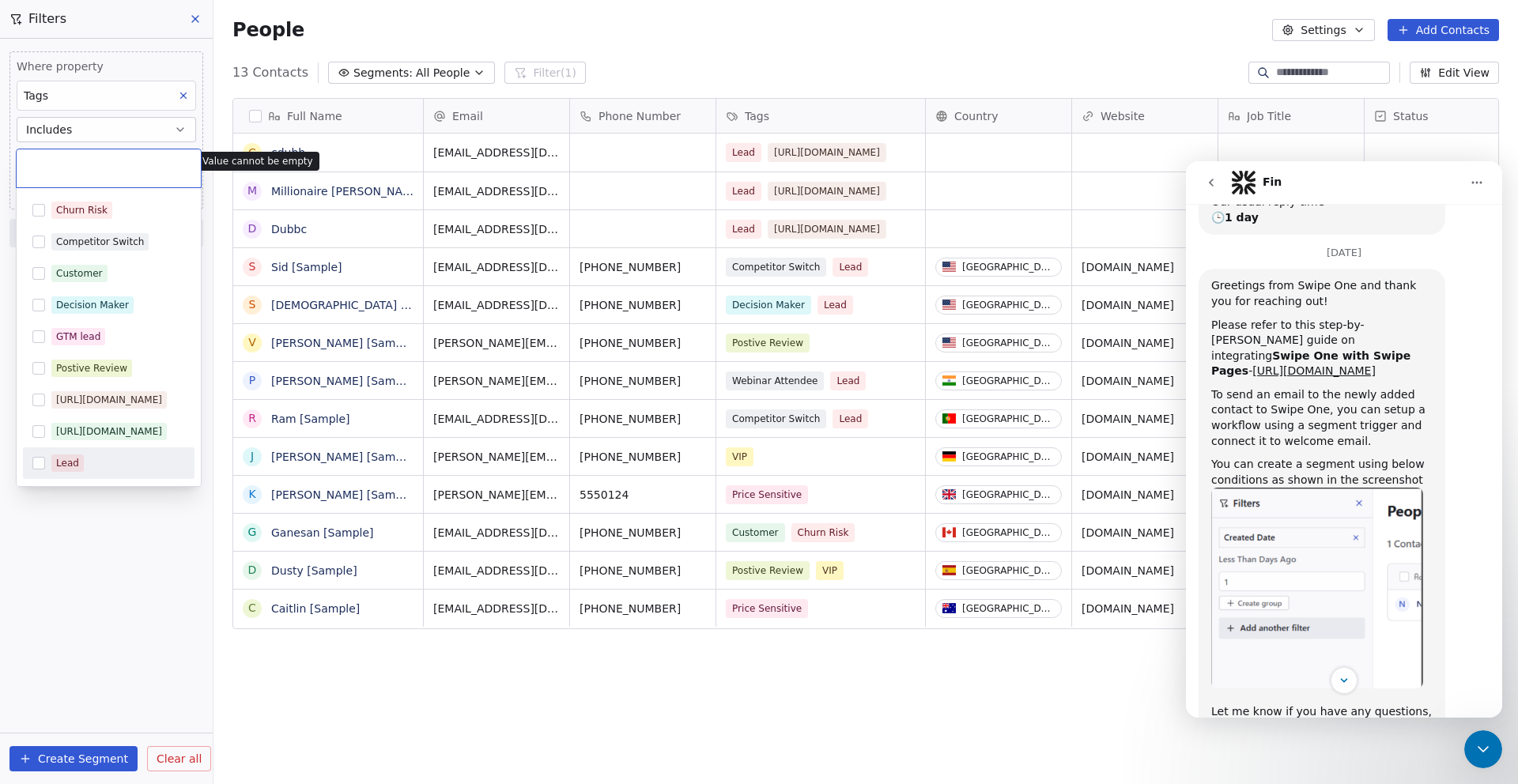
click at [68, 596] on html "D Digital Asset Boss Contacts People Marketing Workflows Campaigns Sales Pipeli…" at bounding box center [759, 451] width 1518 height 902
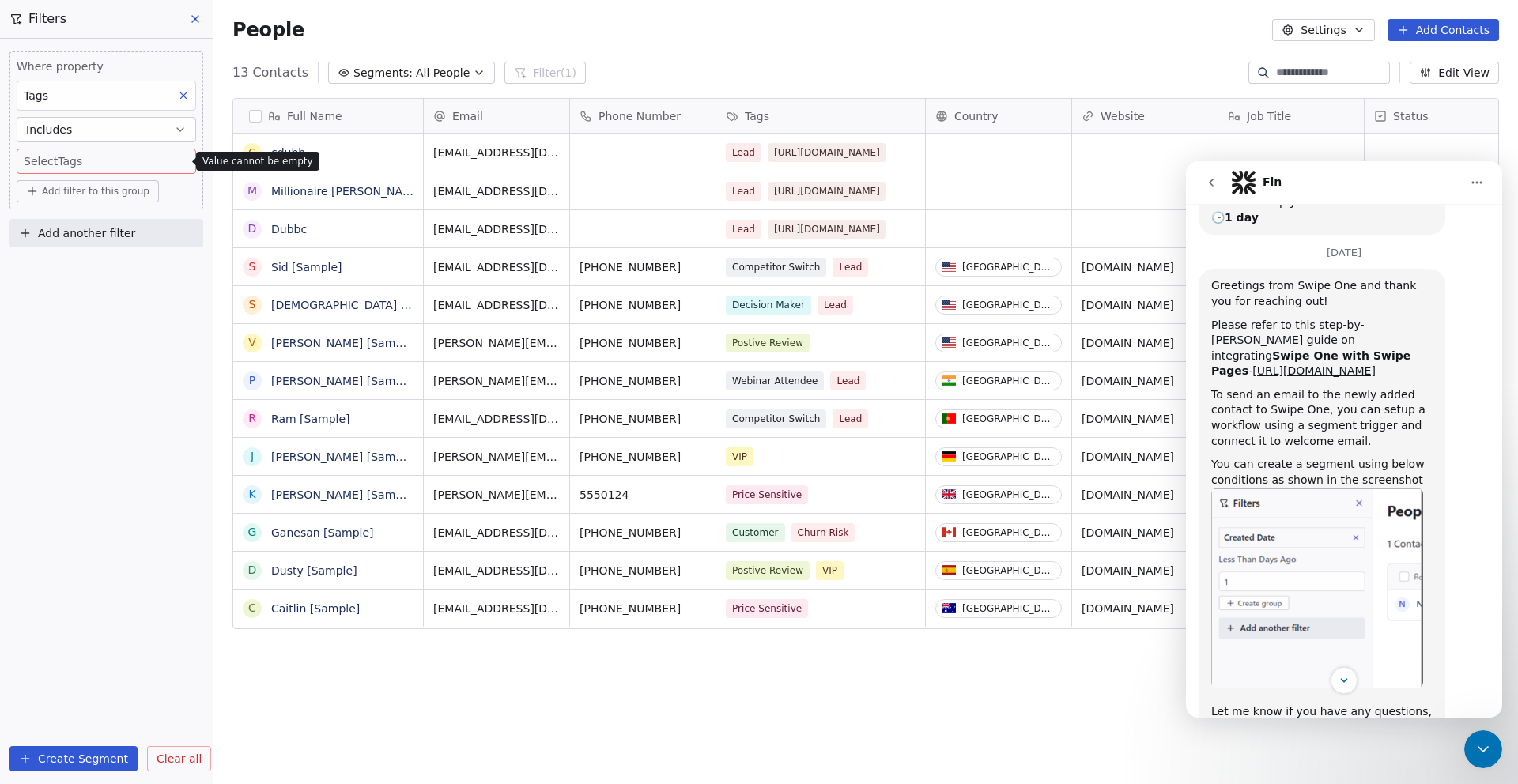
click at [97, 235] on span "Add another filter" at bounding box center [86, 234] width 98 height 17
click at [51, 294] on span "Contact activity" at bounding box center [69, 296] width 88 height 17
click at [68, 610] on html "D Digital Asset Boss Contacts People Marketing Workflows Campaigns Sales Pipeli…" at bounding box center [759, 451] width 1518 height 902
click at [98, 157] on body "D Digital Asset Boss Contacts People Marketing Workflows Campaigns Sales Pipeli…" at bounding box center [759, 451] width 1518 height 902
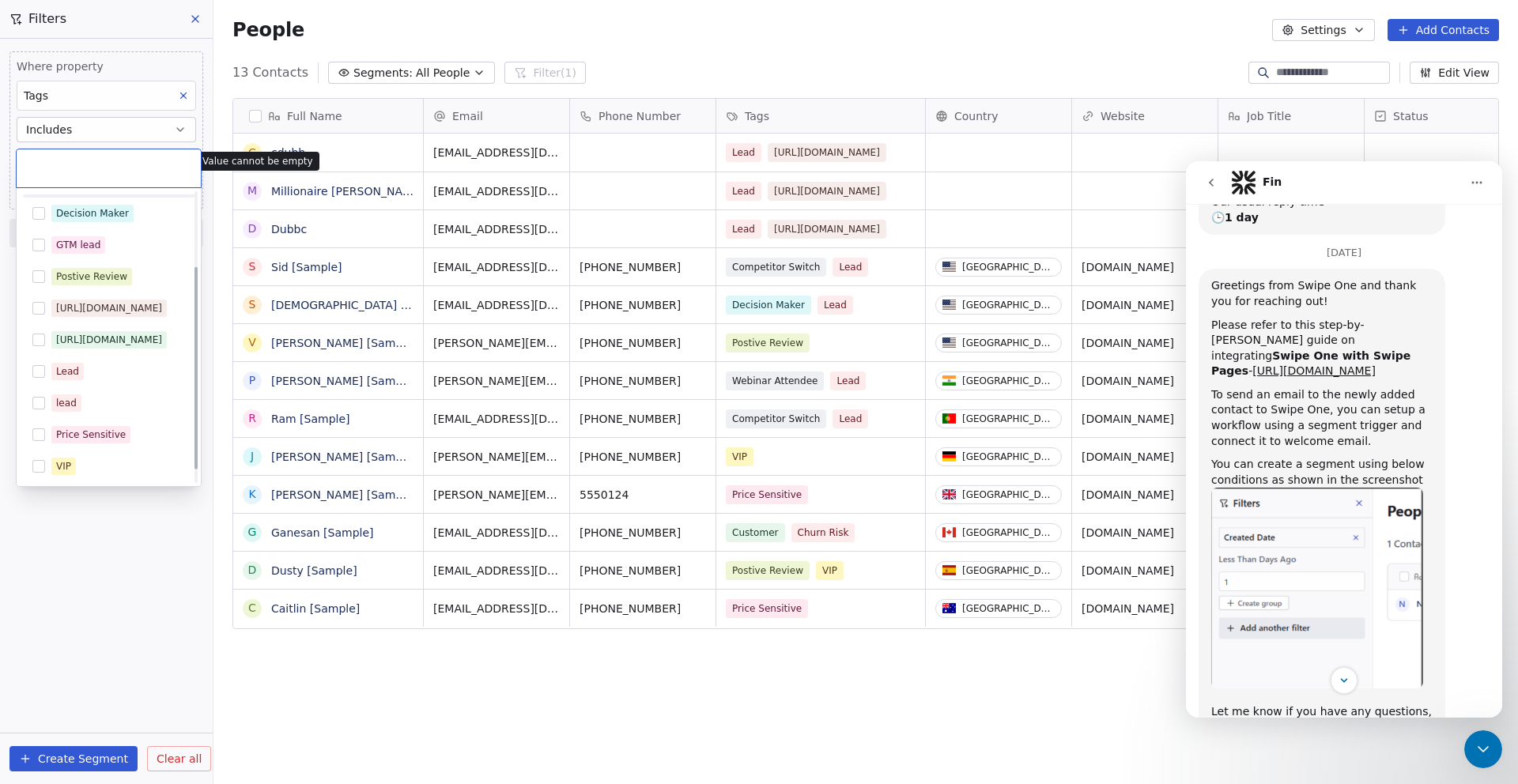
scroll to position [126, 0]
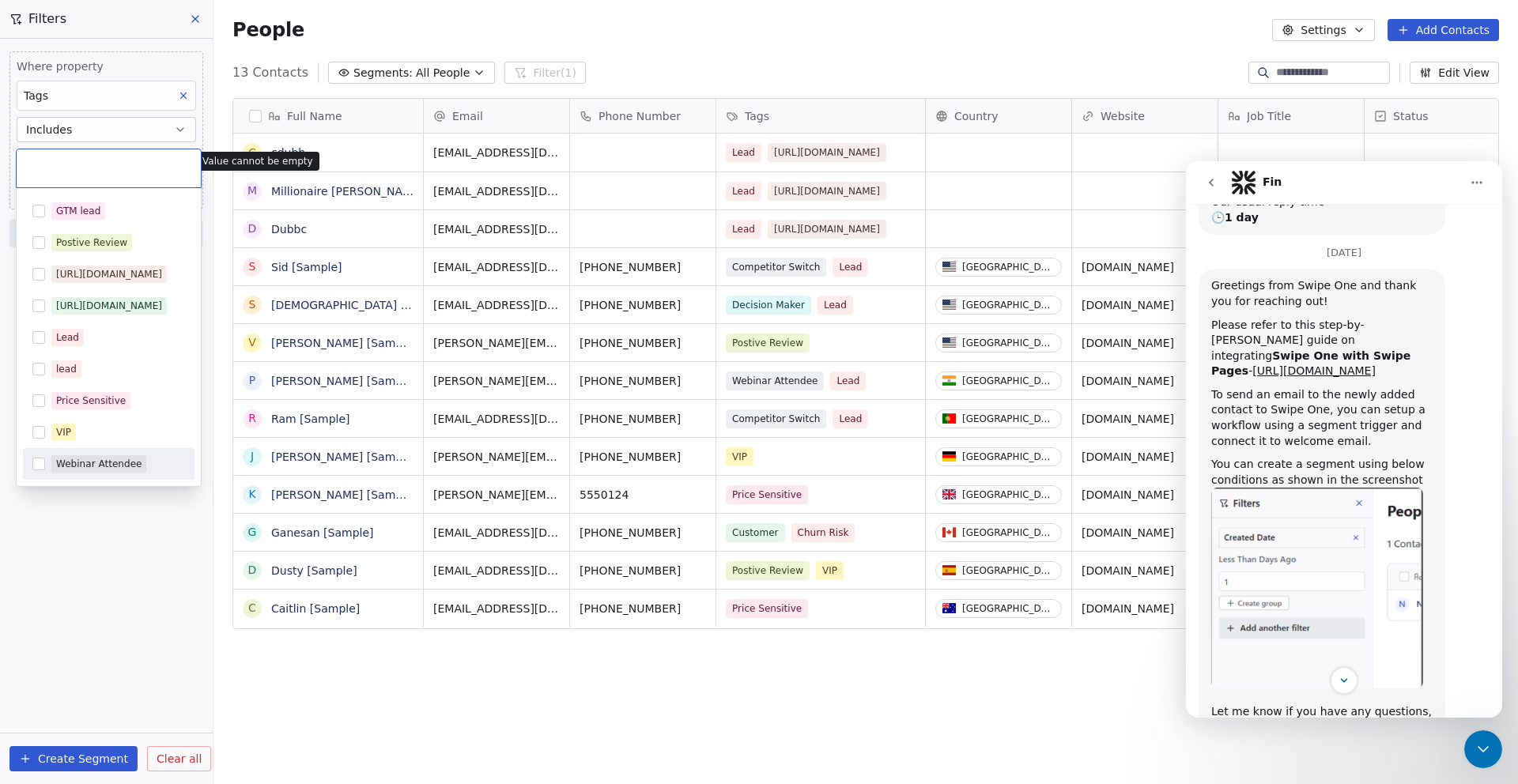
click at [46, 617] on html "D Digital Asset Boss Contacts People Marketing Workflows Campaigns Sales Pipeli…" at bounding box center [759, 451] width 1518 height 902
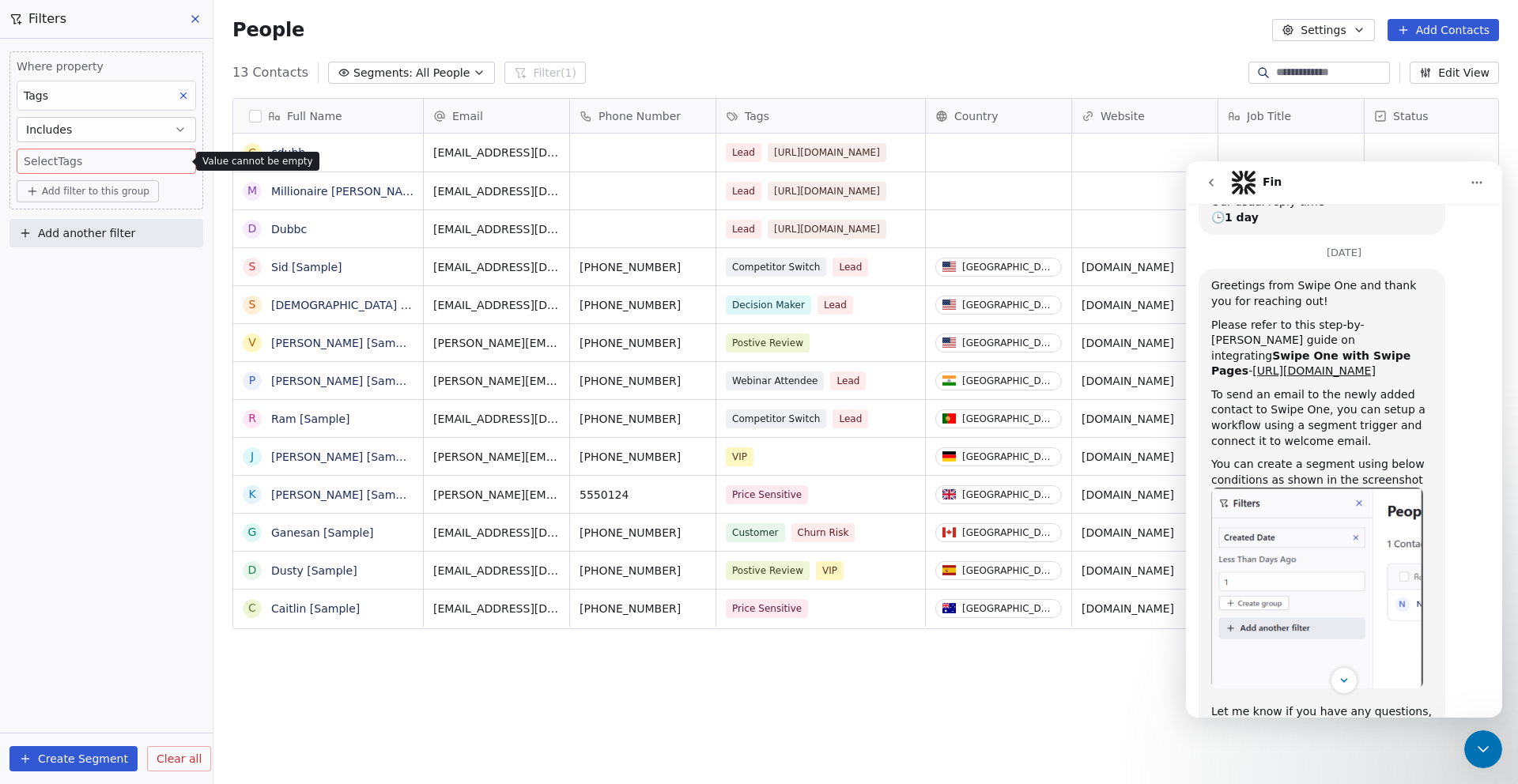
click at [46, 616] on div "Where property Tags Includes Select Tags Add filter to this group Add another f…" at bounding box center [106, 411] width 213 height 746
click at [150, 374] on div "Where property Tags Includes Select Tags Add filter to this group Add another f…" at bounding box center [106, 411] width 213 height 746
click at [158, 751] on span "Clear all" at bounding box center [179, 759] width 45 height 17
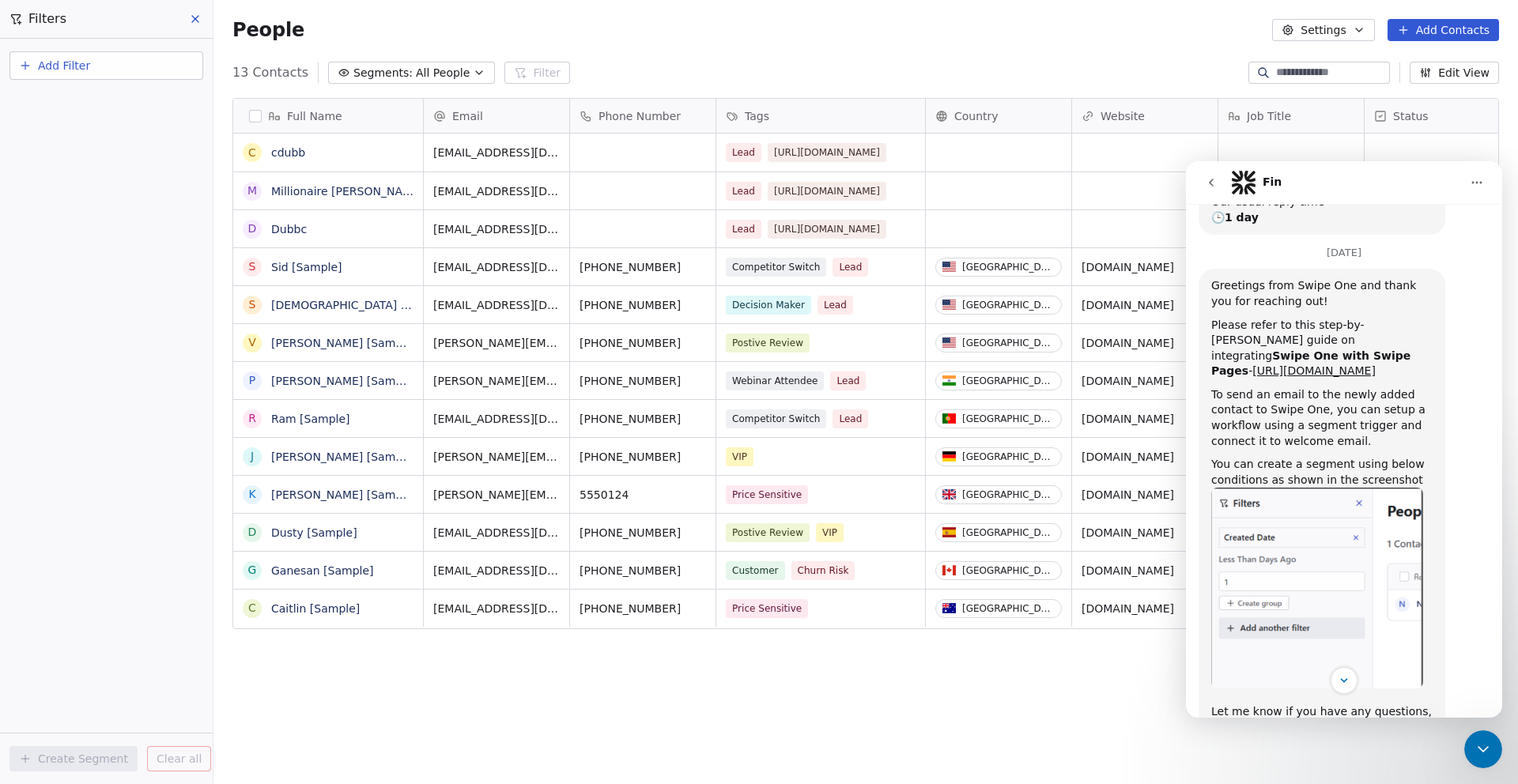
click at [1214, 180] on icon "go back" at bounding box center [1211, 182] width 13 height 13
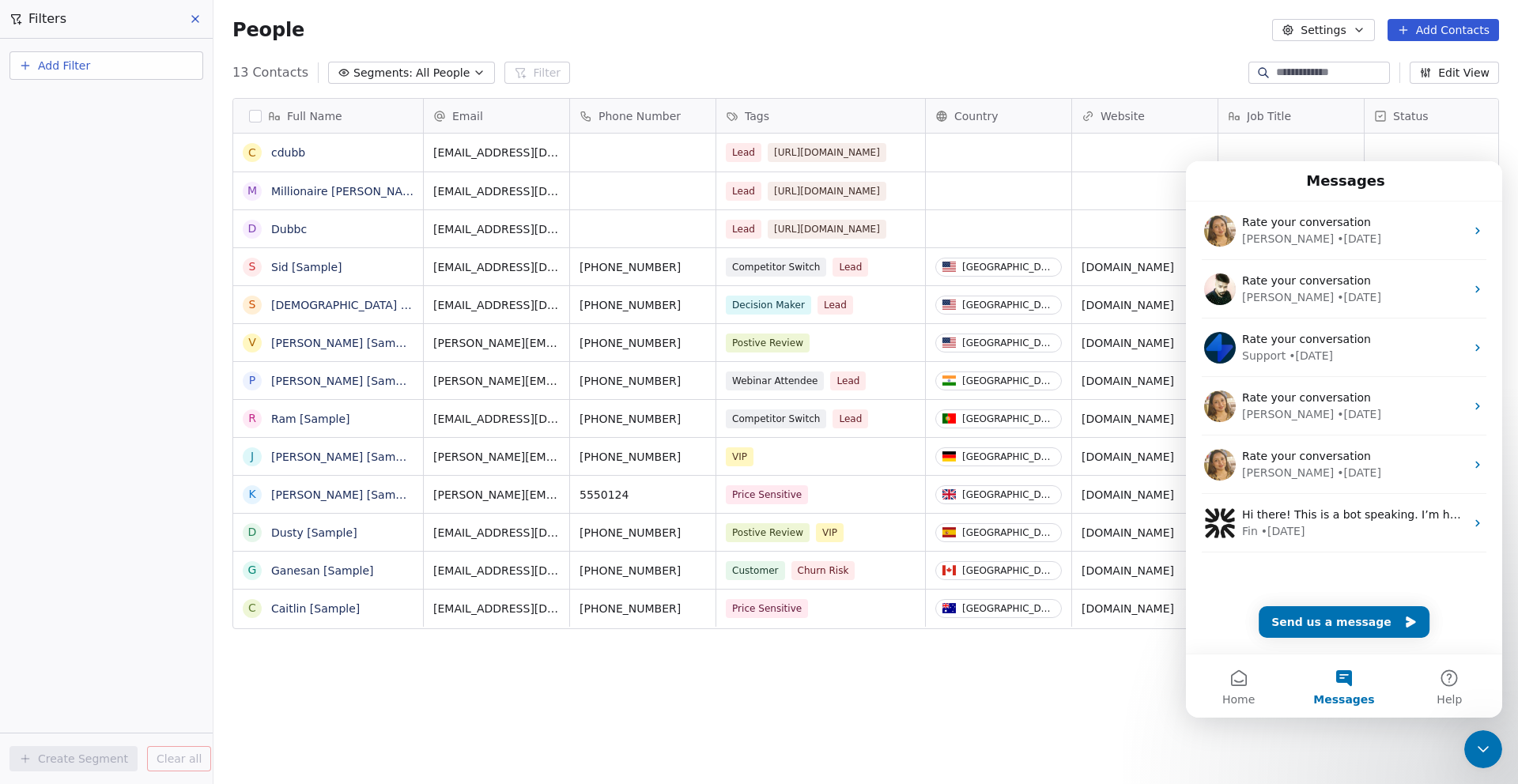
click at [1483, 751] on icon "Close Intercom Messenger" at bounding box center [1483, 750] width 11 height 7
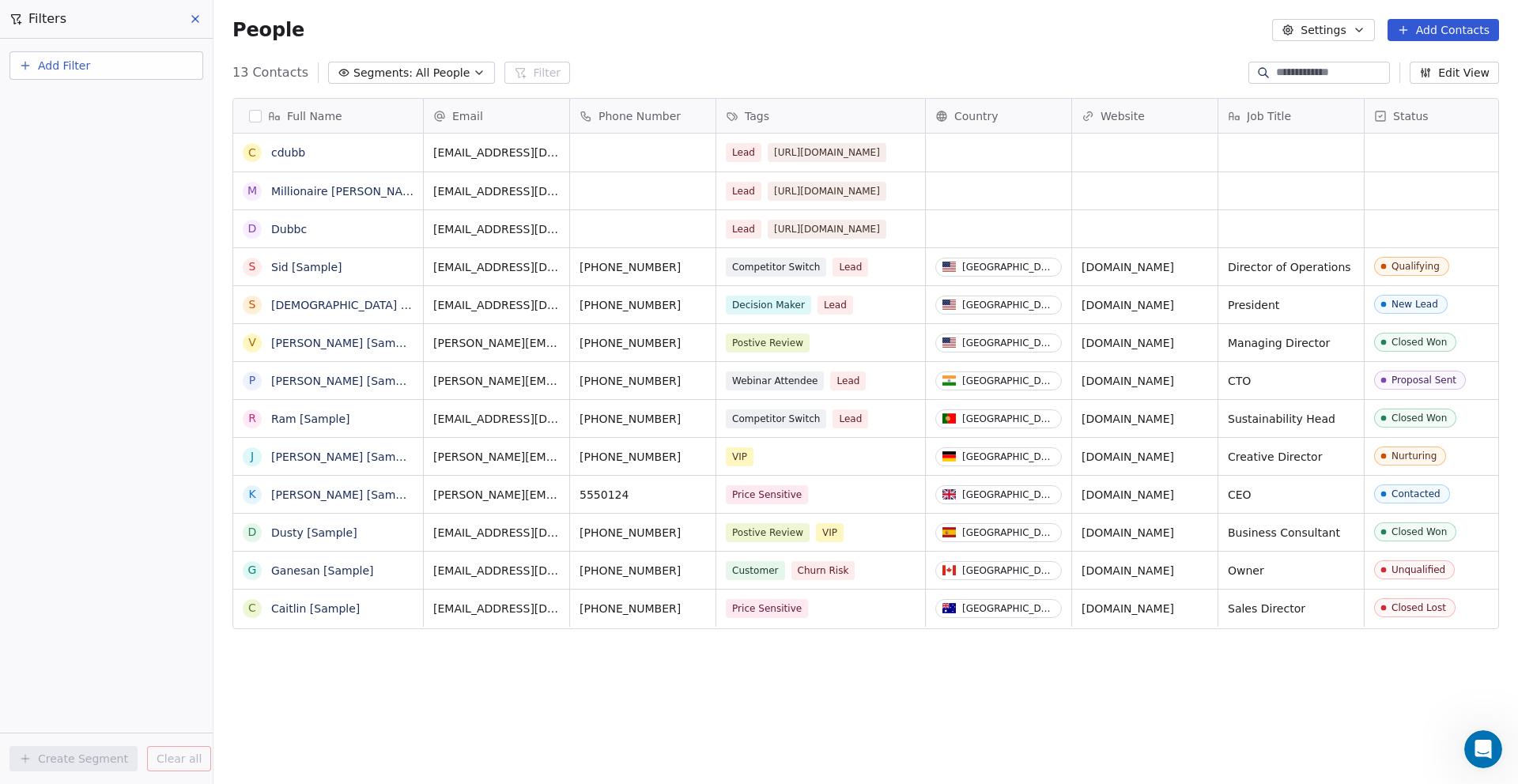
click at [191, 17] on icon at bounding box center [195, 18] width 13 height 13
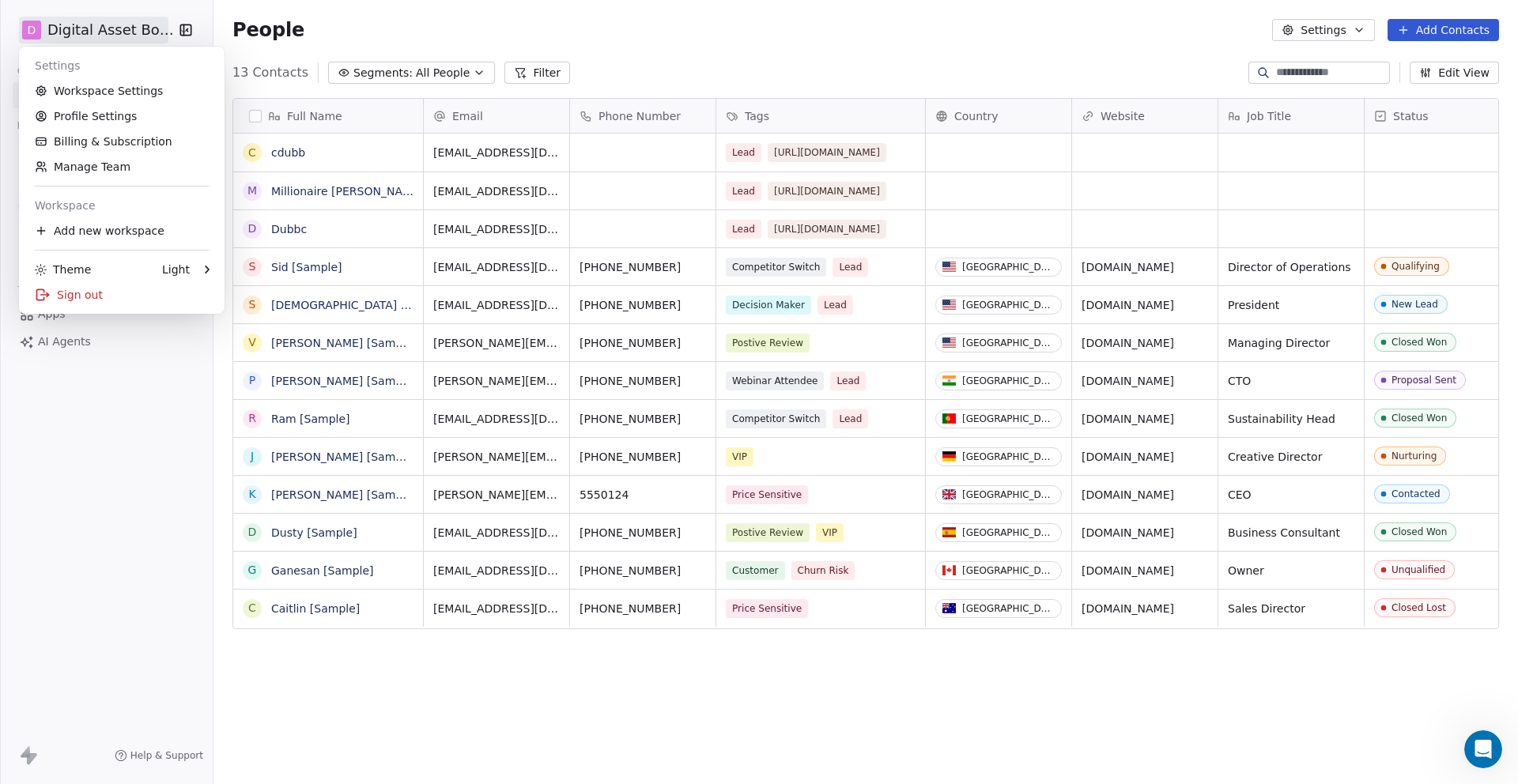
click at [83, 29] on html "D Digital Asset Boss Contacts People Marketing Workflows Campaigns Sales Pipeli…" at bounding box center [759, 451] width 1518 height 902
click at [72, 436] on html "D Digital Asset Boss Contacts People Marketing Workflows Campaigns Sales Pipeli…" at bounding box center [759, 451] width 1518 height 902
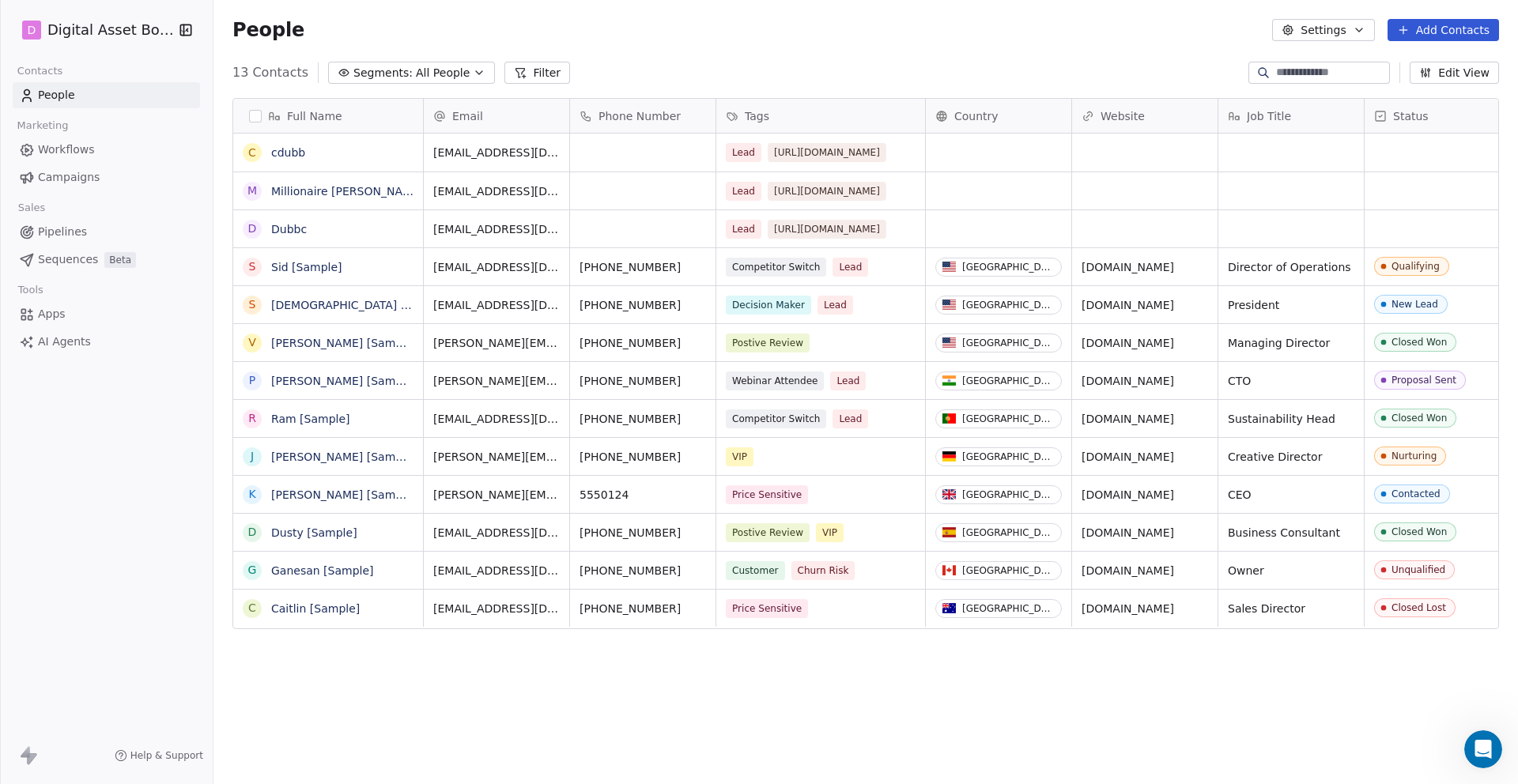
click at [257, 118] on button "button" at bounding box center [255, 116] width 13 height 13
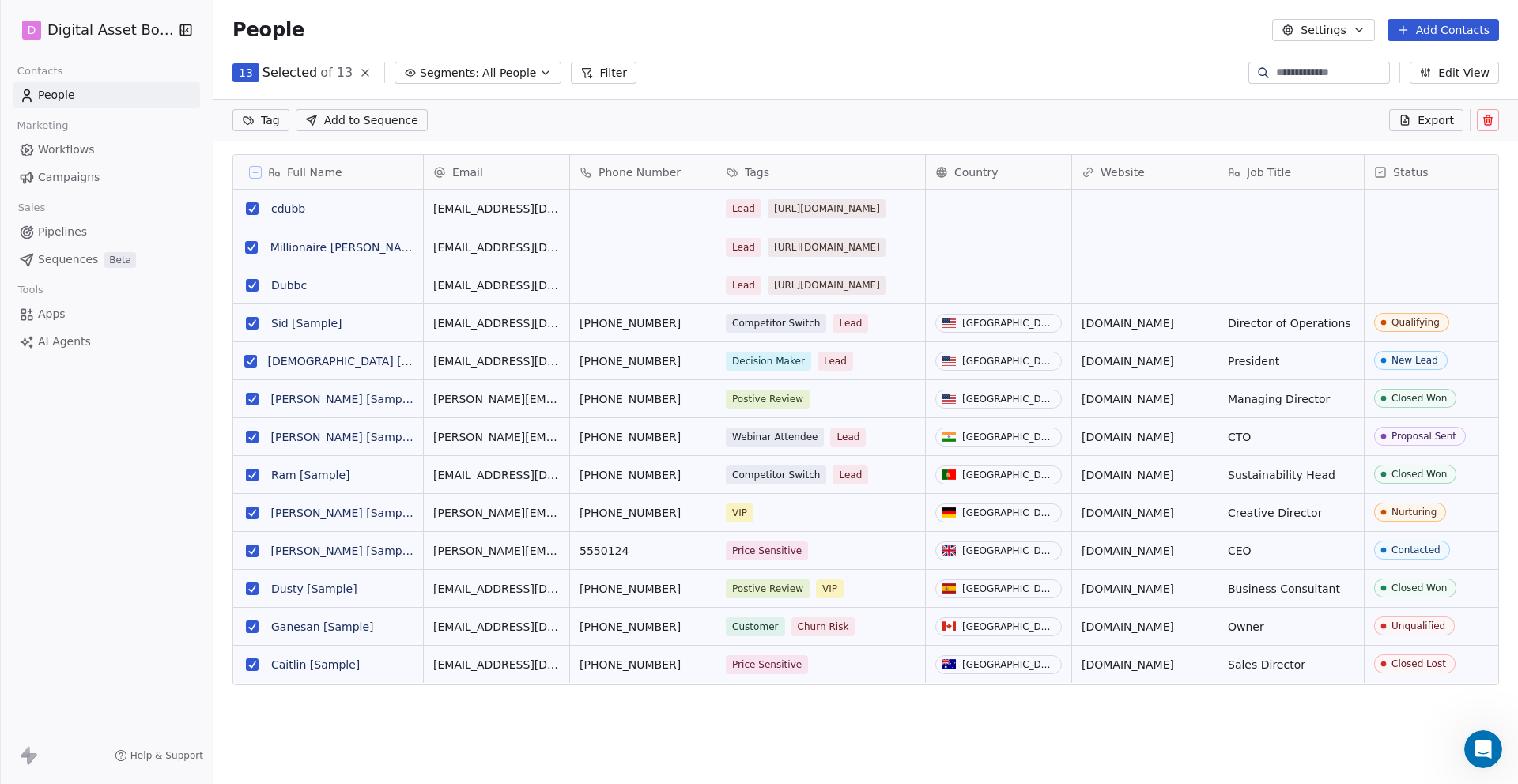
scroll to position [635, 1304]
click at [246, 123] on html "D Digital Asset Boss Contacts People Marketing Workflows Campaigns Sales Pipeli…" at bounding box center [759, 451] width 1518 height 902
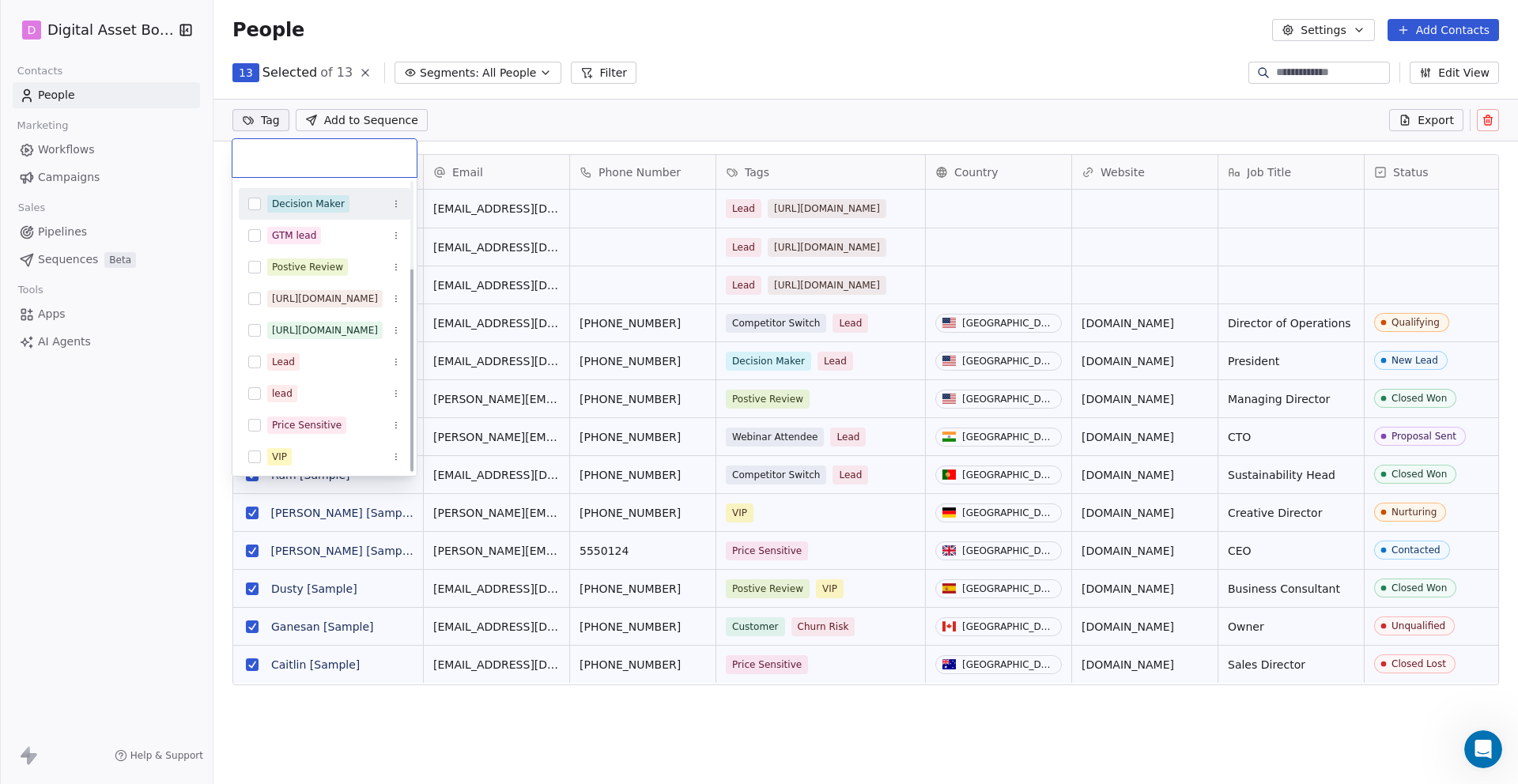
scroll to position [126, 0]
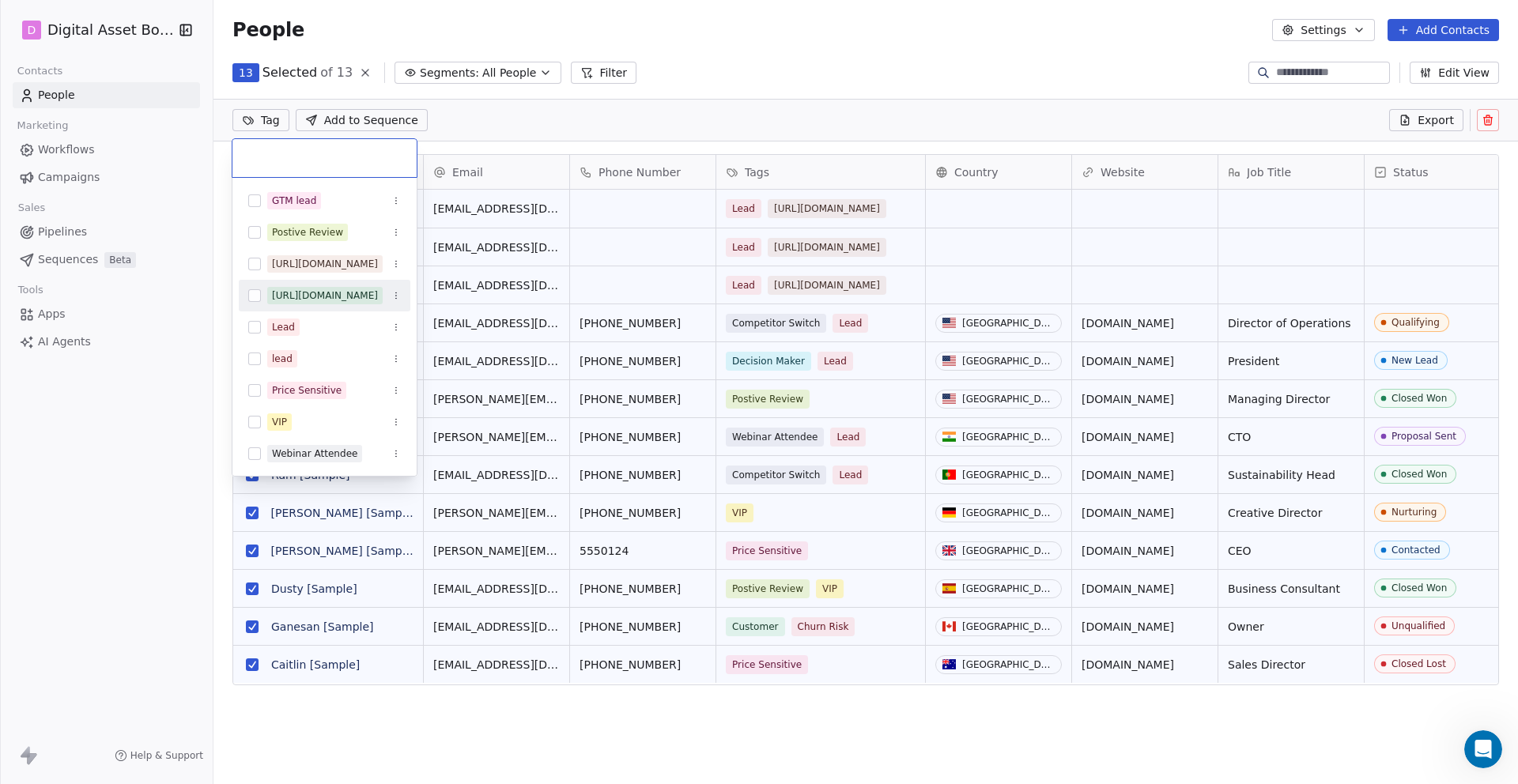
click at [155, 314] on html "D Digital Asset Boss Contacts People Marketing Workflows Campaigns Sales Pipeli…" at bounding box center [759, 451] width 1518 height 902
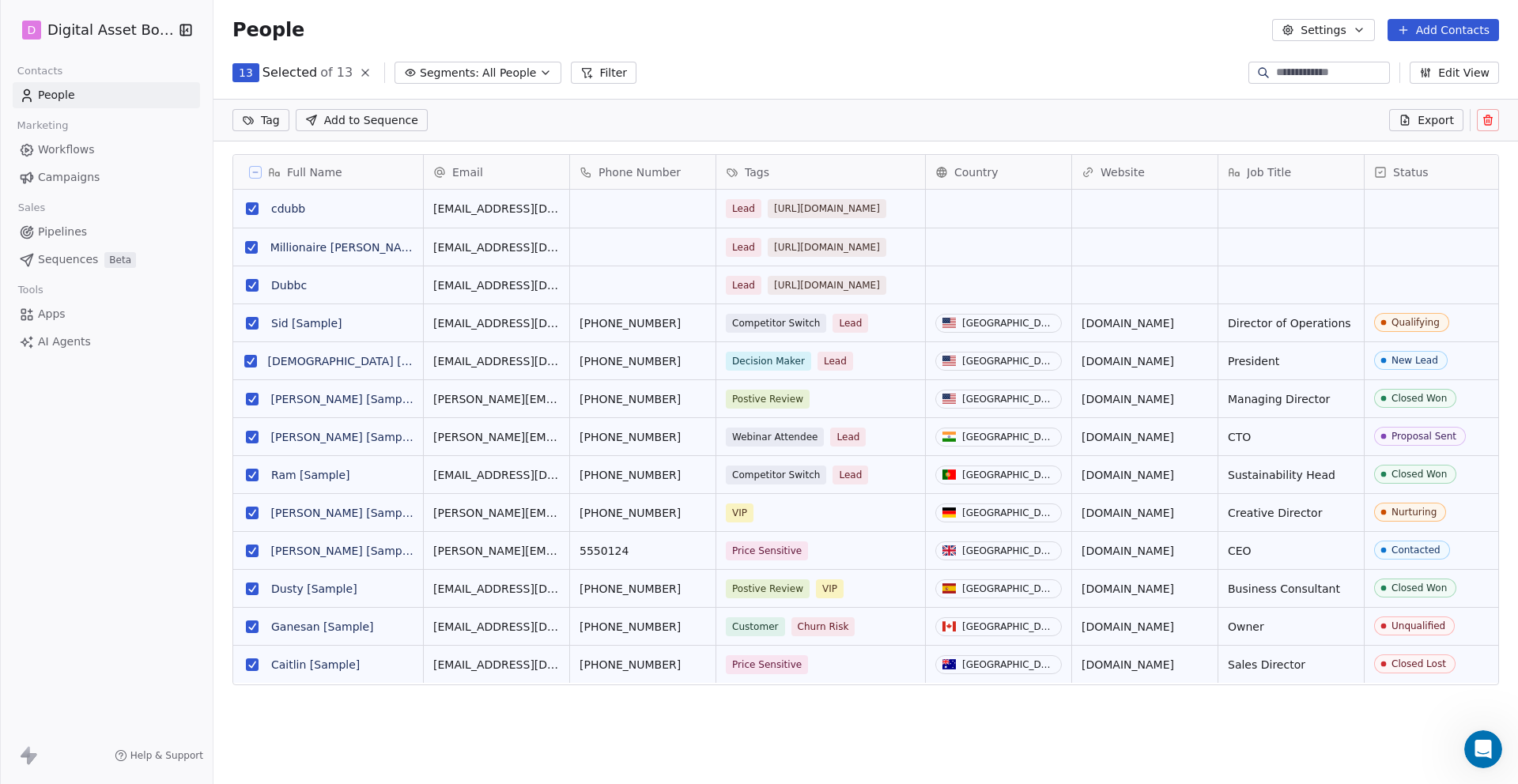
click at [155, 314] on link "Apps" at bounding box center [106, 314] width 188 height 26
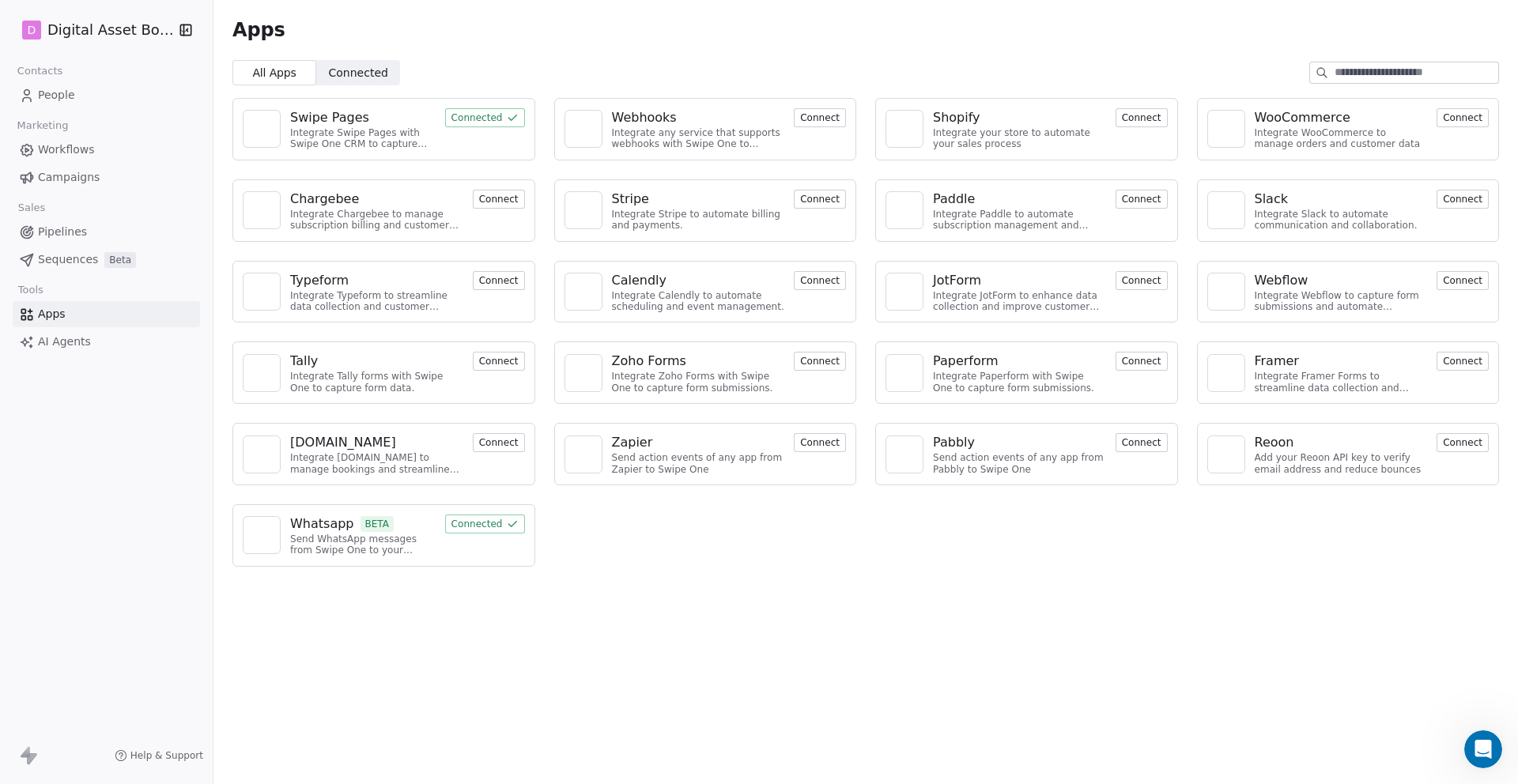
click at [1128, 445] on button "Connect" at bounding box center [1141, 442] width 53 height 19
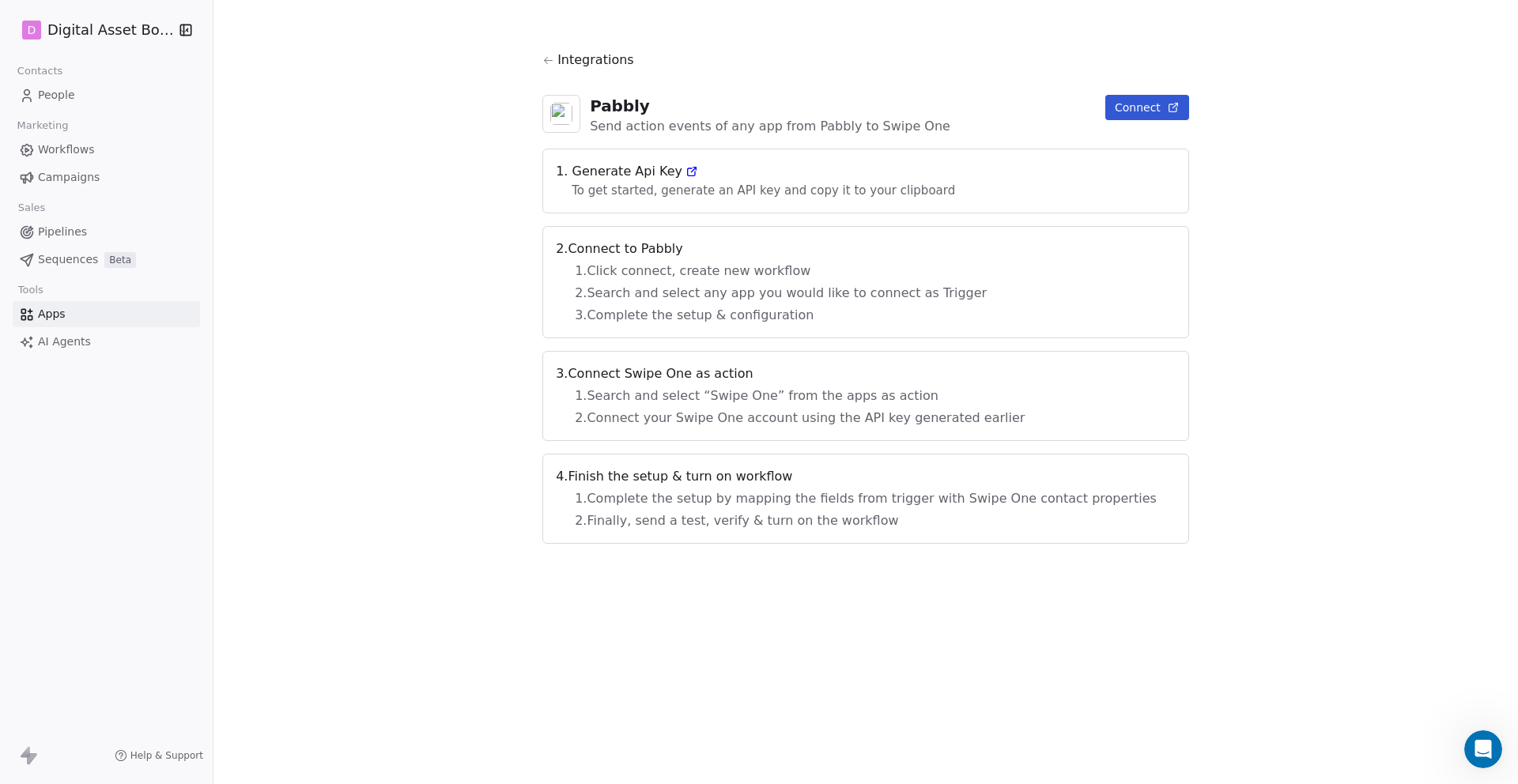
click at [1105, 110] on button "Connect" at bounding box center [1147, 108] width 83 height 25
click at [46, 316] on span "Apps" at bounding box center [51, 314] width 28 height 17
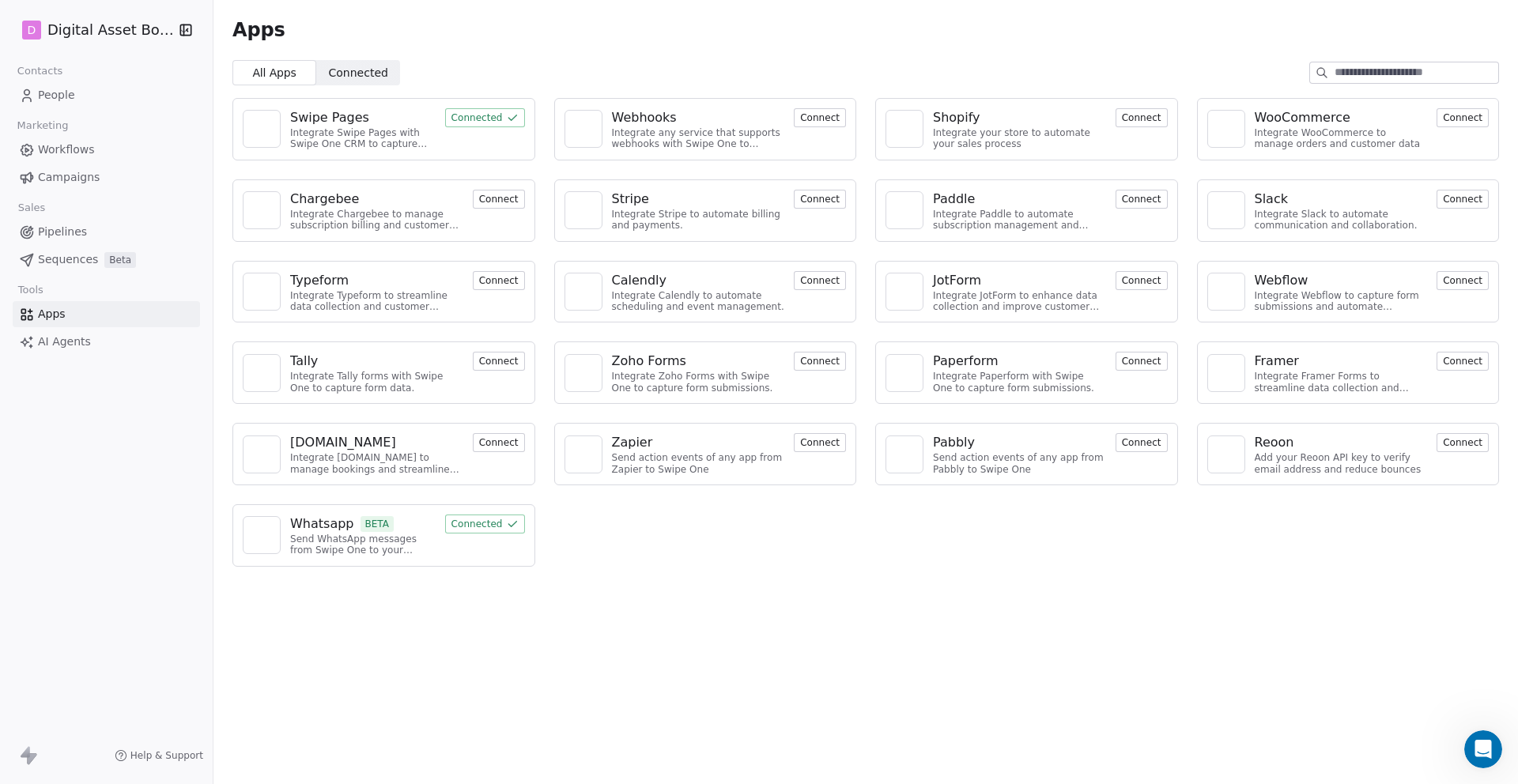
click at [1131, 443] on button "Connect" at bounding box center [1141, 442] width 53 height 19
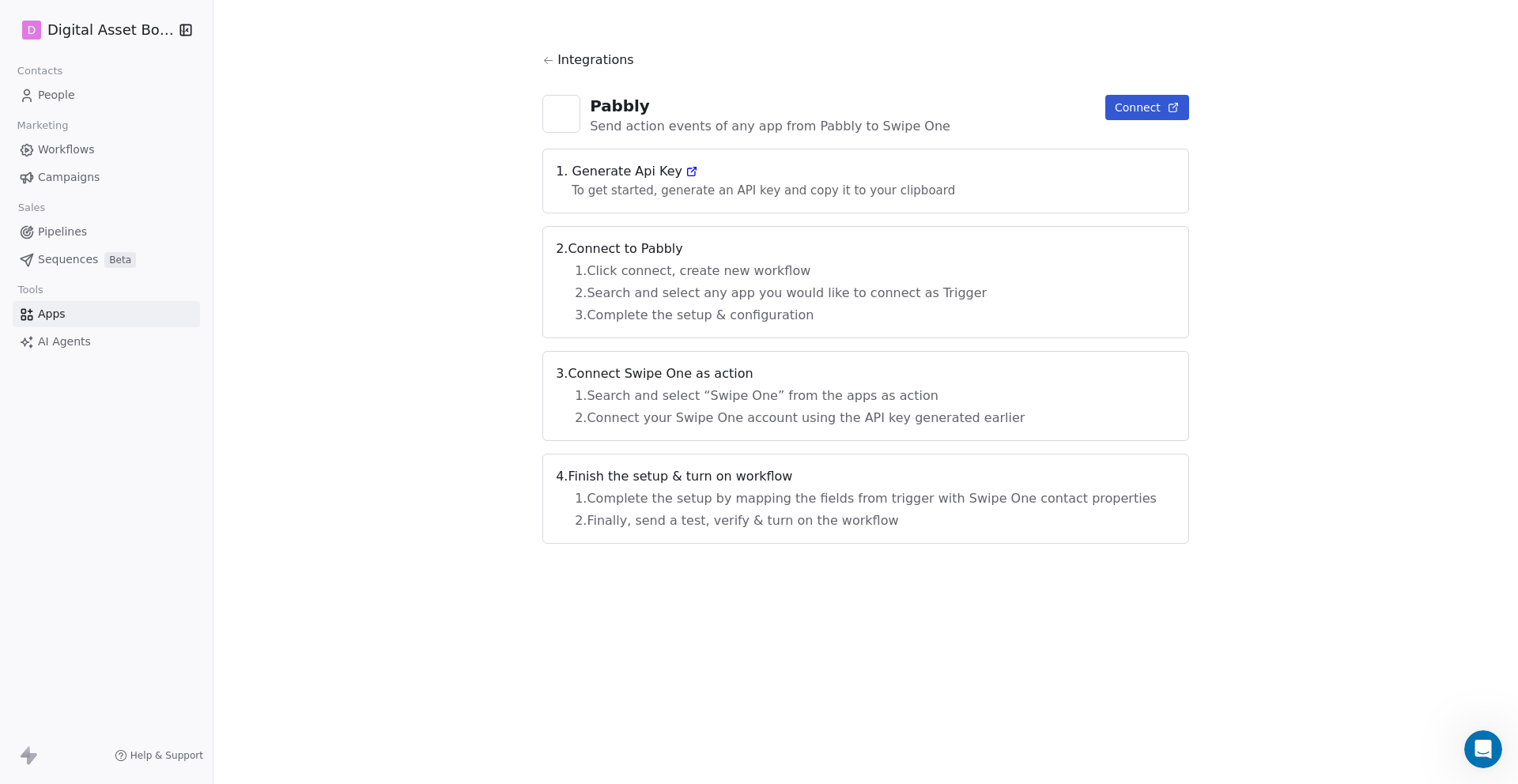
click at [698, 173] on icon at bounding box center [691, 171] width 13 height 13
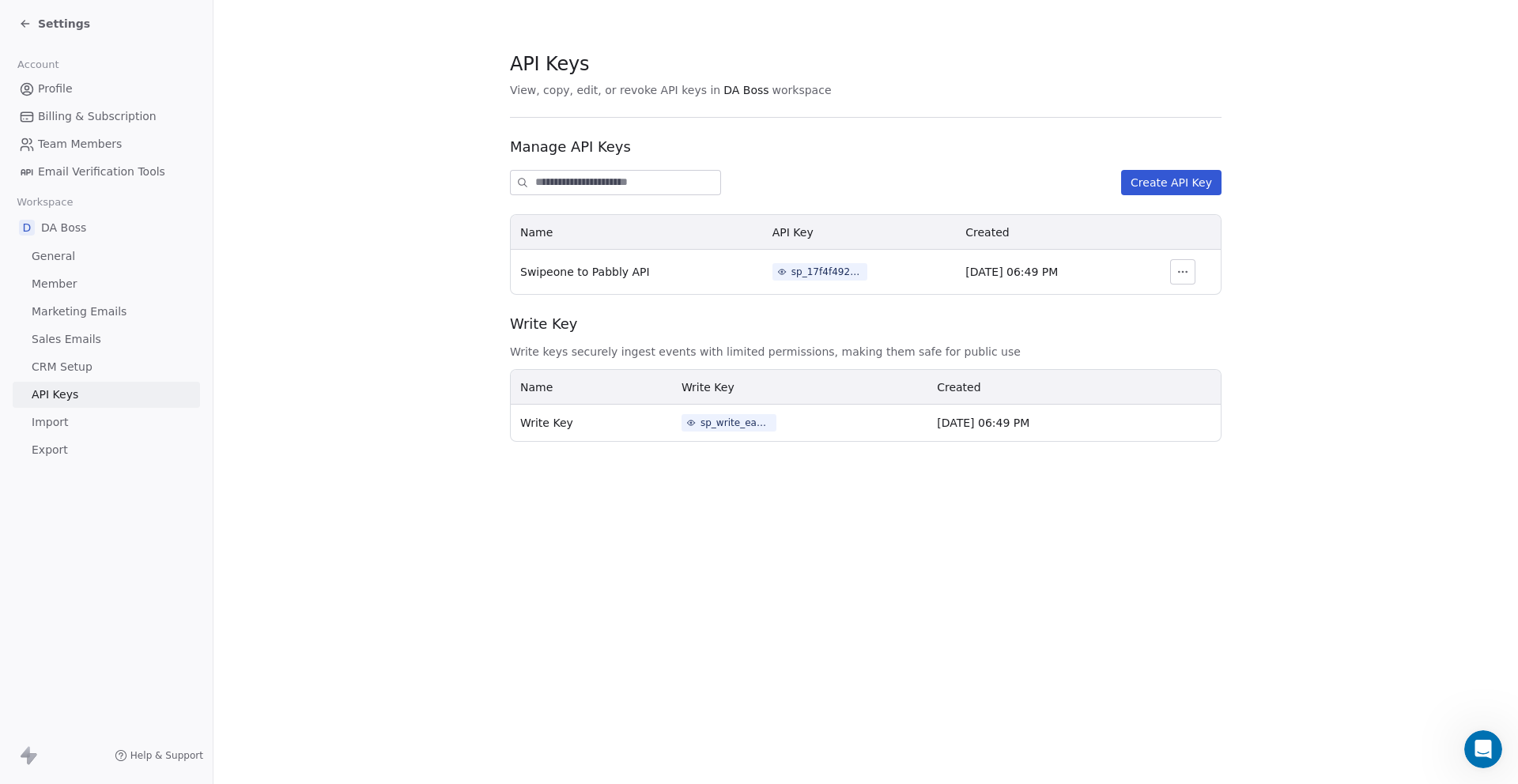
click at [812, 270] on div "sp_17f4f492792d4a6abb2c4d3e3a107b3c" at bounding box center [827, 272] width 71 height 14
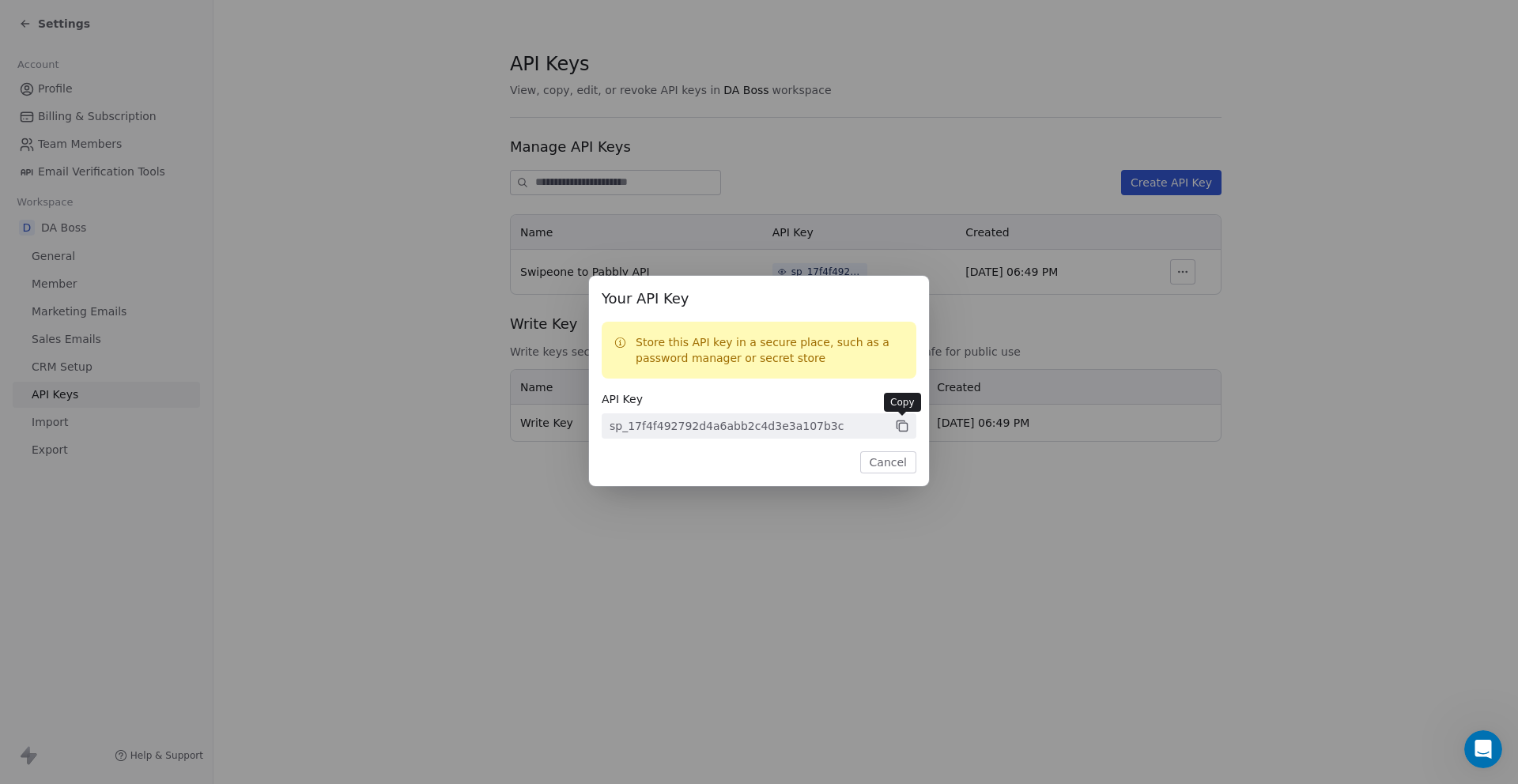
click at [901, 424] on icon at bounding box center [902, 425] width 14 height 14
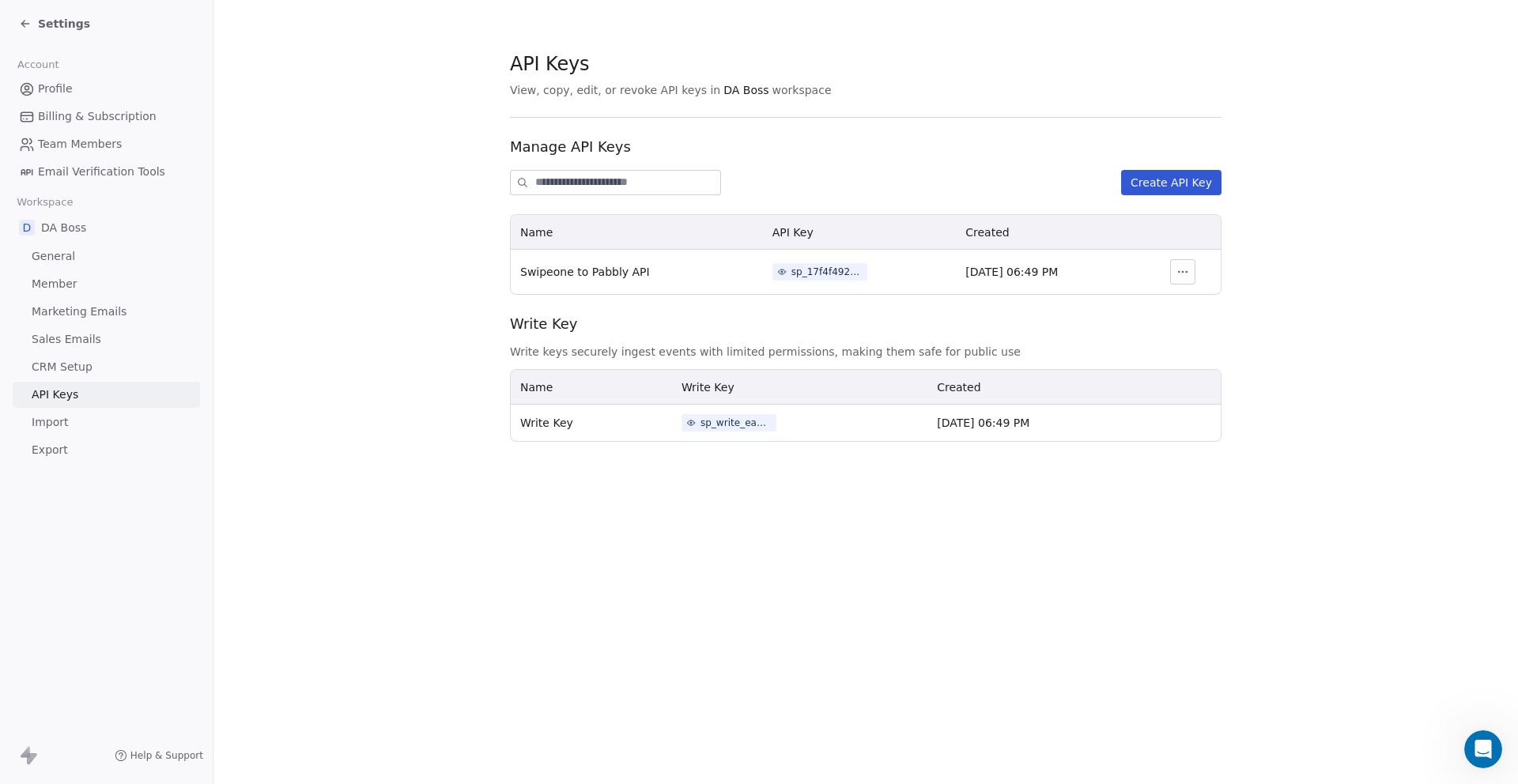
click at [828, 555] on div "Your API Key Store this API key in a secure place, such as a password manager o…" at bounding box center [759, 392] width 1518 height 784
click at [26, 23] on icon at bounding box center [25, 23] width 13 height 13
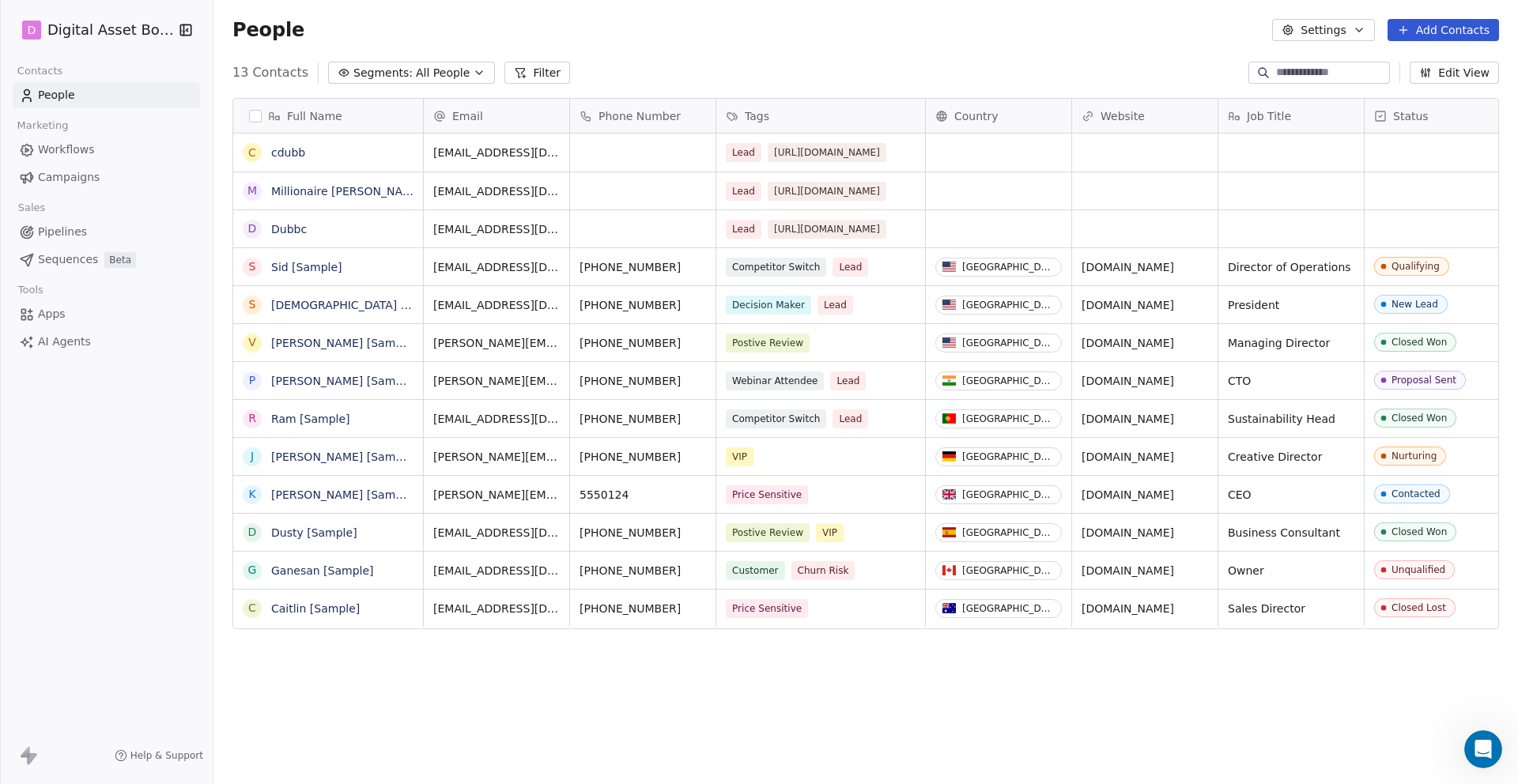
scroll to position [690, 1304]
click at [34, 314] on icon at bounding box center [27, 314] width 16 height 16
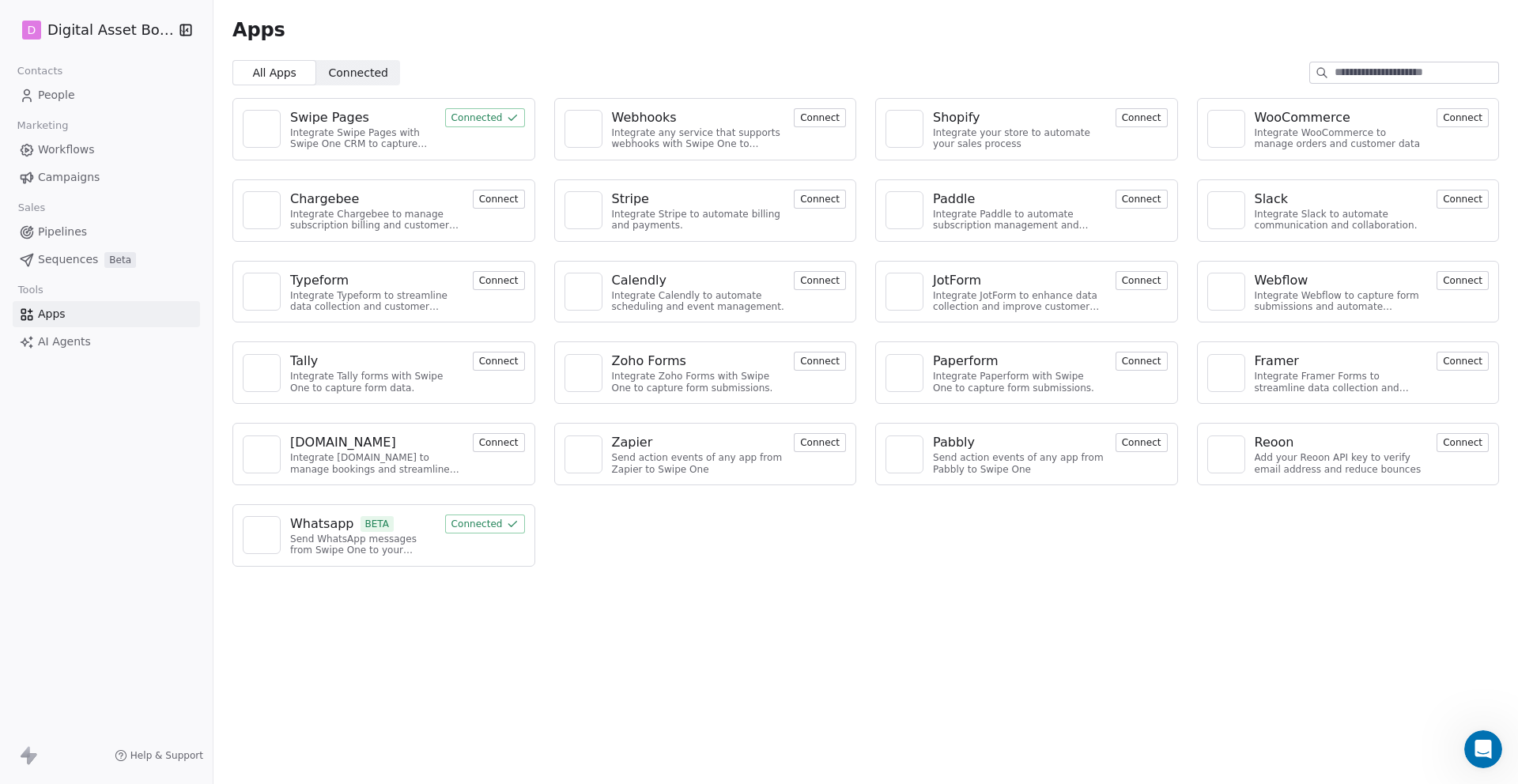
click at [984, 450] on div "Pabbly" at bounding box center [1019, 442] width 173 height 19
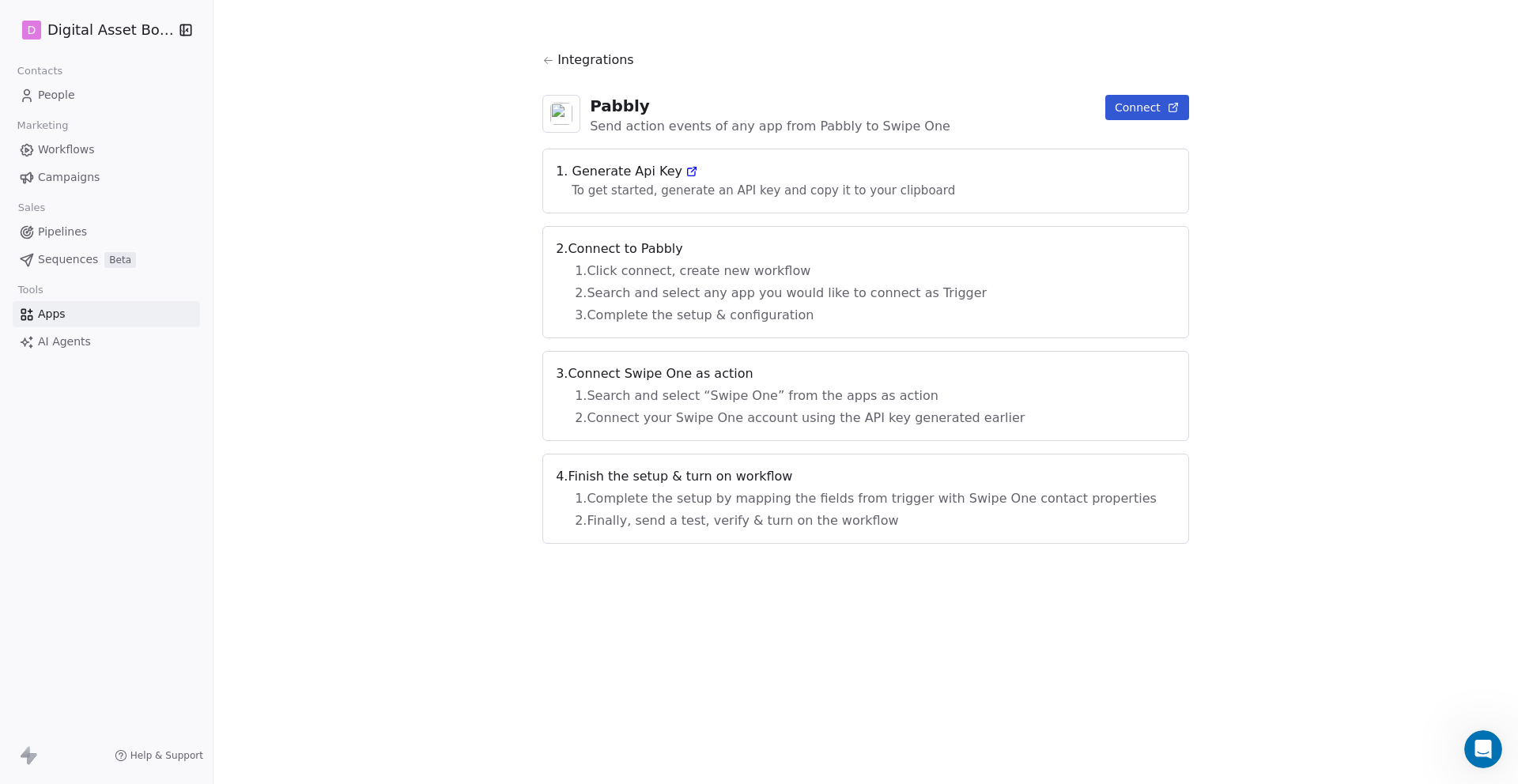
click at [726, 294] on span "2 . Search and select any app you would like to connect as Trigger" at bounding box center [866, 293] width 582 height 19
click at [687, 294] on span "2 . Search and select any app you would like to connect as Trigger" at bounding box center [866, 293] width 582 height 19
click at [59, 157] on span "Workflows" at bounding box center [66, 150] width 57 height 17
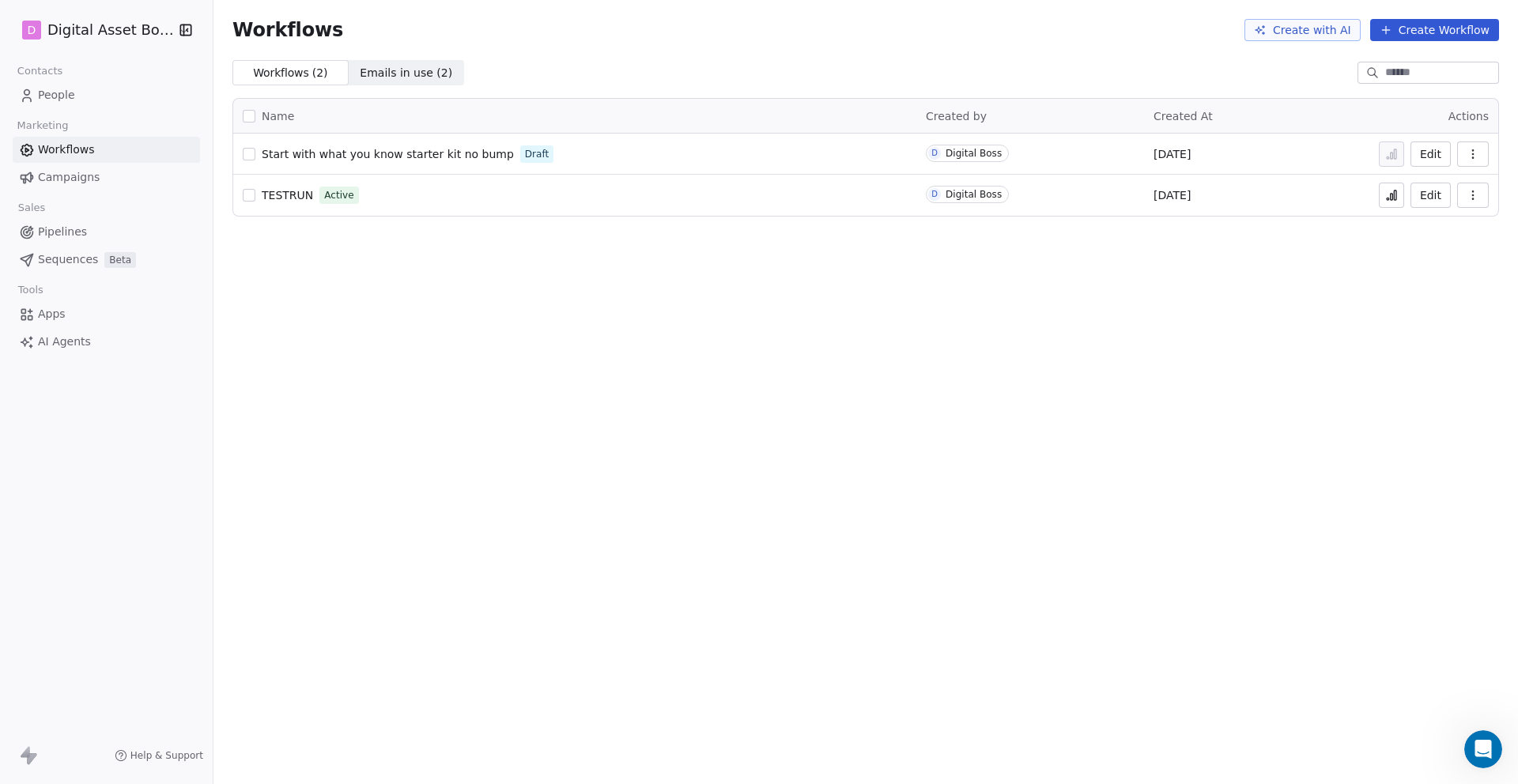
click at [296, 151] on span "Start with what you know starter kit no bump" at bounding box center [388, 153] width 252 height 13
click at [271, 155] on span "Start with what you know starter kit no bump" at bounding box center [388, 153] width 252 height 13
click at [52, 175] on span "Campaigns" at bounding box center [68, 178] width 62 height 17
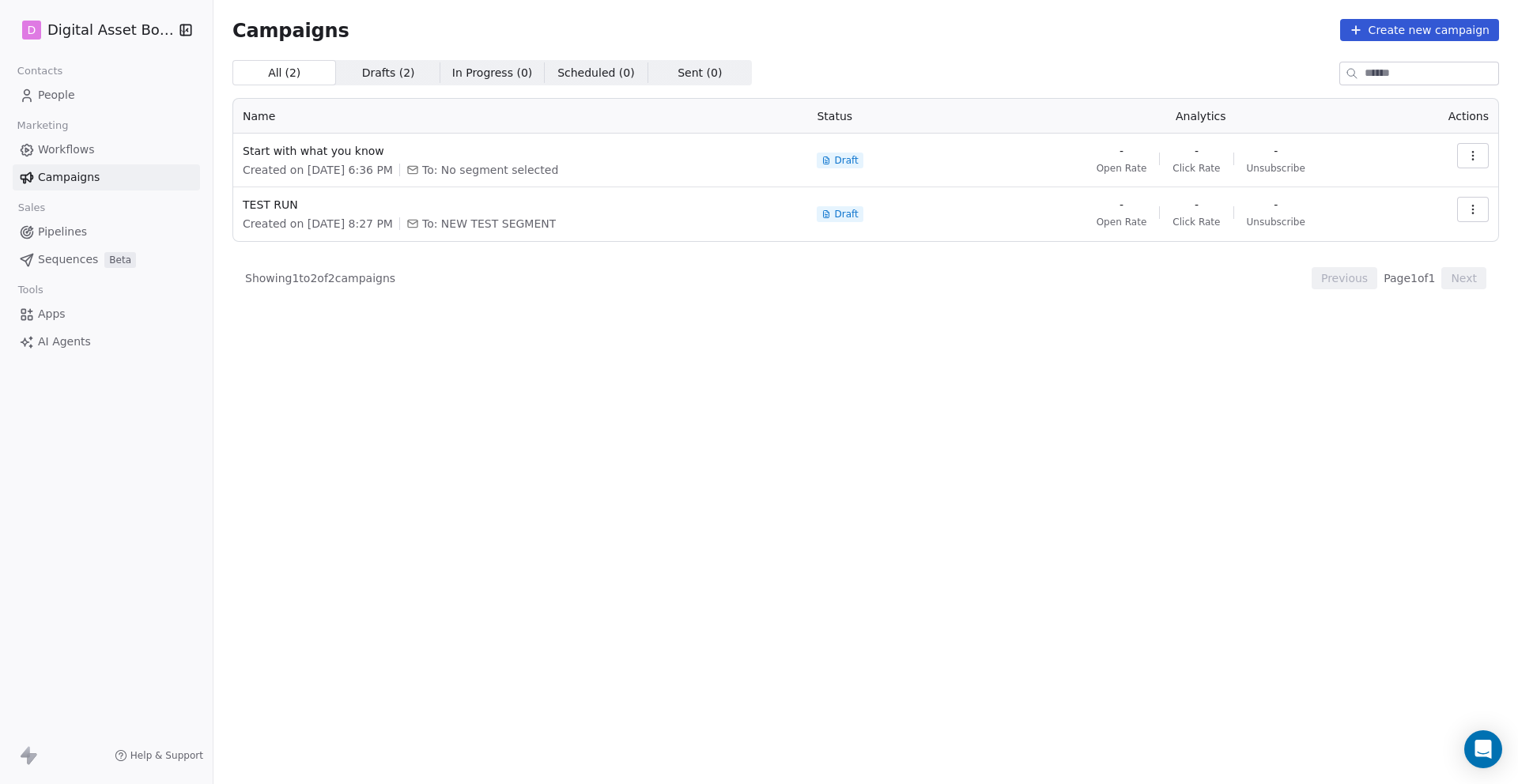
click at [51, 92] on span "People" at bounding box center [56, 95] width 38 height 17
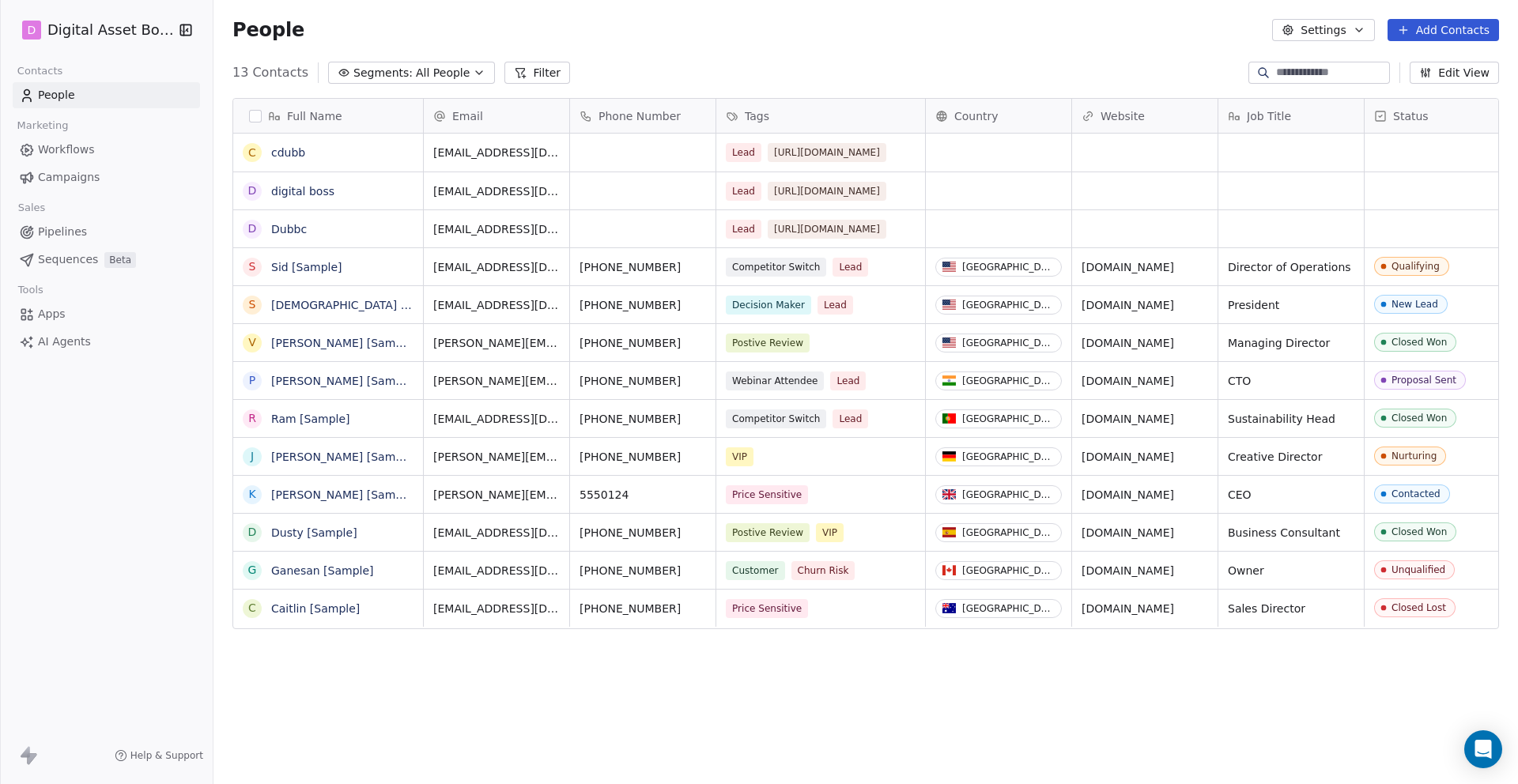
scroll to position [690, 1304]
click at [762, 111] on span "Tags" at bounding box center [756, 116] width 24 height 16
click at [766, 148] on span "Manage property" at bounding box center [793, 149] width 95 height 16
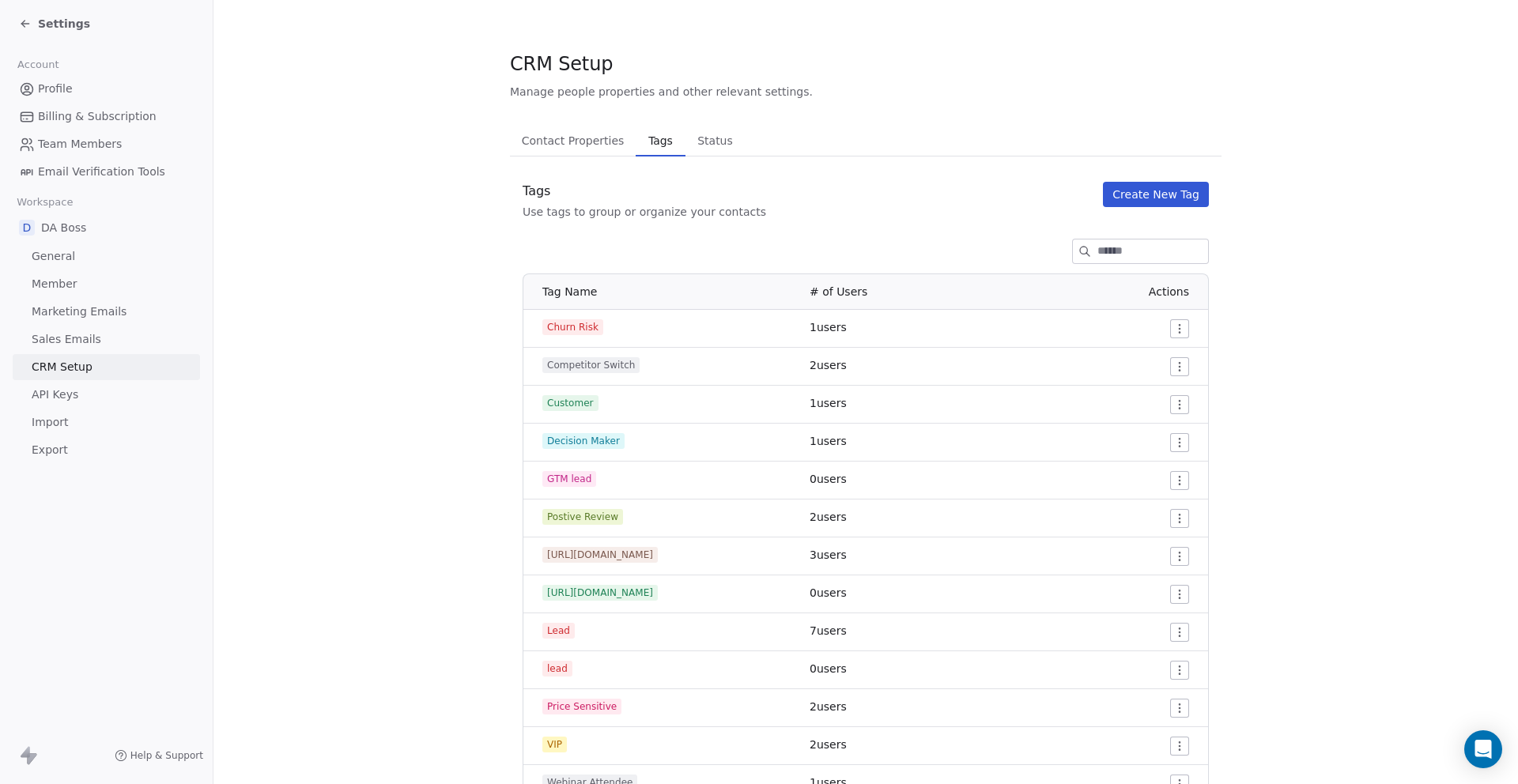
click at [1148, 192] on button "Create New Tag" at bounding box center [1155, 194] width 106 height 25
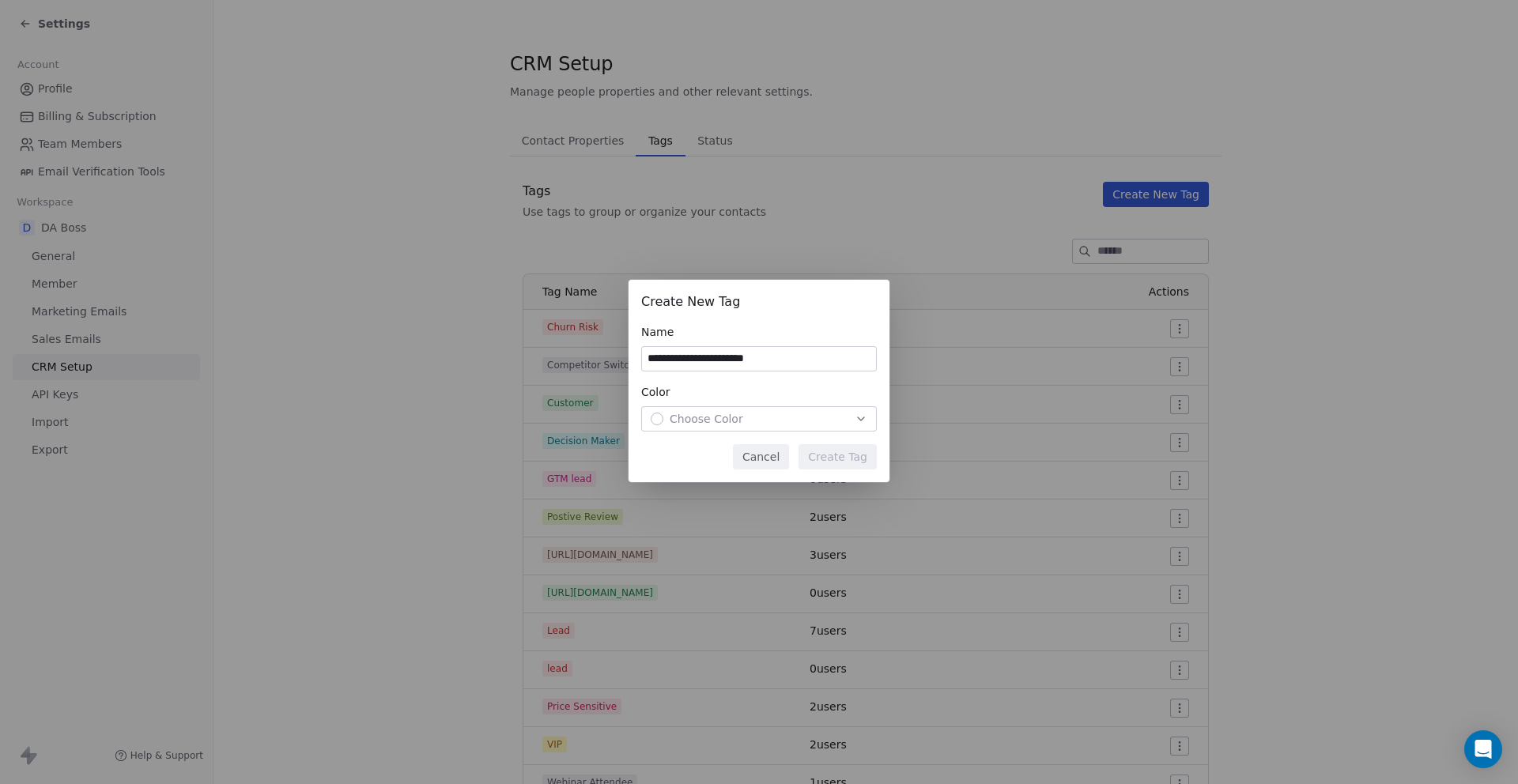
type input "**********"
click at [699, 408] on button "Choose Color" at bounding box center [759, 419] width 235 height 25
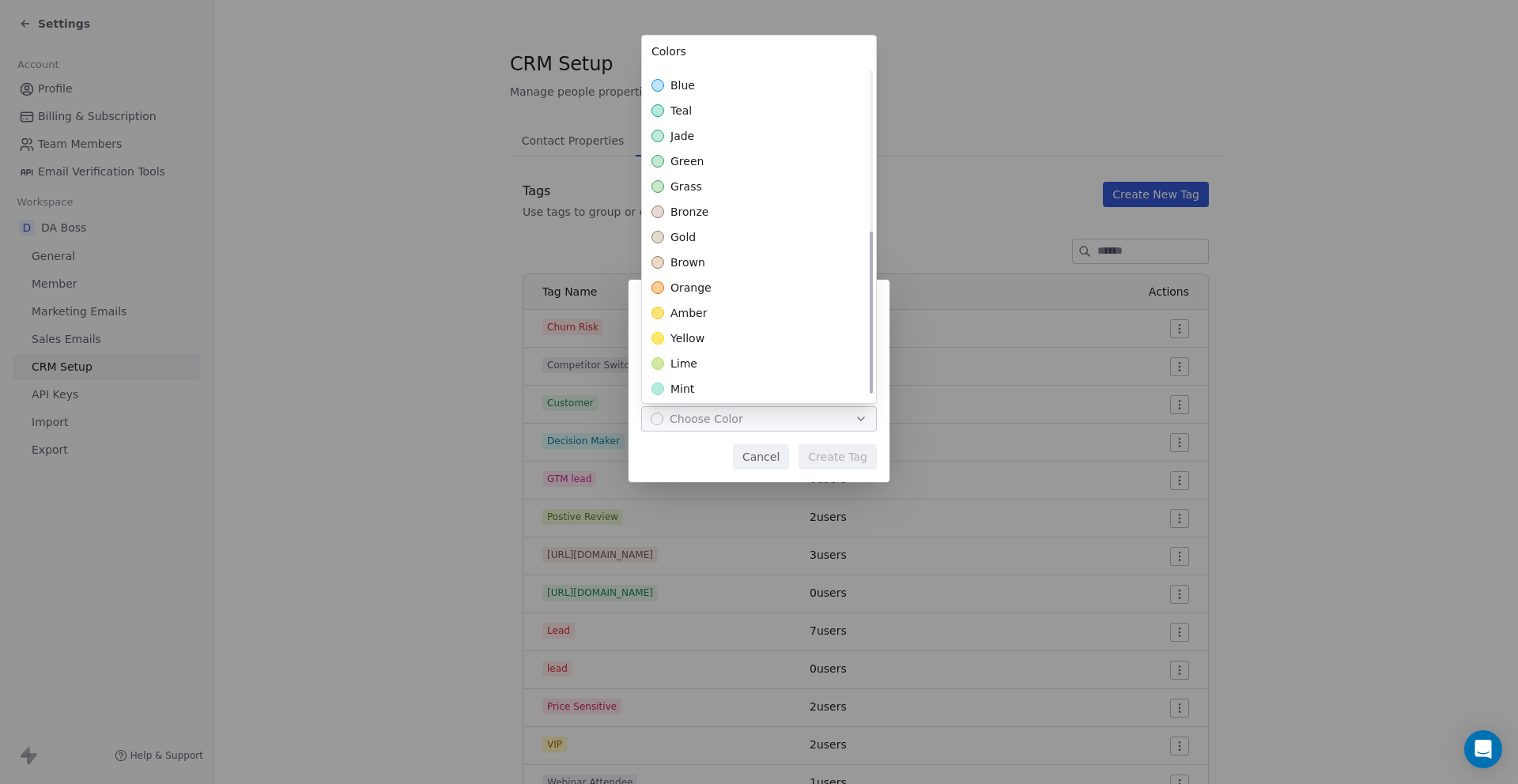
scroll to position [328, 0]
click at [664, 330] on div "lime" at bounding box center [759, 334] width 234 height 25
click at [833, 457] on div "**********" at bounding box center [759, 392] width 1518 height 275
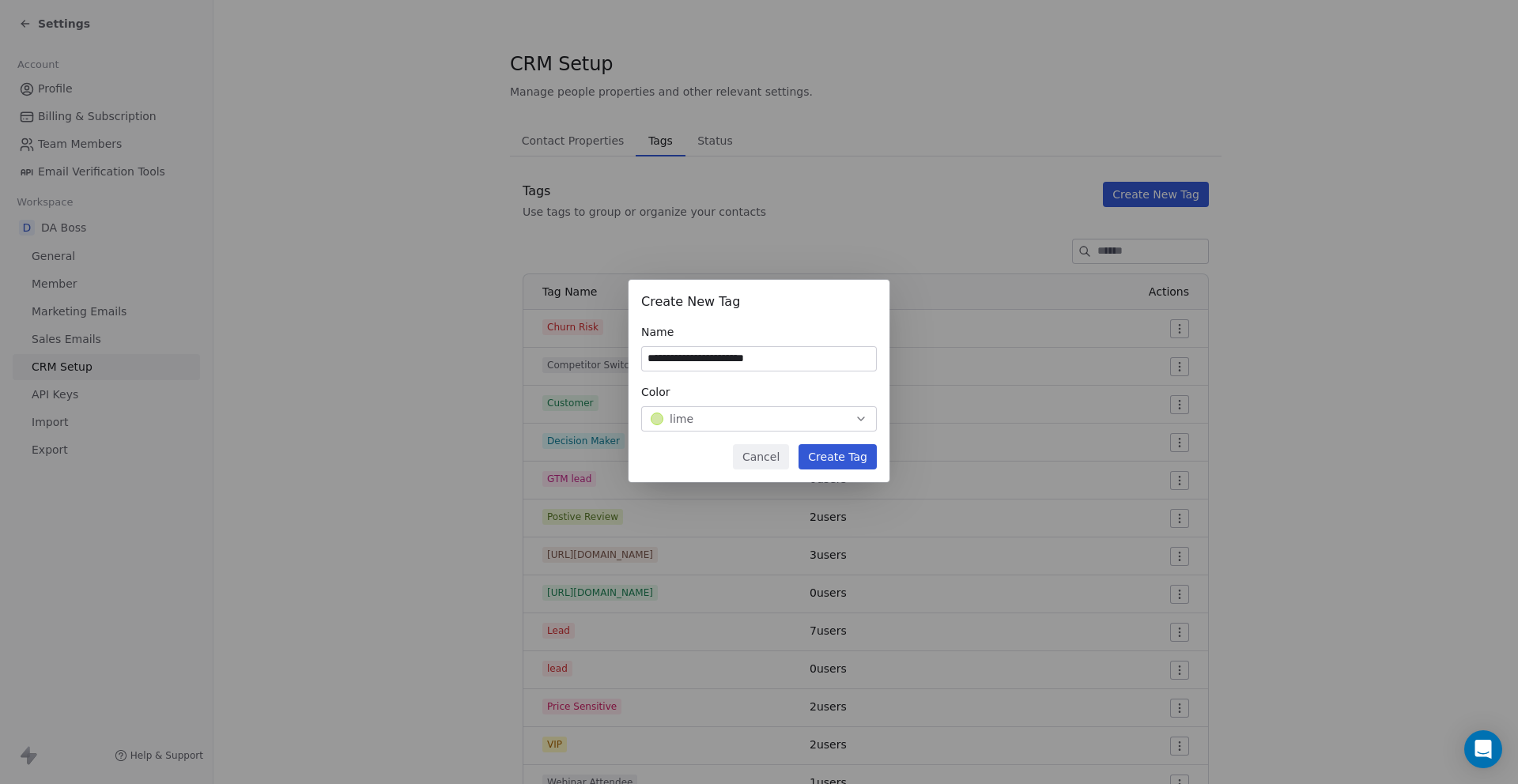
click at [826, 457] on button "Create Tag" at bounding box center [837, 457] width 78 height 25
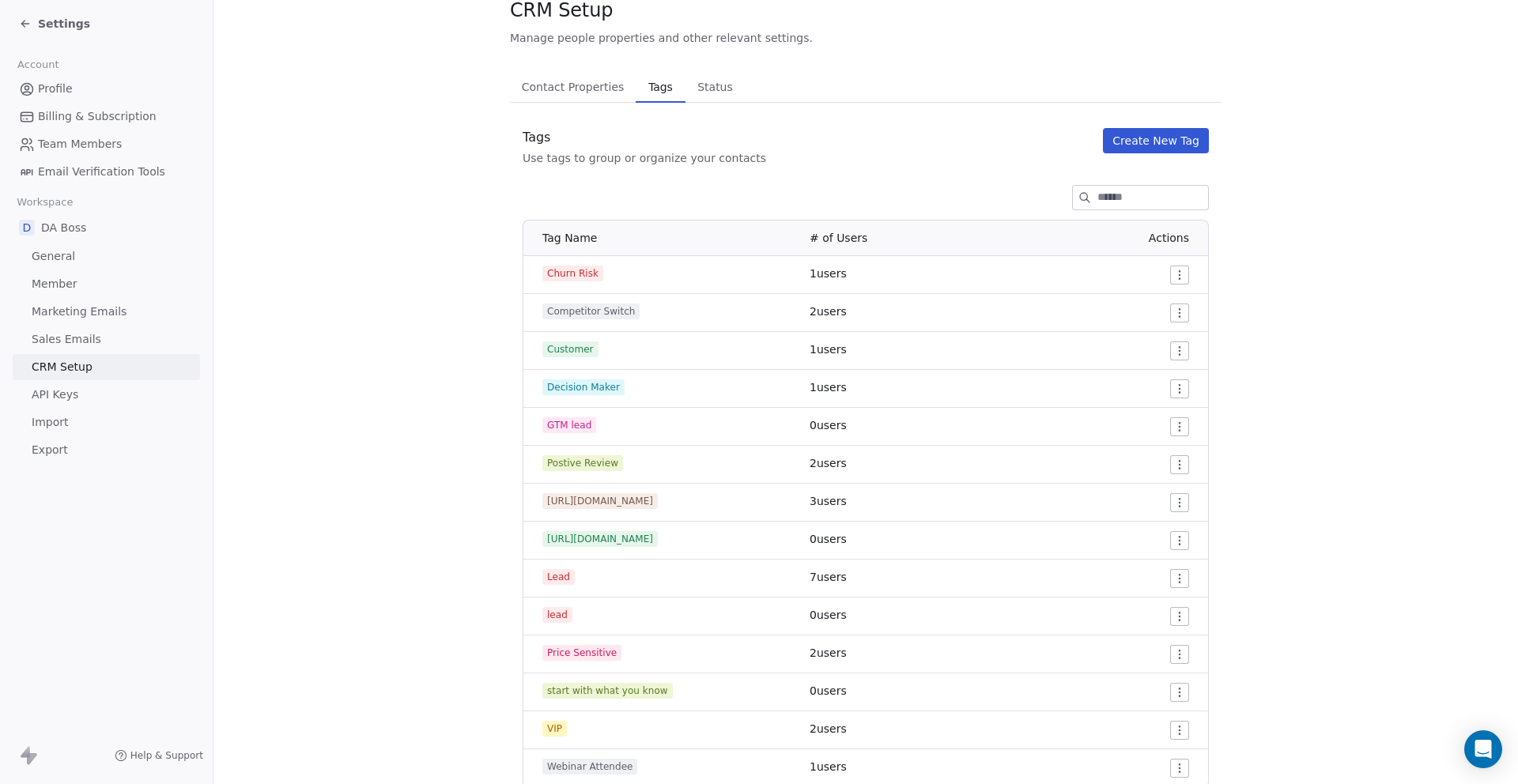
scroll to position [108, 0]
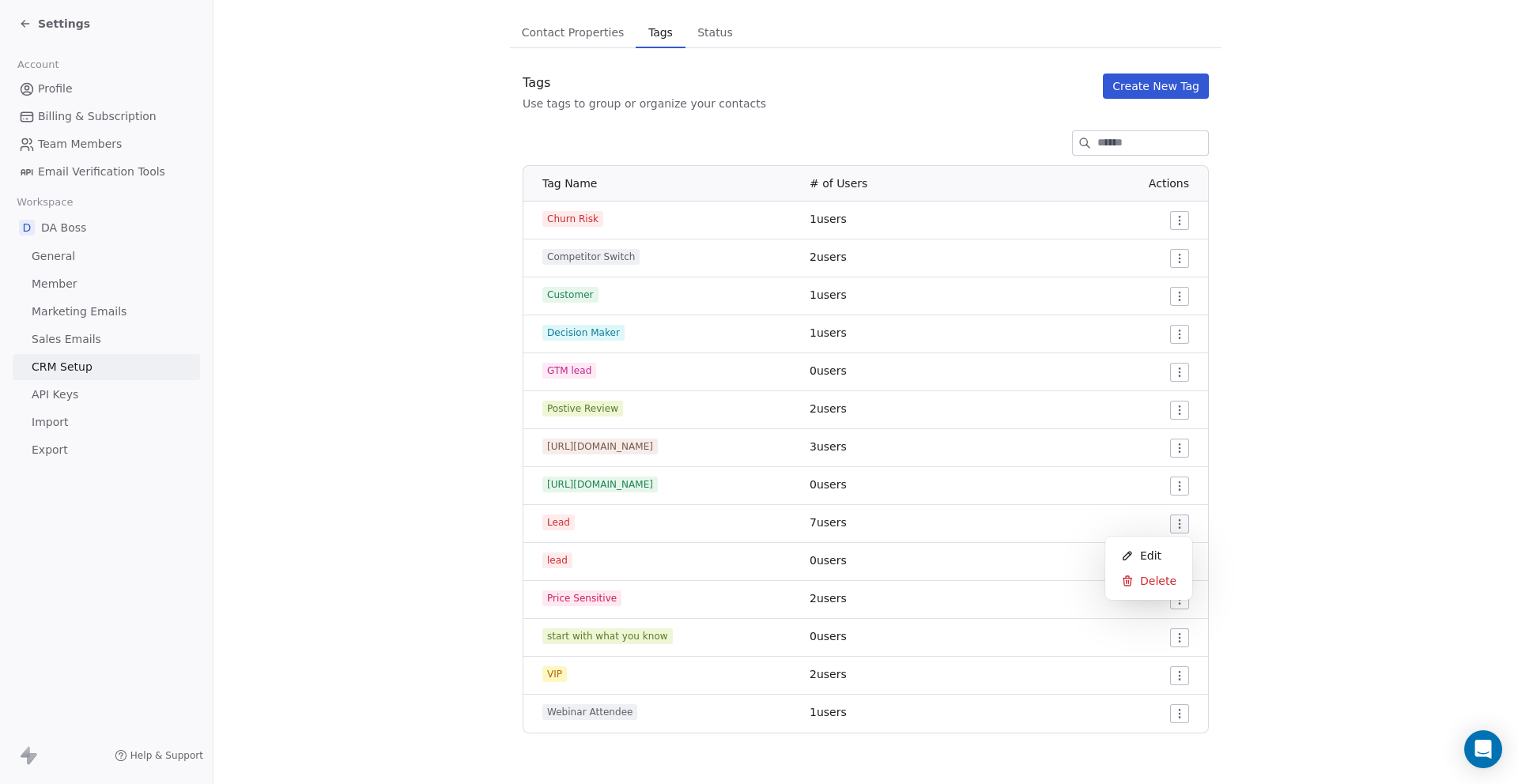
click at [1177, 525] on html "Settings Account Profile Billing & Subscription Team Members Email Verification…" at bounding box center [759, 451] width 1518 height 902
click at [1145, 580] on span "Delete" at bounding box center [1159, 580] width 37 height 16
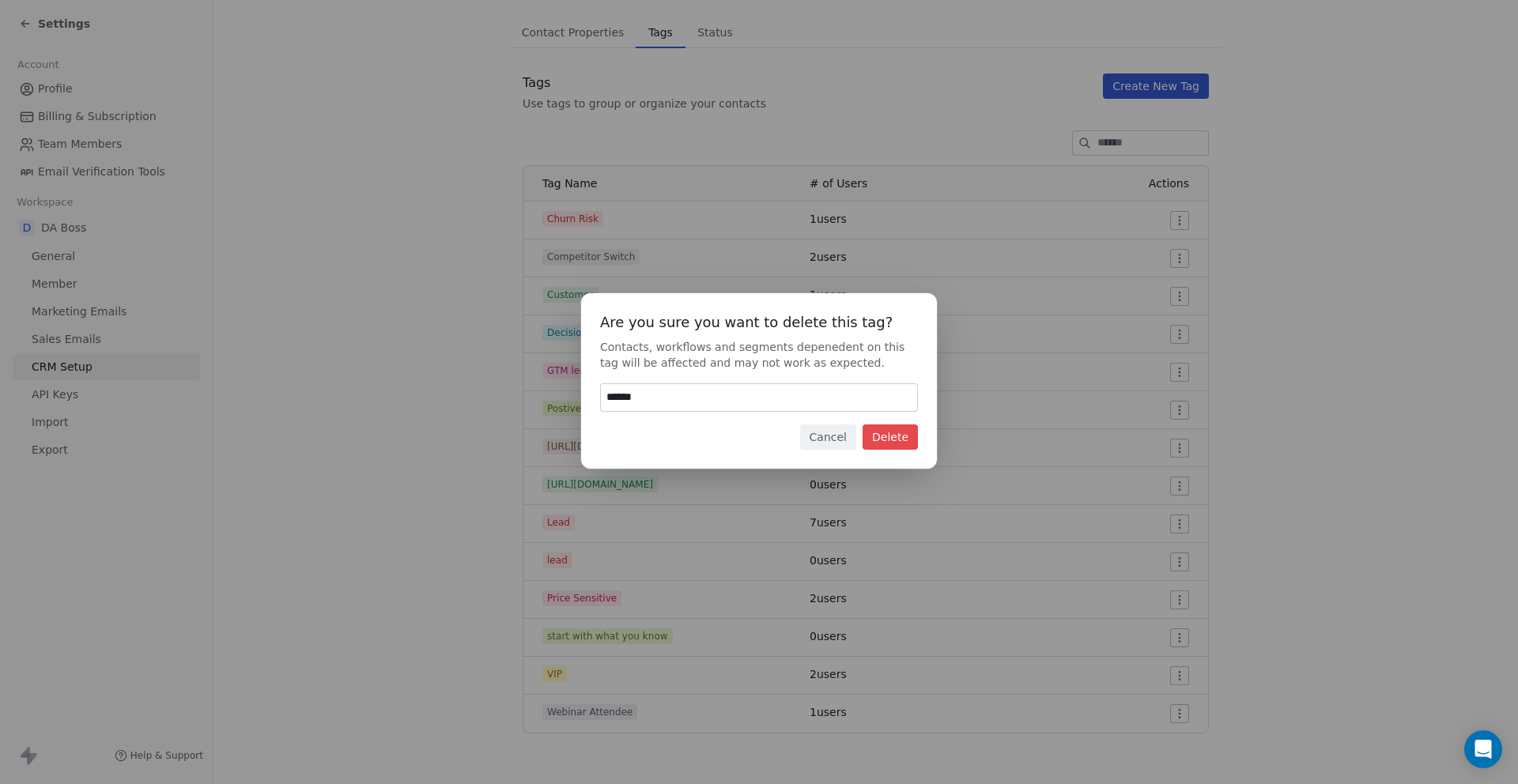
type input "******"
click at [903, 448] on button "Delete" at bounding box center [890, 437] width 55 height 25
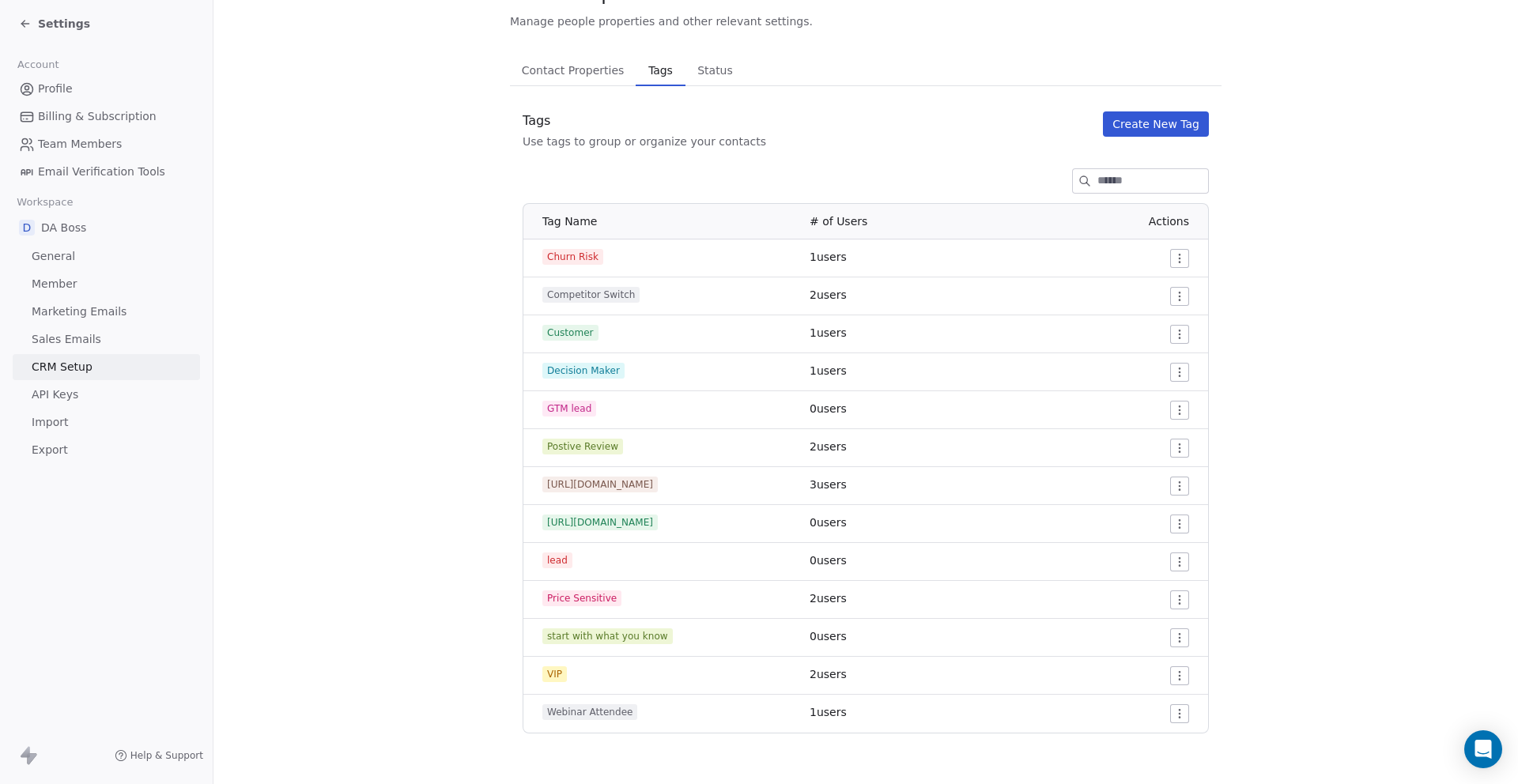
scroll to position [70, 0]
click at [347, 438] on section "CRM Setup Manage people properties and other relevant settings. Contact Propert…" at bounding box center [866, 357] width 1304 height 855
click at [23, 23] on icon at bounding box center [25, 23] width 8 height 0
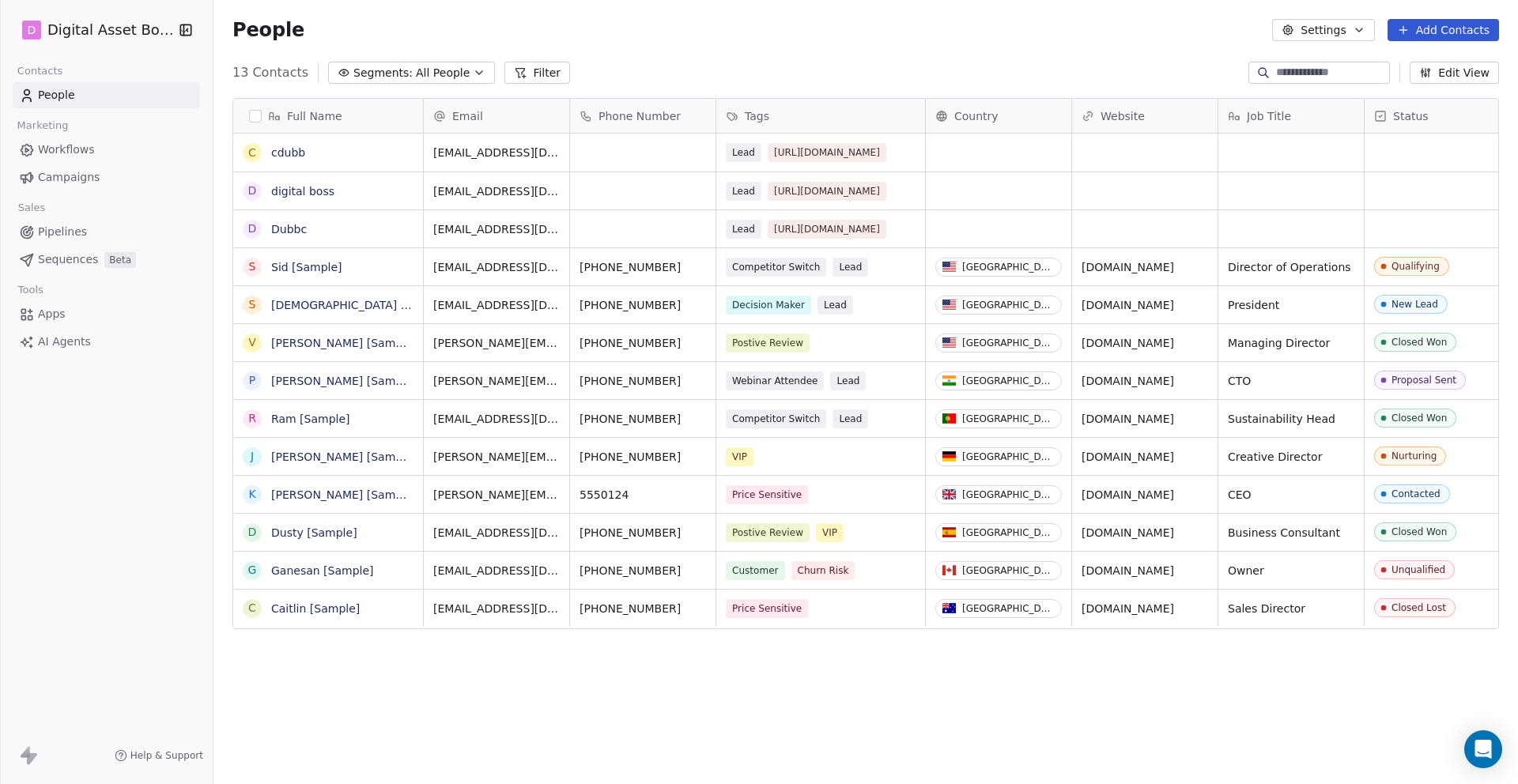
scroll to position [690, 1304]
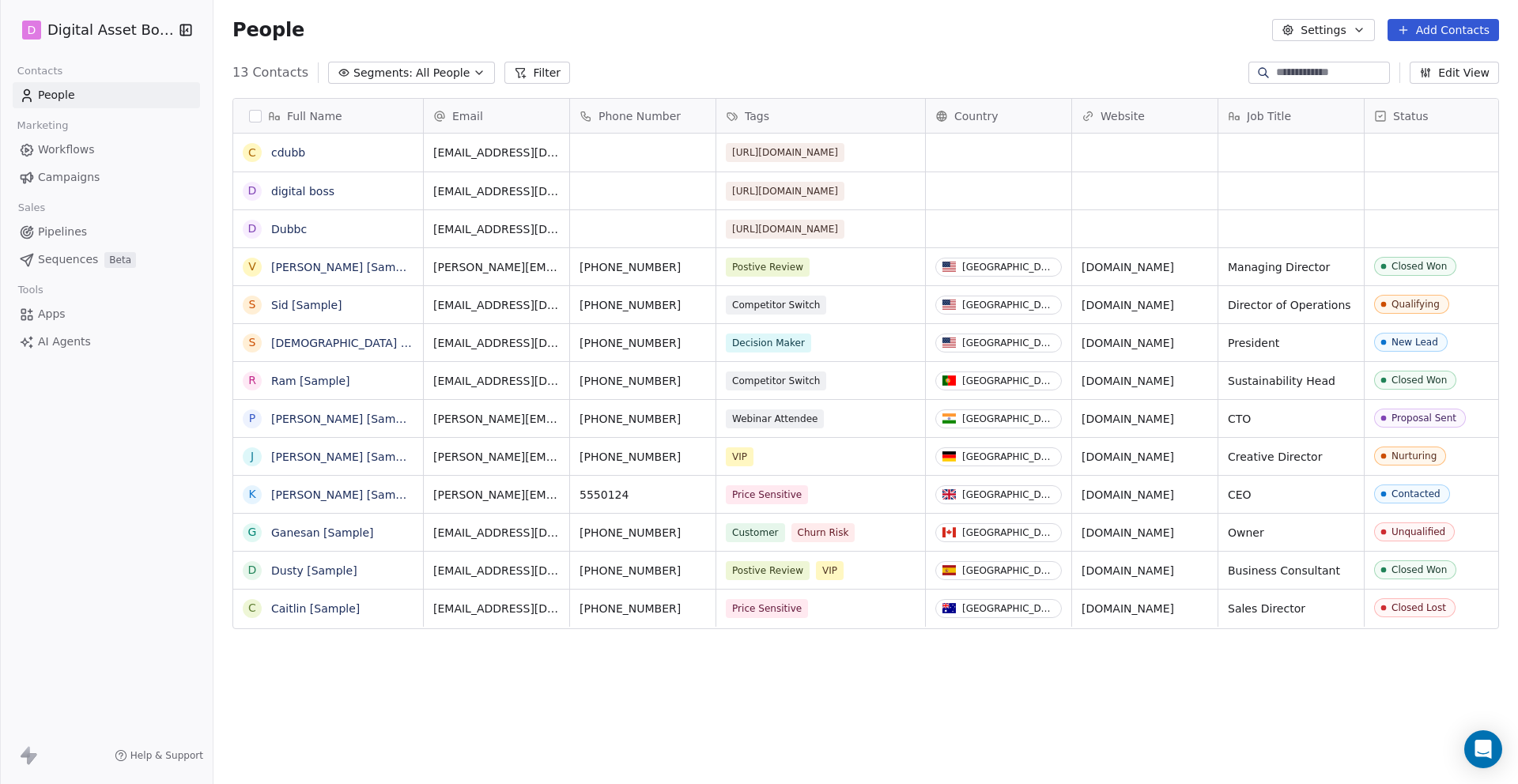
click at [39, 148] on span "Workflows" at bounding box center [66, 150] width 57 height 17
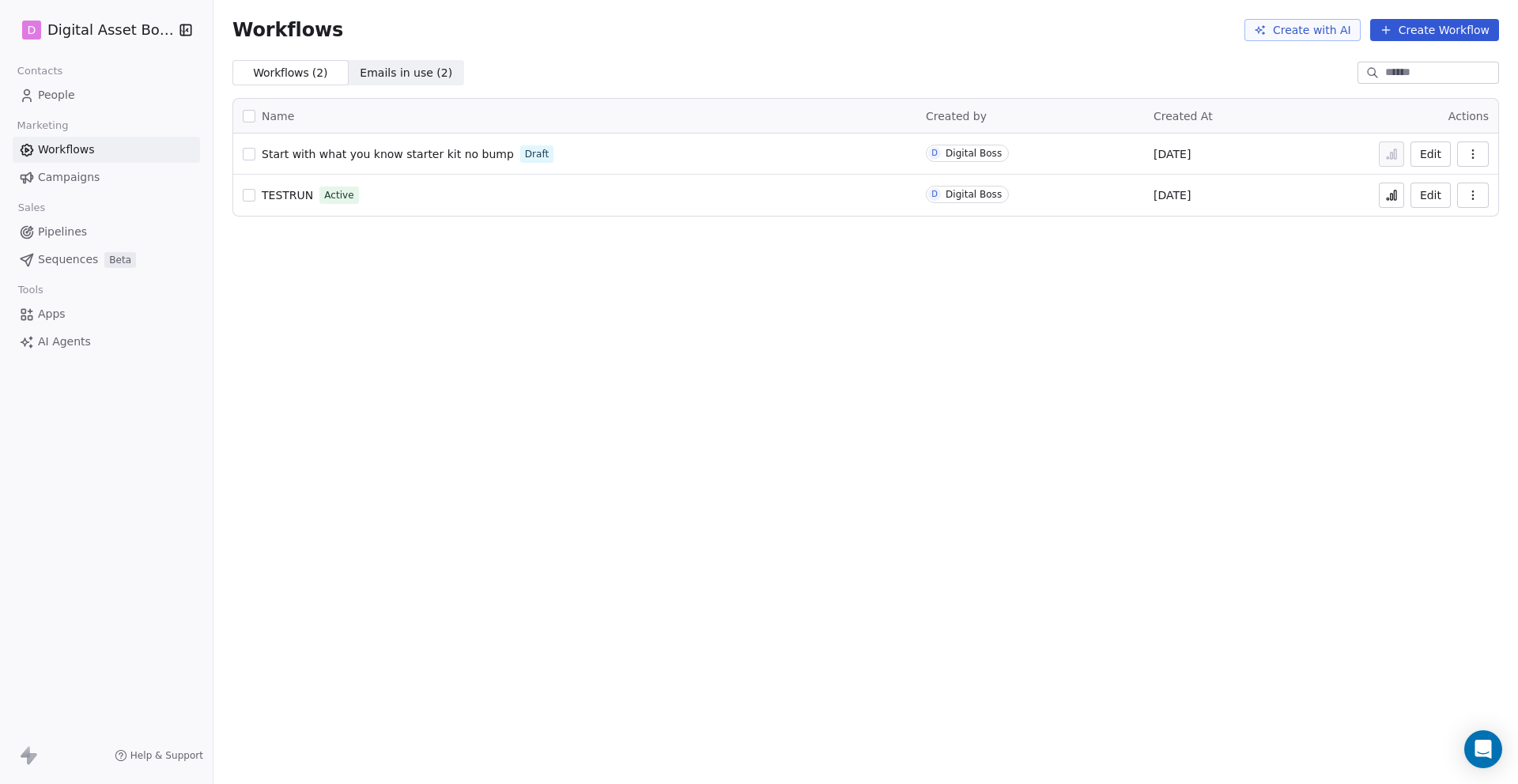
click at [1430, 153] on button "Edit" at bounding box center [1430, 154] width 40 height 25
click at [72, 178] on span "Campaigns" at bounding box center [68, 178] width 62 height 17
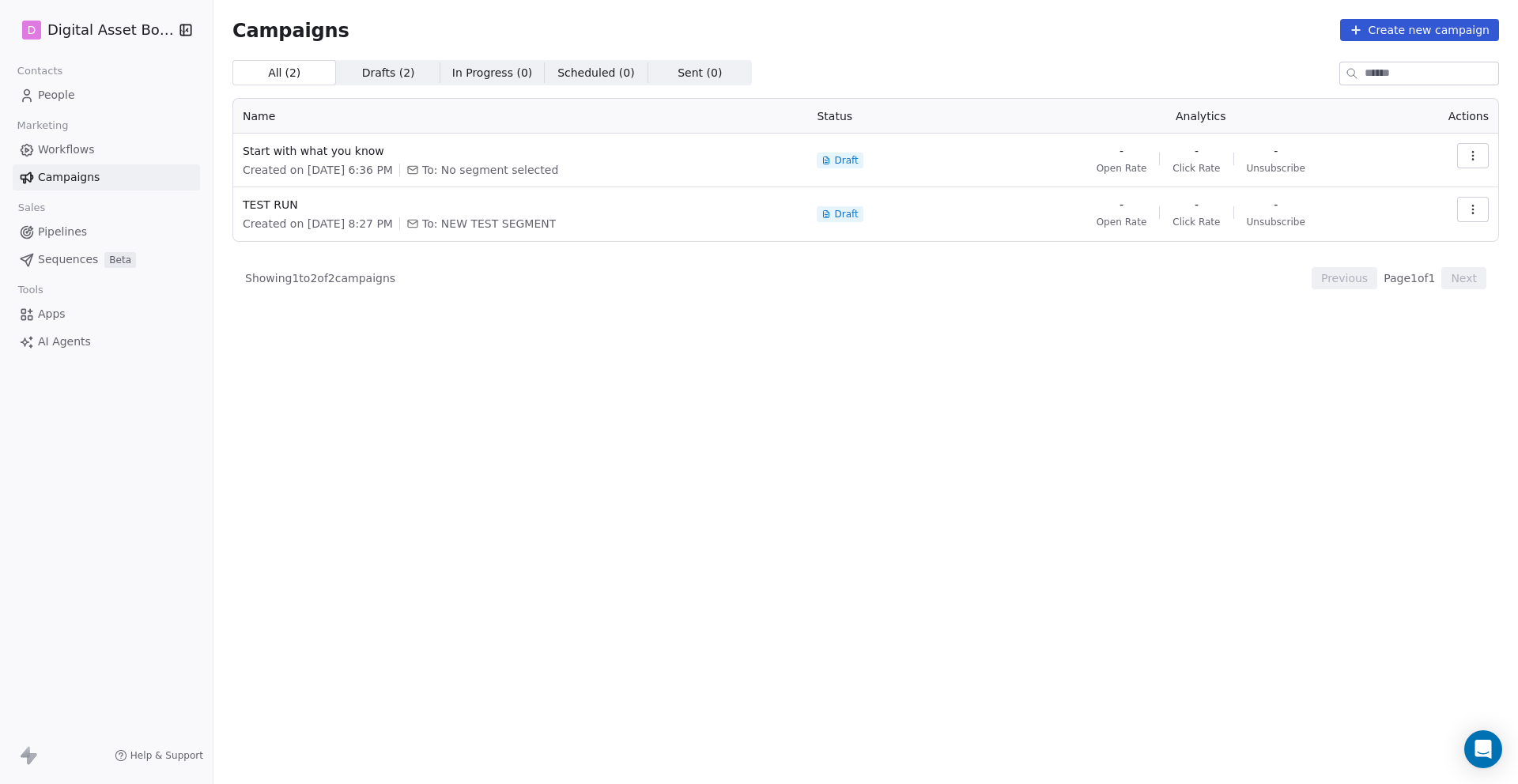
click at [356, 159] on div "Start with what you know Created on [DATE] 6:36 PM To: No segment selected" at bounding box center [520, 161] width 555 height 35
click at [1472, 154] on icon "button" at bounding box center [1472, 155] width 13 height 13
click at [1372, 193] on div "Edit" at bounding box center [1351, 191] width 59 height 25
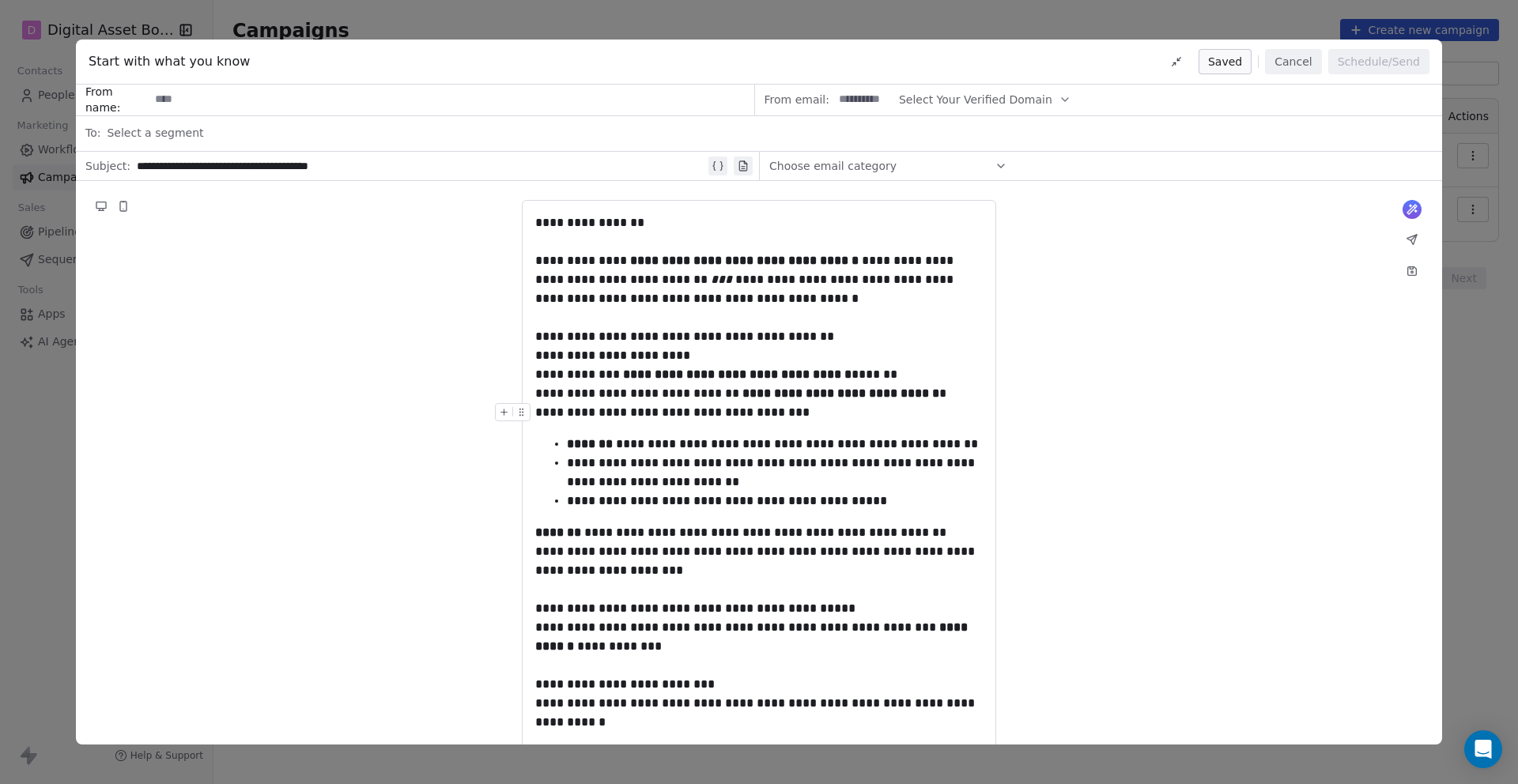
click at [169, 123] on div "Select a segment" at bounding box center [770, 133] width 1326 height 35
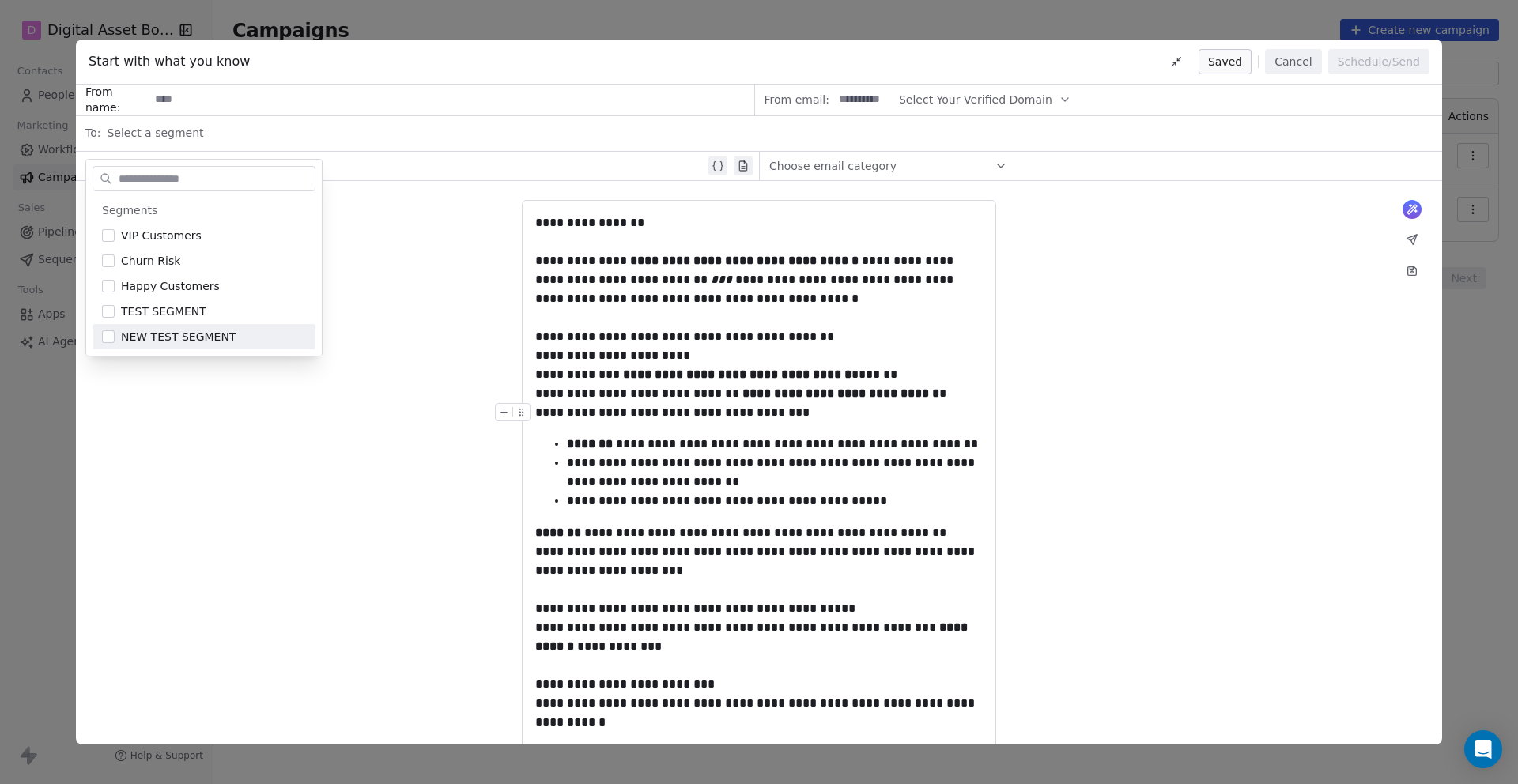
click at [138, 420] on div "**********" at bounding box center [759, 564] width 1366 height 766
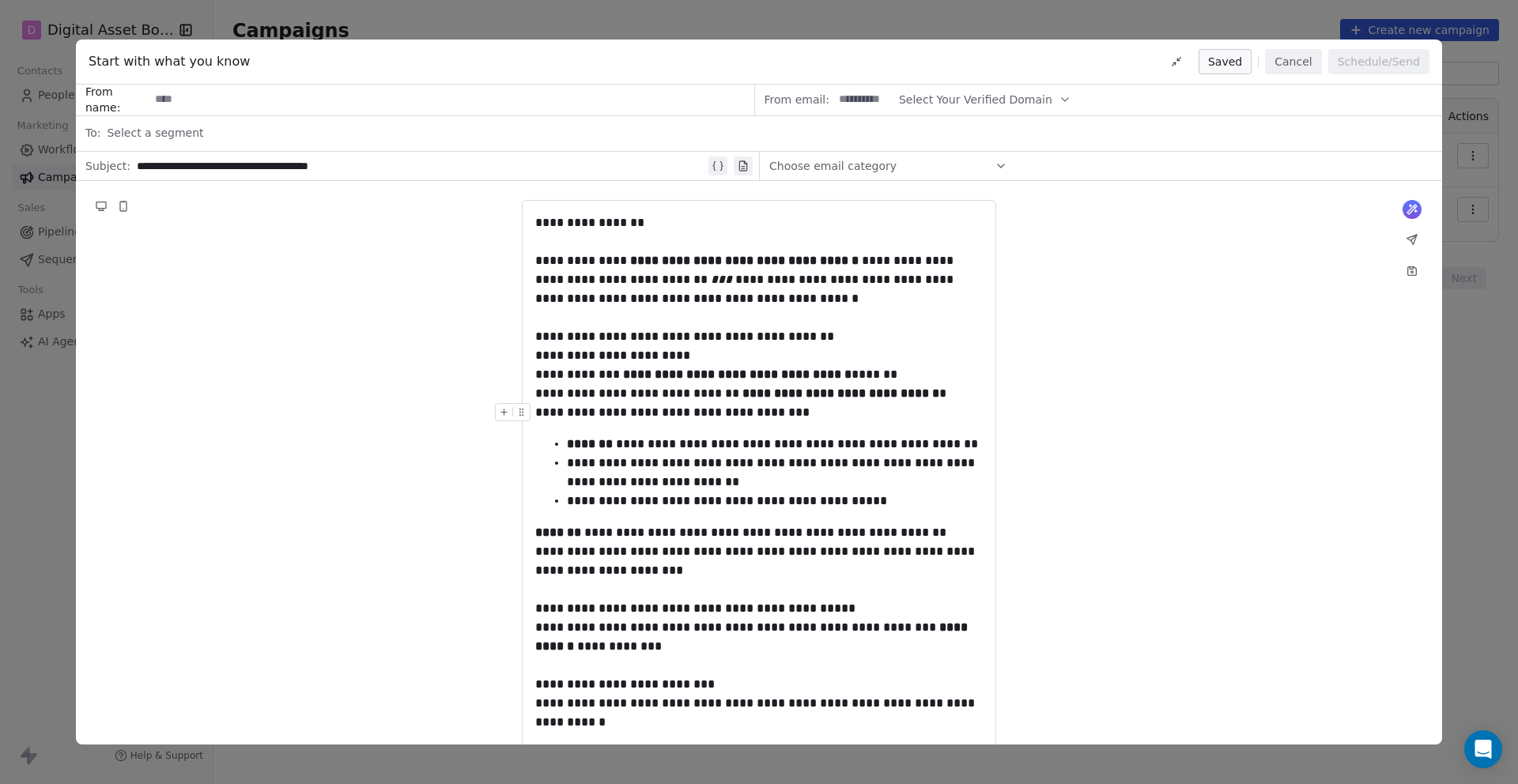
click at [1301, 55] on button "Cancel" at bounding box center [1293, 62] width 56 height 25
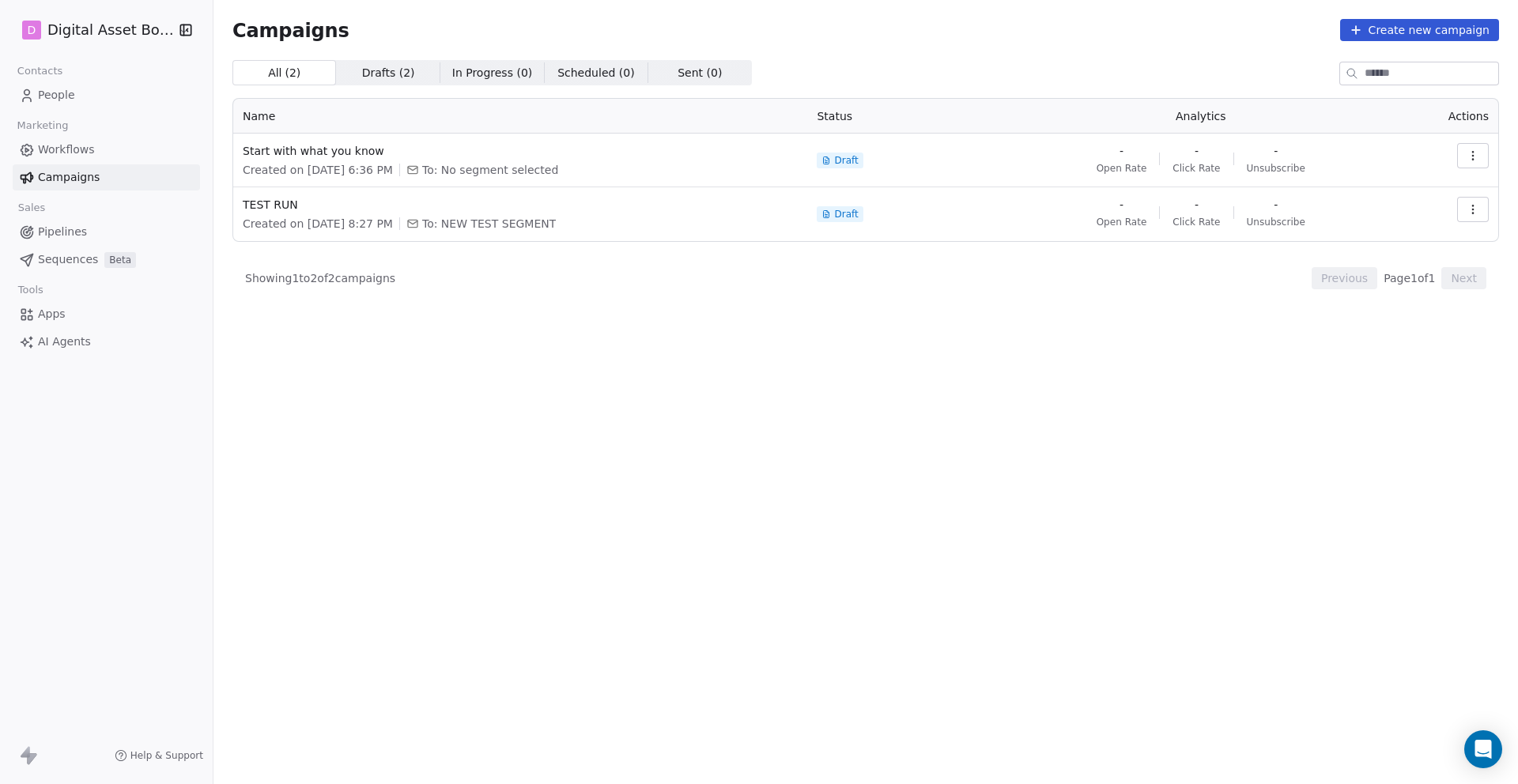
click at [1301, 55] on div "Campaigns Create new campaign All ( 2 ) All ( 2 ) Drafts ( 2 ) Drafts ( 2 ) In …" at bounding box center [866, 332] width 1266 height 626
click at [1476, 741] on icon "Open Intercom Messenger" at bounding box center [1483, 749] width 21 height 21
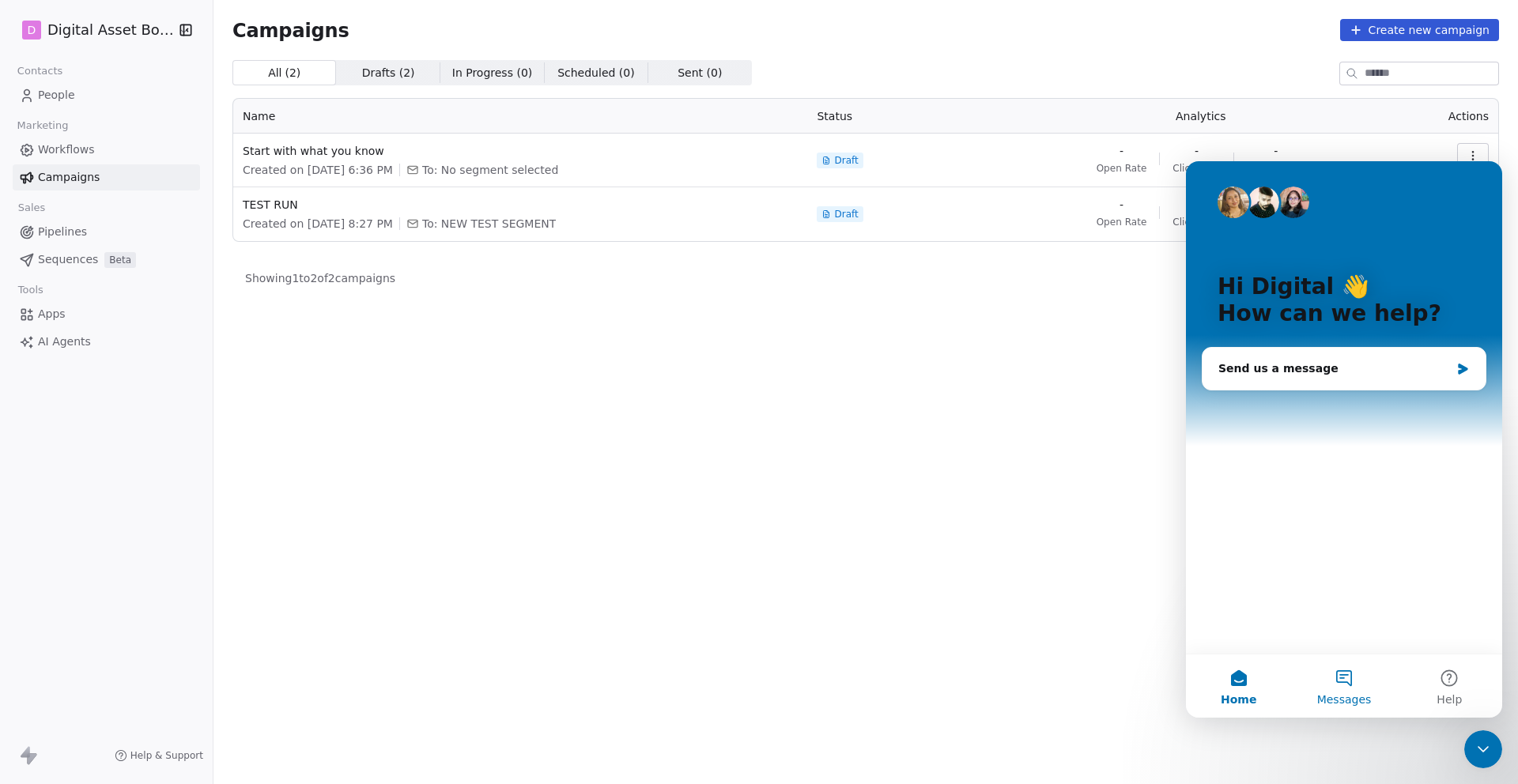
click at [1350, 674] on button "Messages" at bounding box center [1344, 686] width 105 height 63
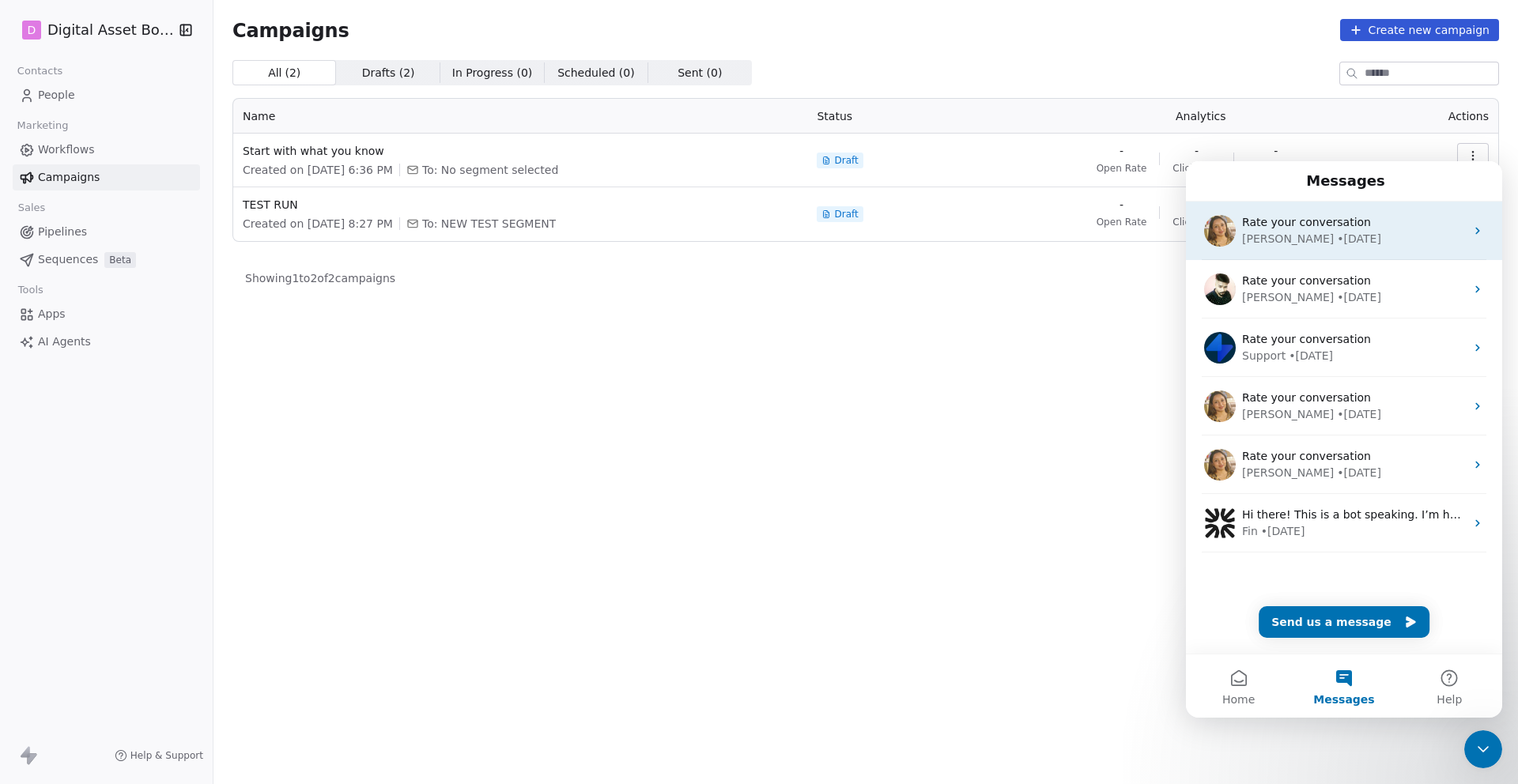
click at [1337, 231] on div "• [DATE]" at bounding box center [1359, 239] width 44 height 17
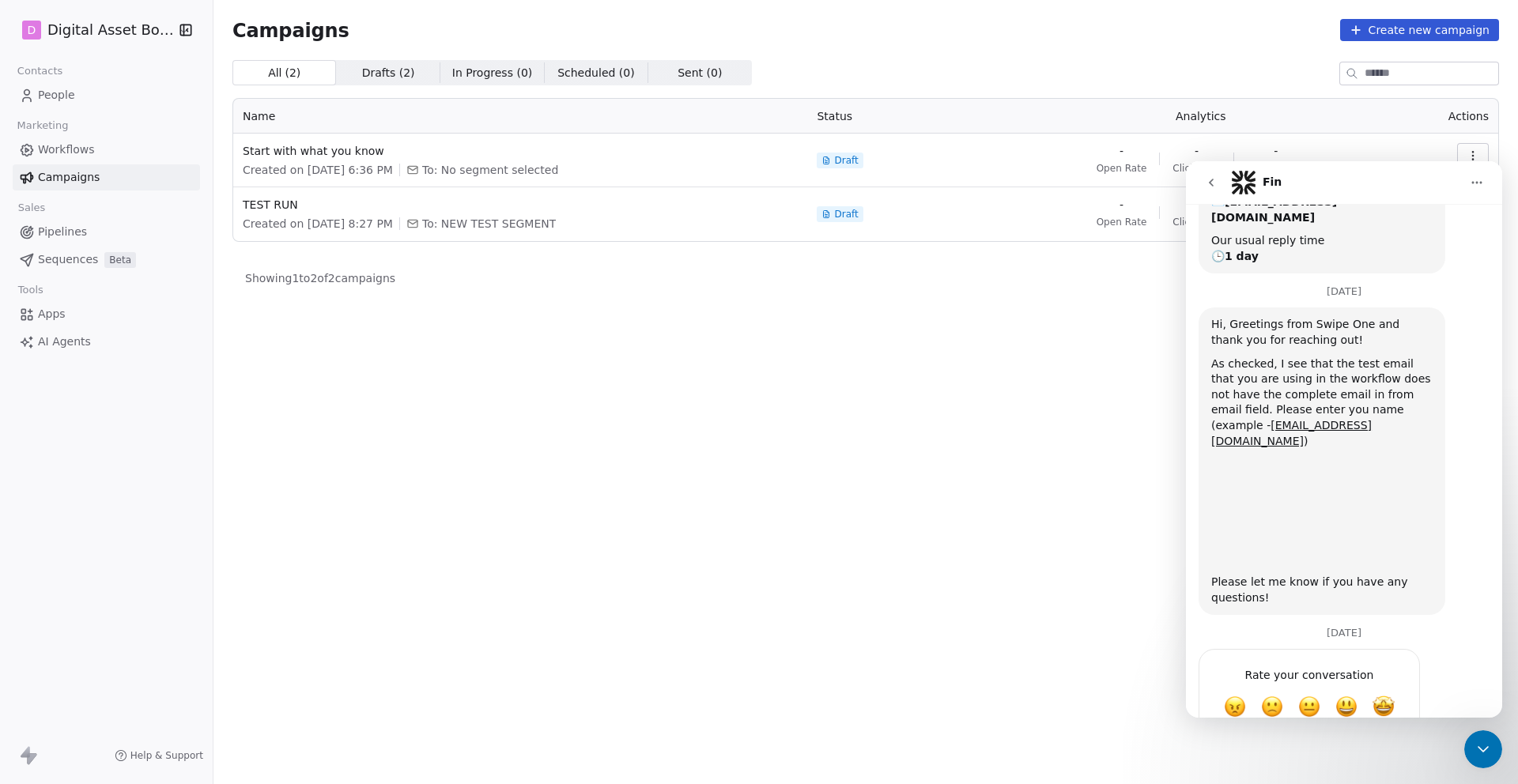
scroll to position [208, 0]
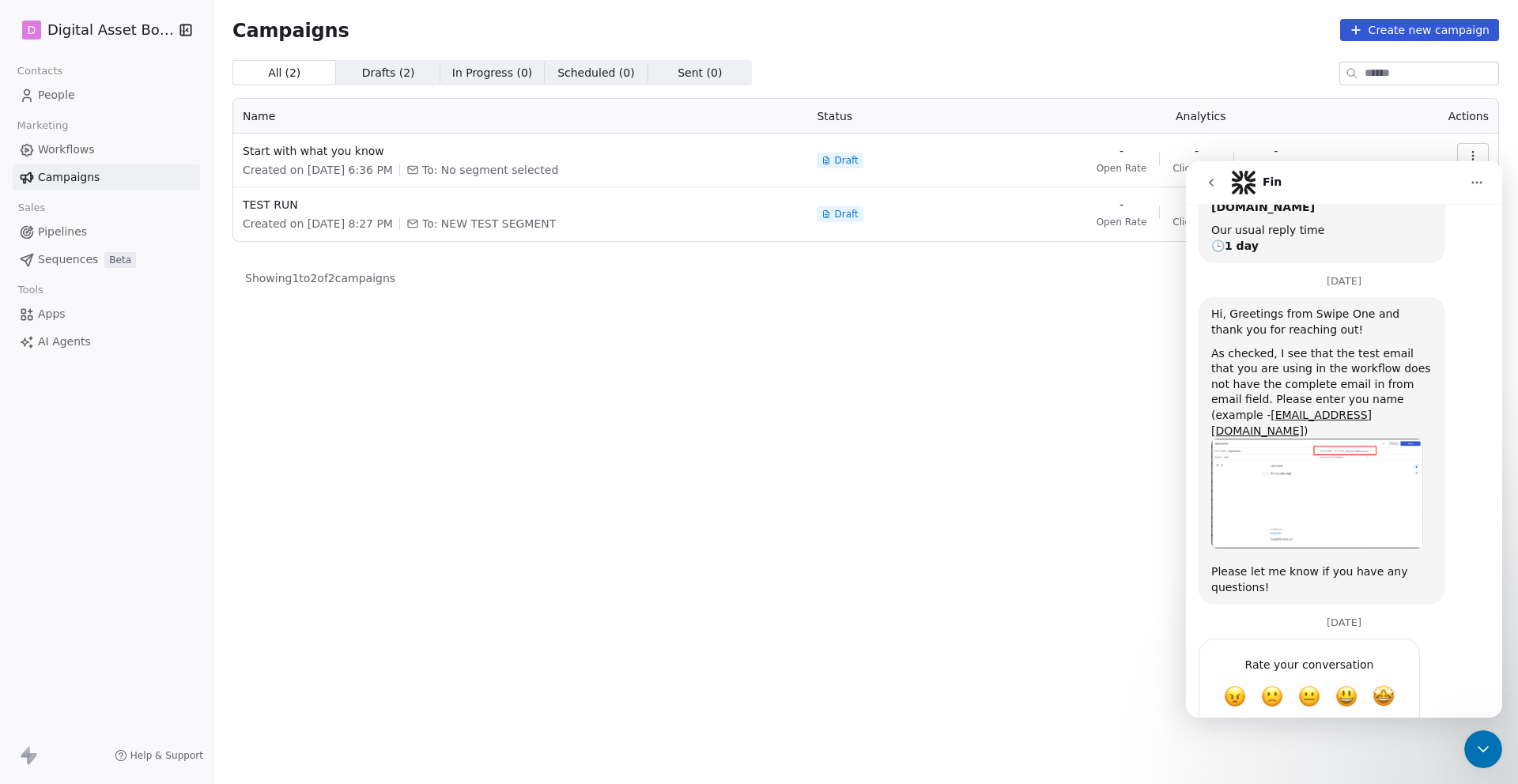
click at [1237, 464] on img "Harinder says…" at bounding box center [1317, 494] width 212 height 110
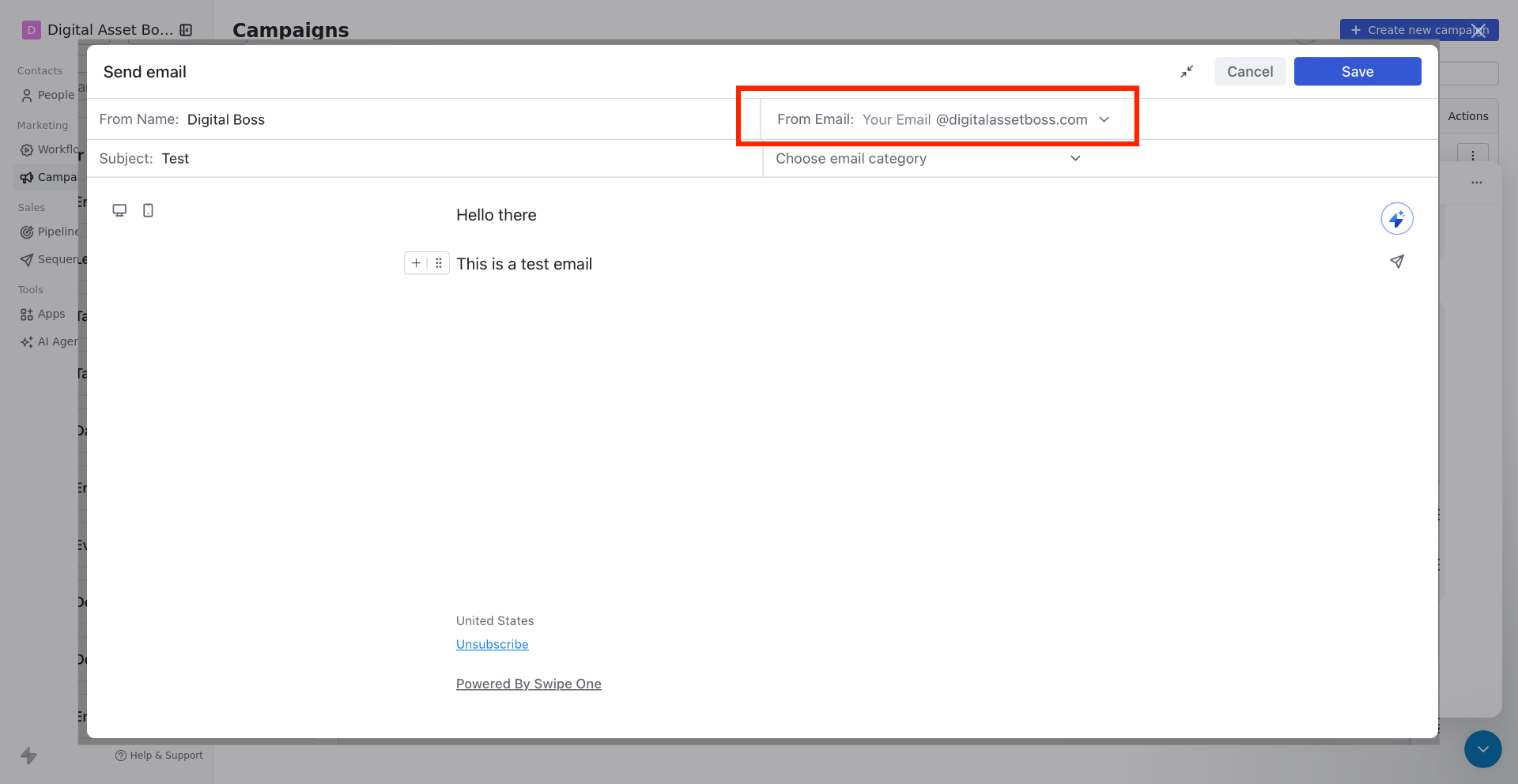
click at [1476, 28] on div "Close" at bounding box center [1479, 31] width 15 height 15
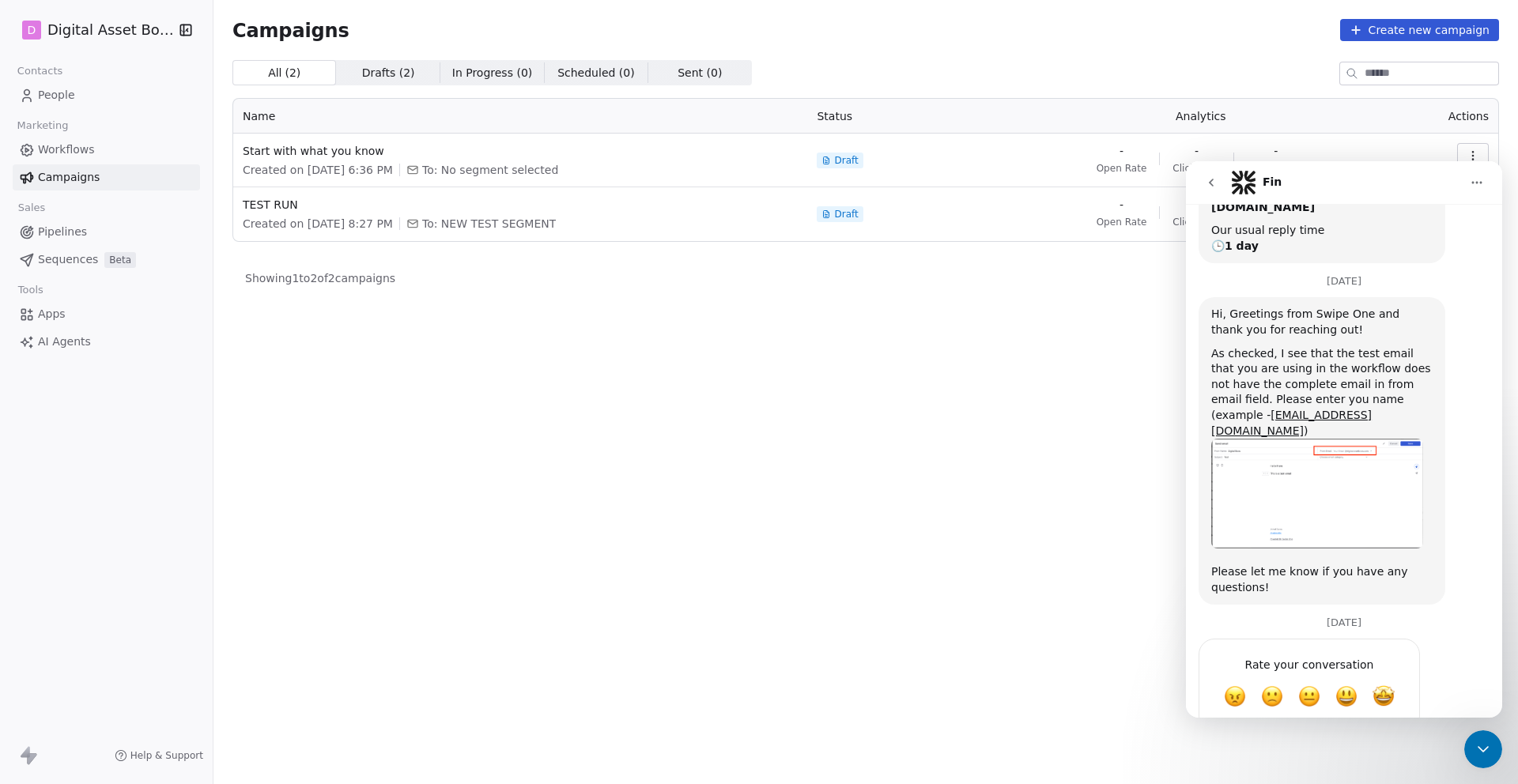
click at [1117, 398] on div "All ( 2 ) All ( 2 ) Drafts ( 2 ) Drafts ( 2 ) In Progress ( 0 ) In Progress ( 0…" at bounding box center [866, 352] width 1266 height 585
click at [1209, 182] on icon "go back" at bounding box center [1211, 182] width 5 height 8
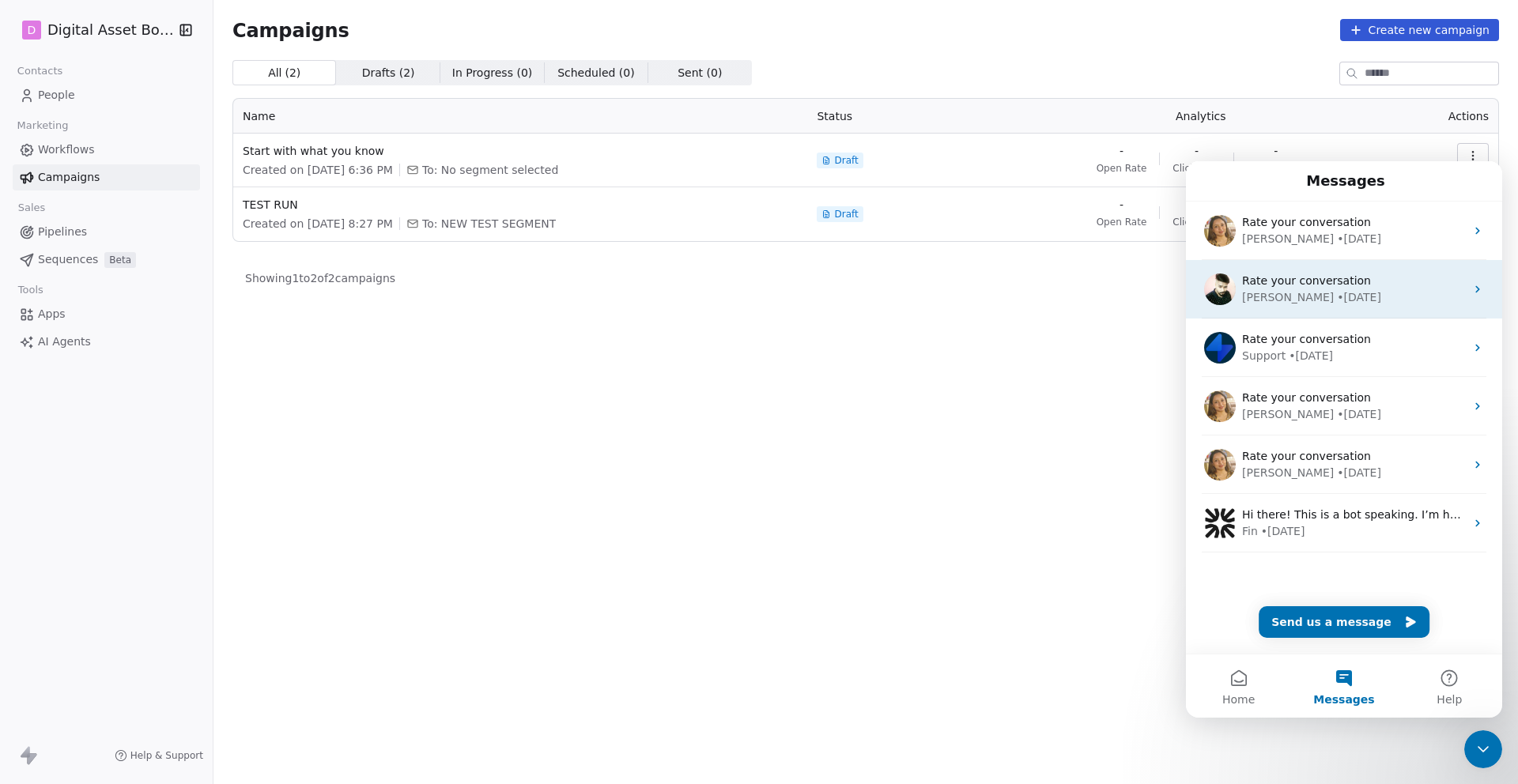
click at [1337, 291] on div "• [DATE]" at bounding box center [1359, 298] width 44 height 17
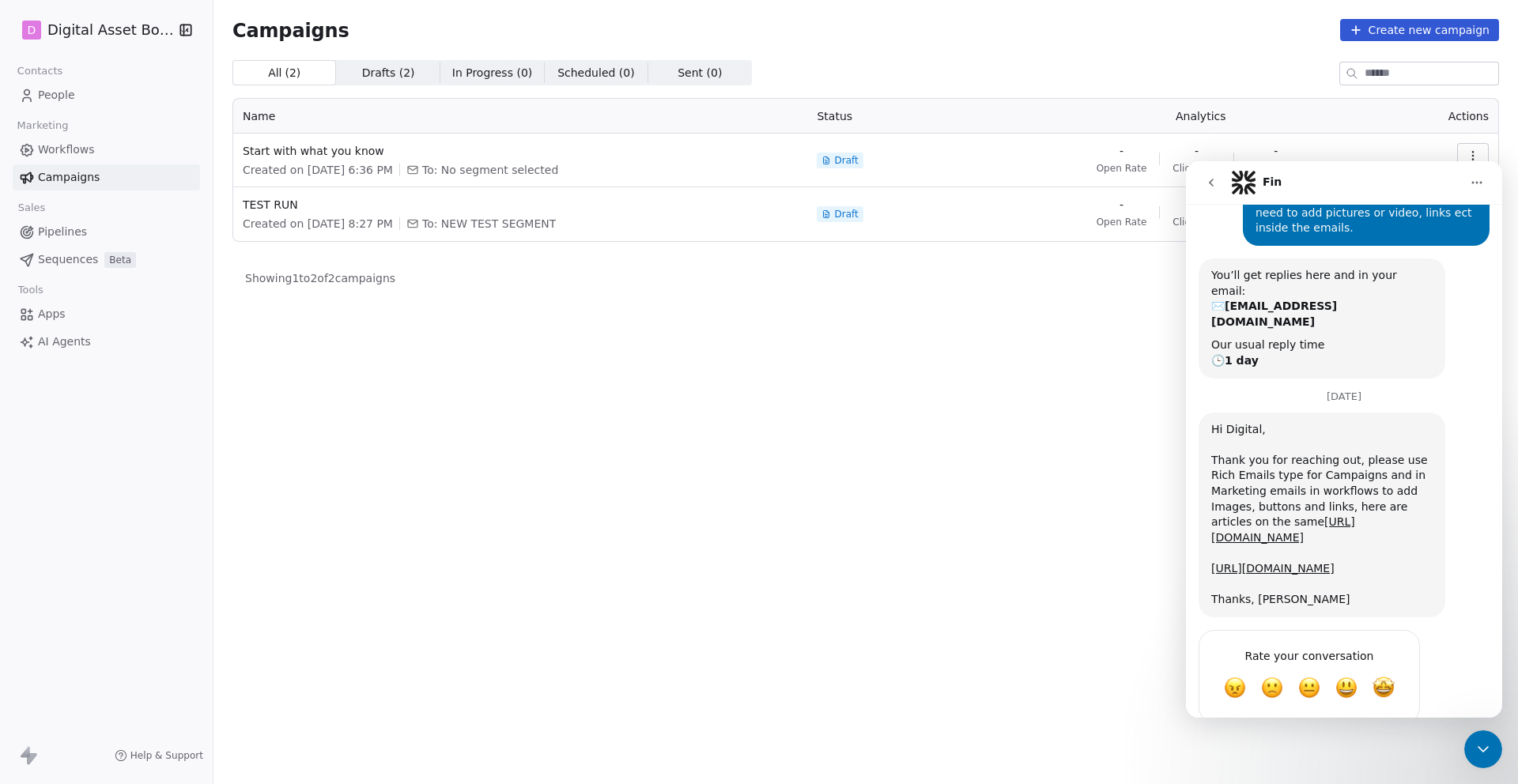
scroll to position [162, 0]
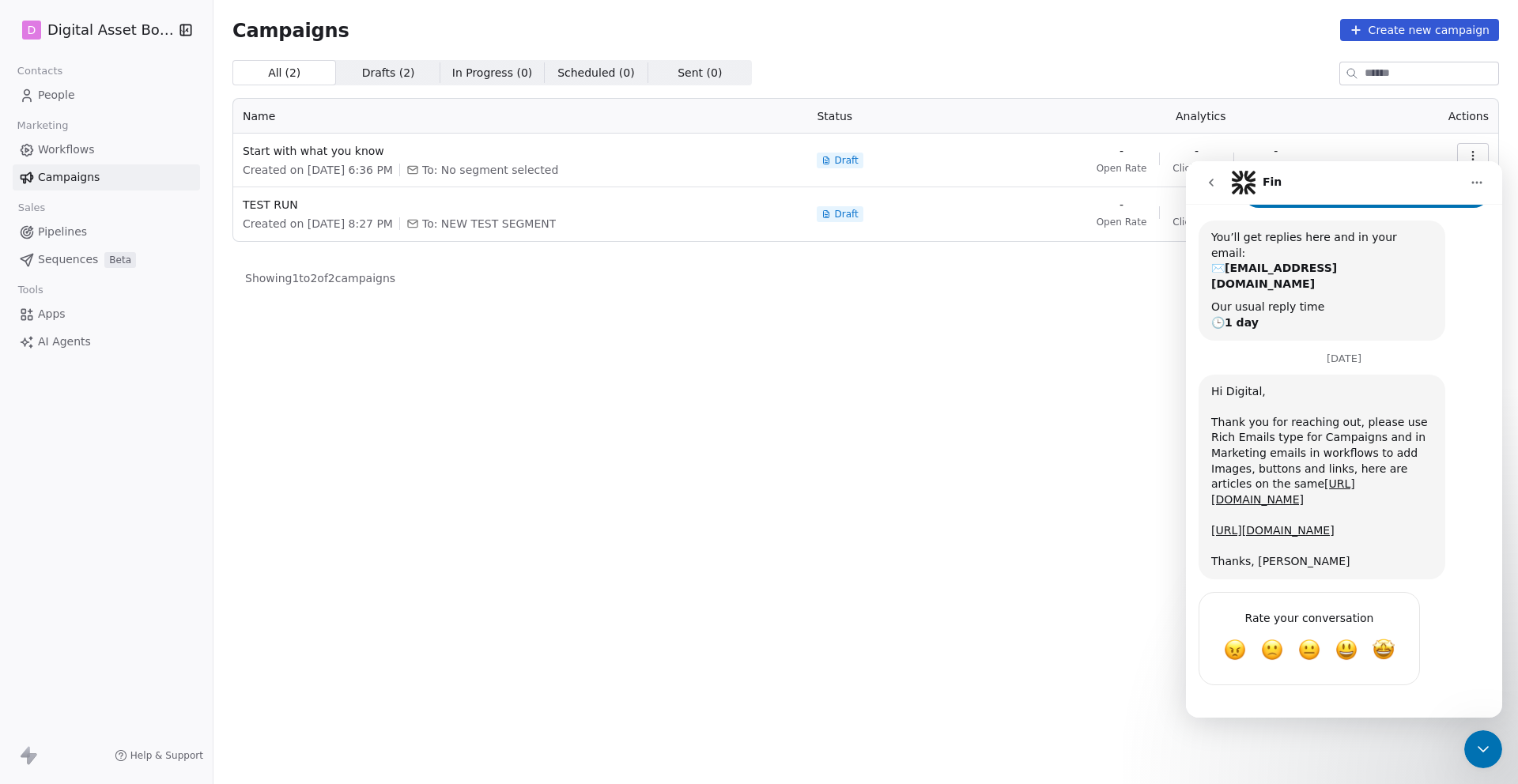
click at [1214, 183] on icon "go back" at bounding box center [1211, 182] width 13 height 13
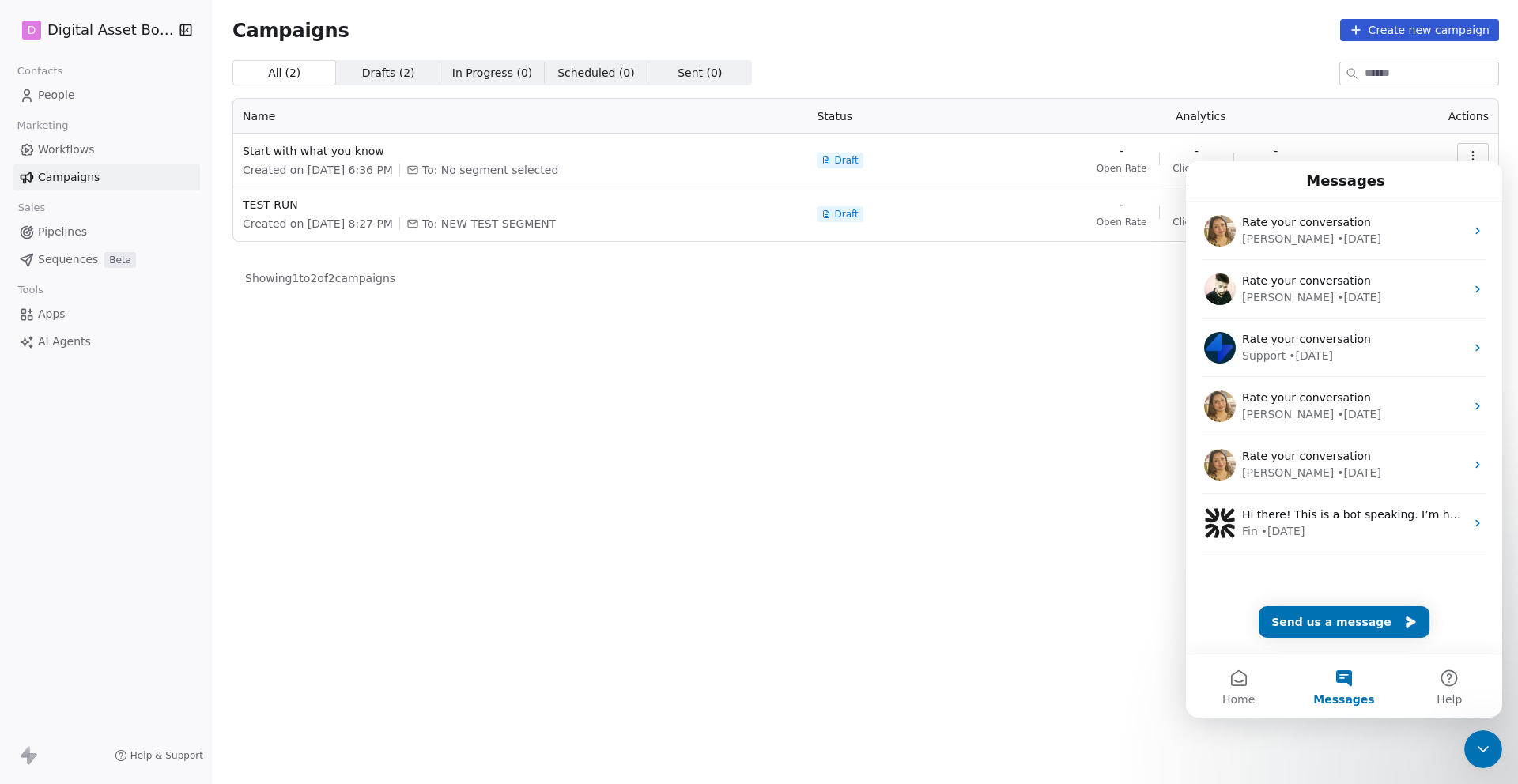
scroll to position [0, 0]
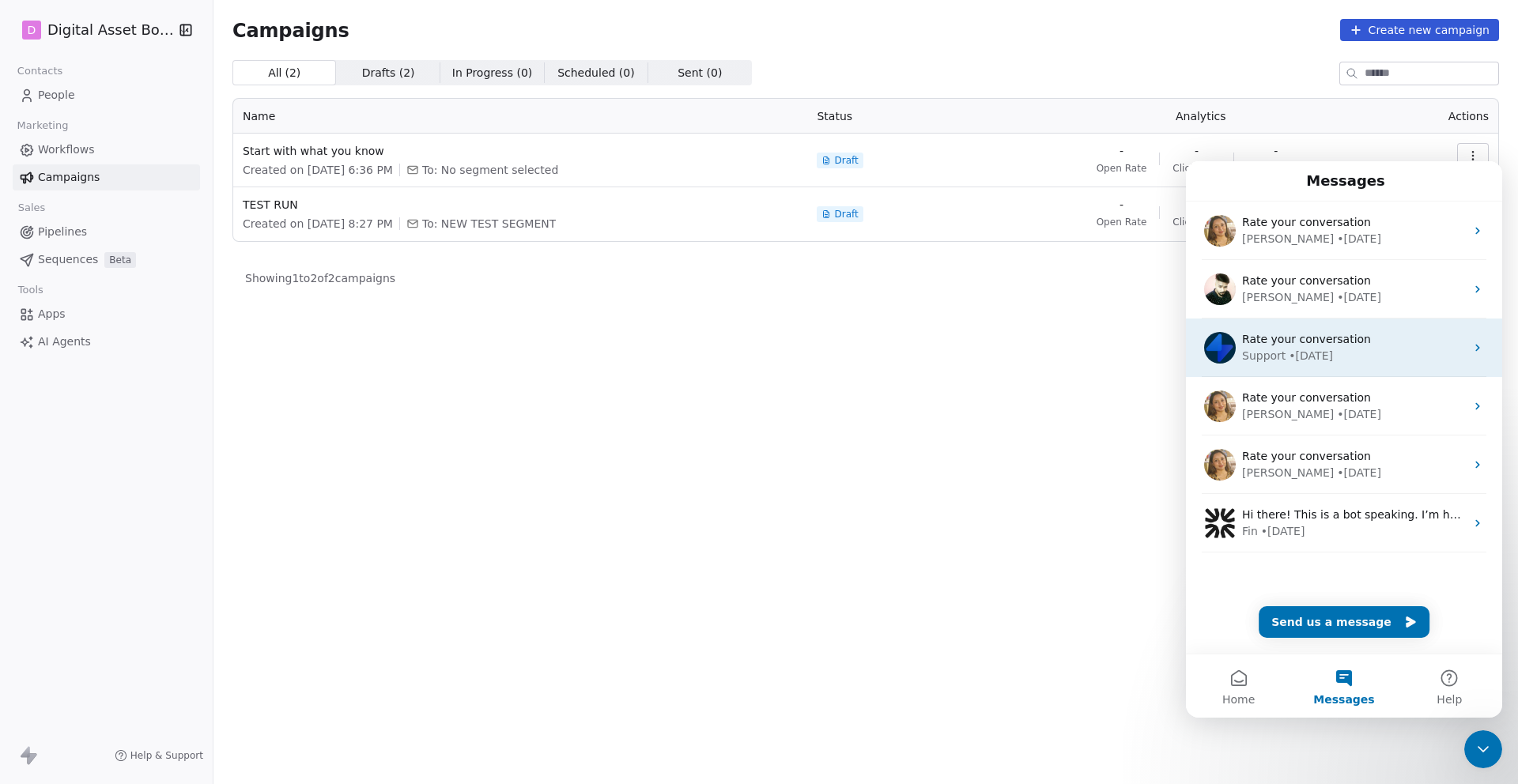
click at [1274, 339] on span "Rate your conversation" at bounding box center [1306, 339] width 129 height 13
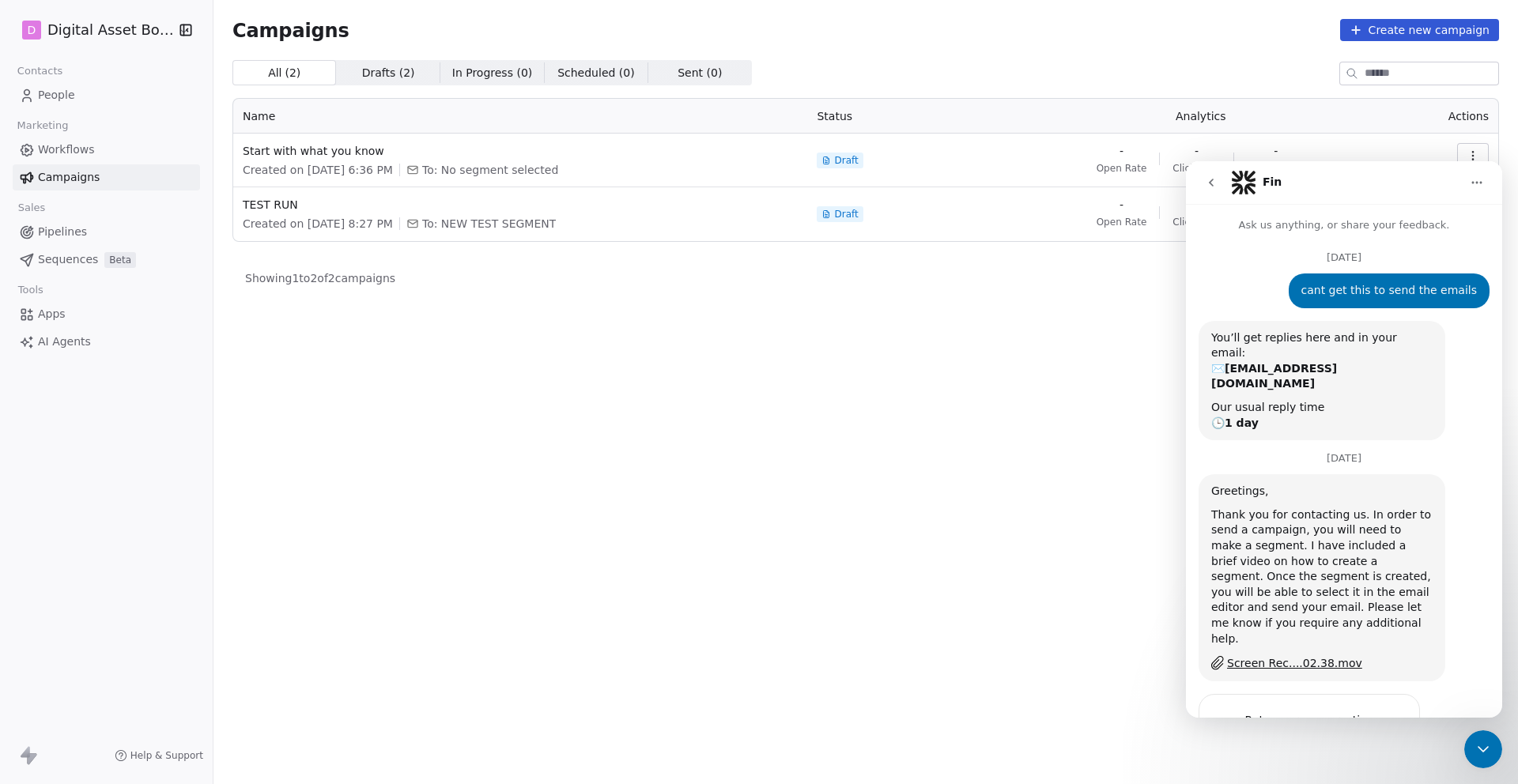
scroll to position [55, 0]
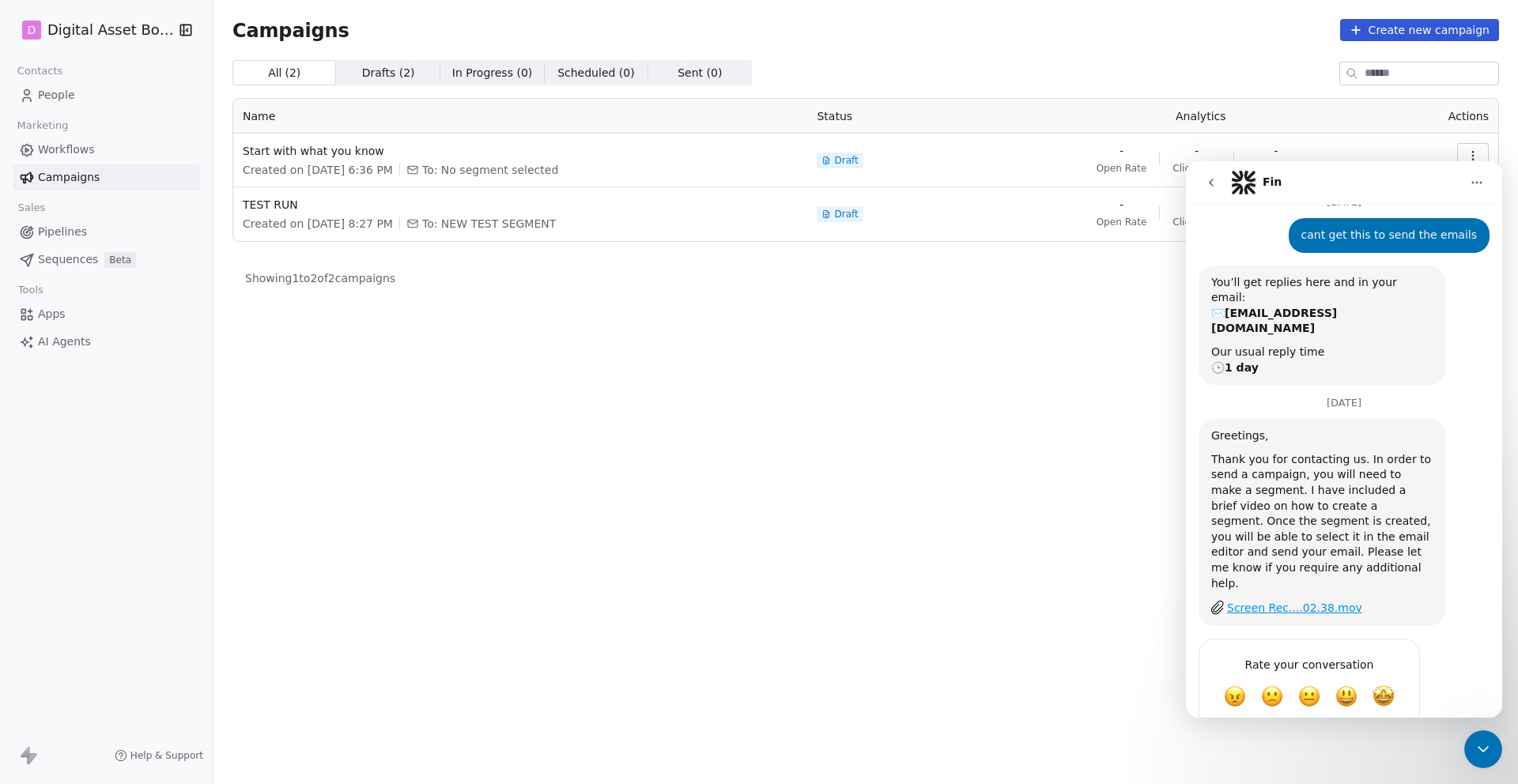
click at [1234, 600] on div "Screen Rec....02.38.mov" at bounding box center [1294, 608] width 135 height 17
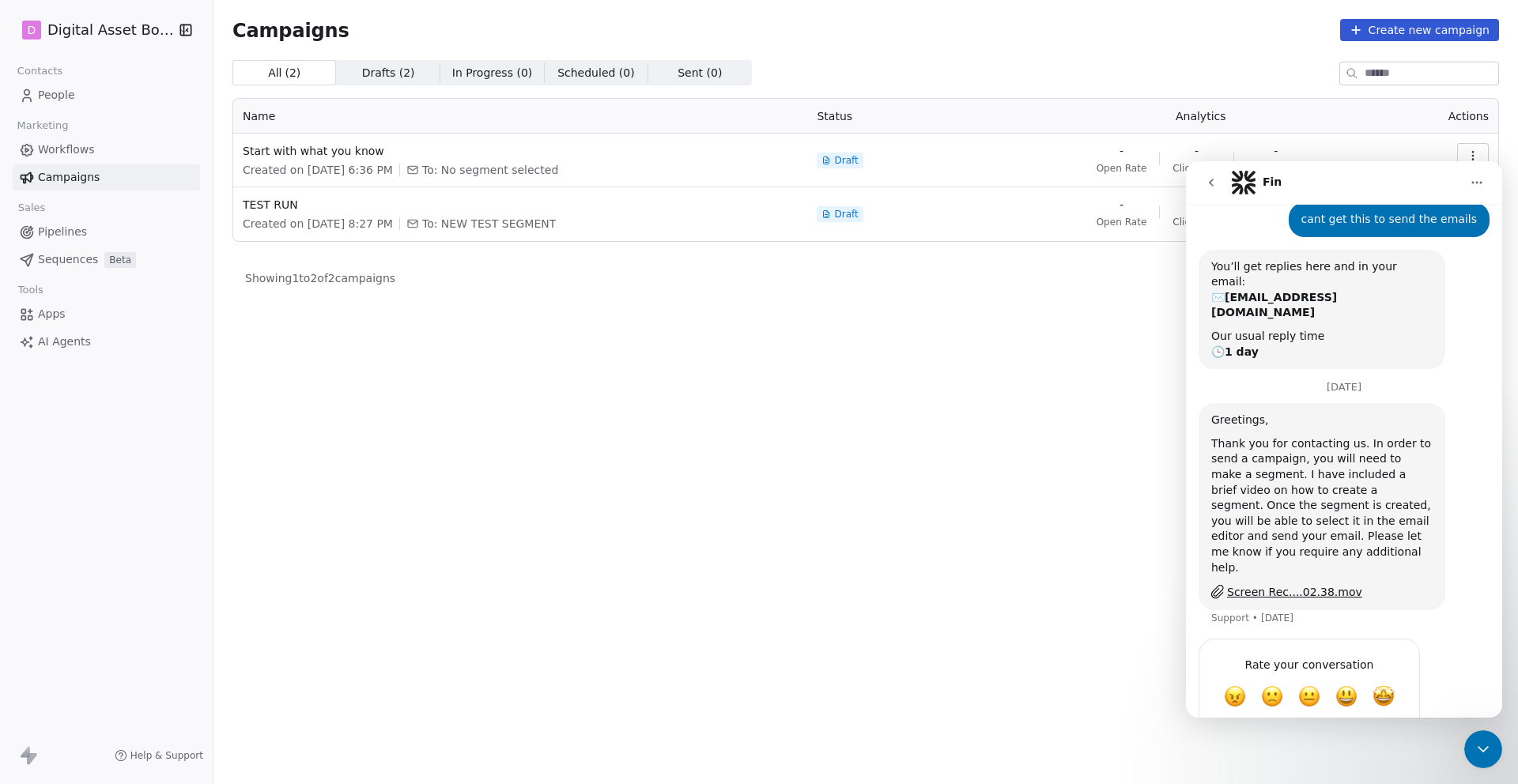
scroll to position [0, 0]
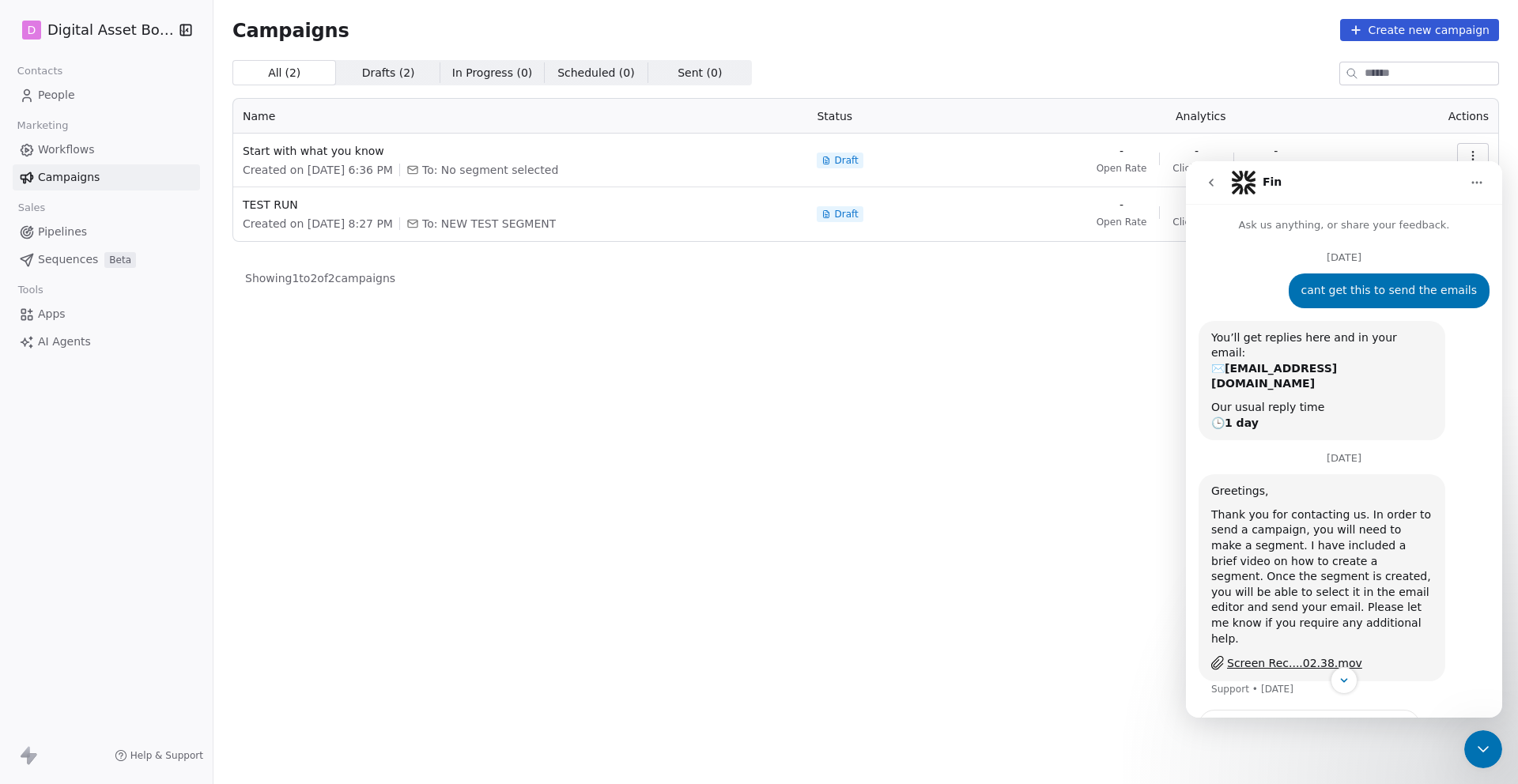
click at [1212, 178] on icon "go back" at bounding box center [1211, 182] width 13 height 13
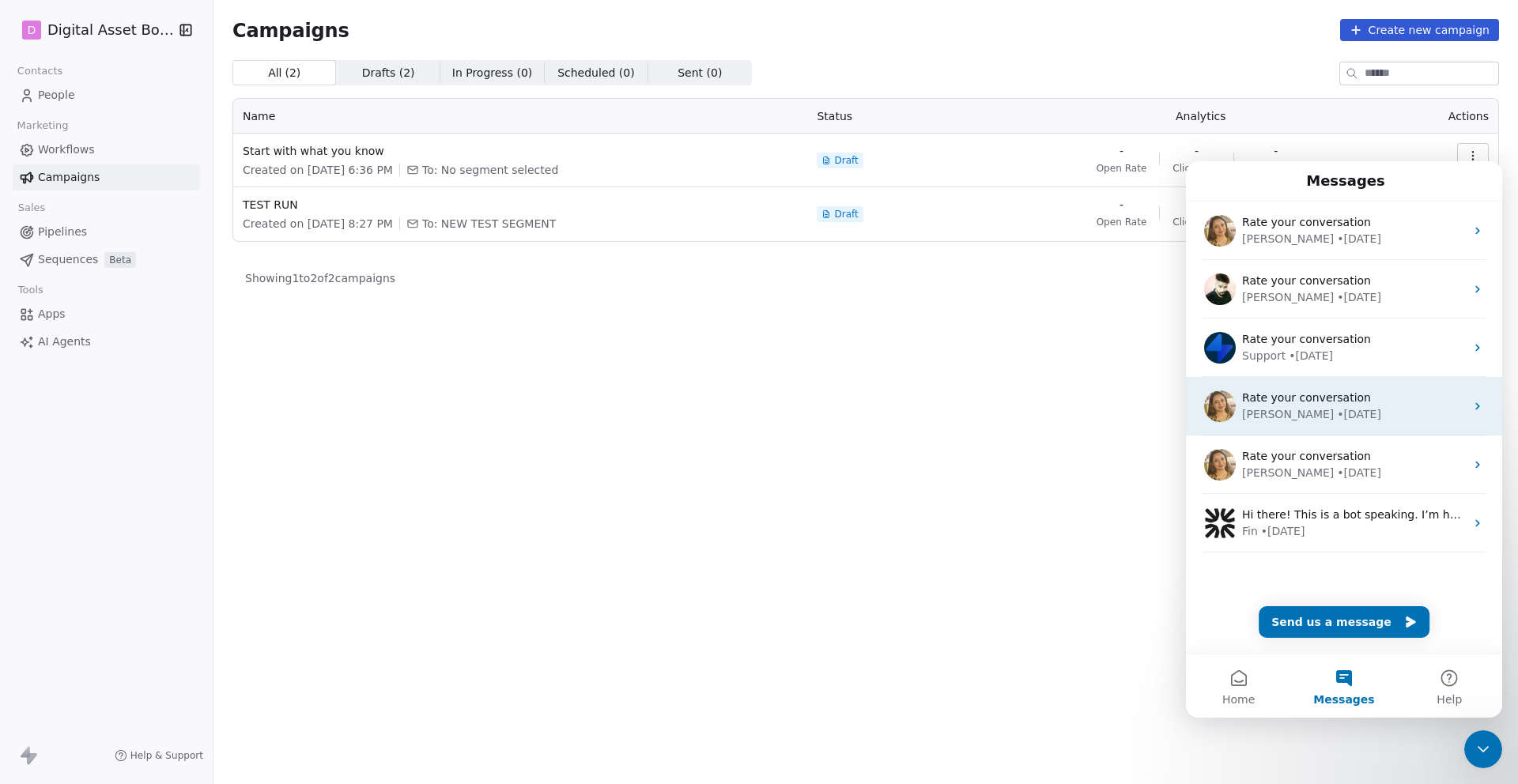
click at [1224, 405] on img "Intercom messenger" at bounding box center [1220, 406] width 32 height 32
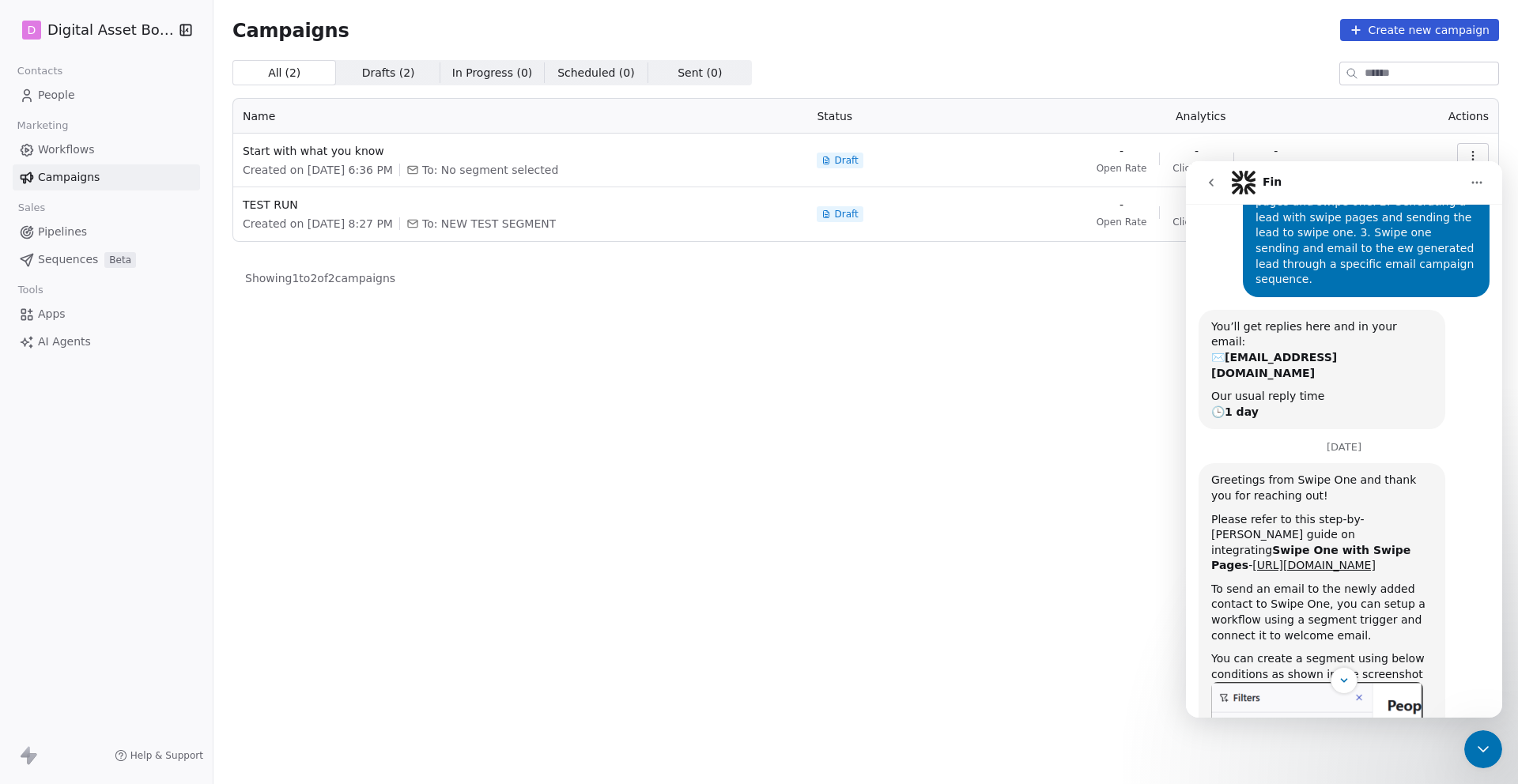
scroll to position [118, 0]
click at [1274, 560] on link "[URL][DOMAIN_NAME]" at bounding box center [1314, 565] width 123 height 13
click at [1470, 746] on div "Close Intercom Messenger" at bounding box center [1482, 749] width 38 height 38
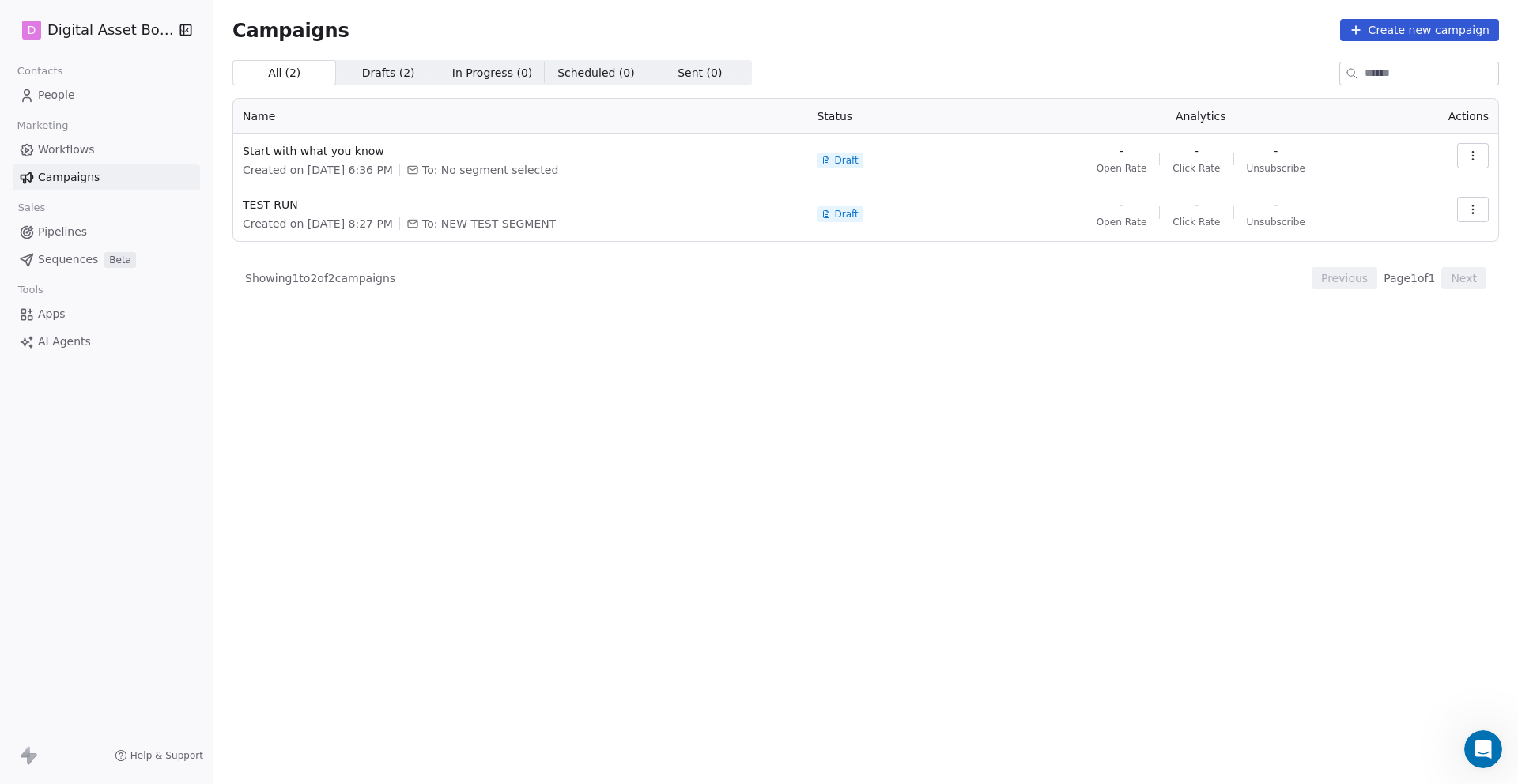
scroll to position [500, 0]
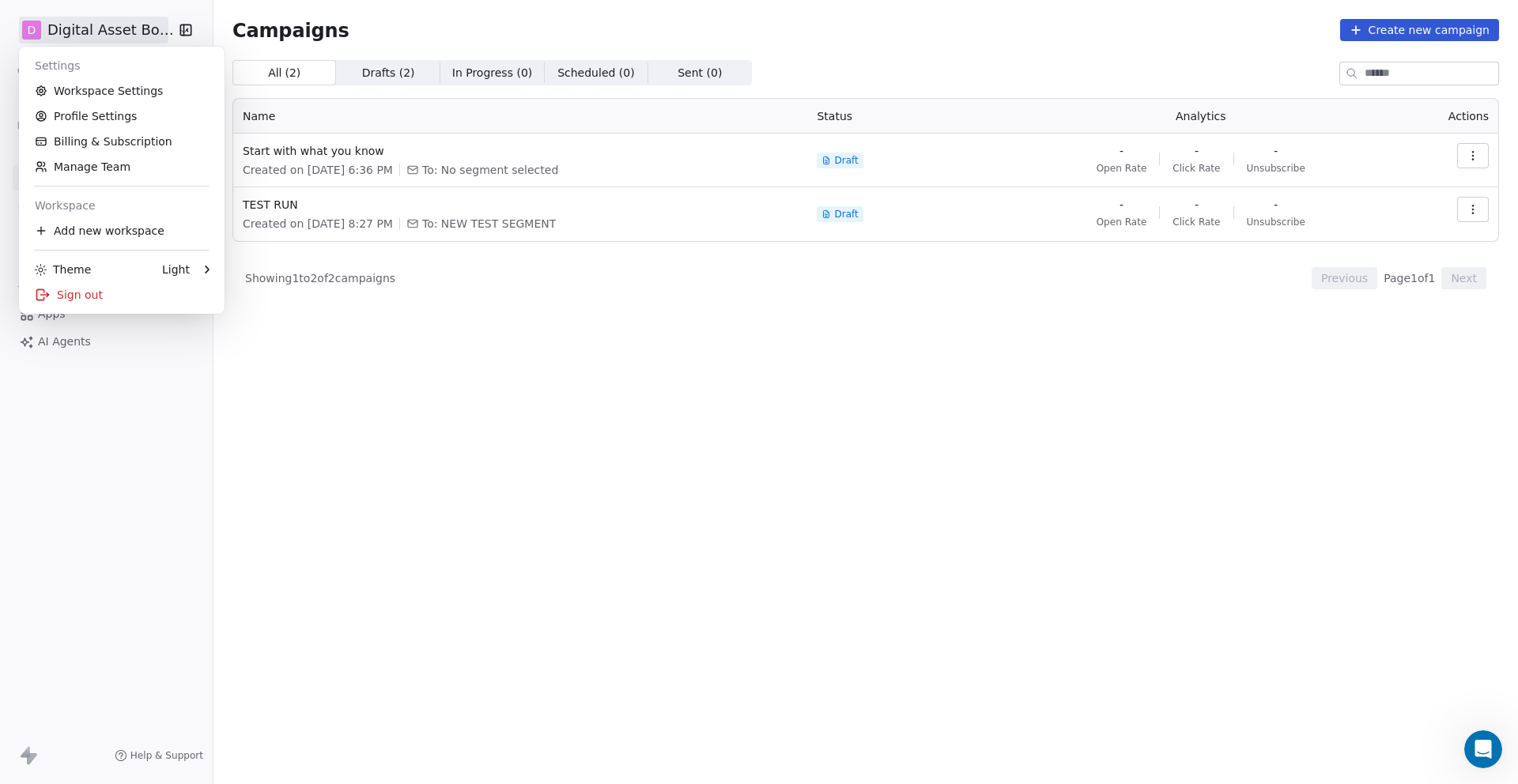
click at [151, 26] on html "D Digital Asset Boss Contacts People Marketing Workflows Campaigns Sales Pipeli…" at bounding box center [759, 451] width 1518 height 902
click at [91, 422] on html "D Digital Asset Boss Contacts People Marketing Workflows Campaigns Sales Pipeli…" at bounding box center [759, 451] width 1518 height 902
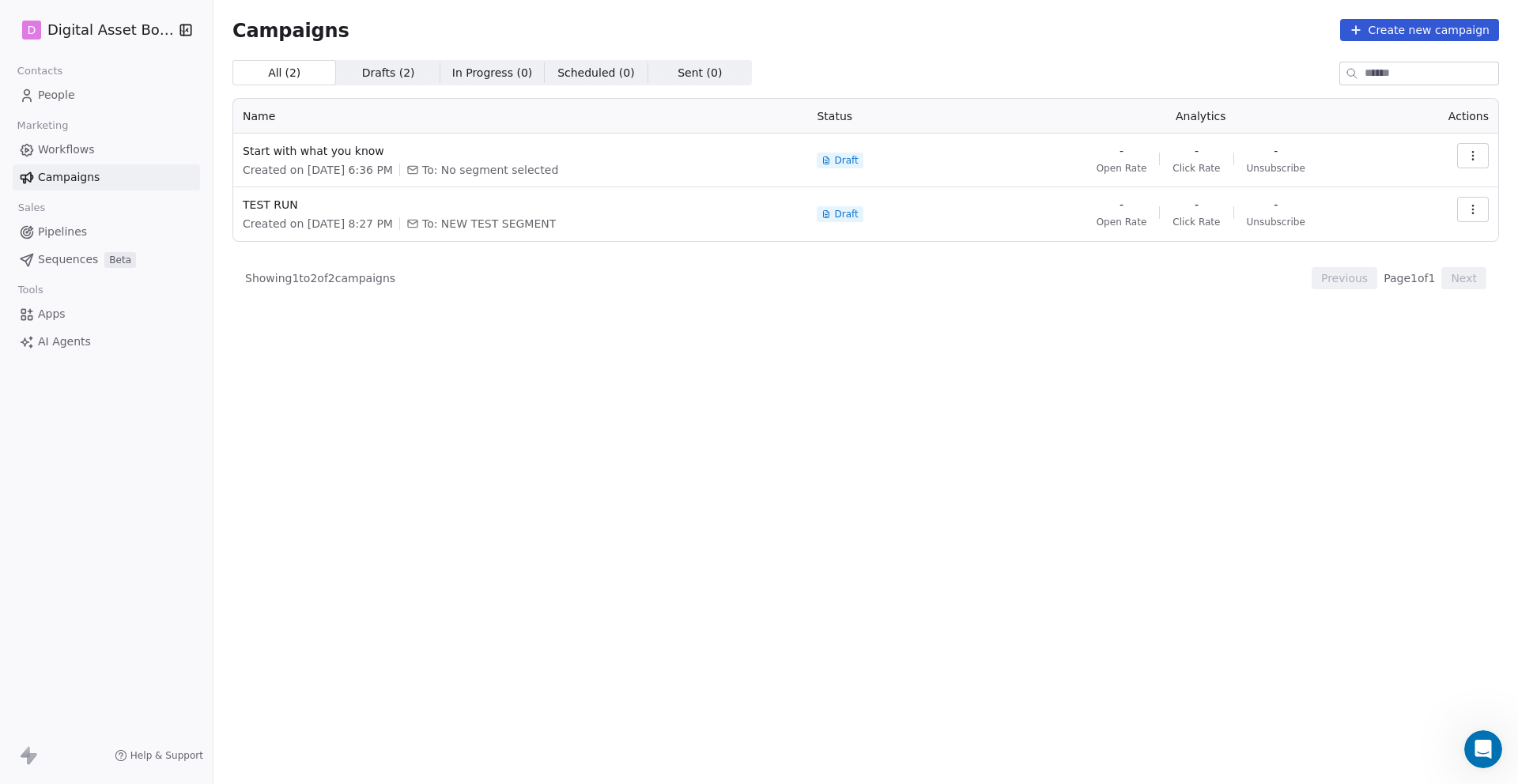
click at [46, 311] on span "Apps" at bounding box center [51, 314] width 28 height 17
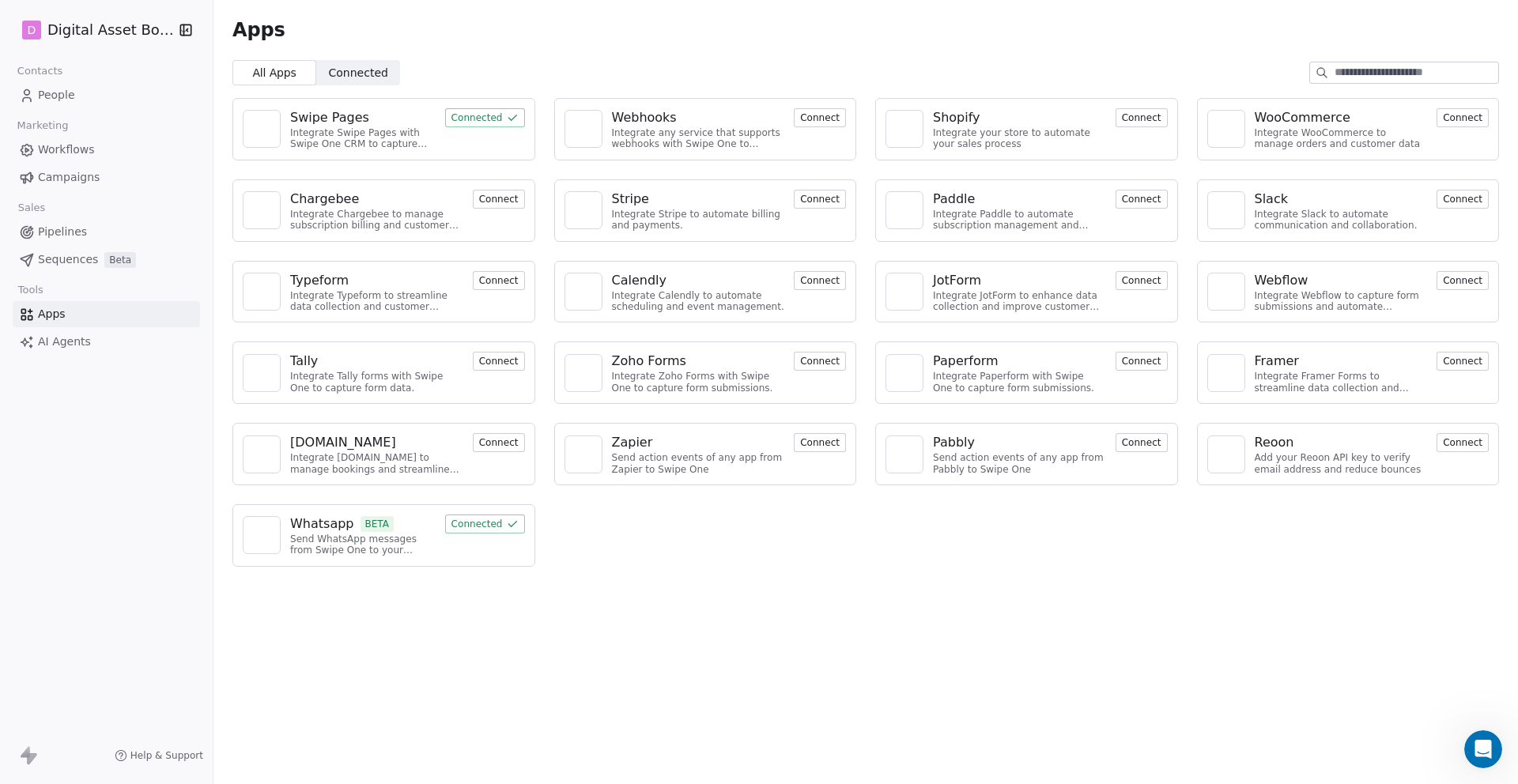
click at [1103, 452] on div "Send action events of any app from Pabbly to Swipe One" at bounding box center [1019, 463] width 173 height 23
click at [1126, 445] on button "Connect" at bounding box center [1141, 442] width 53 height 19
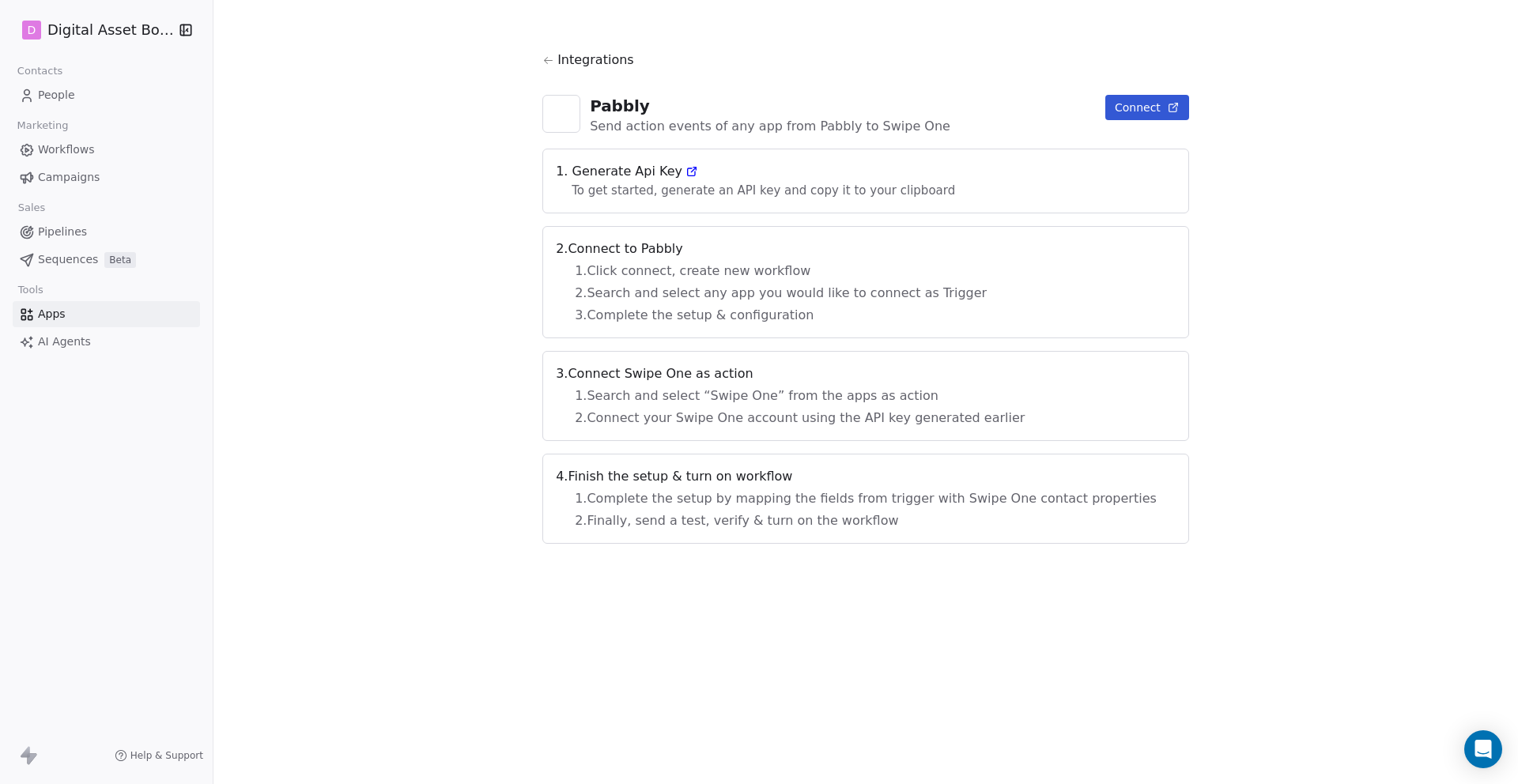
click at [38, 313] on span "Apps" at bounding box center [51, 314] width 28 height 17
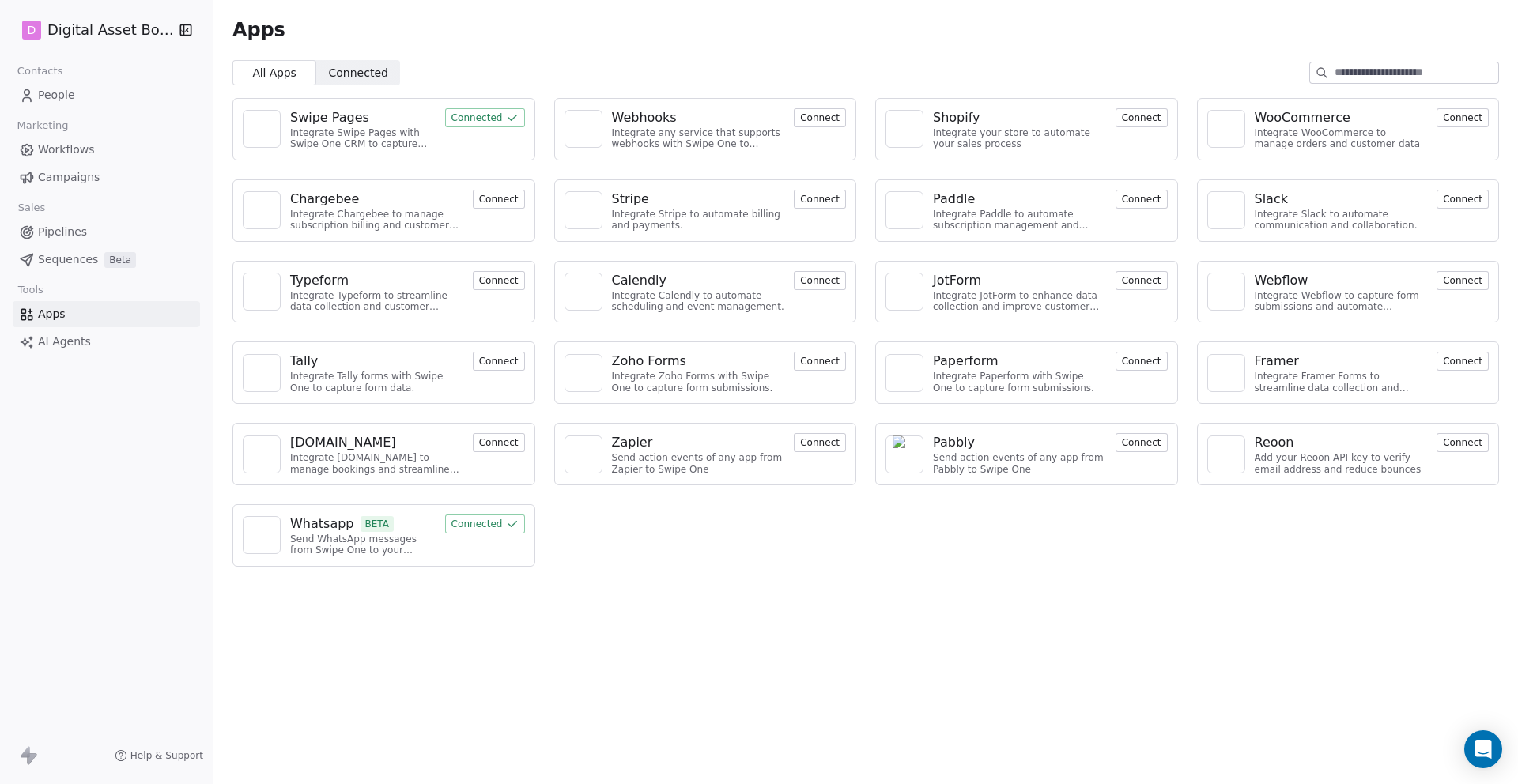
click at [819, 113] on button "Connect" at bounding box center [820, 118] width 53 height 19
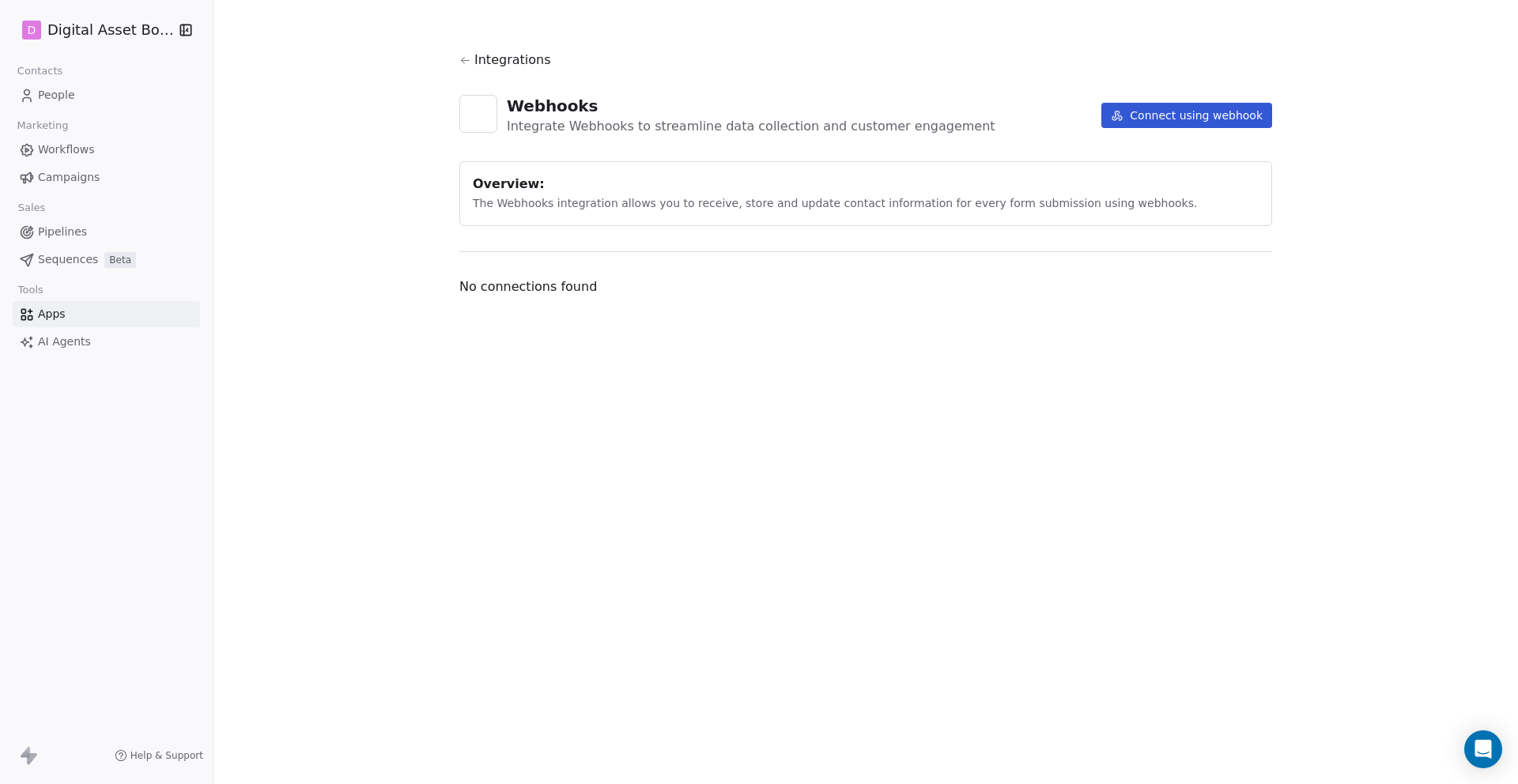
click at [1145, 113] on button "Connect using webhook" at bounding box center [1186, 115] width 171 height 25
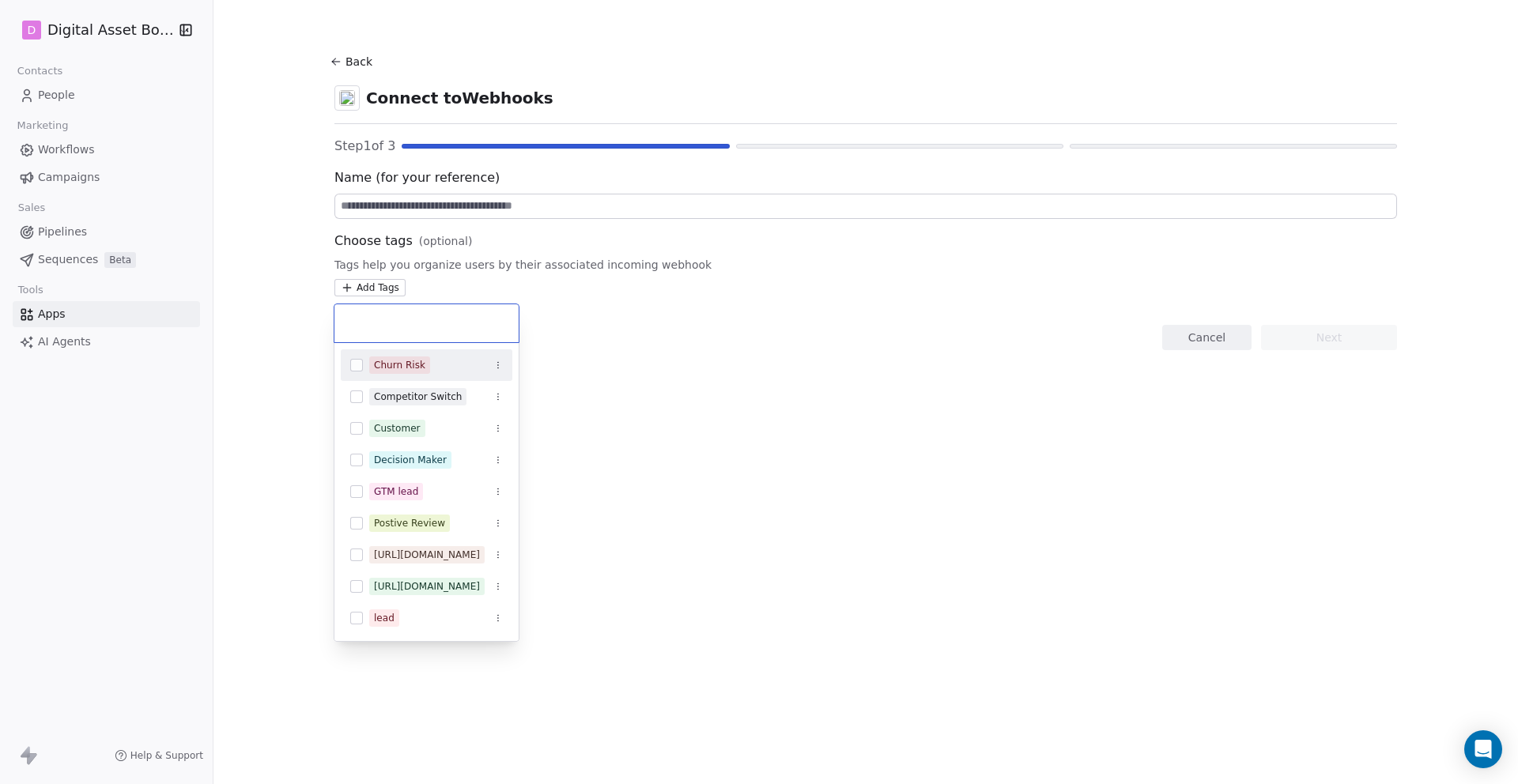
click at [361, 280] on html "D Digital Asset Boss Contacts People Marketing Workflows Campaigns Sales Pipeli…" at bounding box center [759, 451] width 1518 height 902
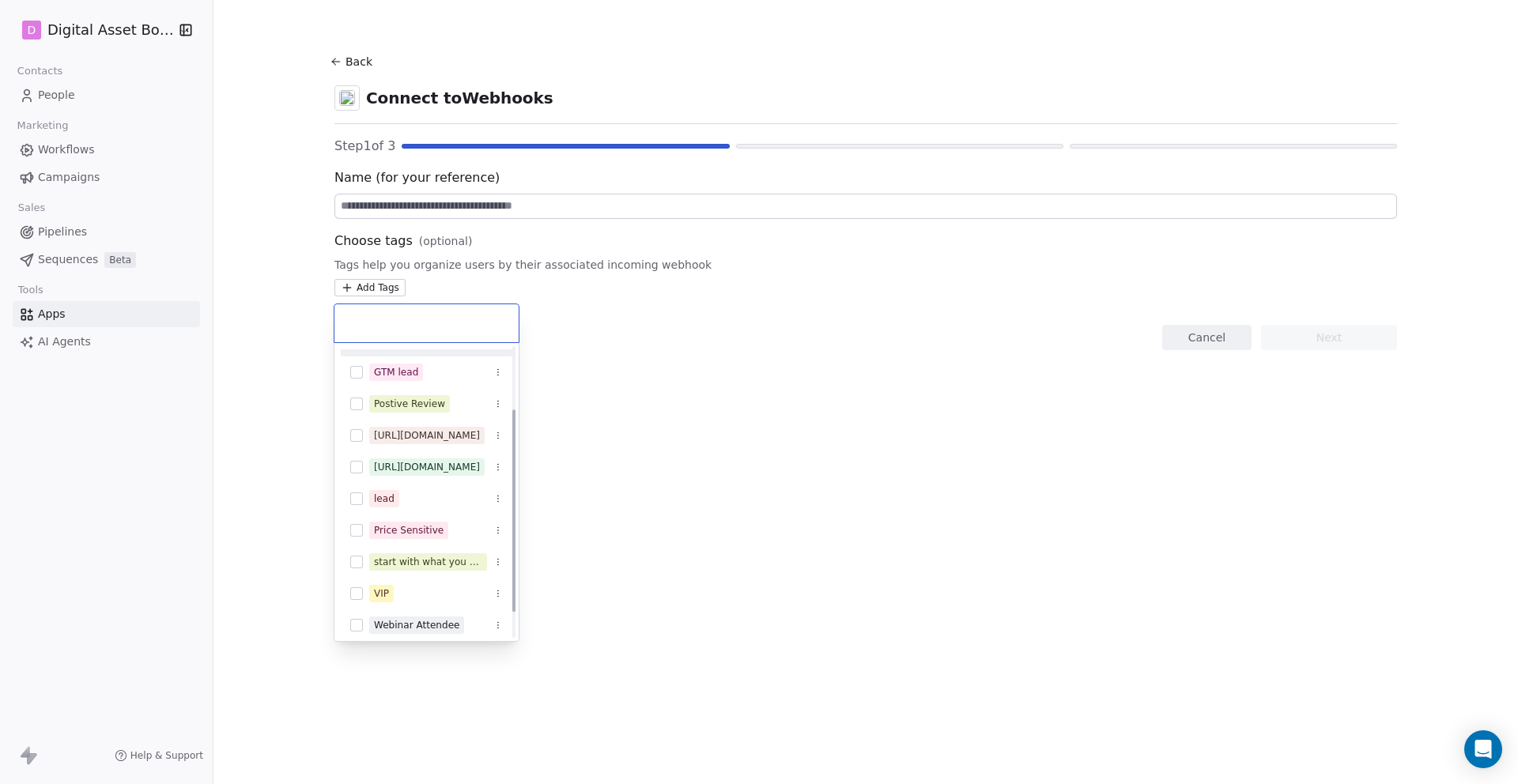
scroll to position [126, 0]
click at [361, 550] on button "Suggestions" at bounding box center [356, 555] width 13 height 13
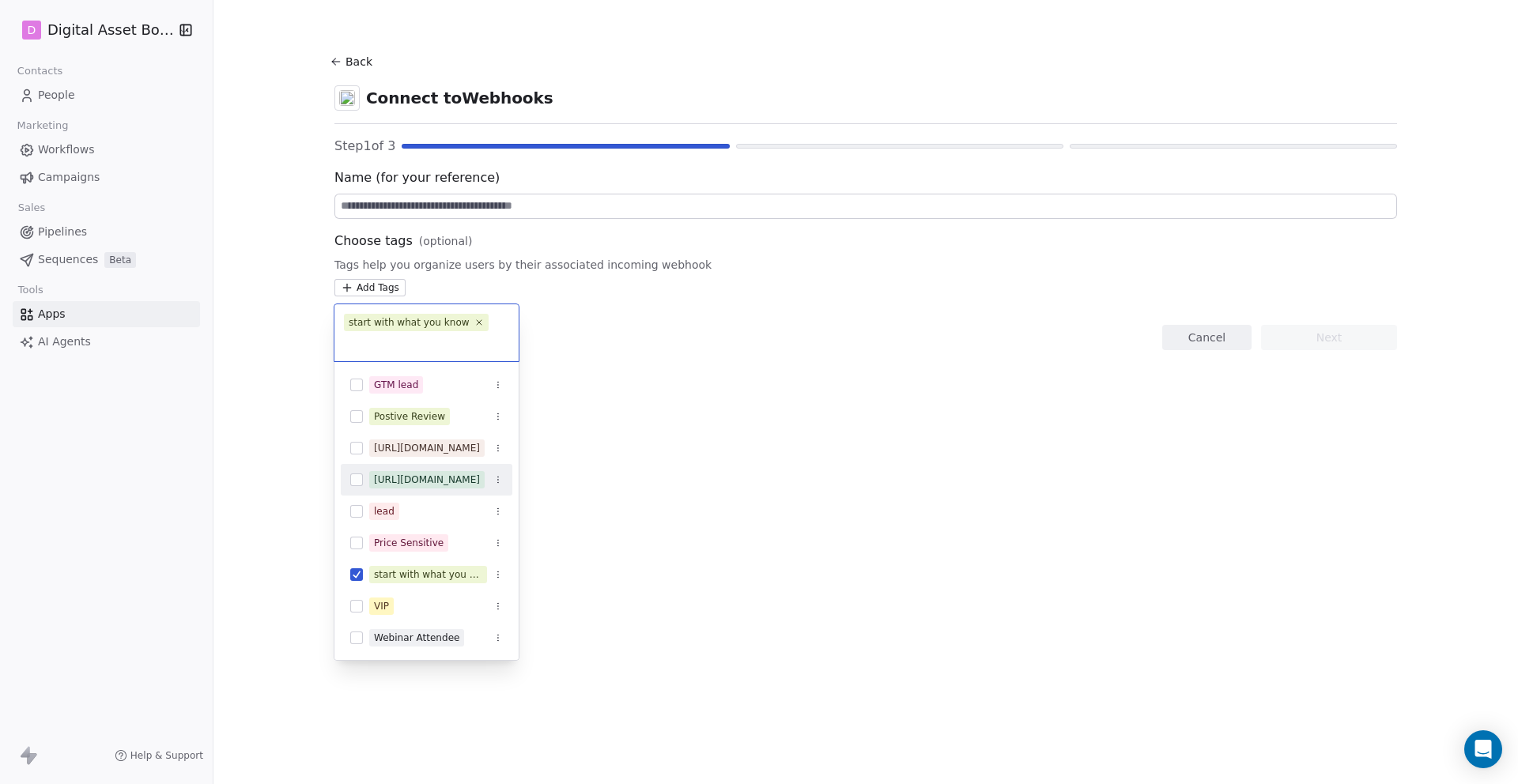
click at [595, 432] on html "D Digital Asset Boss Contacts People Marketing Workflows Campaigns Sales Pipeli…" at bounding box center [759, 451] width 1518 height 902
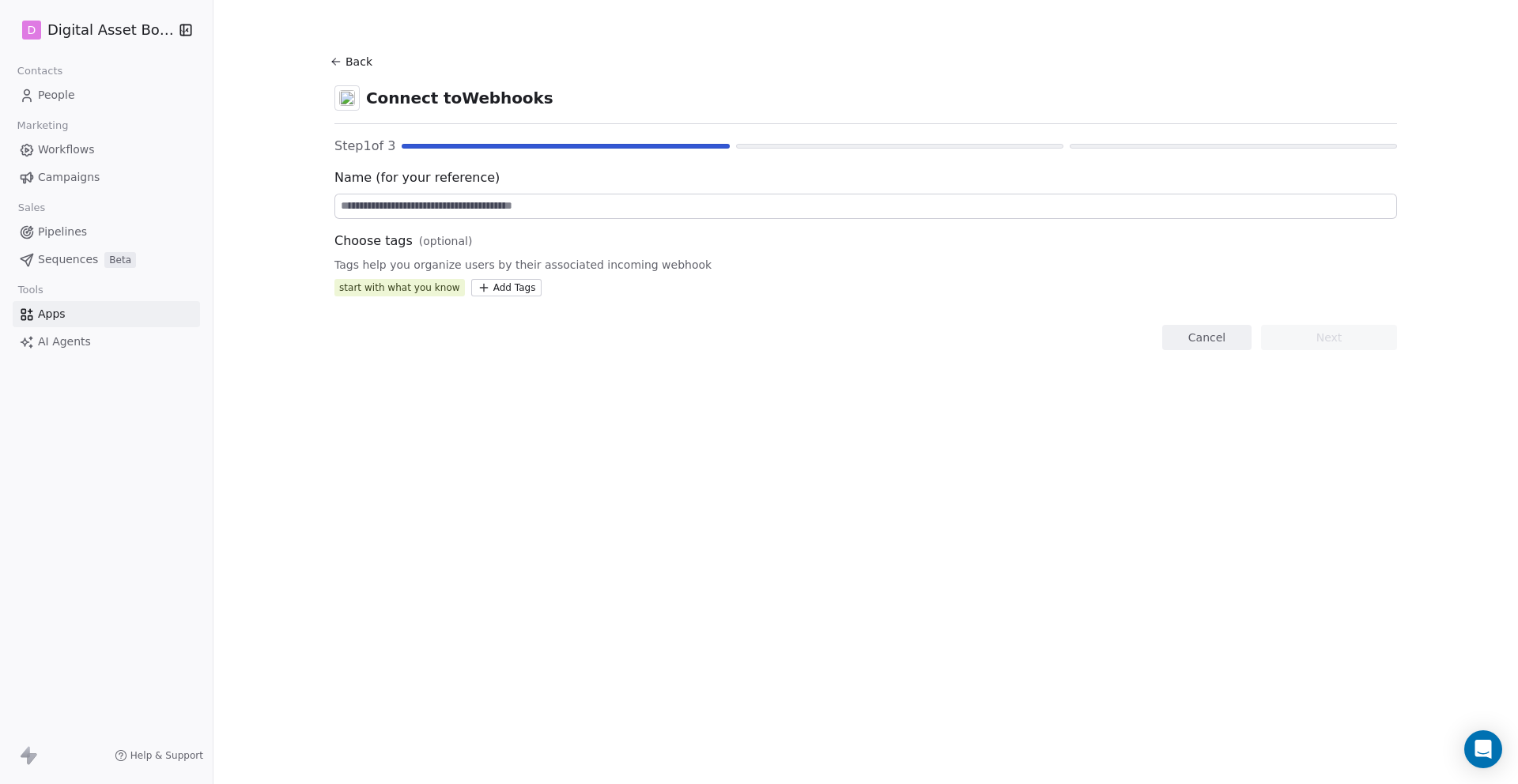
click at [379, 214] on input at bounding box center [866, 206] width 1061 height 23
type input "**********"
click at [1294, 343] on button "Next" at bounding box center [1329, 338] width 136 height 25
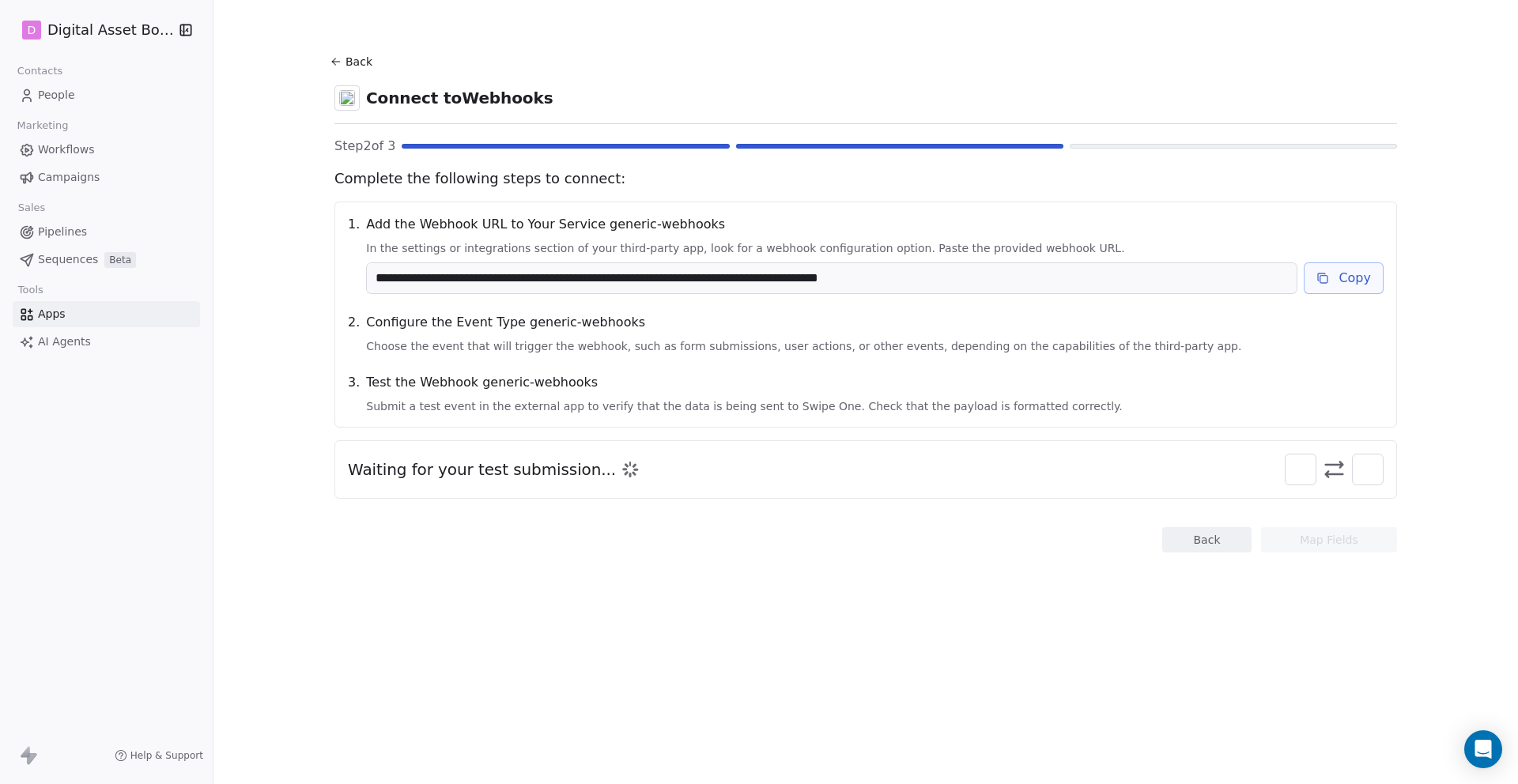
click at [49, 313] on span "Apps" at bounding box center [51, 314] width 28 height 17
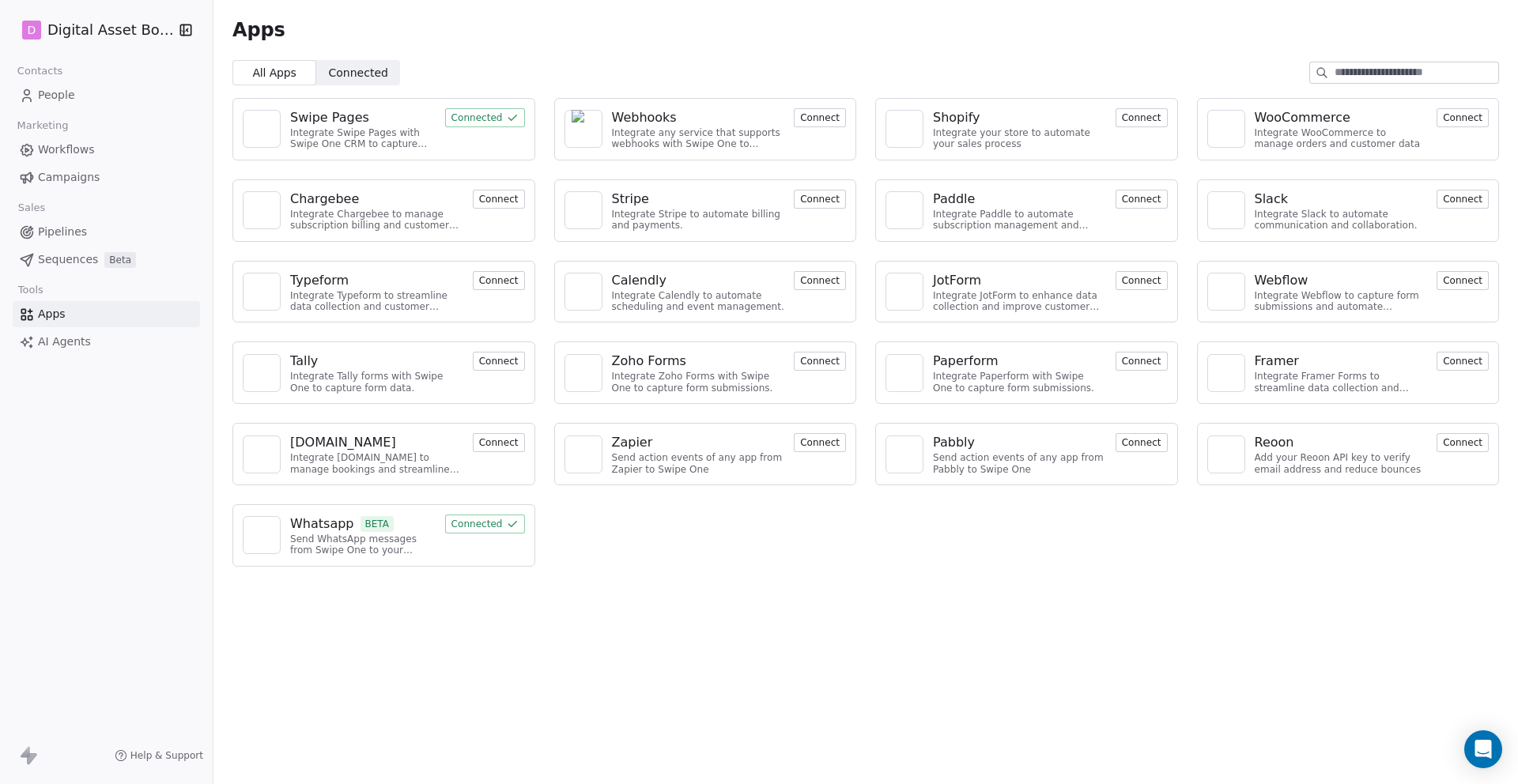
click at [1048, 466] on div "Send action events of any app from Pabbly to Swipe One" at bounding box center [1019, 463] width 173 height 23
click at [1150, 440] on button "Connect" at bounding box center [1141, 442] width 53 height 19
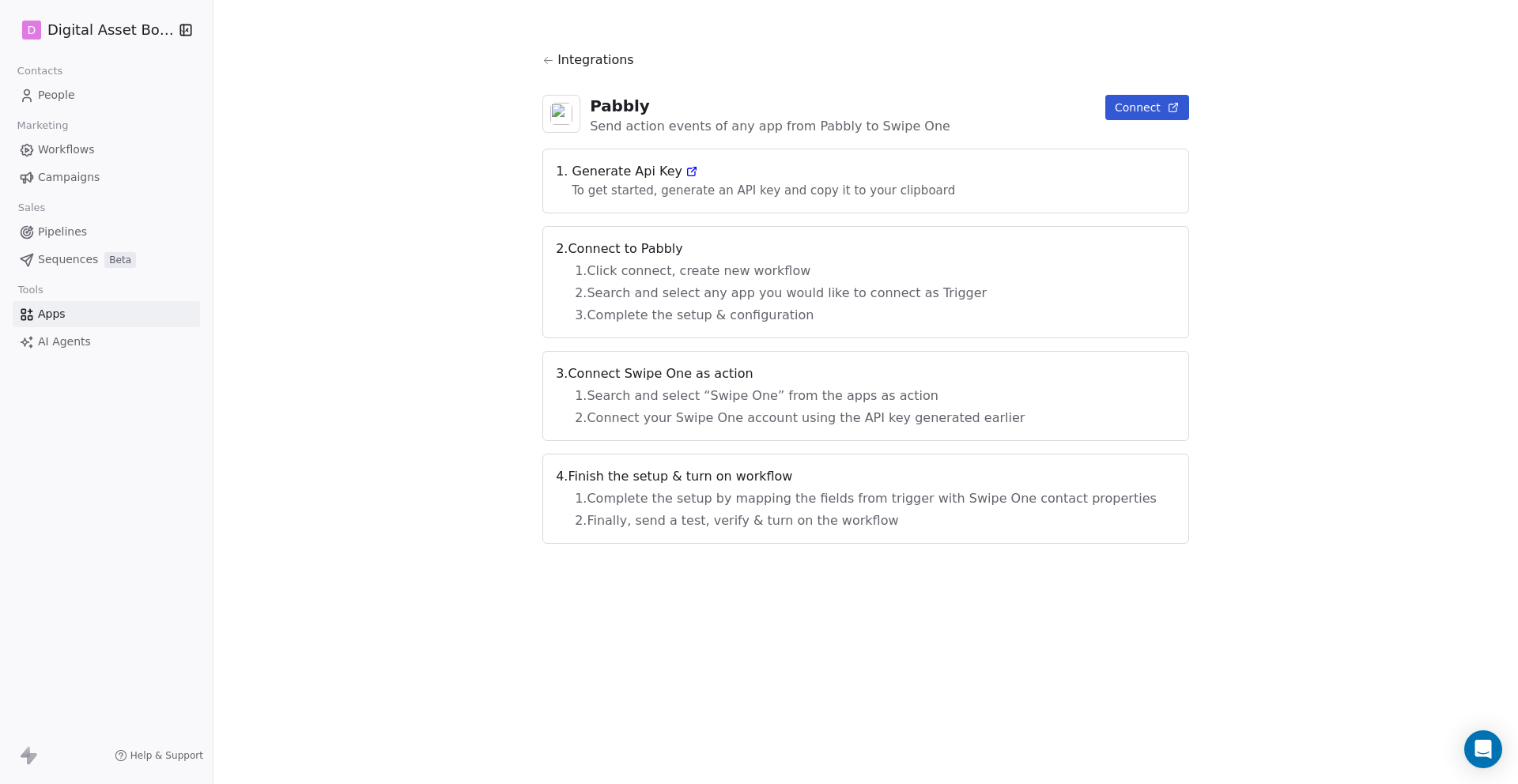
click at [554, 58] on icon at bounding box center [548, 60] width 12 height 12
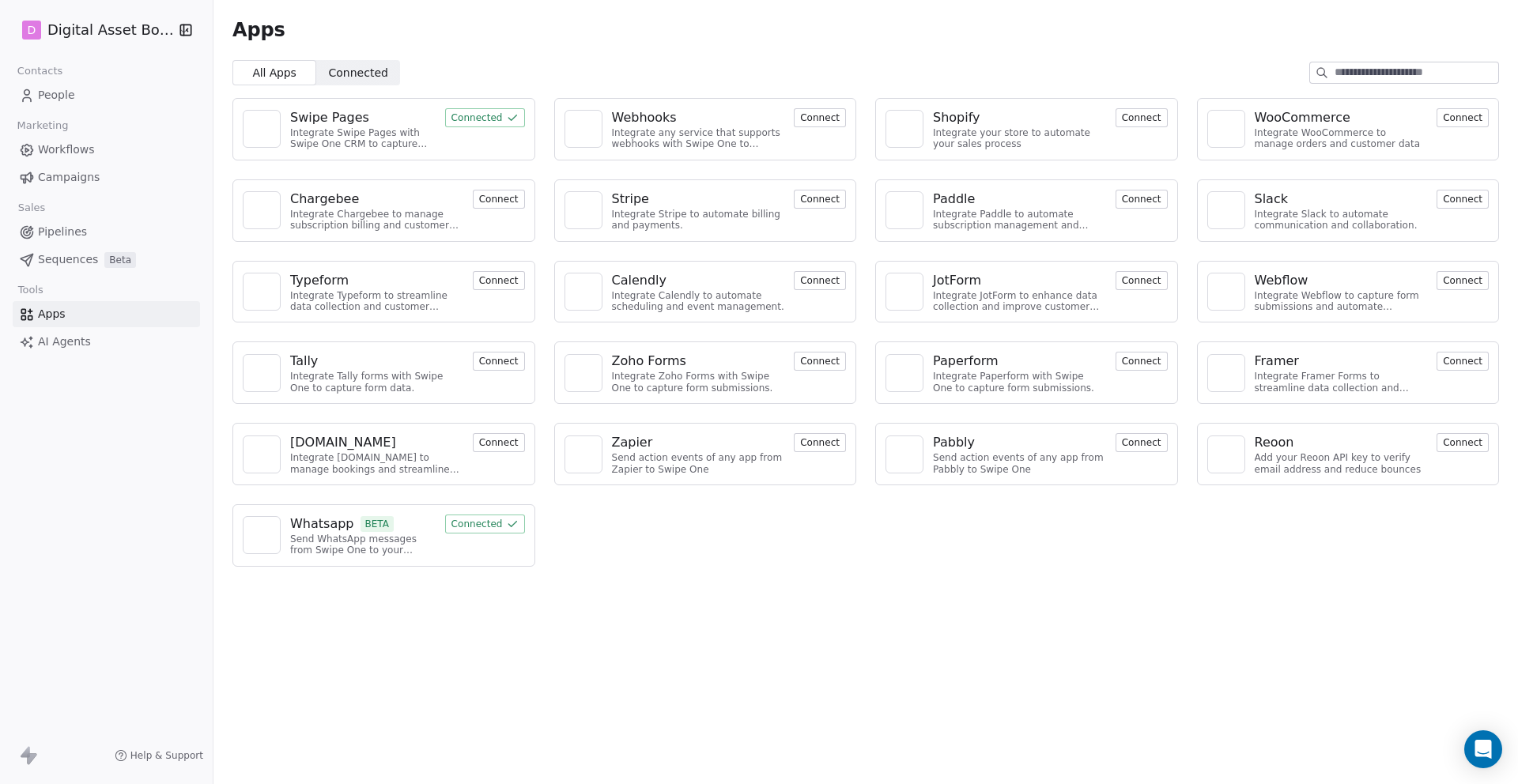
click at [50, 93] on span "People" at bounding box center [56, 95] width 38 height 17
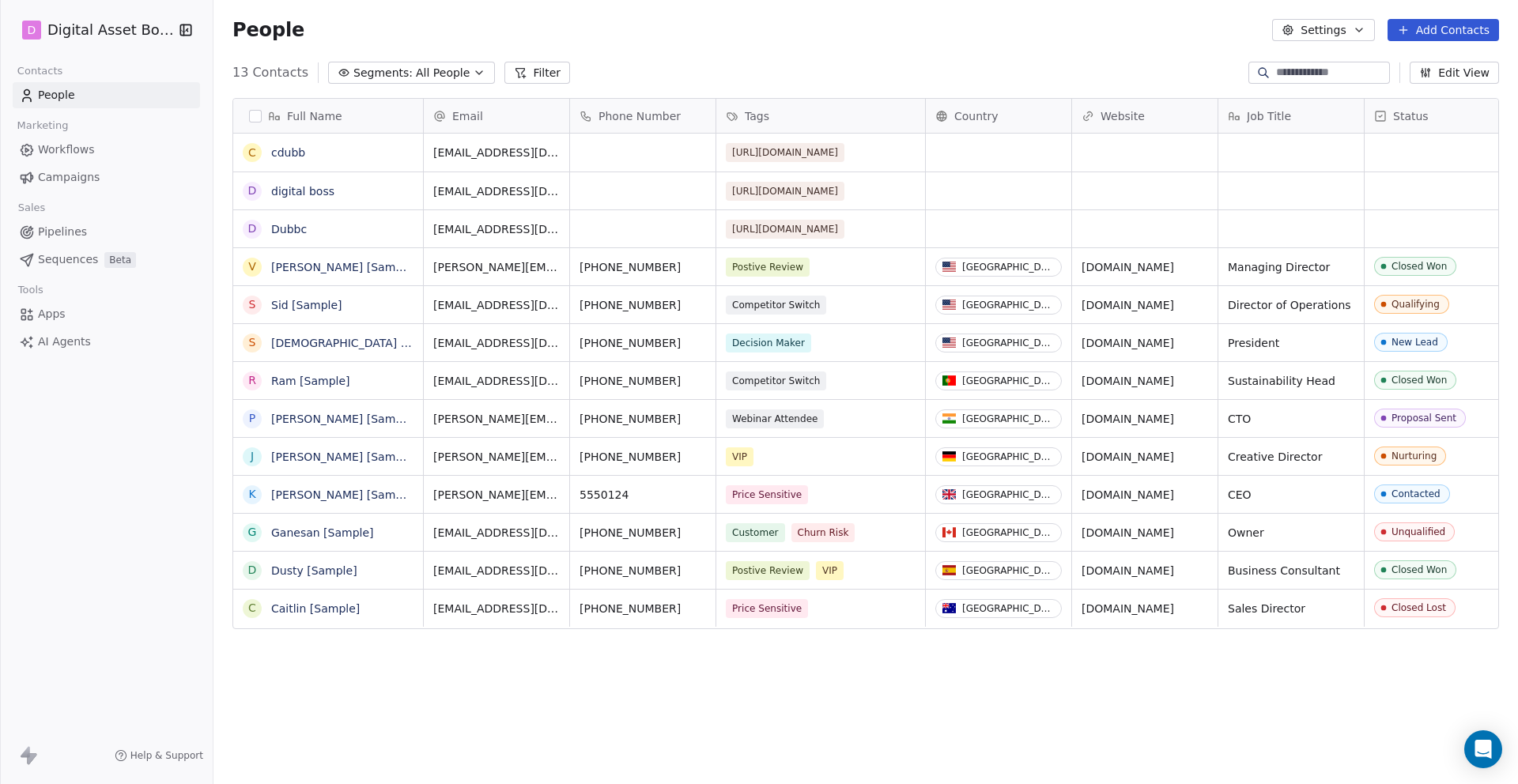
scroll to position [690, 1304]
click at [258, 110] on button "button" at bounding box center [255, 116] width 13 height 13
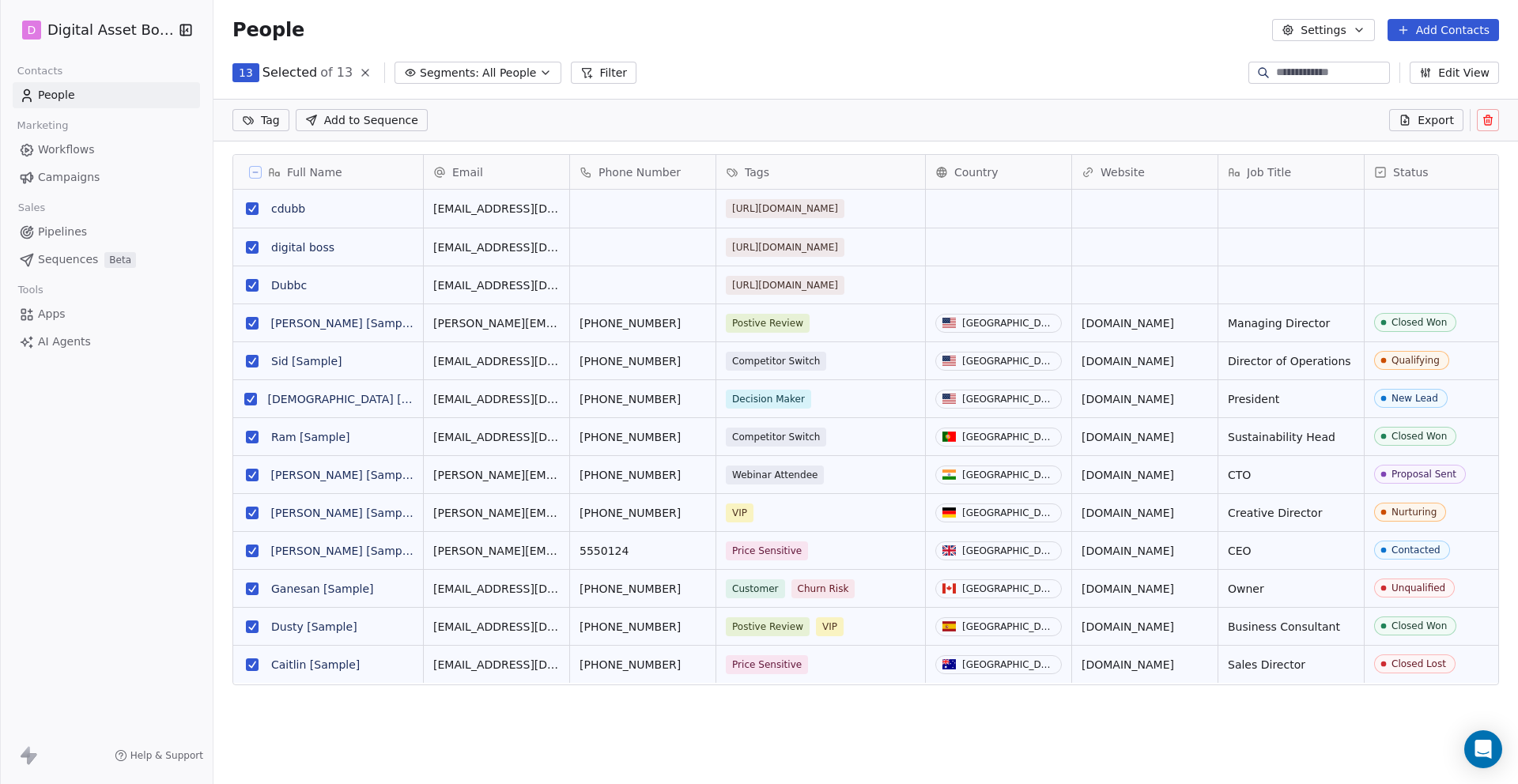
click at [254, 173] on icon at bounding box center [255, 173] width 5 height 0
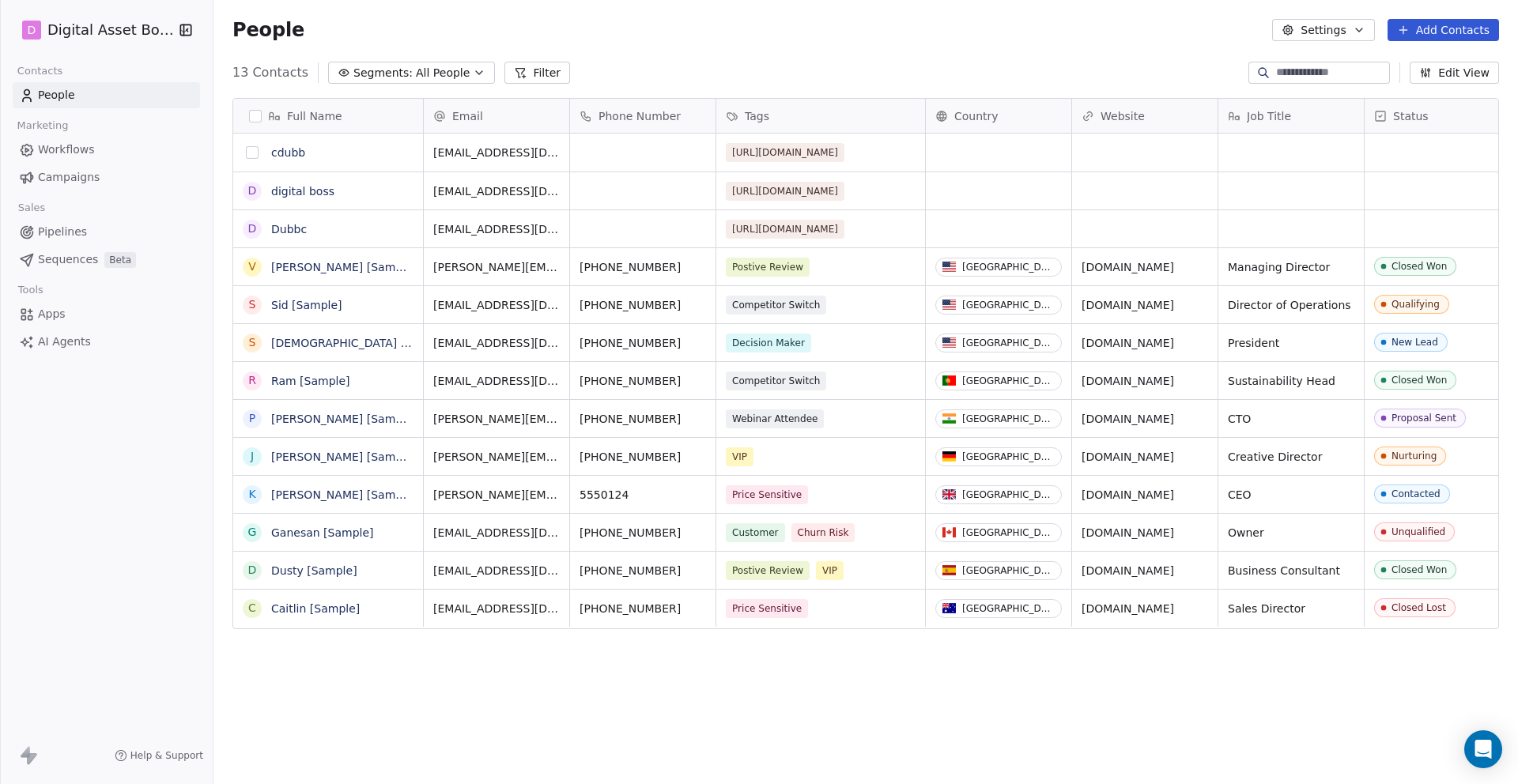
click at [254, 151] on button "grid" at bounding box center [252, 152] width 13 height 13
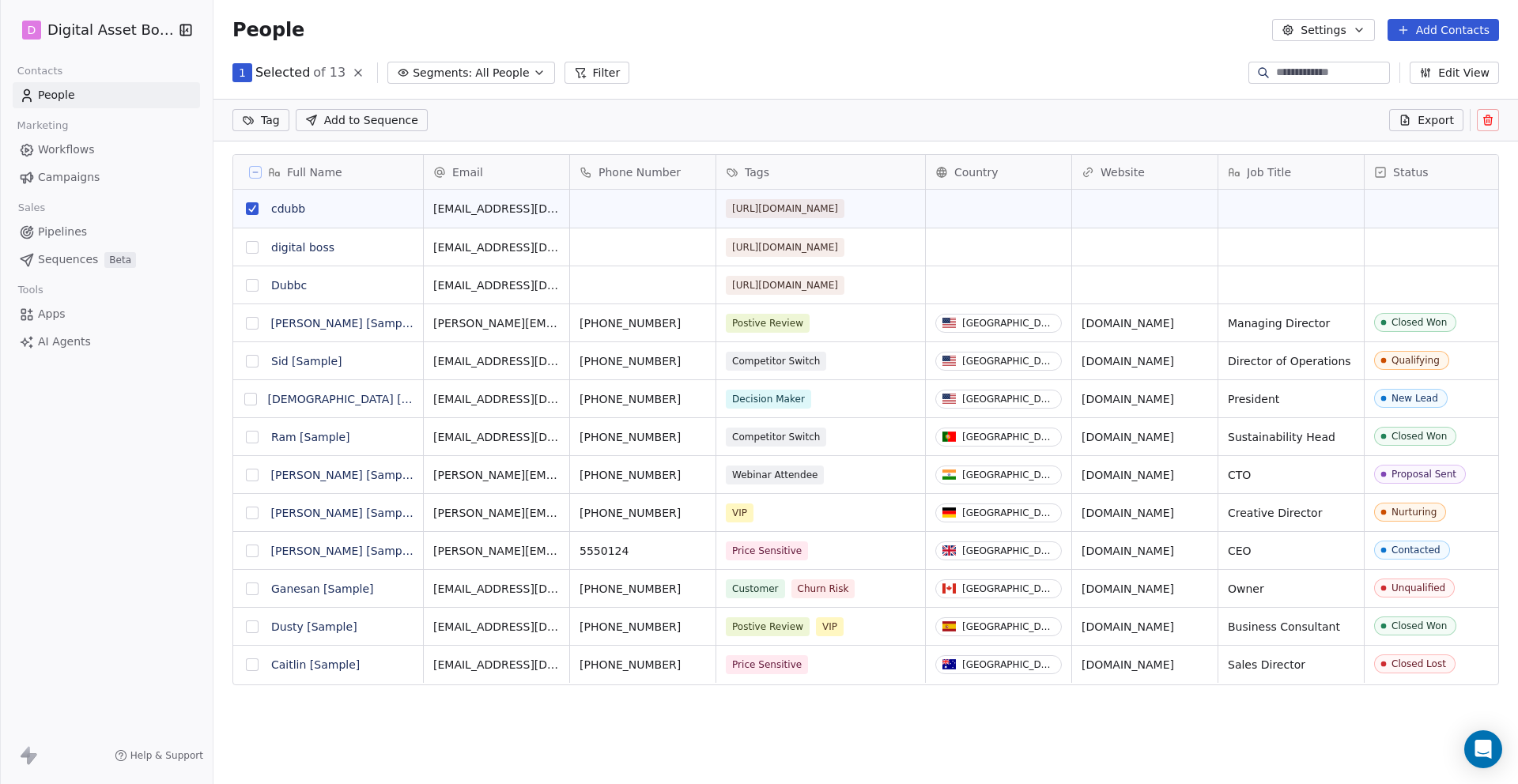
click at [251, 248] on button "grid" at bounding box center [252, 247] width 13 height 13
click at [257, 280] on button "grid" at bounding box center [252, 285] width 13 height 13
click at [1489, 113] on icon at bounding box center [1487, 119] width 13 height 13
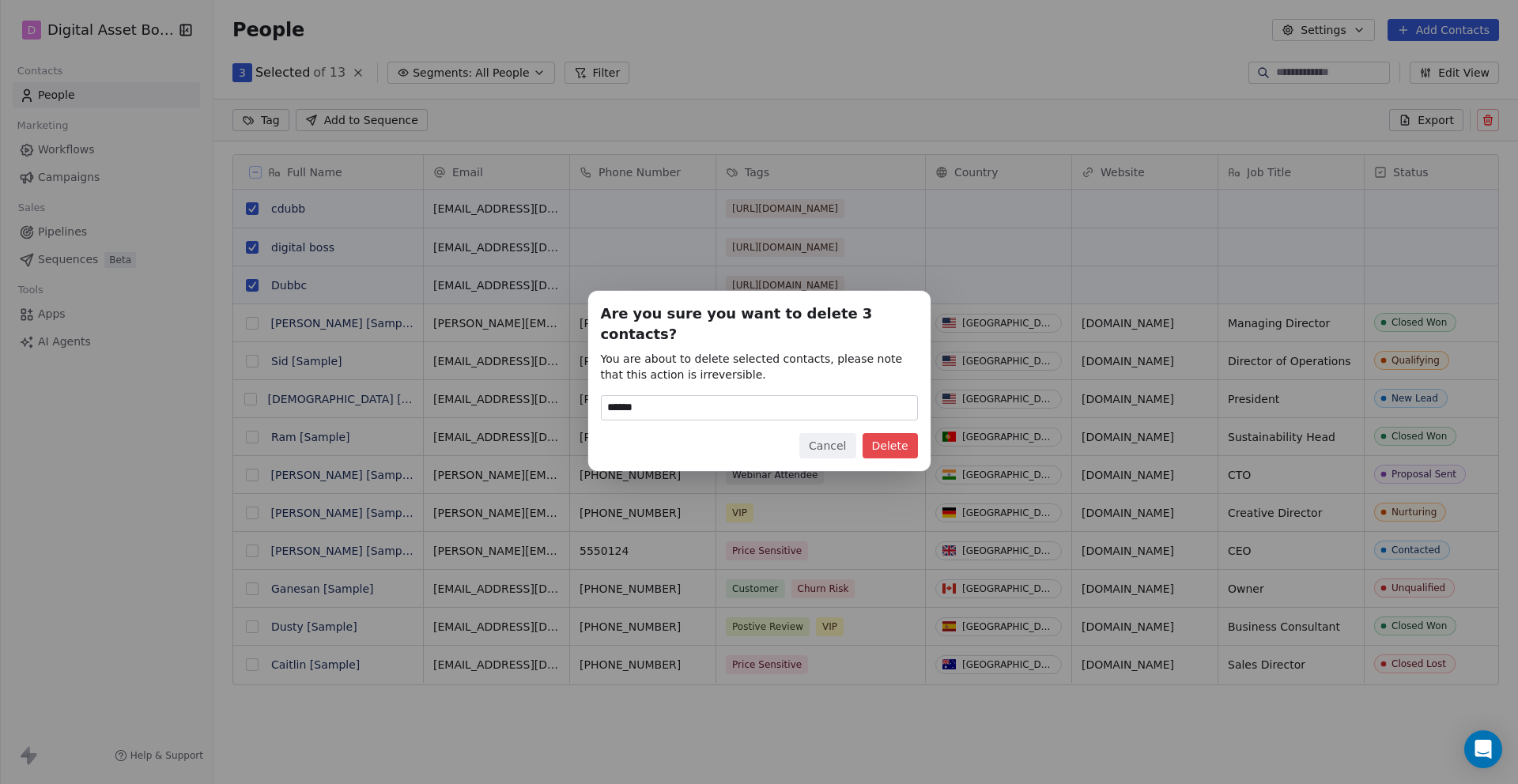
type input "******"
click at [878, 433] on button "Delete" at bounding box center [890, 445] width 55 height 25
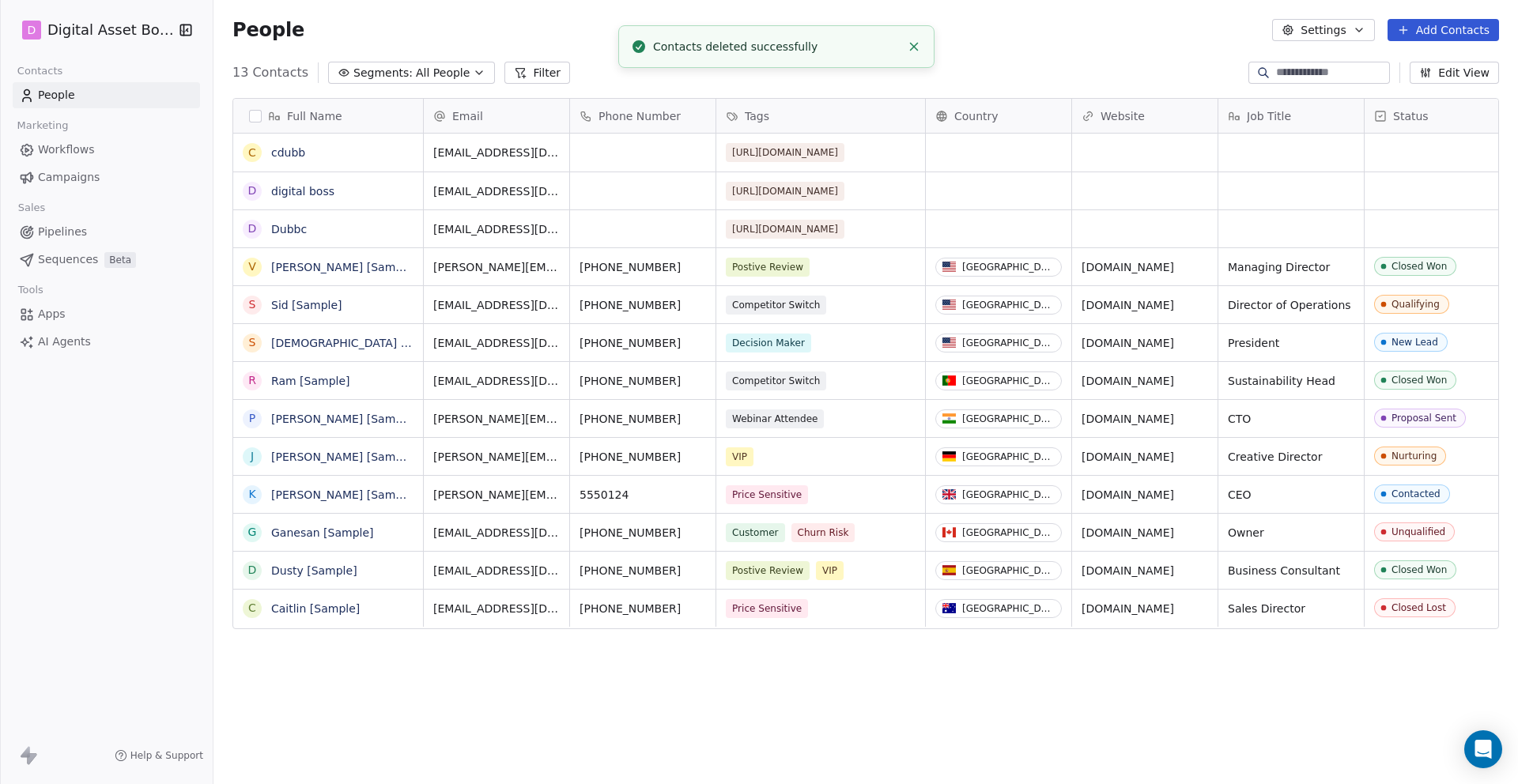
scroll to position [690, 1304]
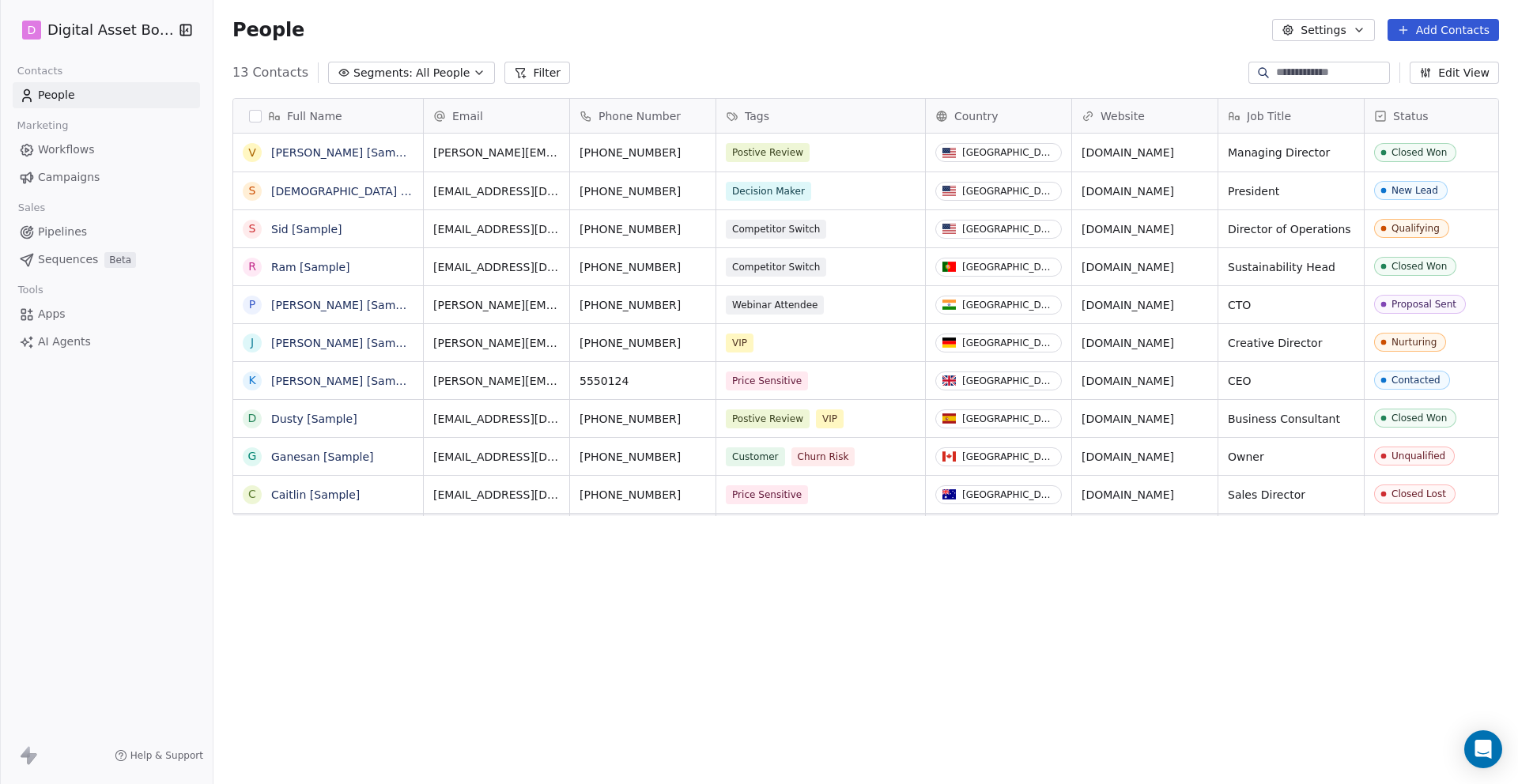
scroll to position [690, 1304]
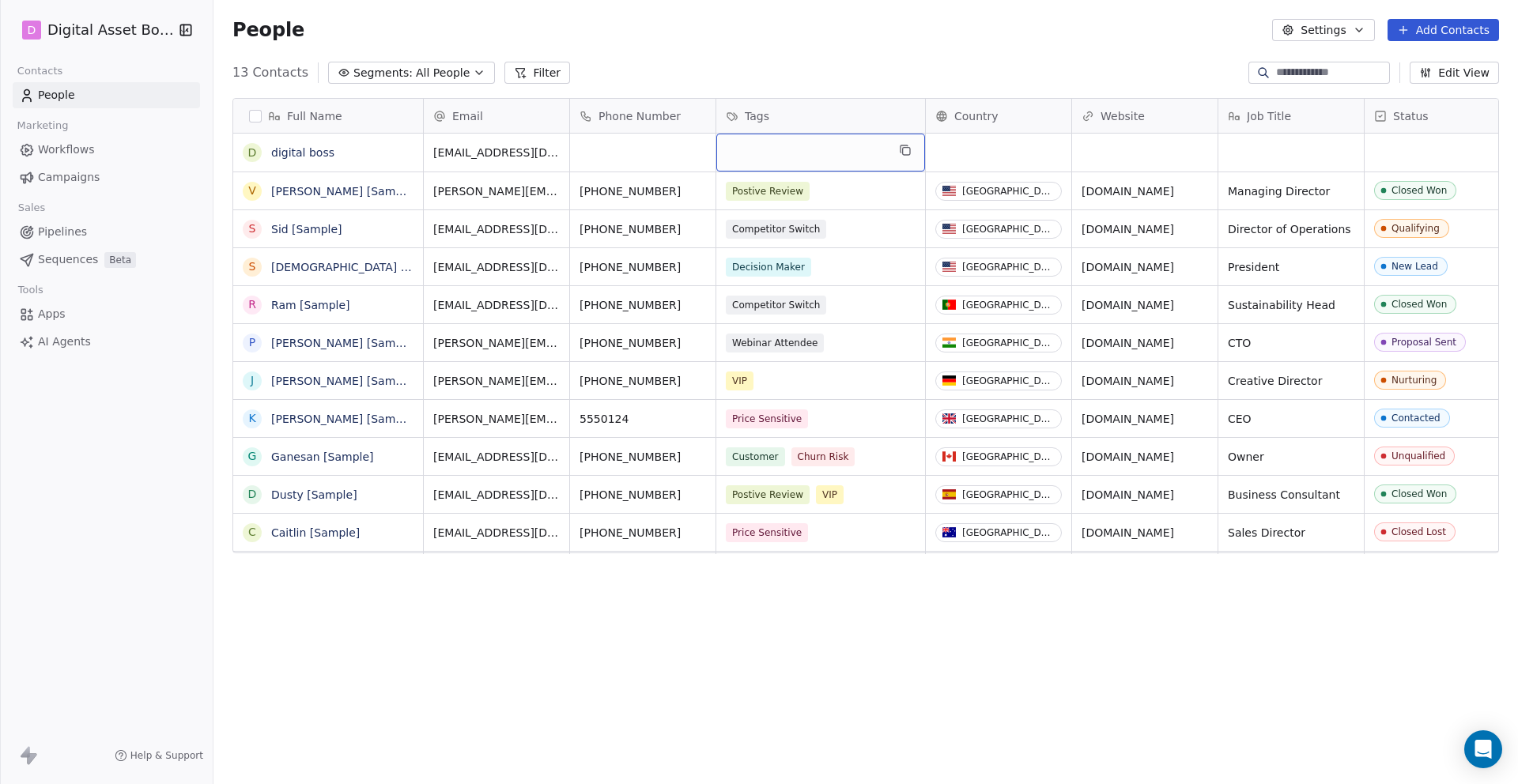
click at [168, 334] on link "AI Agents" at bounding box center [106, 341] width 188 height 26
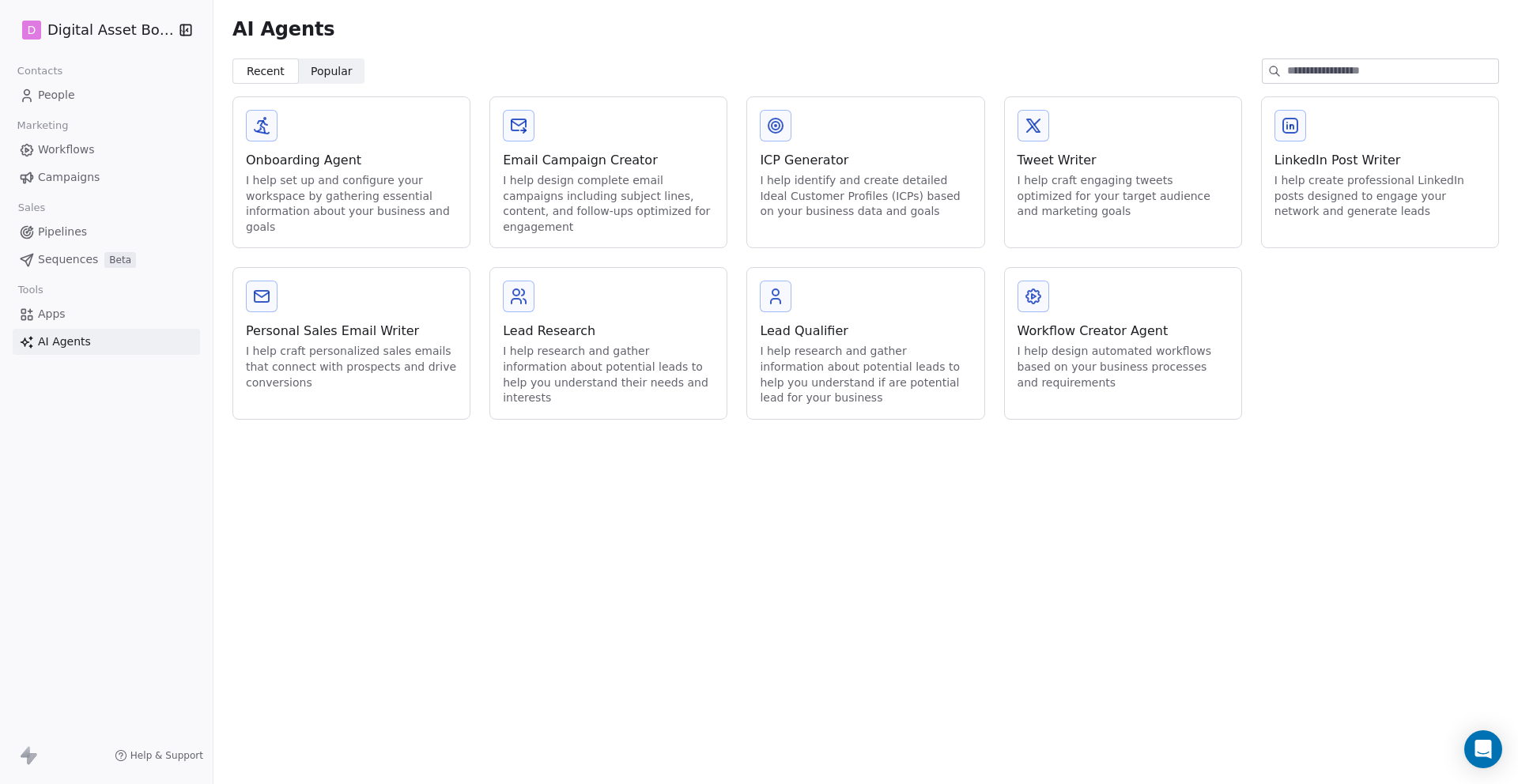
click at [52, 98] on span "People" at bounding box center [56, 95] width 38 height 17
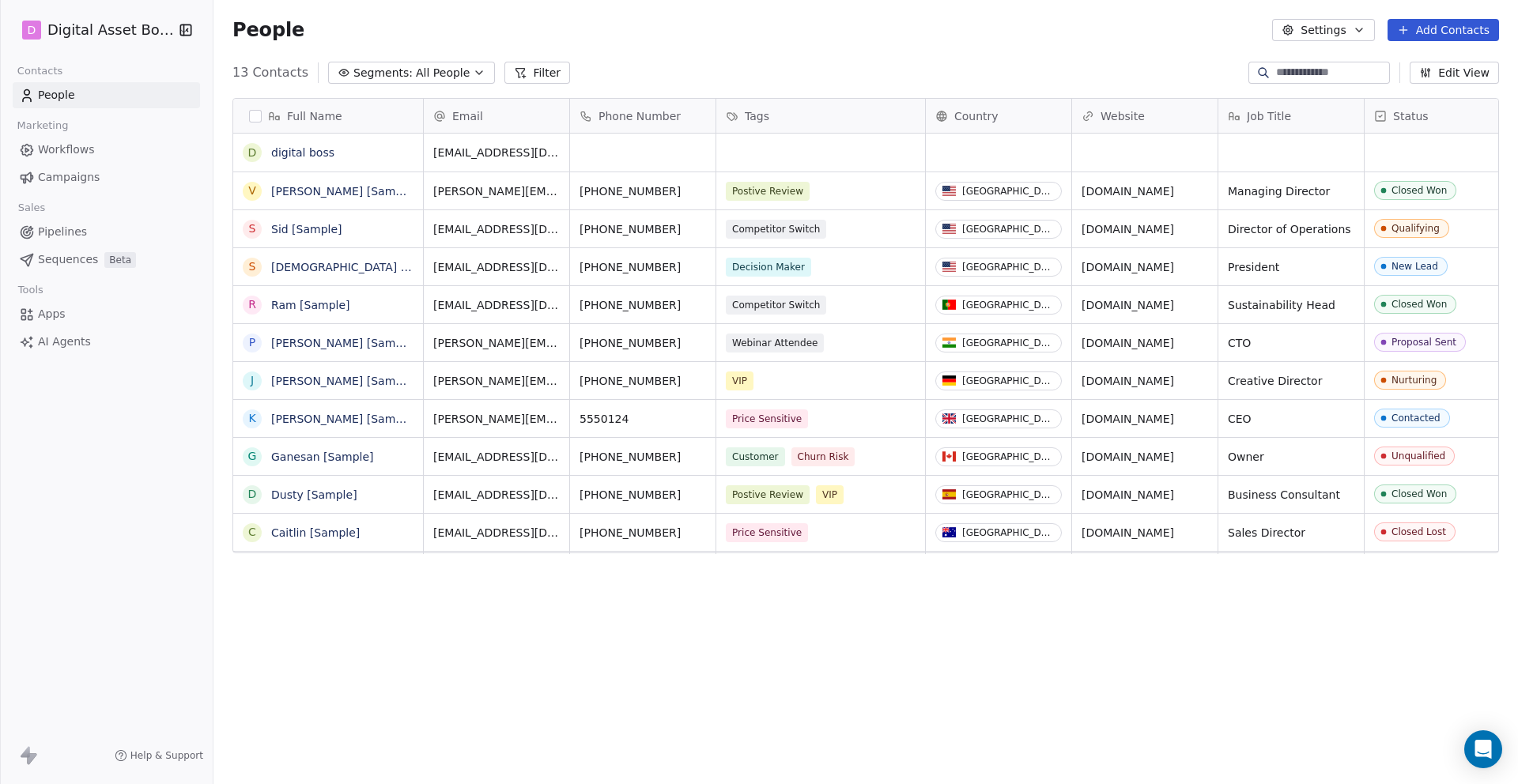
scroll to position [690, 1304]
click at [68, 153] on span "Workflows" at bounding box center [66, 150] width 57 height 17
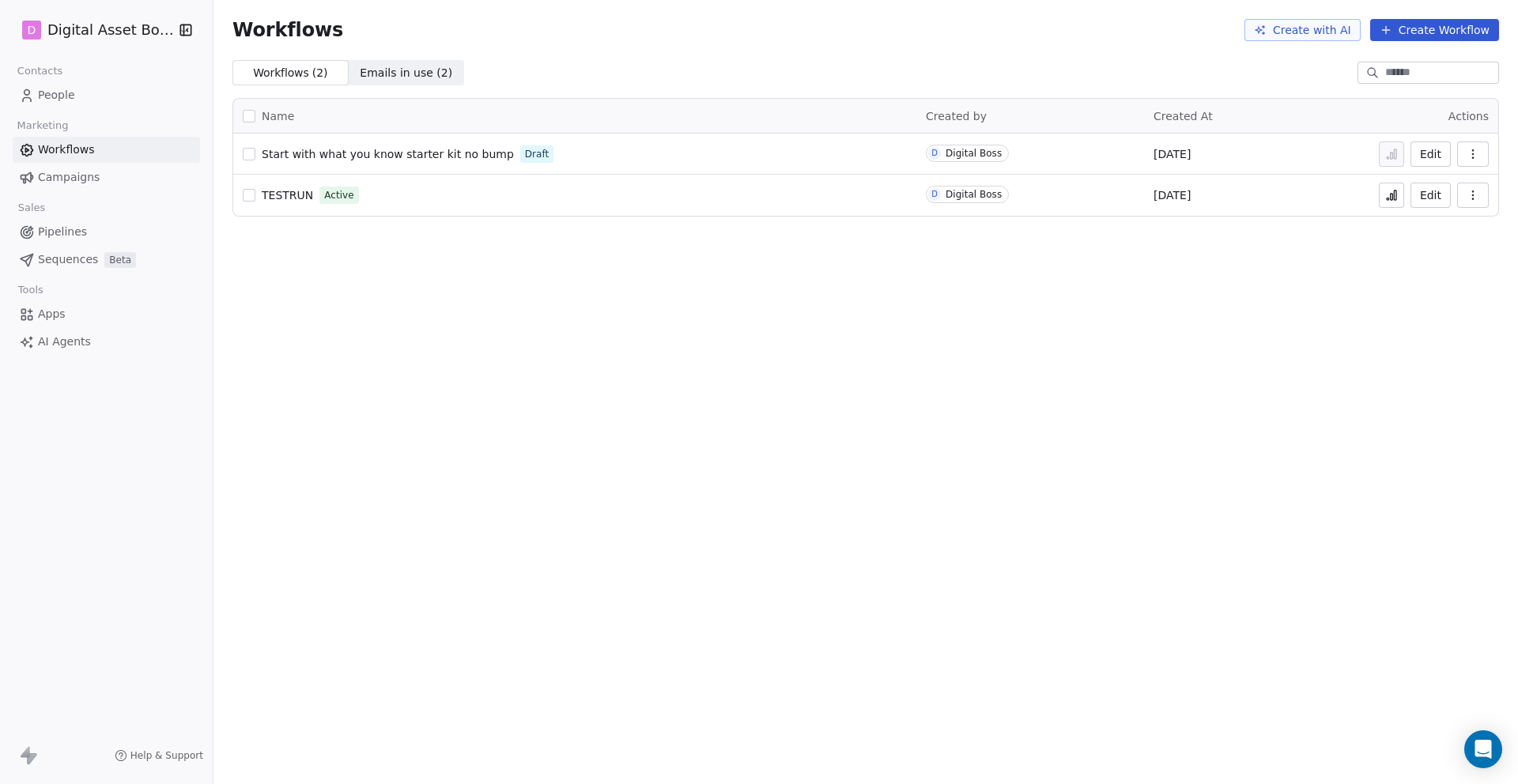
click at [1444, 26] on button "Create Workflow" at bounding box center [1435, 30] width 129 height 23
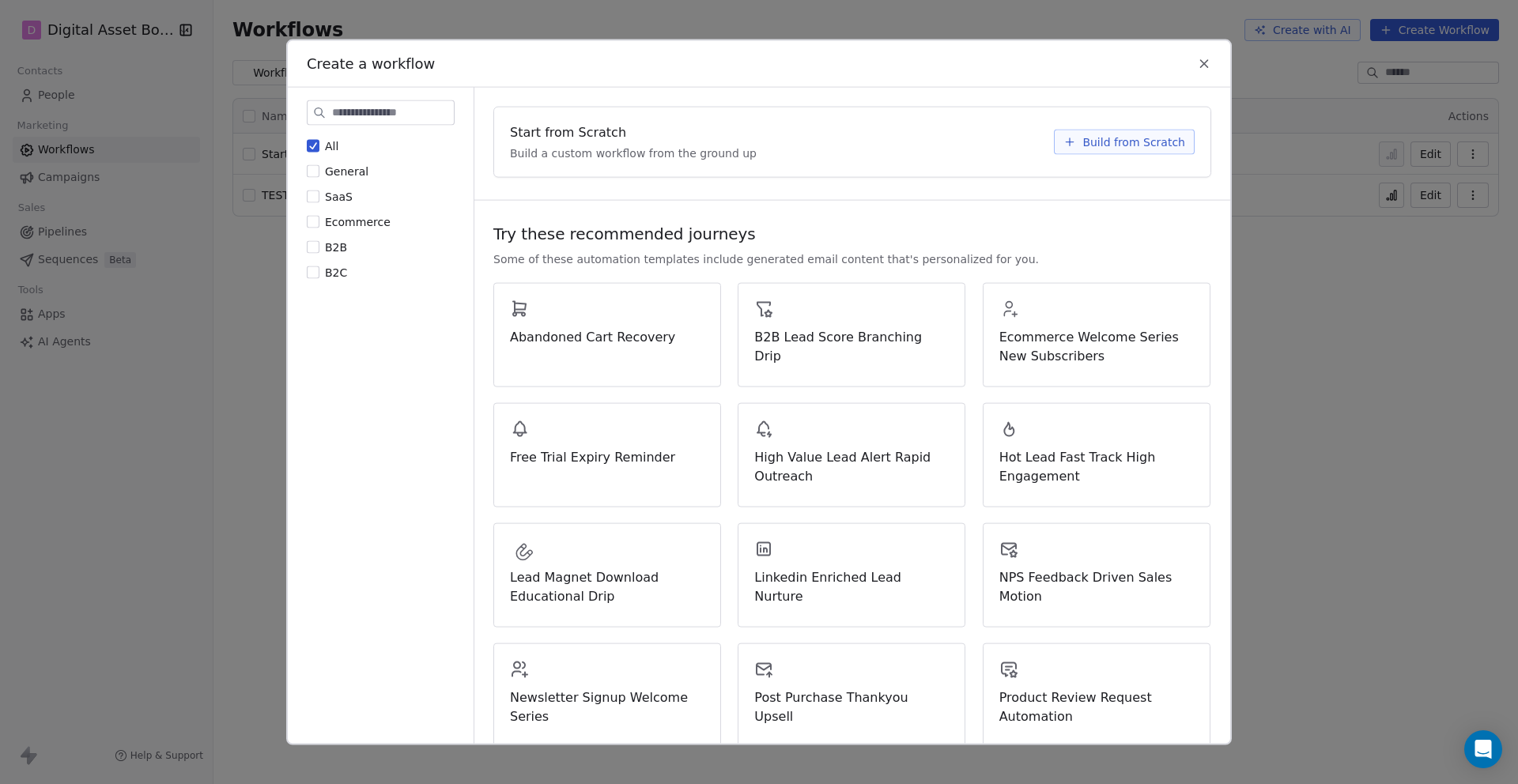
click at [1075, 143] on icon at bounding box center [1069, 142] width 13 height 13
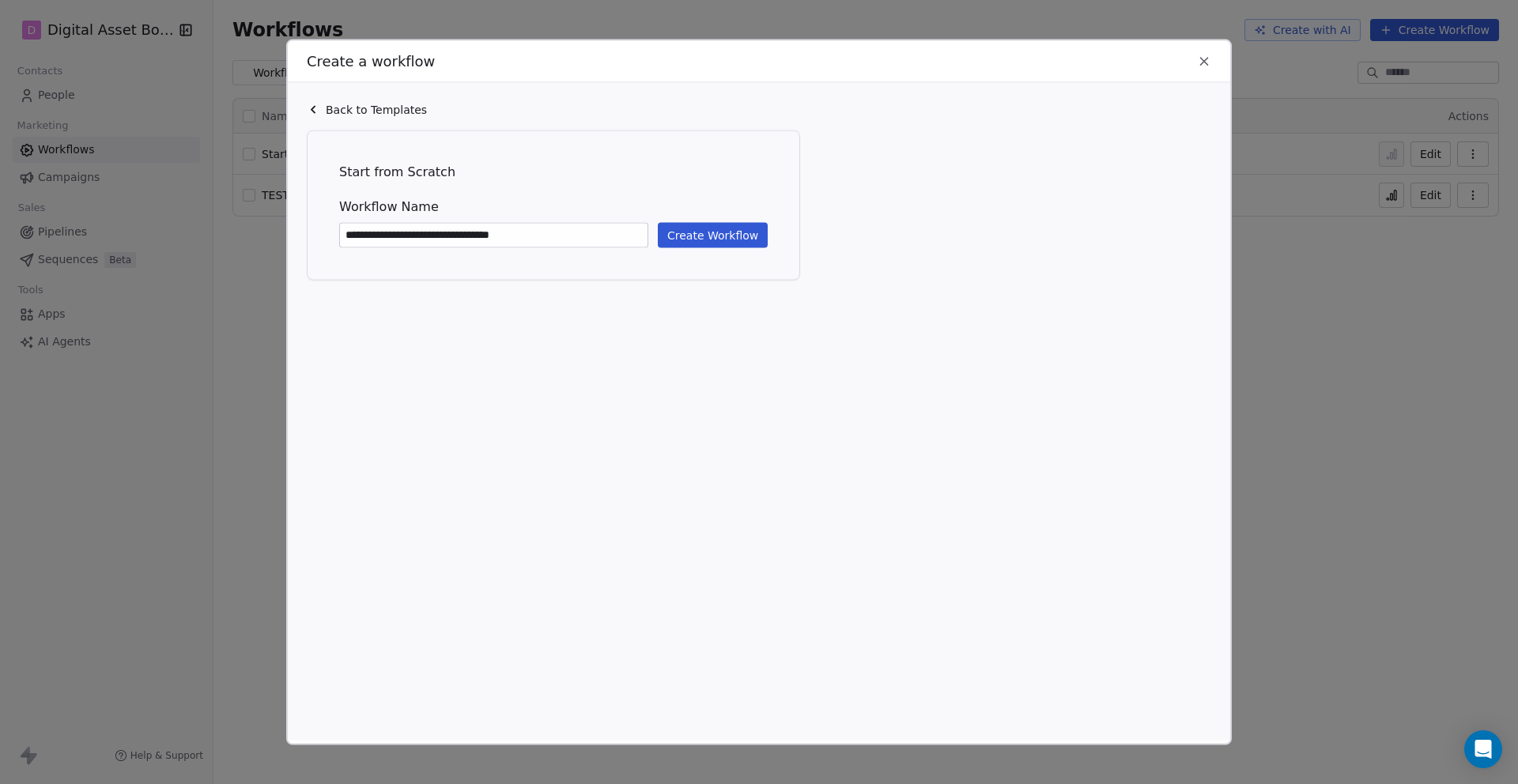
type input "**********"
click at [679, 237] on button "Create Workflow" at bounding box center [713, 235] width 110 height 25
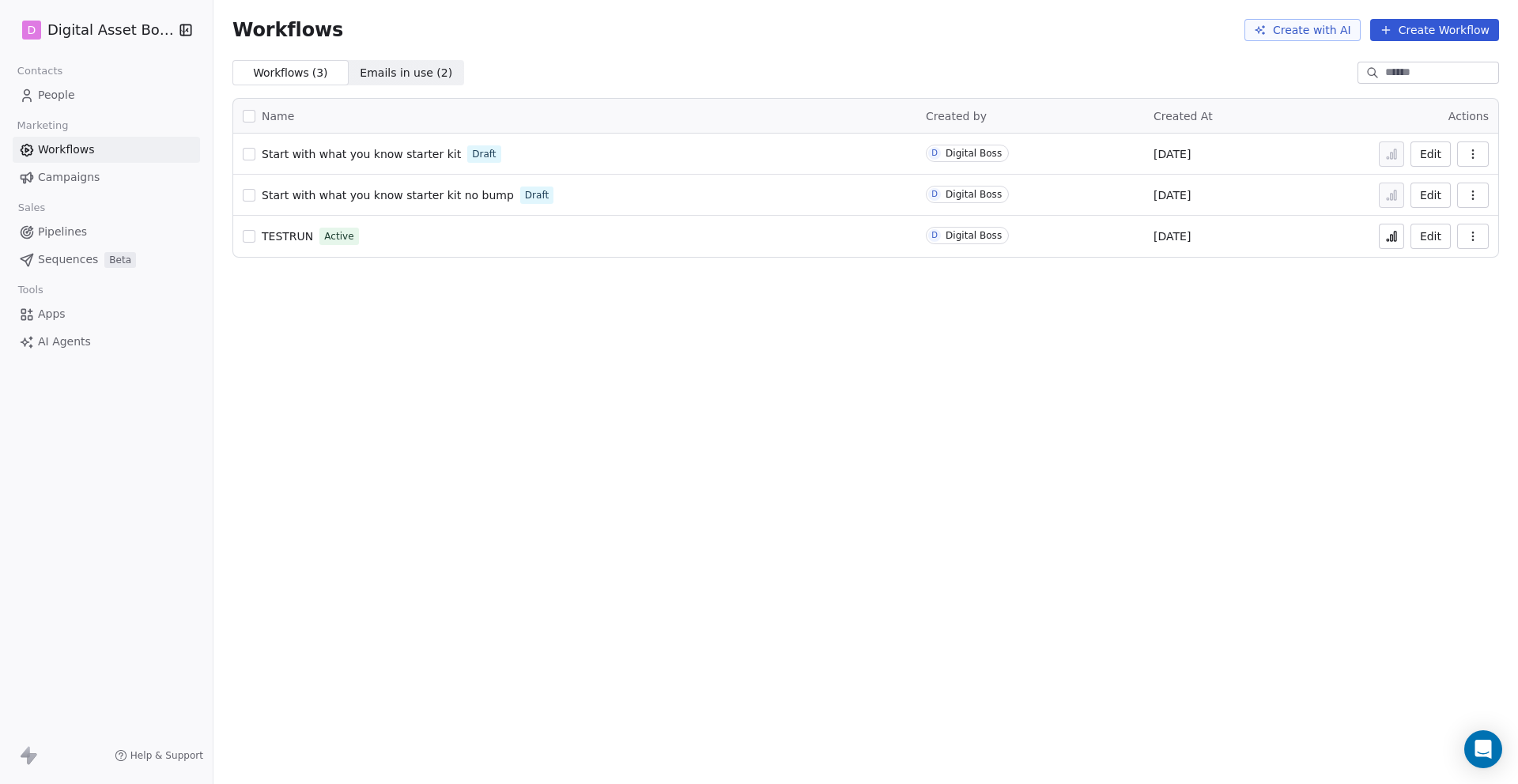
click at [254, 193] on button "button" at bounding box center [249, 195] width 13 height 13
click at [1429, 193] on button "Edit" at bounding box center [1430, 195] width 40 height 25
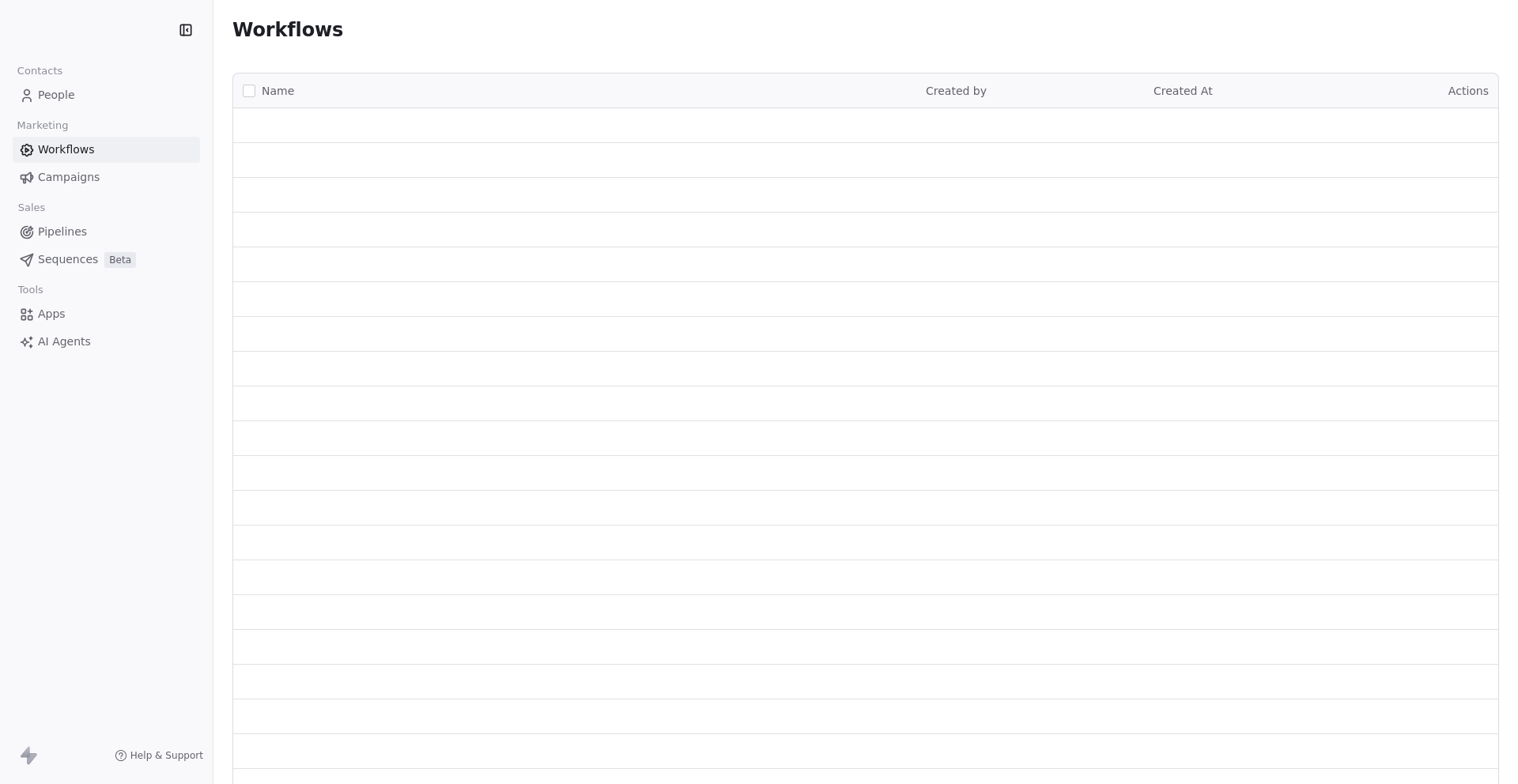
click at [44, 93] on span "People" at bounding box center [56, 95] width 38 height 17
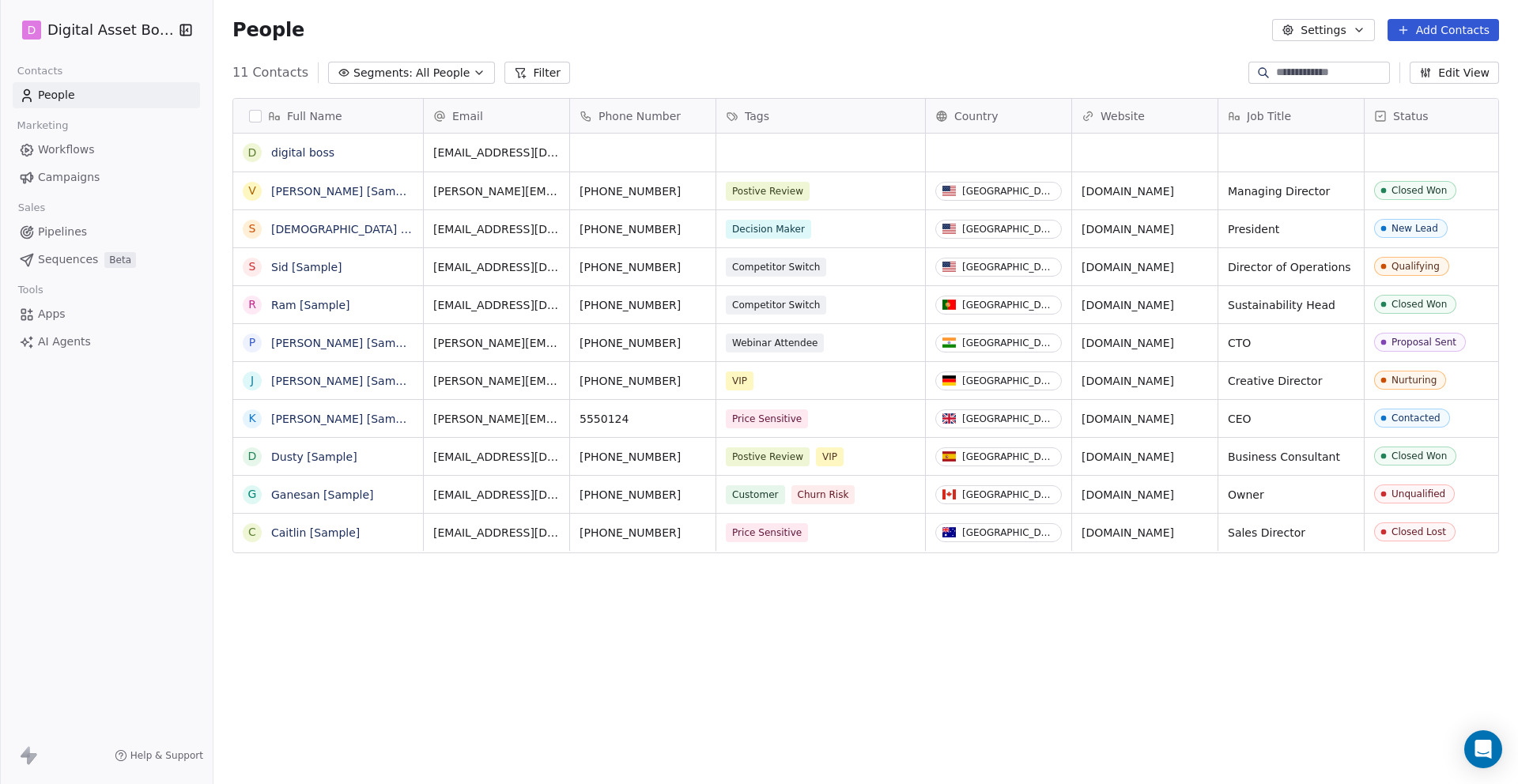
scroll to position [690, 1304]
click at [250, 150] on button "grid" at bounding box center [252, 152] width 13 height 13
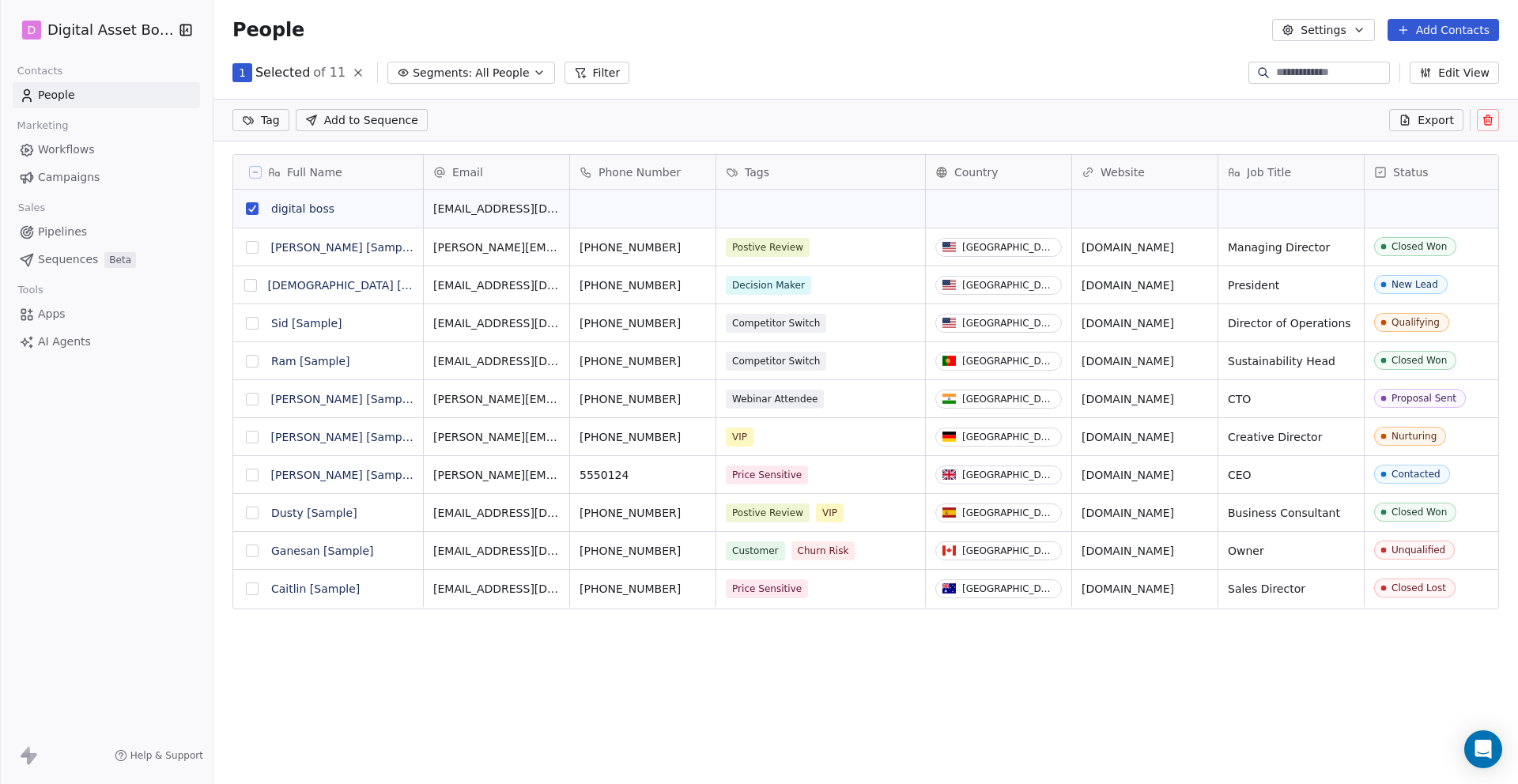
scroll to position [635, 1304]
click at [577, 72] on button "Filter" at bounding box center [597, 73] width 66 height 23
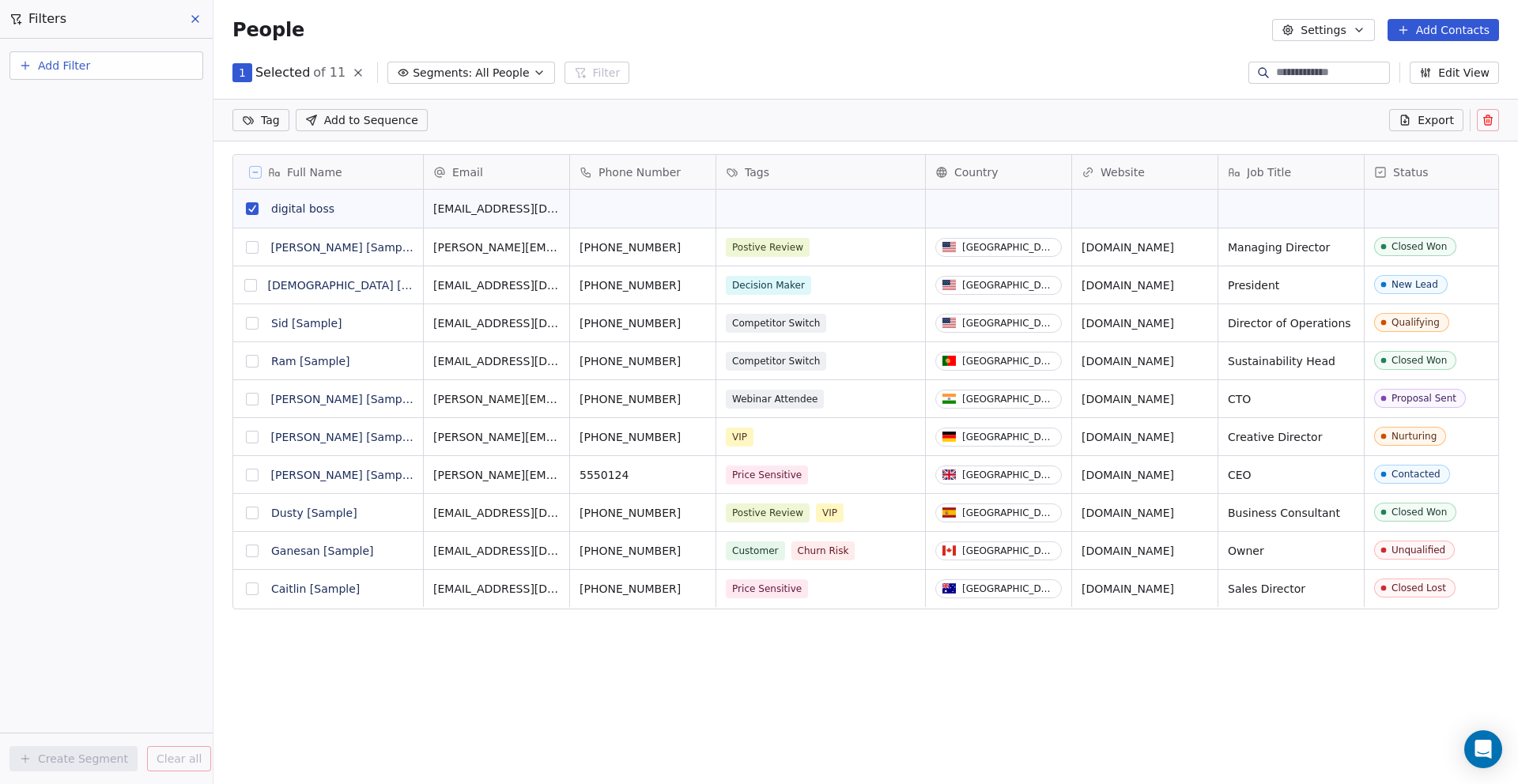
click at [44, 64] on span "Add Filter" at bounding box center [63, 66] width 53 height 17
click at [63, 105] on span "Contact properties" at bounding box center [77, 103] width 103 height 17
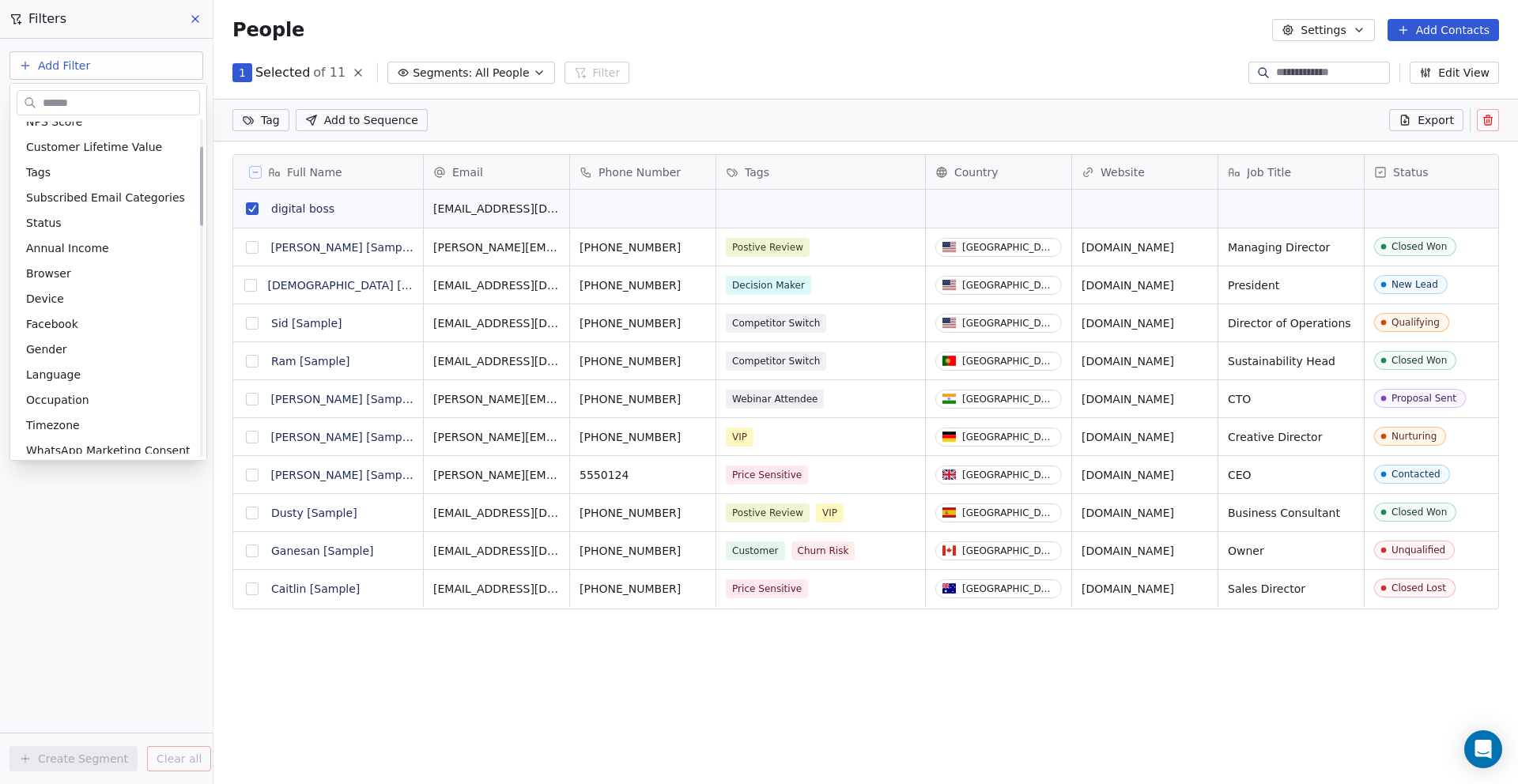
scroll to position [0, 0]
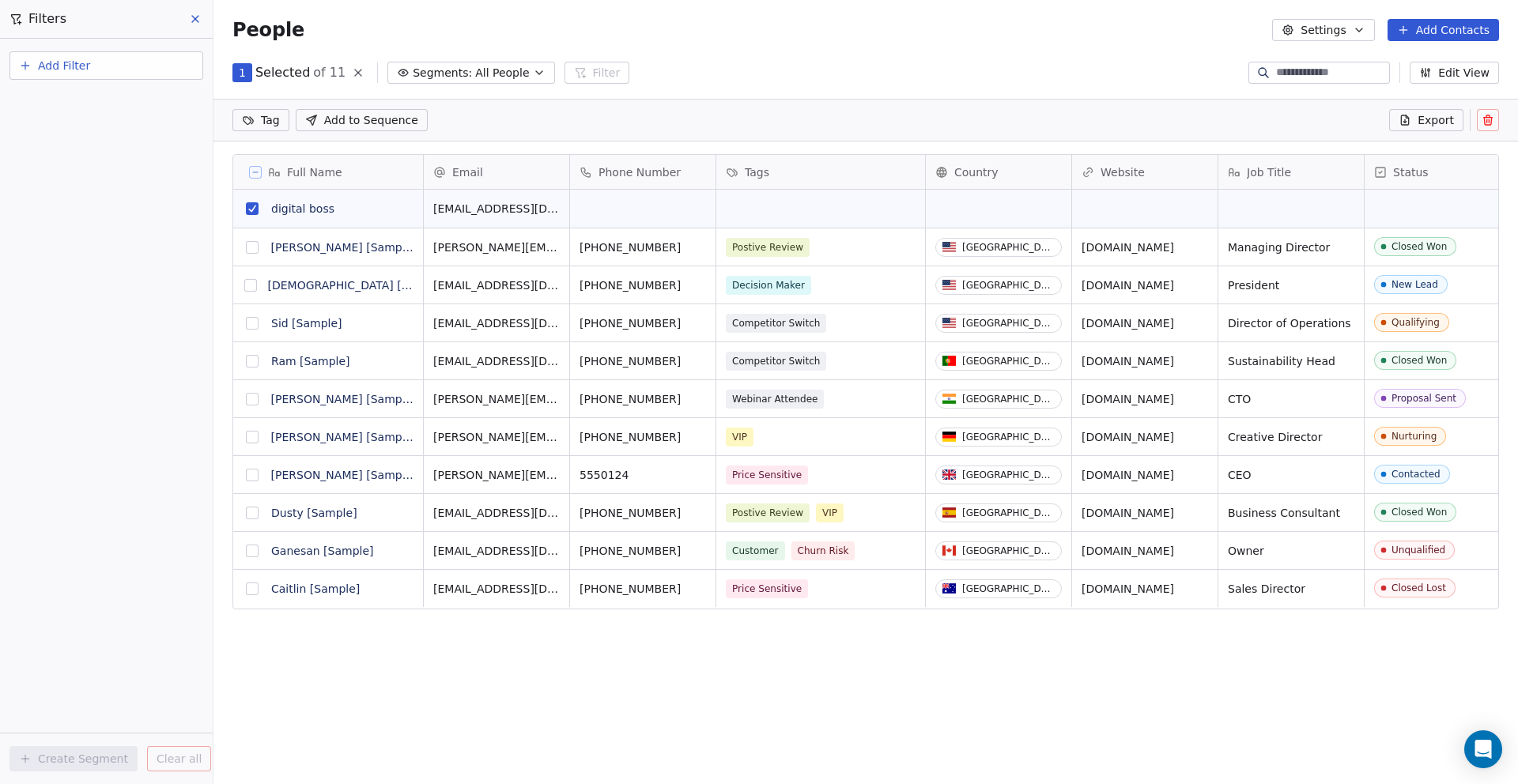
click at [705, 44] on html "D Digital Asset Boss Contacts People Marketing Workflows Campaigns Sales Pipeli…" at bounding box center [759, 451] width 1518 height 902
click at [55, 72] on span "Add Filter" at bounding box center [63, 66] width 53 height 17
click at [34, 127] on span "Contact activity" at bounding box center [69, 128] width 88 height 17
click at [53, 463] on html "D Digital Asset Boss Contacts People Marketing Workflows Campaigns Sales Pipeli…" at bounding box center [759, 451] width 1518 height 902
click at [1088, 167] on icon at bounding box center [1088, 172] width 13 height 13
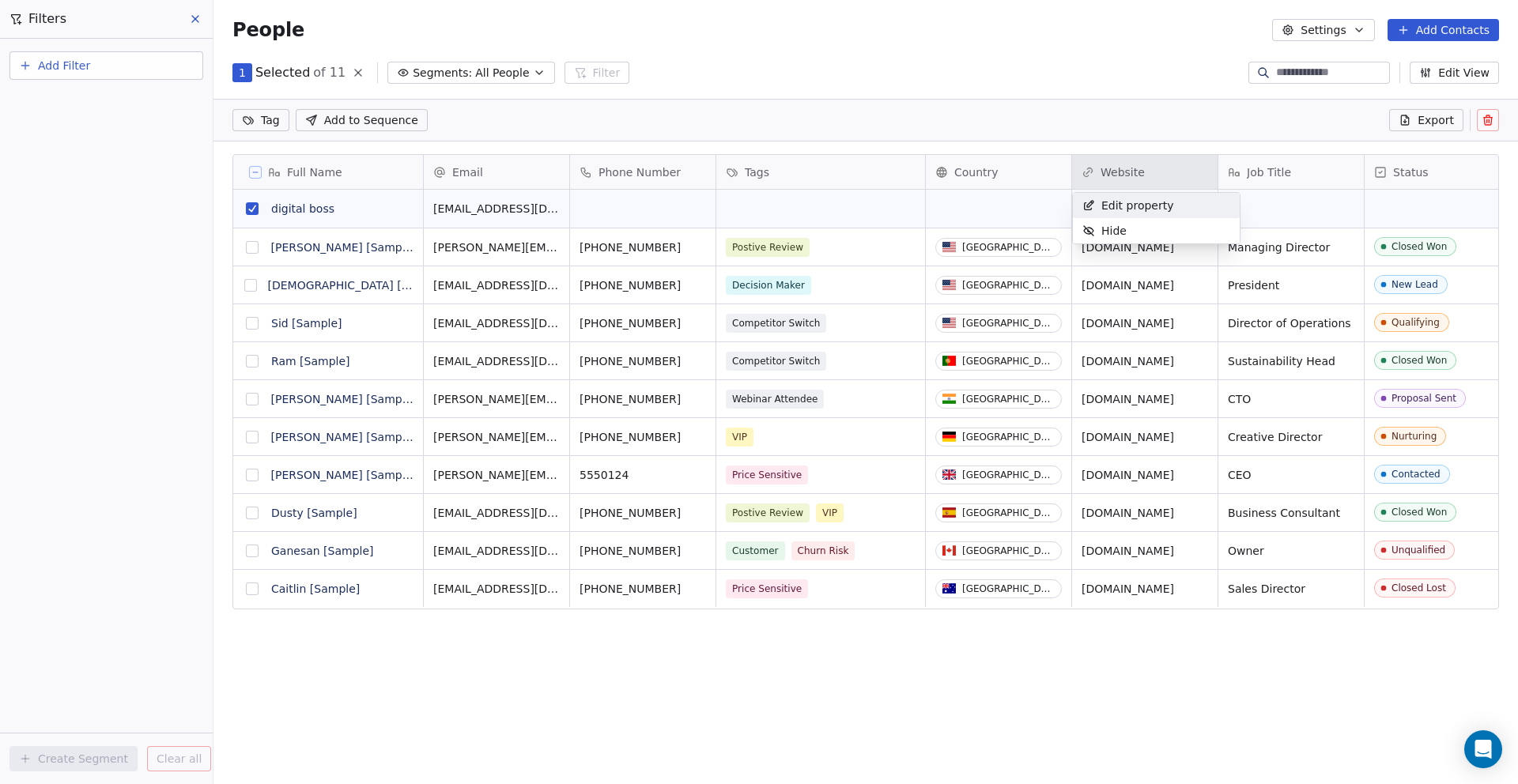
click at [1106, 202] on span "Edit property" at bounding box center [1137, 205] width 73 height 16
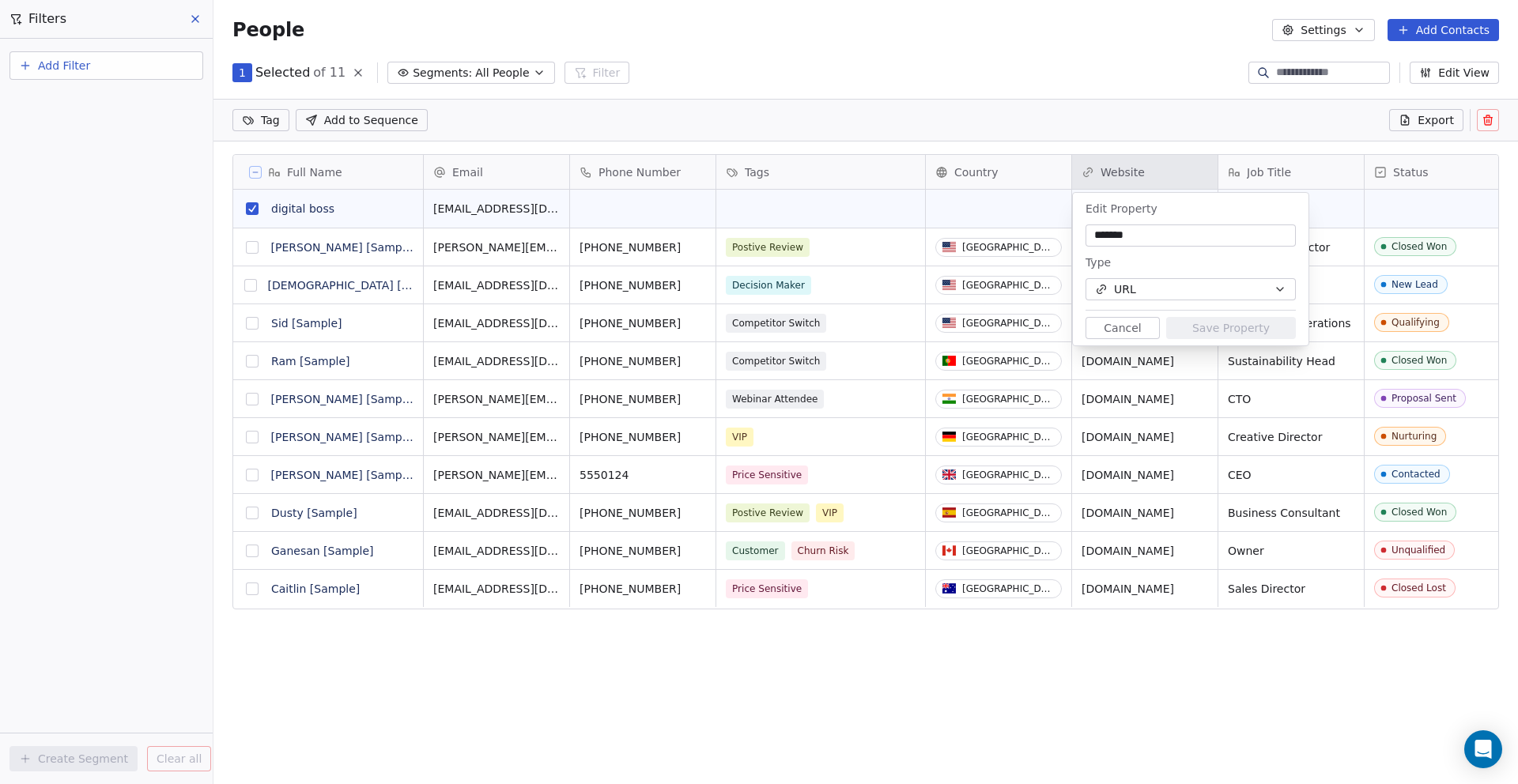
click at [1033, 121] on html "D Digital Asset Boss Contacts People Marketing Workflows Campaigns Sales Pipeli…" at bounding box center [759, 451] width 1518 height 902
click at [823, 114] on html "D Digital Asset Boss Contacts People Marketing Workflows Campaigns Sales Pipeli…" at bounding box center [759, 451] width 1518 height 902
